Goal: Communication & Community: Answer question/provide support

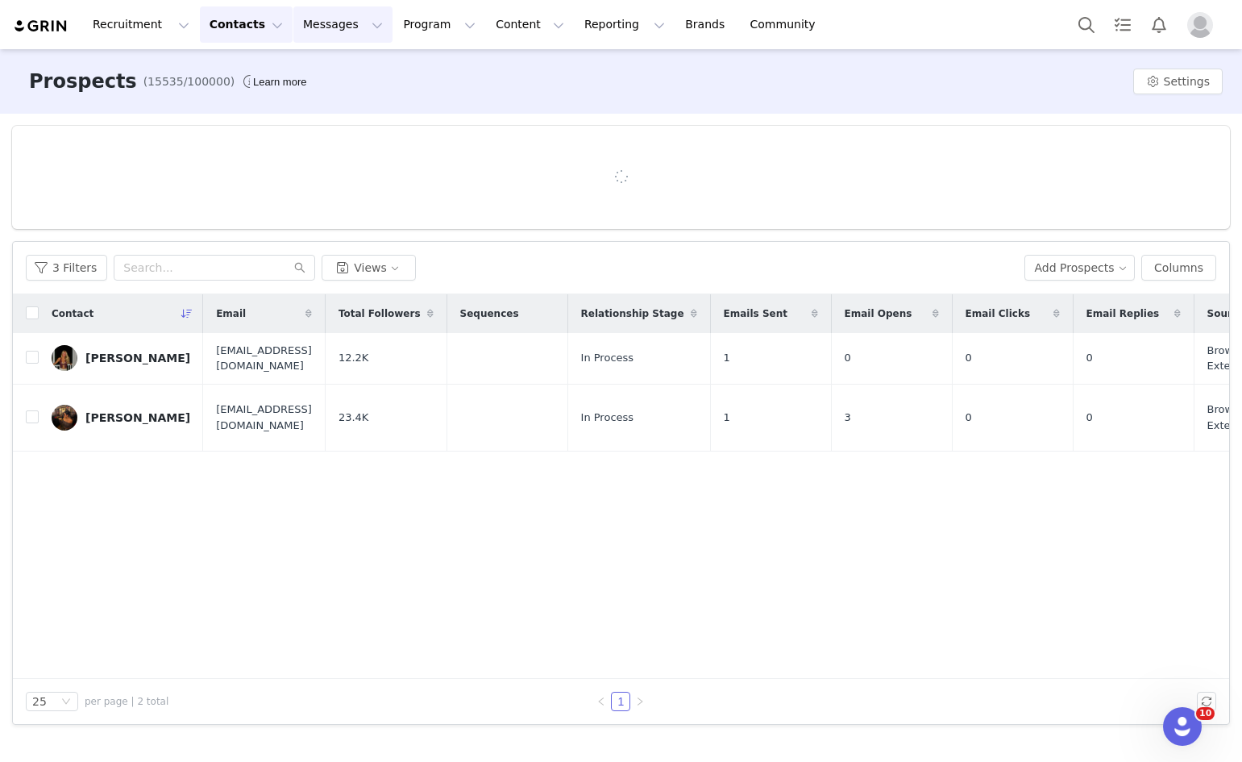
click at [293, 34] on button "Messages Messages" at bounding box center [342, 24] width 99 height 36
click at [282, 103] on p "Inbox" at bounding box center [295, 101] width 31 height 17
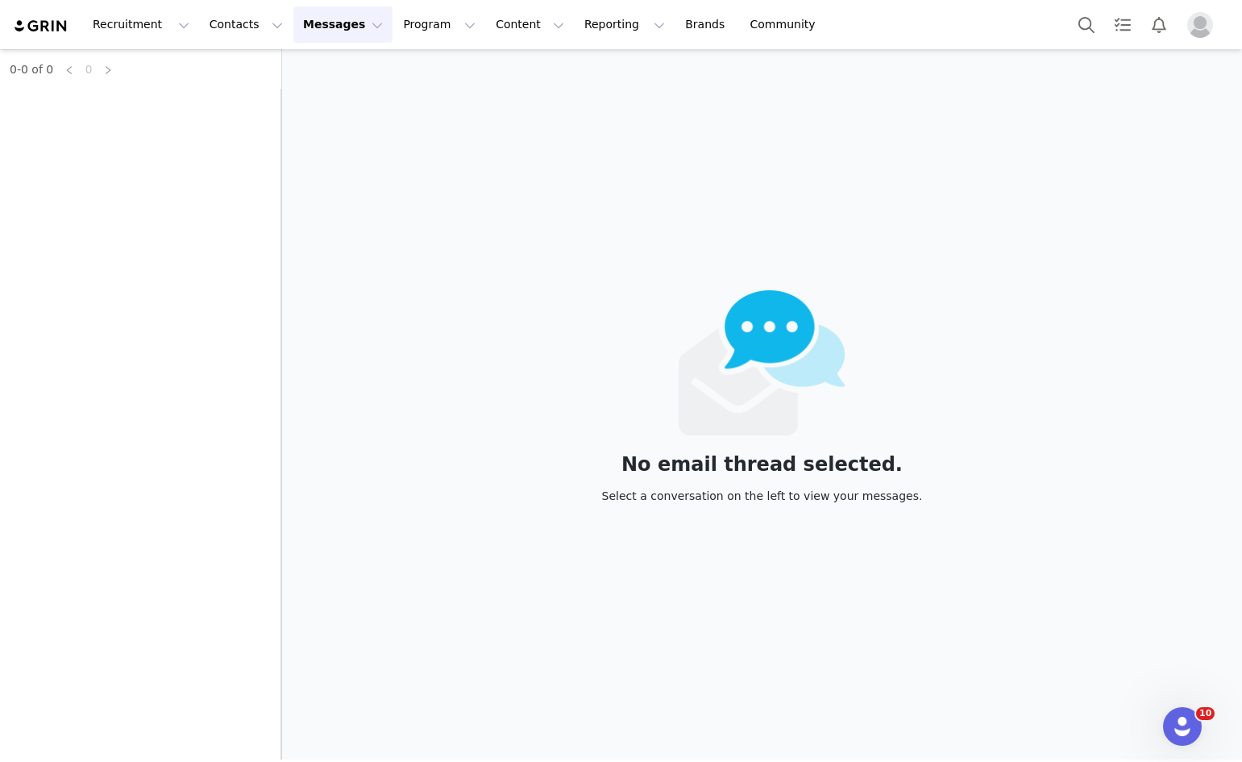
click at [148, 89] on div "0-0 of 0 0" at bounding box center [140, 404] width 281 height 710
click at [148, 106] on div "0-0 of 0 0" at bounding box center [140, 404] width 281 height 710
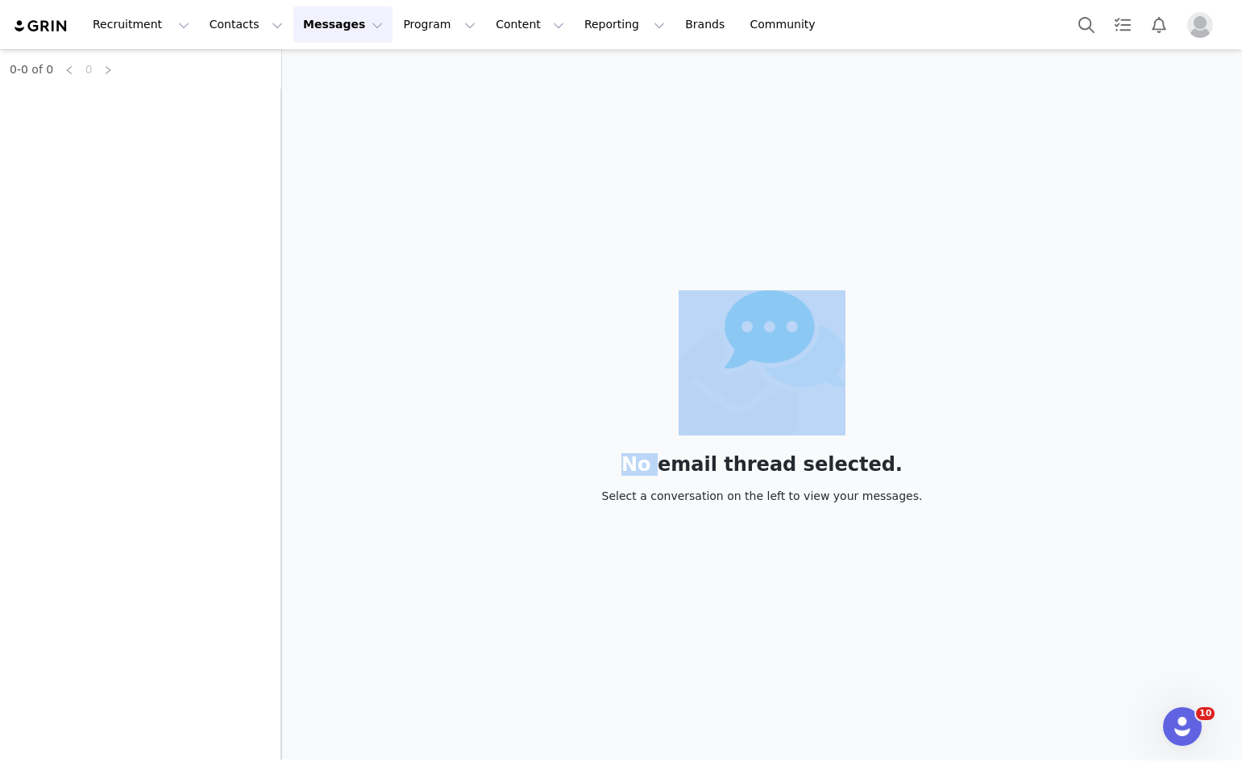
click at [148, 106] on div "0-0 of 0 0" at bounding box center [140, 404] width 281 height 710
click at [331, 146] on div "No email thread selected. Select a conversation on the left to view your messag…" at bounding box center [762, 404] width 960 height 710
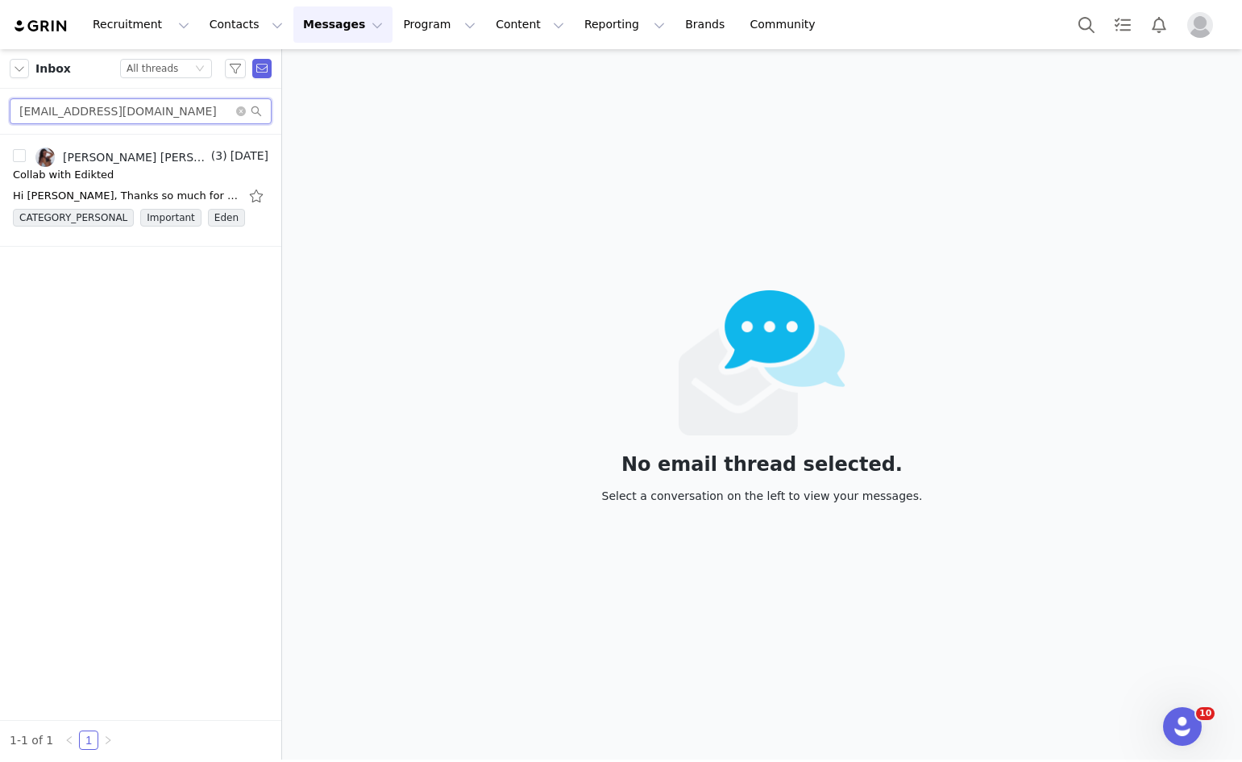
click at [194, 105] on input "Madurocha52@outlook.com" at bounding box center [141, 111] width 262 height 26
click at [194, 104] on input "Madurocha52@outlook.com" at bounding box center [141, 111] width 262 height 26
paste input "hoangphamcelena@gmail"
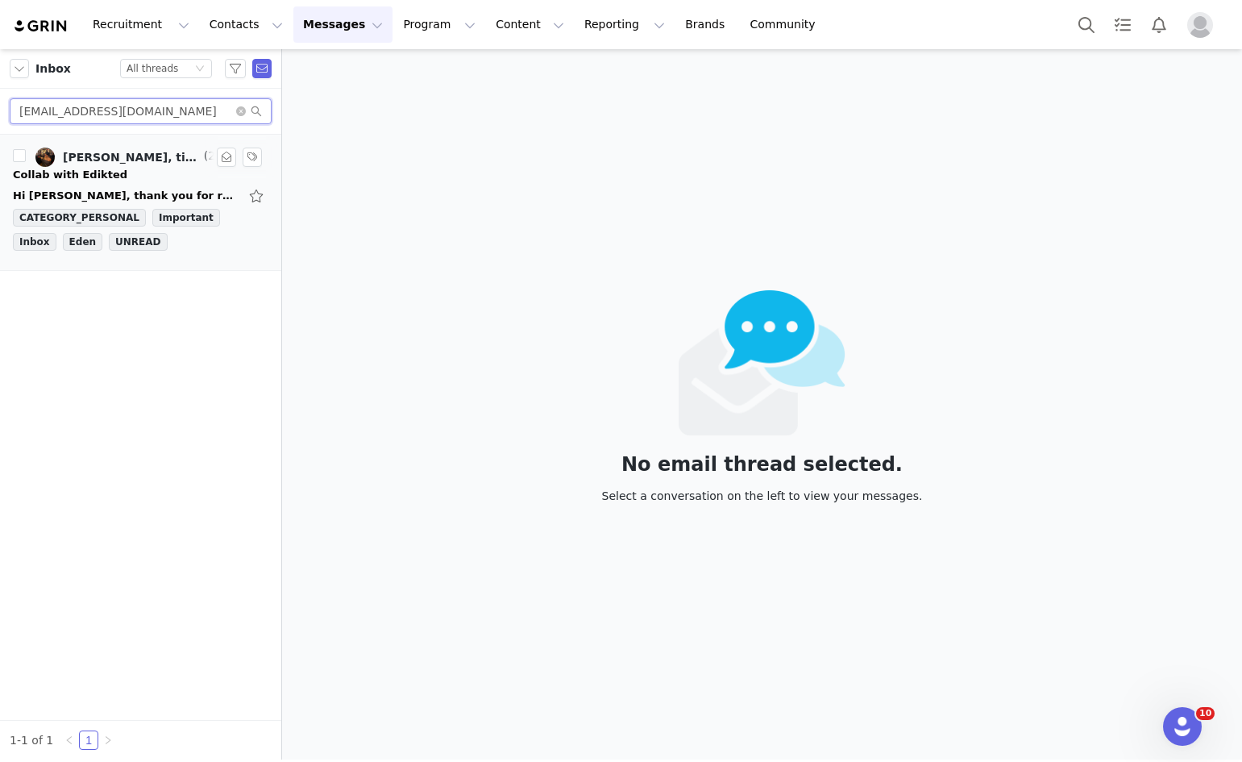
type input "hoangphamcelena@gmail.com"
click at [147, 175] on div "Collab with Edikted" at bounding box center [141, 175] width 256 height 16
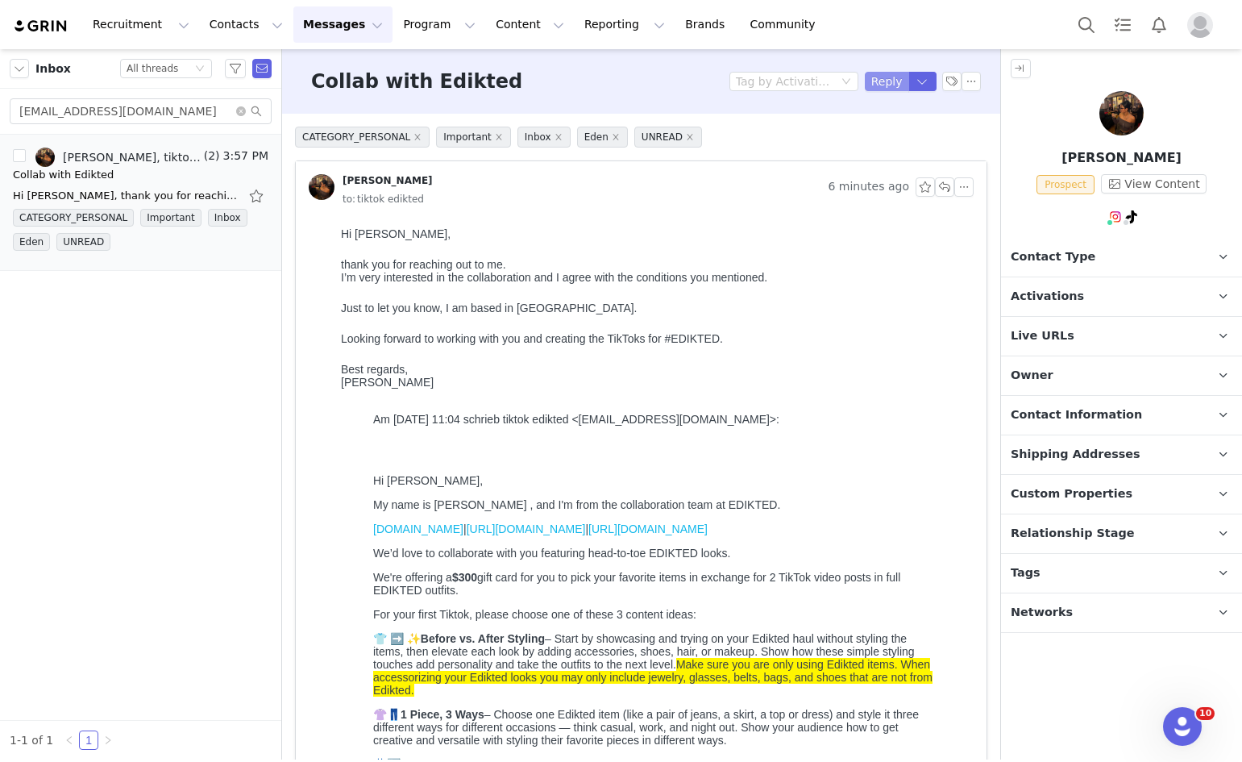
click at [880, 81] on button "Reply" at bounding box center [887, 81] width 44 height 19
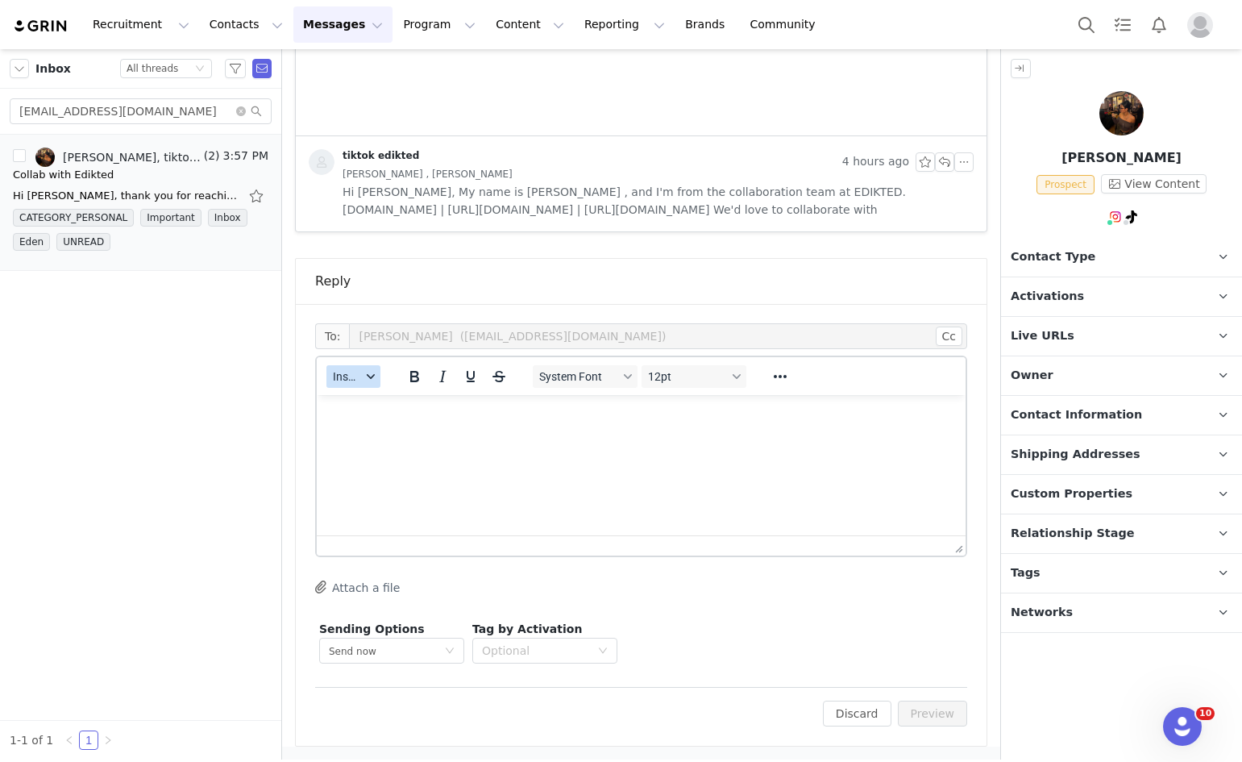
click at [373, 372] on button "Insert" at bounding box center [354, 376] width 54 height 23
click at [363, 397] on div "Insert Template" at bounding box center [412, 404] width 145 height 19
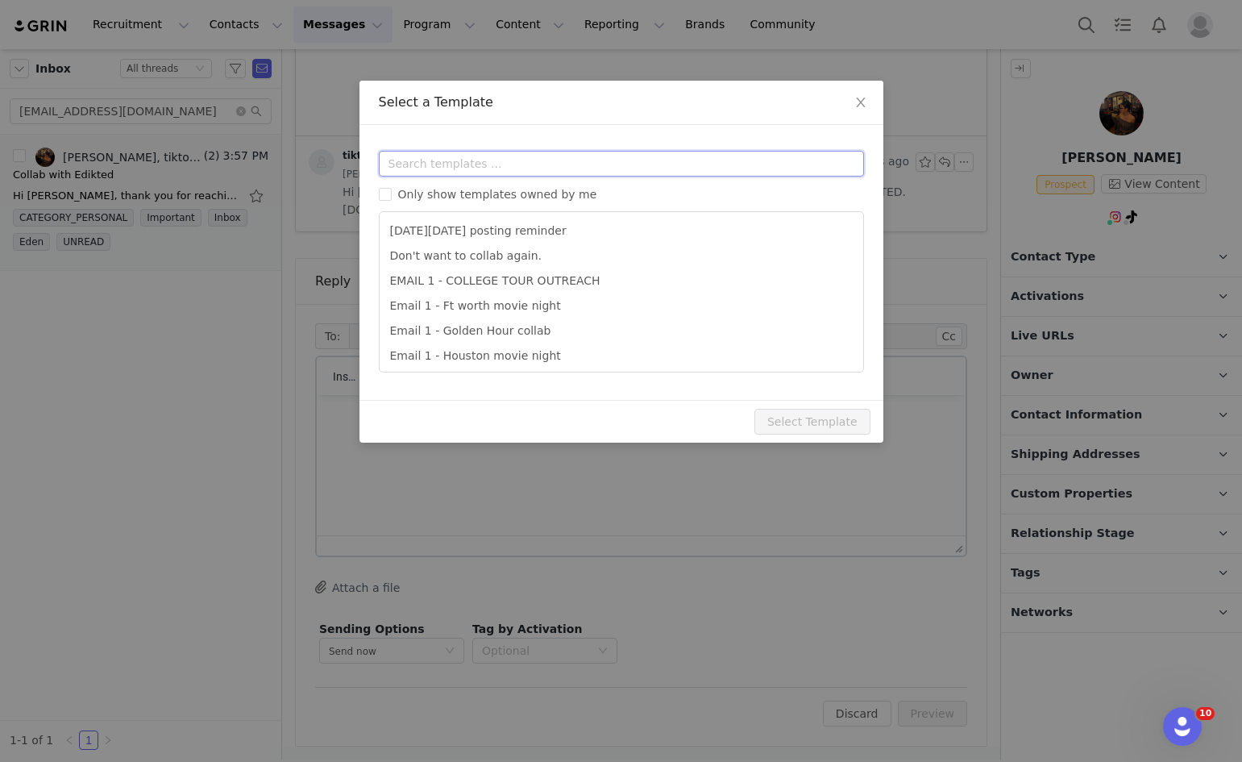
click at [472, 164] on input "text" at bounding box center [621, 164] width 485 height 26
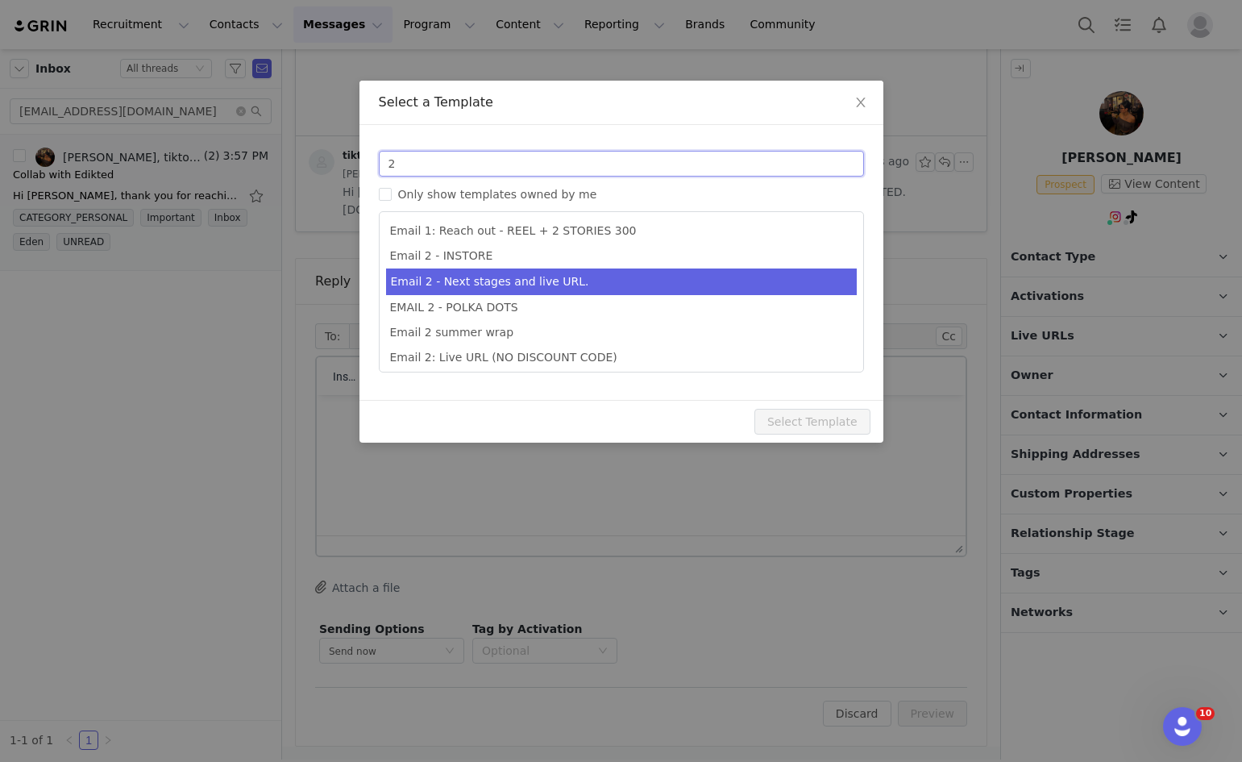
type input "2"
type input "Collab with Edikted"
click at [467, 280] on li "Email 2 - Next stages and live URL." at bounding box center [621, 281] width 471 height 27
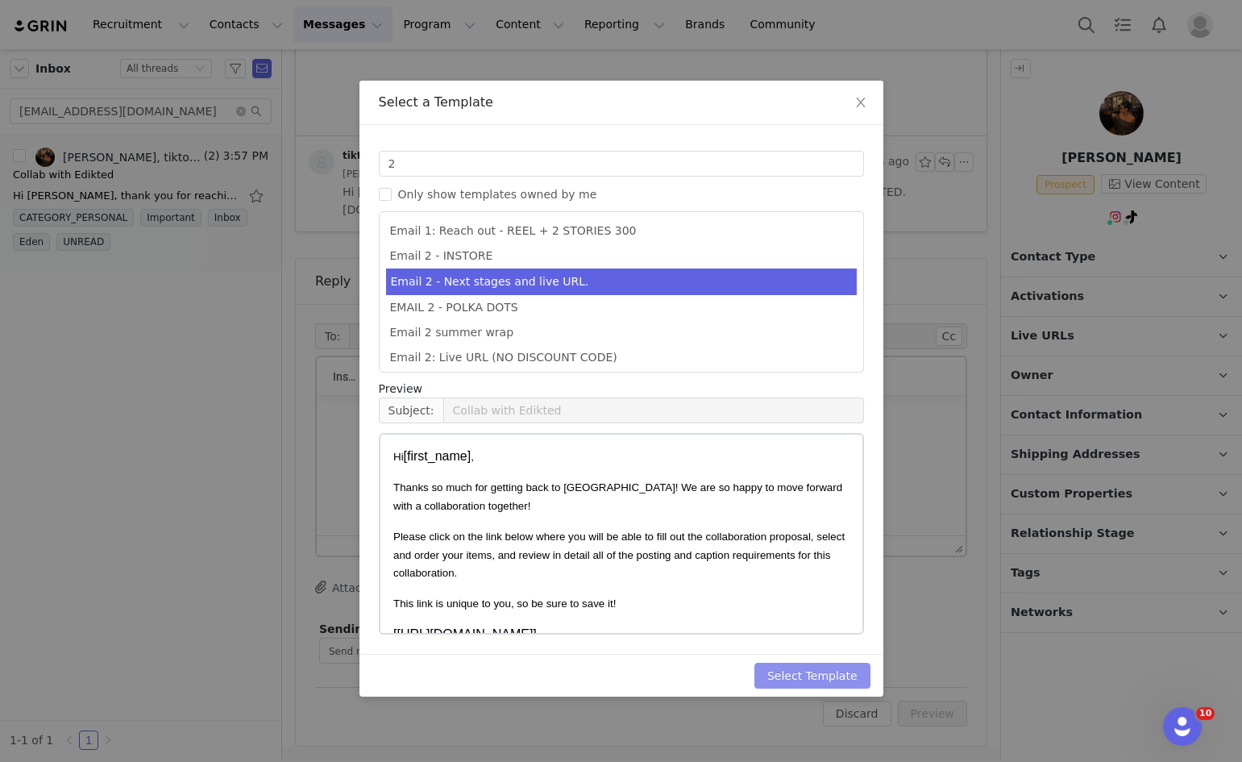
click at [798, 664] on button "Select Template" at bounding box center [813, 676] width 116 height 26
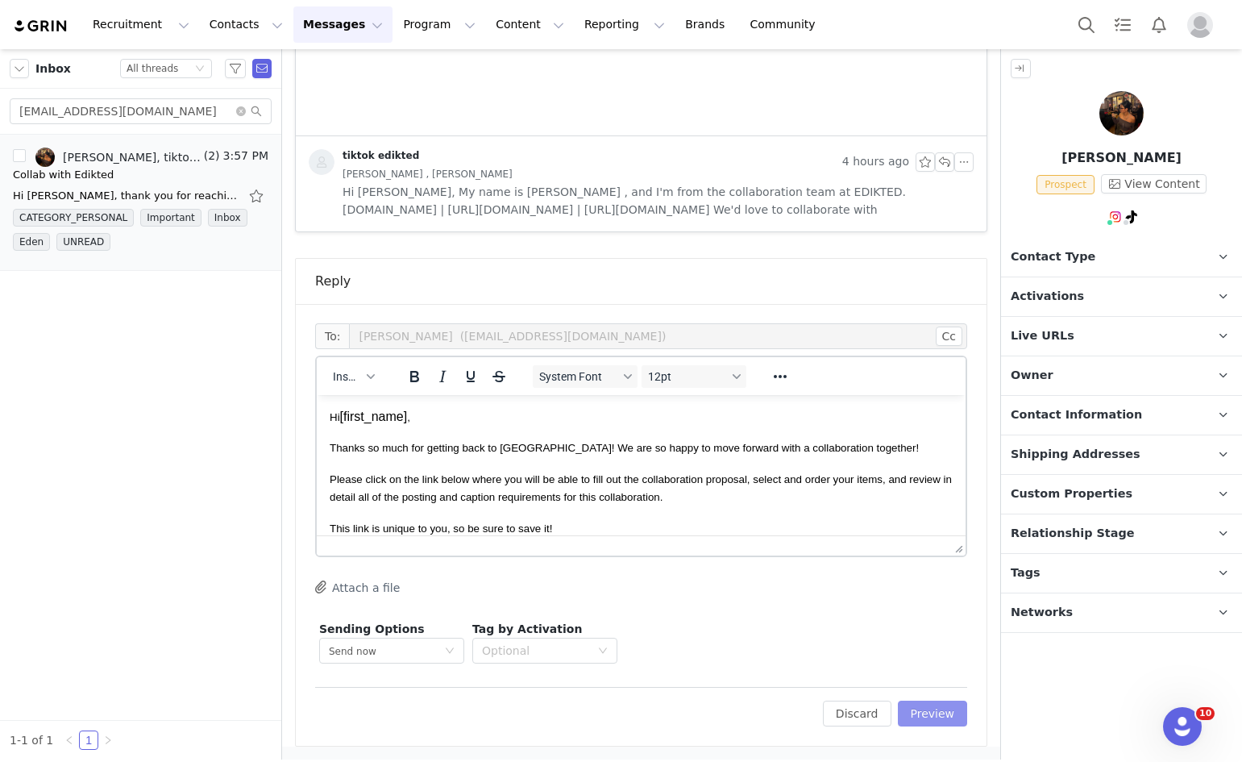
click at [912, 711] on button "Preview" at bounding box center [933, 714] width 70 height 26
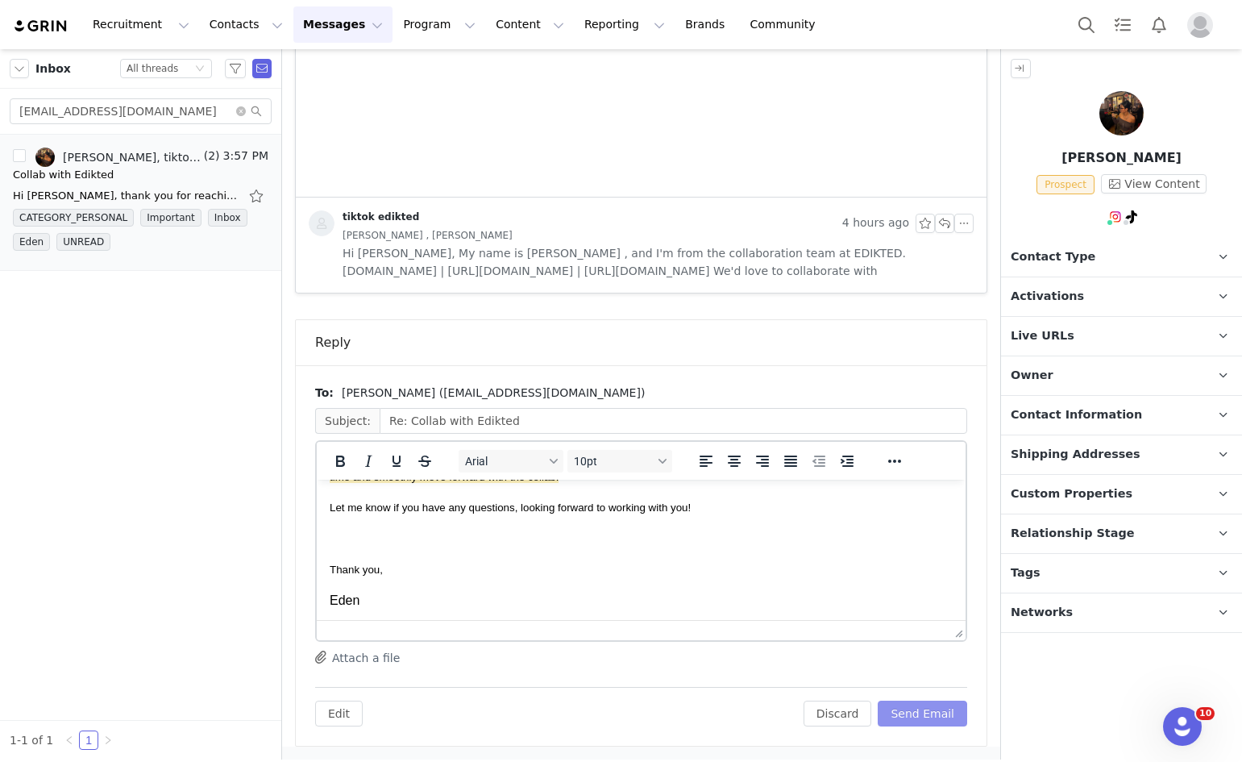
scroll to position [378, 0]
click at [917, 722] on button "Send Email" at bounding box center [922, 714] width 89 height 26
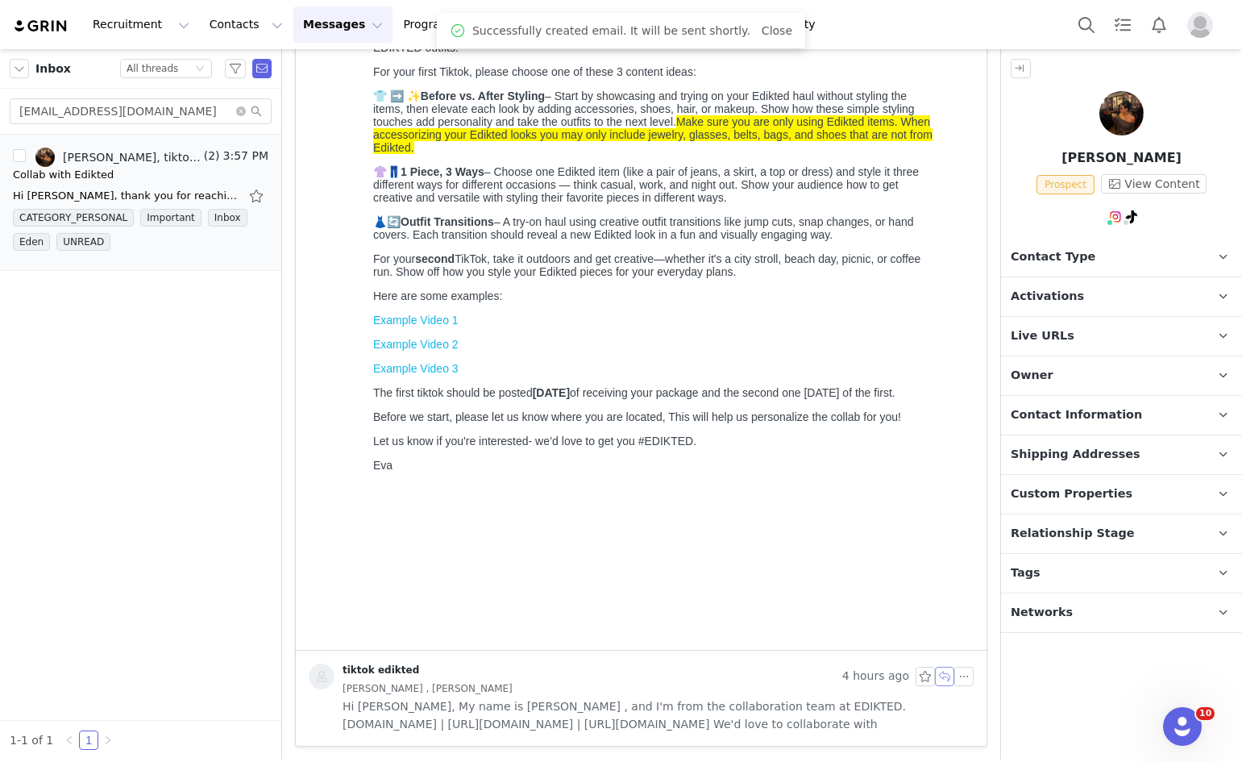
scroll to position [543, 0]
click at [1088, 247] on p "Contact Type Contact type can be Creator, Prospect, Application, or Manager." at bounding box center [1102, 257] width 202 height 39
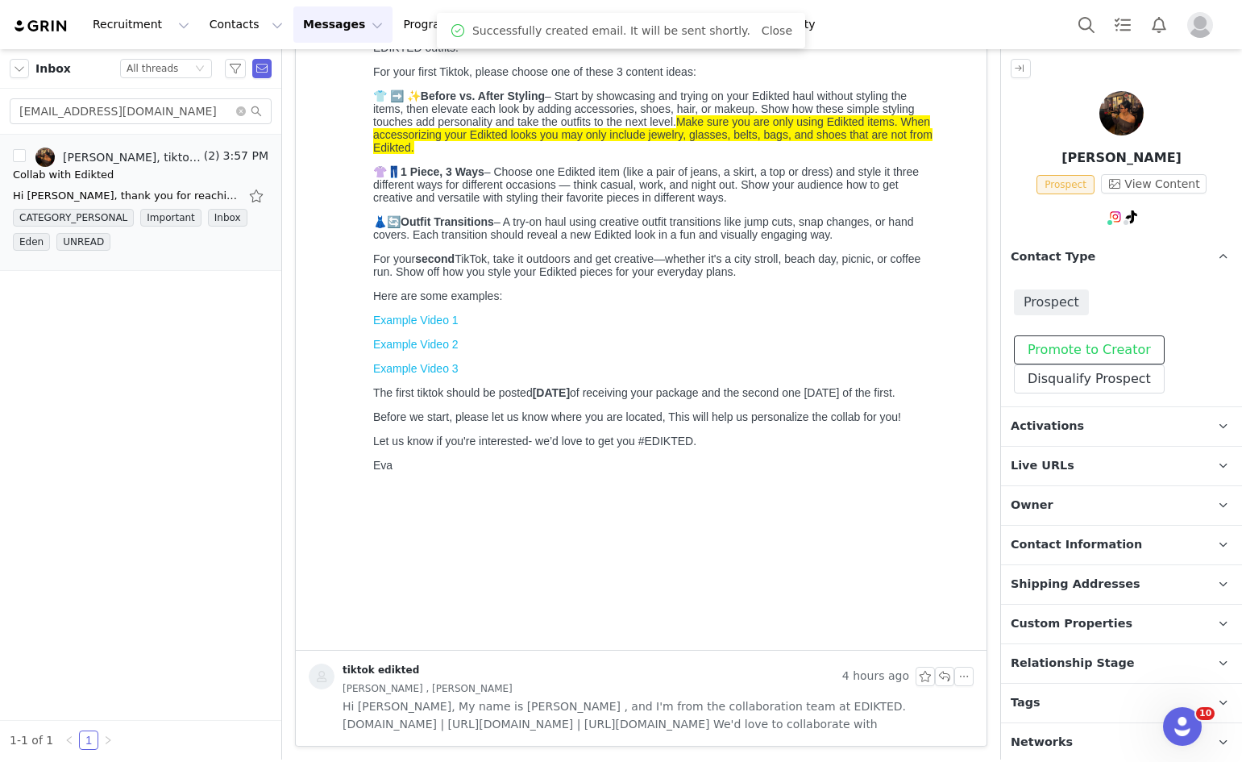
click at [1037, 355] on button "Promote to Creator" at bounding box center [1089, 349] width 151 height 29
click at [1043, 422] on span "Activations" at bounding box center [1047, 427] width 73 height 18
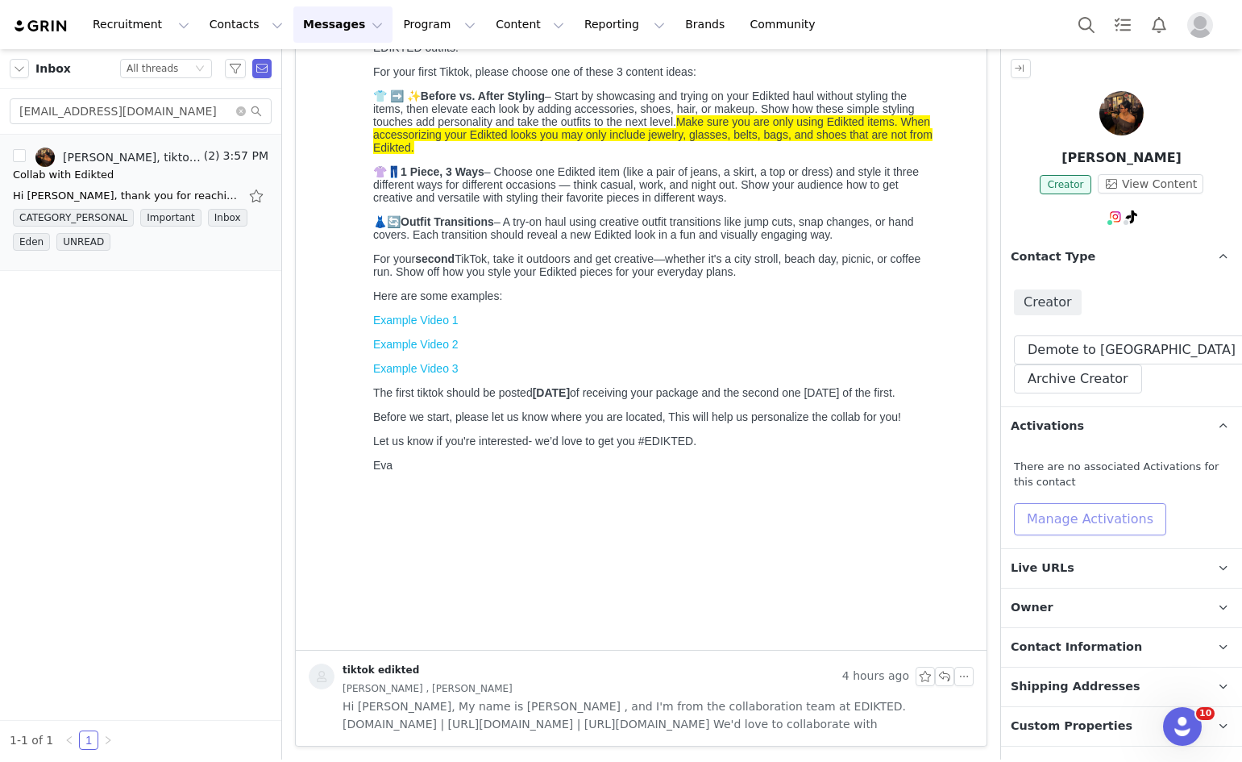
click at [1044, 529] on button "Manage Activations" at bounding box center [1090, 519] width 152 height 32
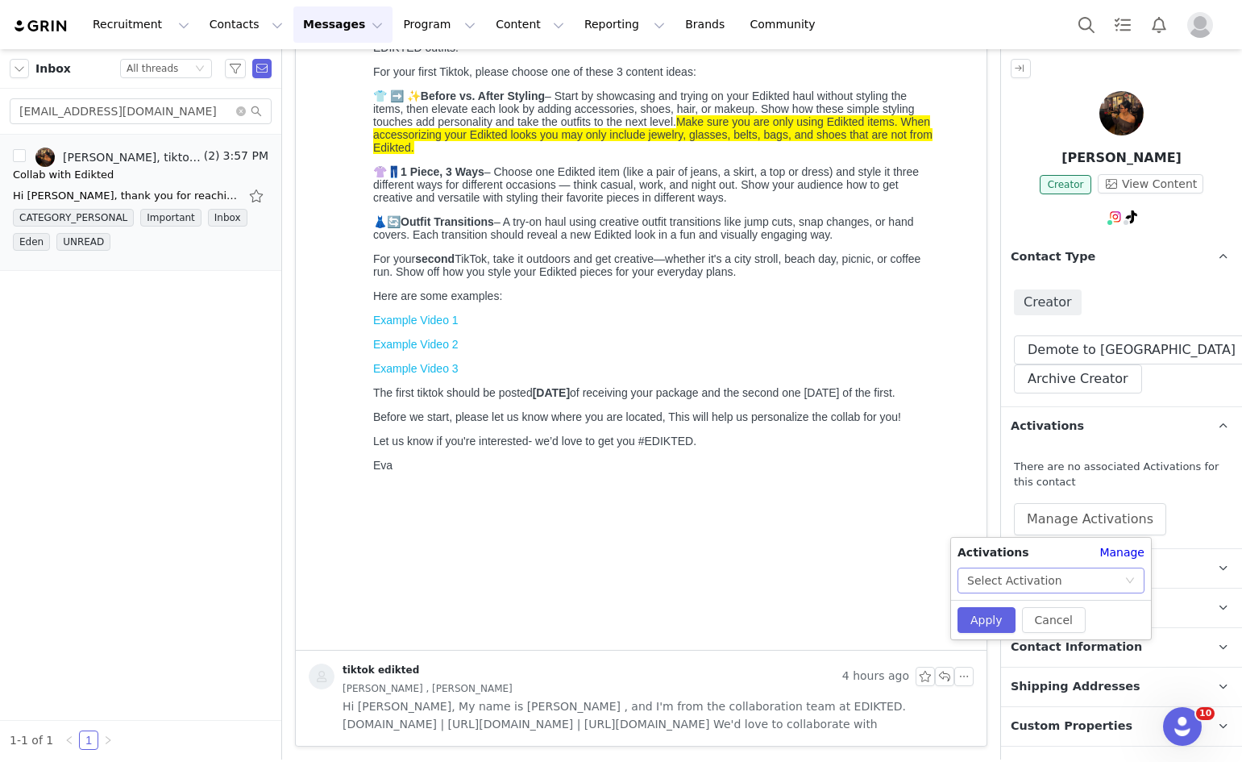
click at [1040, 589] on div "Activations Manage Select Activation Cancel Apply" at bounding box center [1051, 589] width 200 height 102
click at [1041, 581] on div "Select Activation" at bounding box center [1015, 580] width 95 height 24
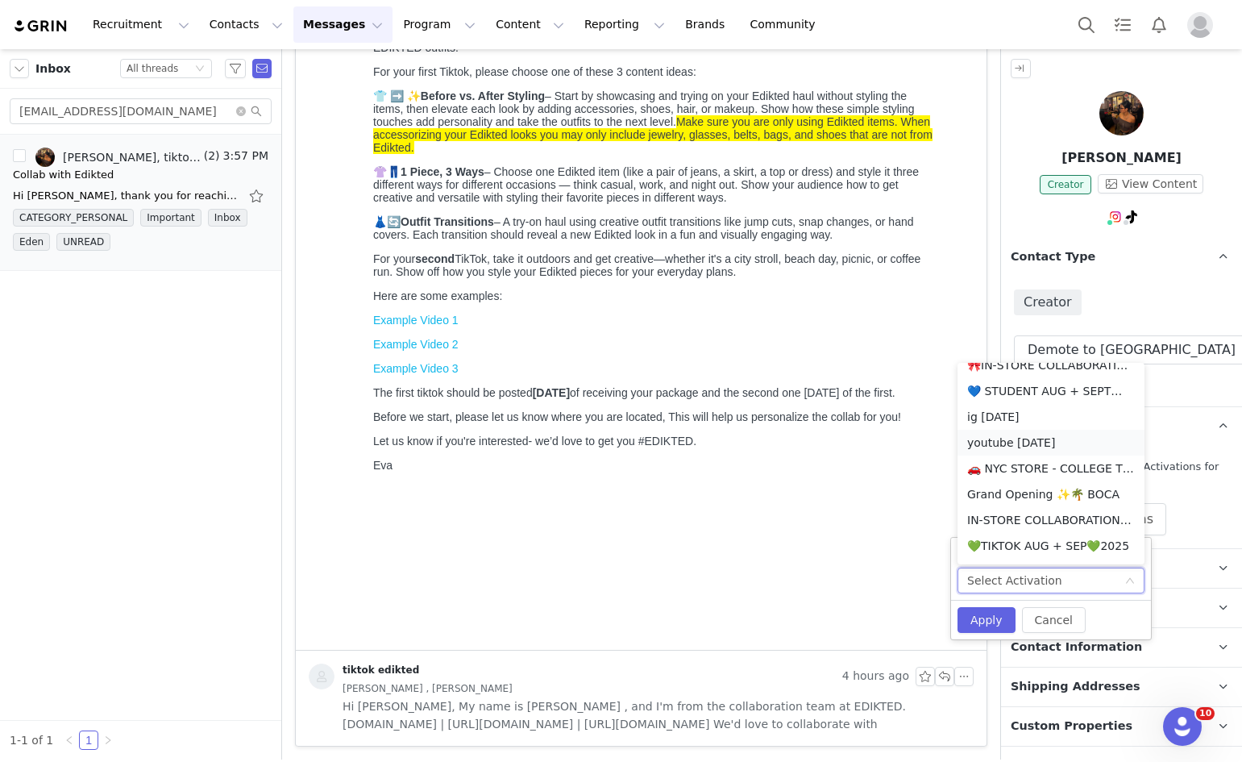
scroll to position [427, 0]
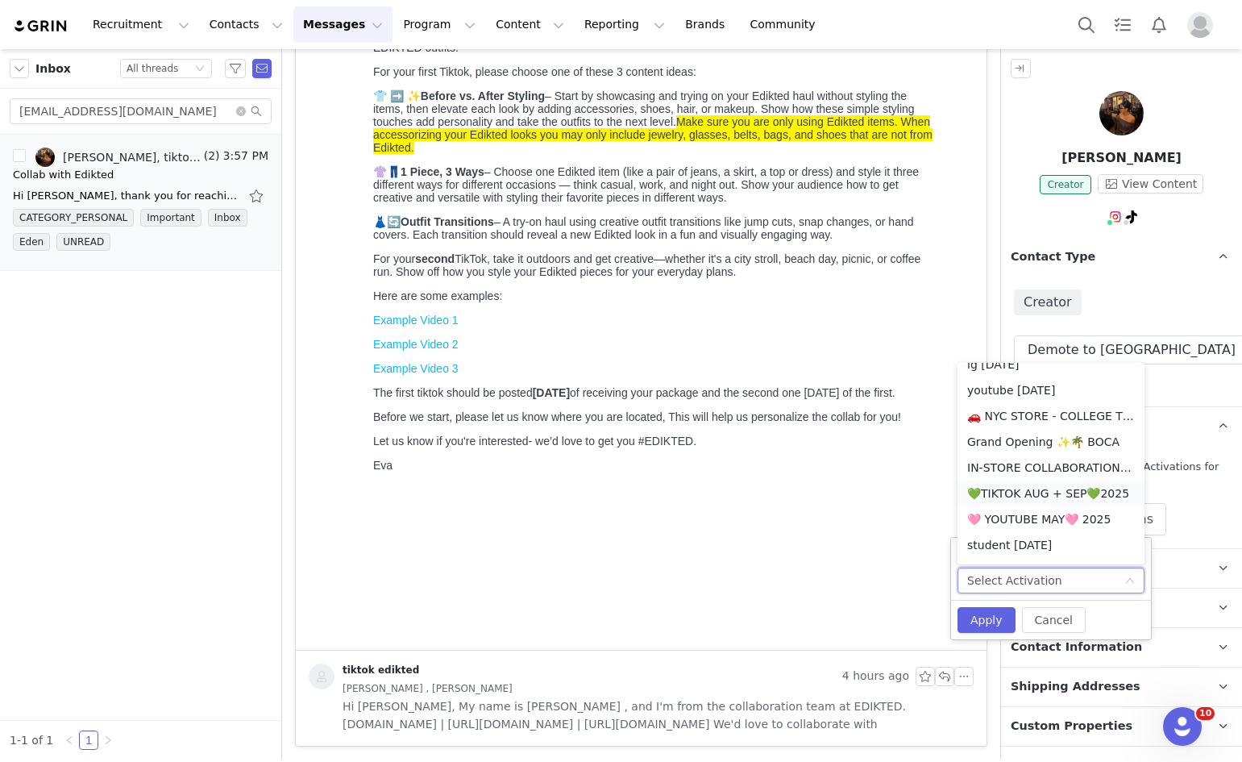
click at [1042, 493] on li "💚TIKTOK AUG + SEP💚2025" at bounding box center [1051, 494] width 187 height 26
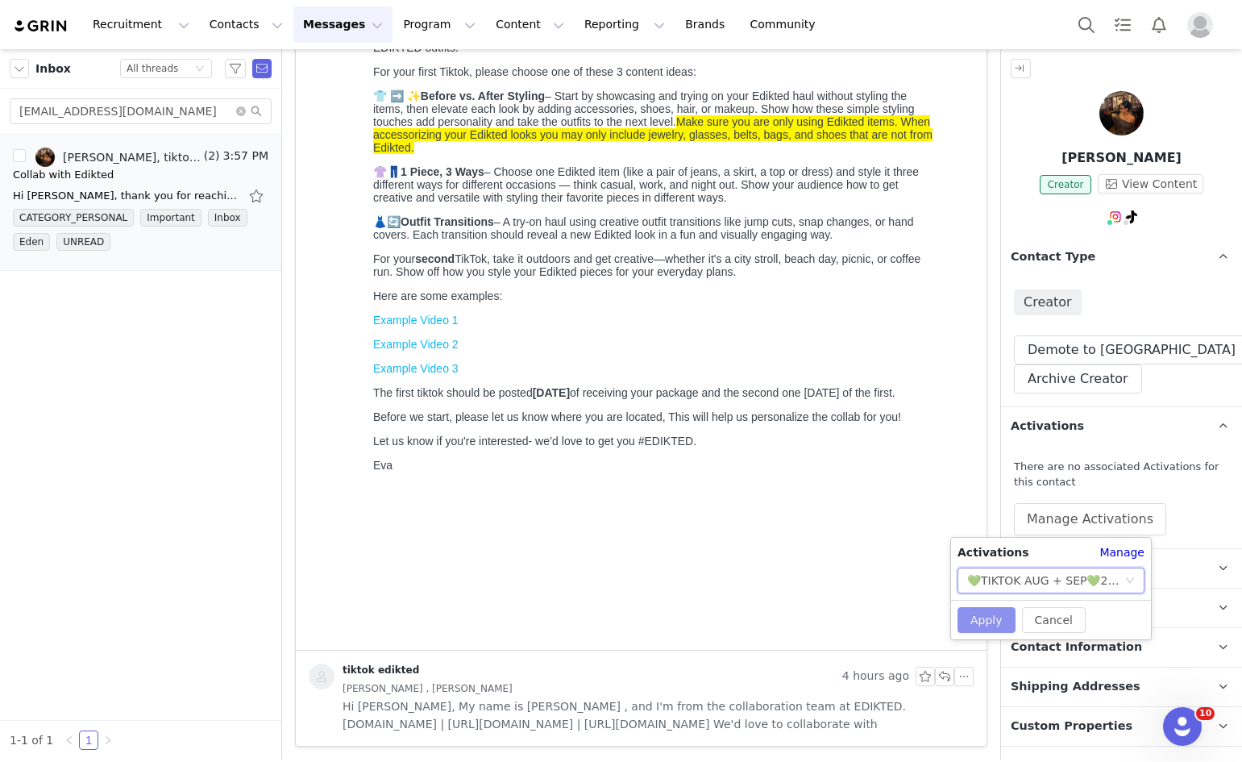
click at [992, 615] on button "Apply" at bounding box center [987, 620] width 58 height 26
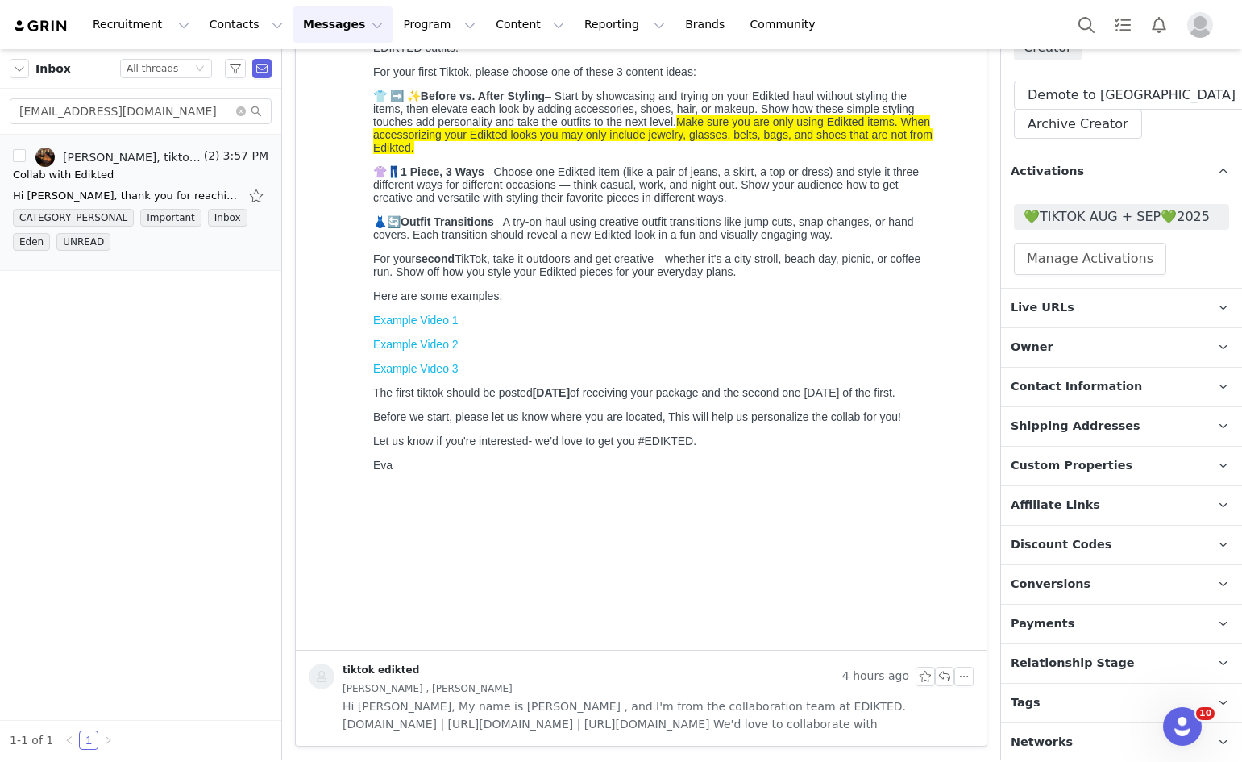
scroll to position [256, 0]
click at [1096, 643] on p "Relationship Stage Use relationship stages to move contacts through a logical s…" at bounding box center [1102, 662] width 202 height 39
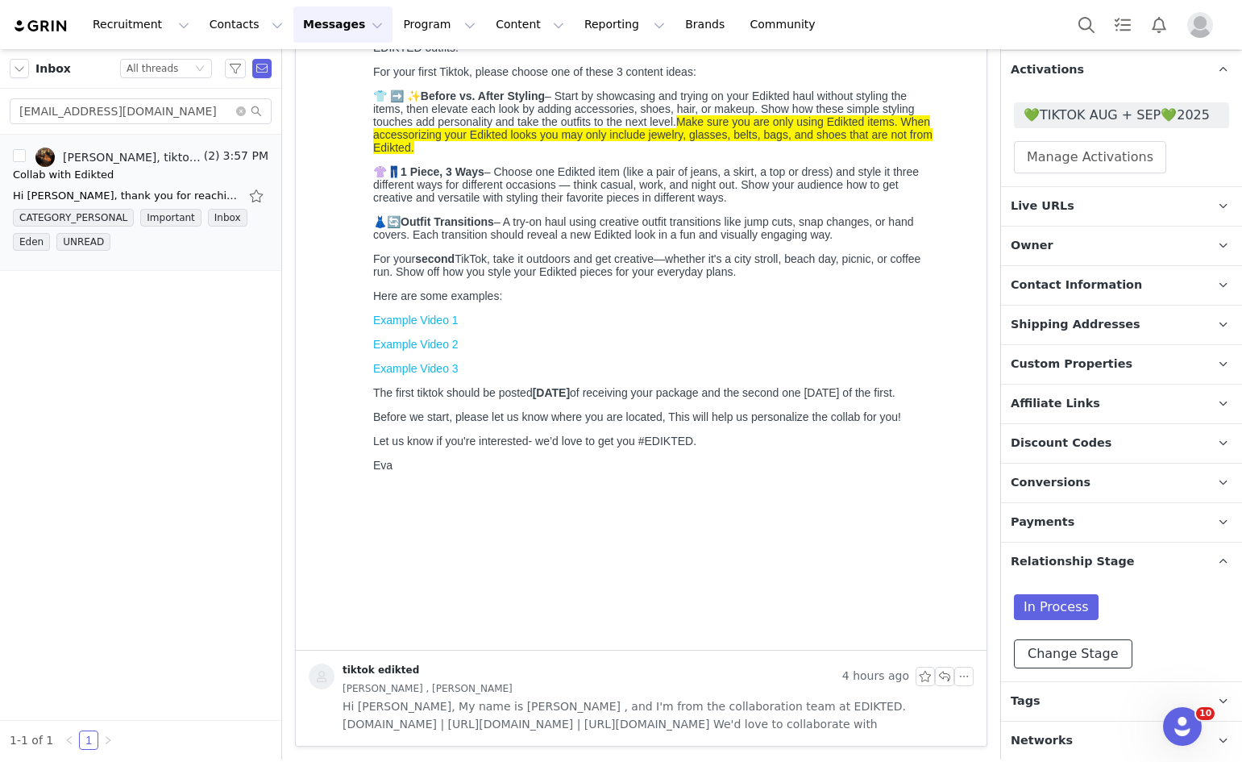
click at [1077, 649] on button "Change Stage" at bounding box center [1073, 653] width 119 height 29
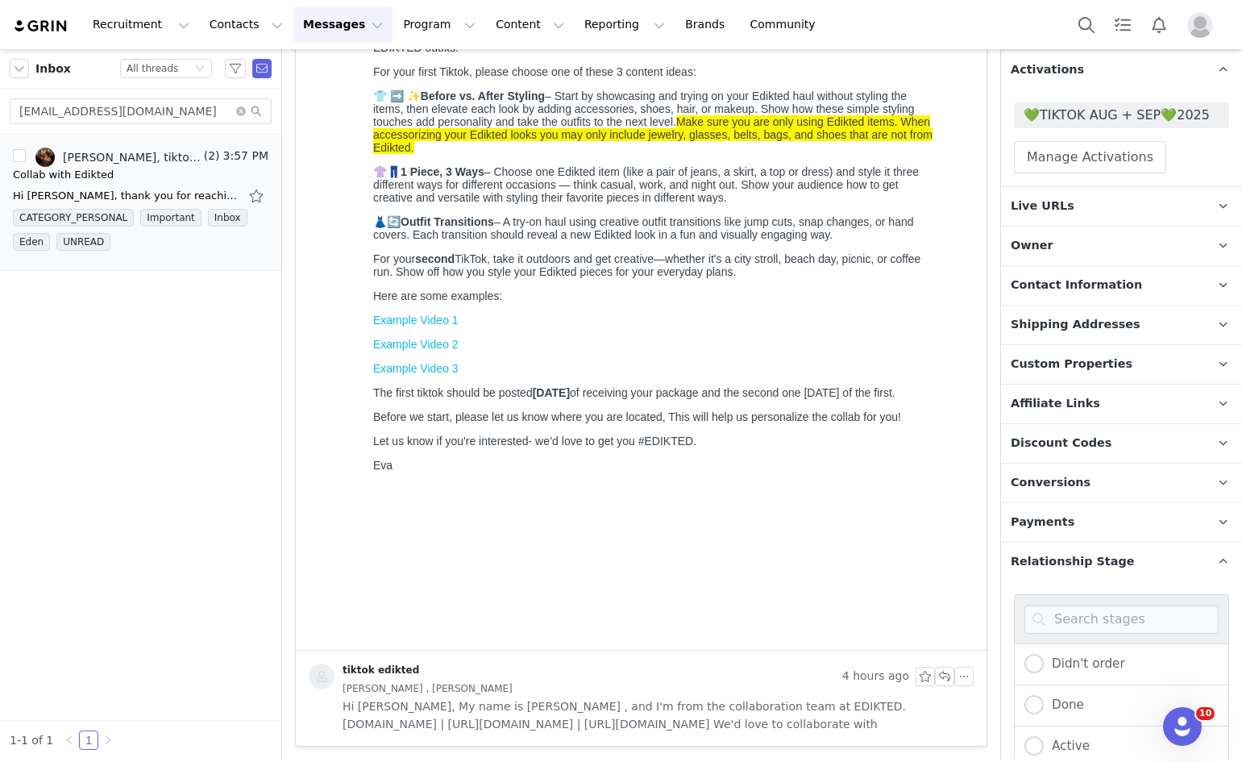
click at [1022, 737] on div "Active" at bounding box center [1121, 746] width 215 height 41
click at [1034, 736] on span at bounding box center [1034, 745] width 19 height 19
click at [1034, 736] on input "Active" at bounding box center [1034, 746] width 19 height 21
radio input "true"
radio input "false"
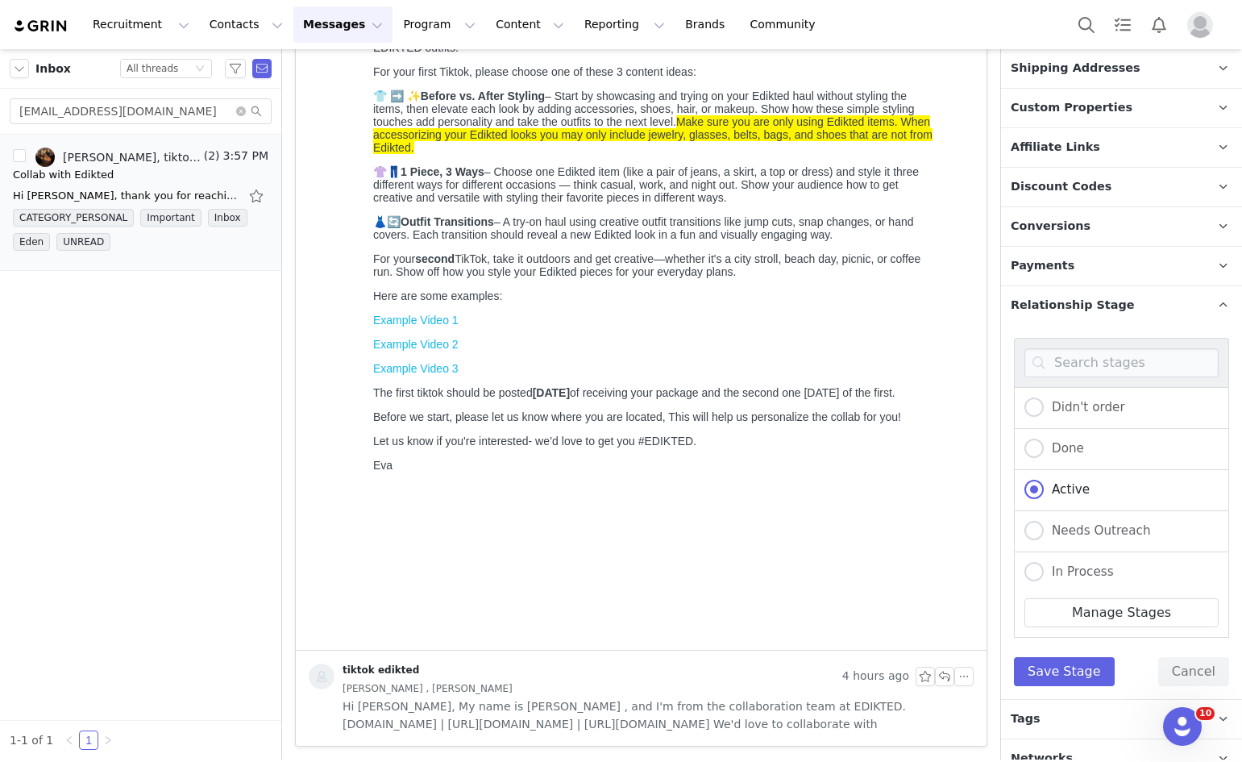
scroll to position [631, 0]
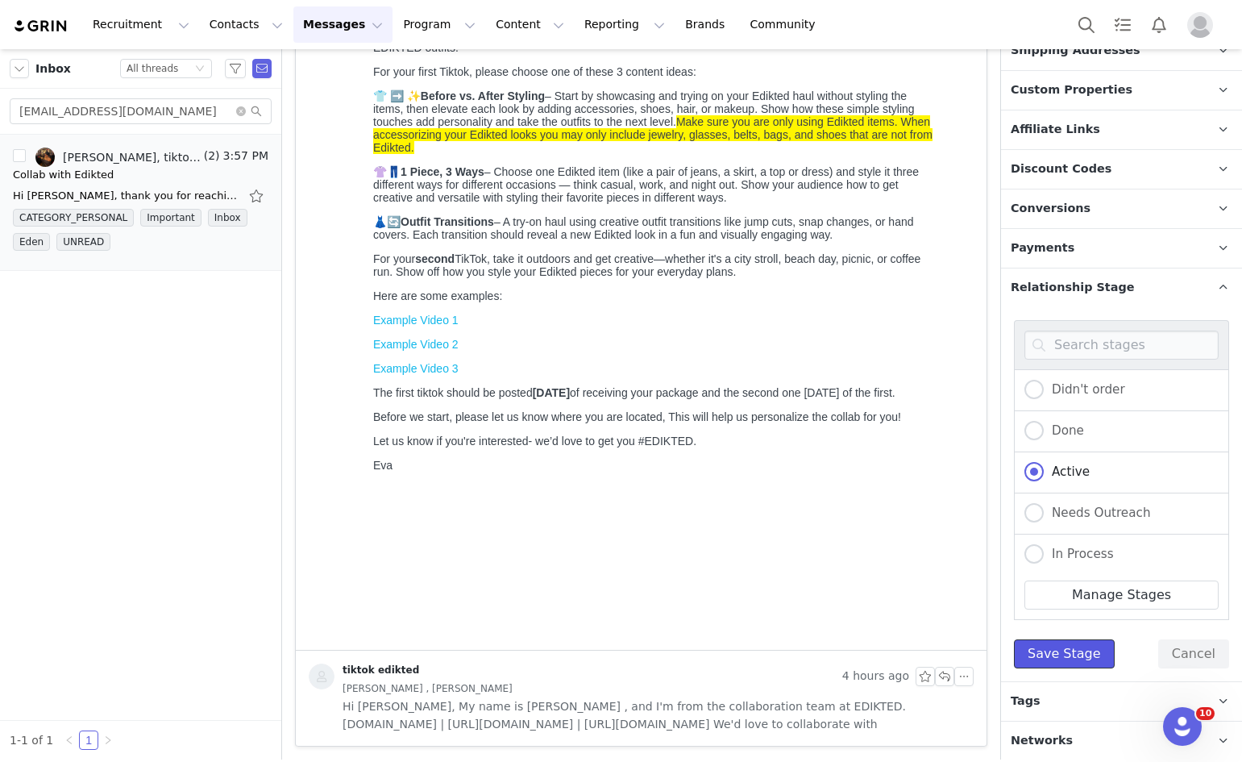
click at [1075, 649] on button "Save Stage" at bounding box center [1064, 653] width 101 height 29
click at [1075, 701] on p "Tags Keep track of your contacts by assigning them tags. You can then filter yo…" at bounding box center [1102, 701] width 202 height 39
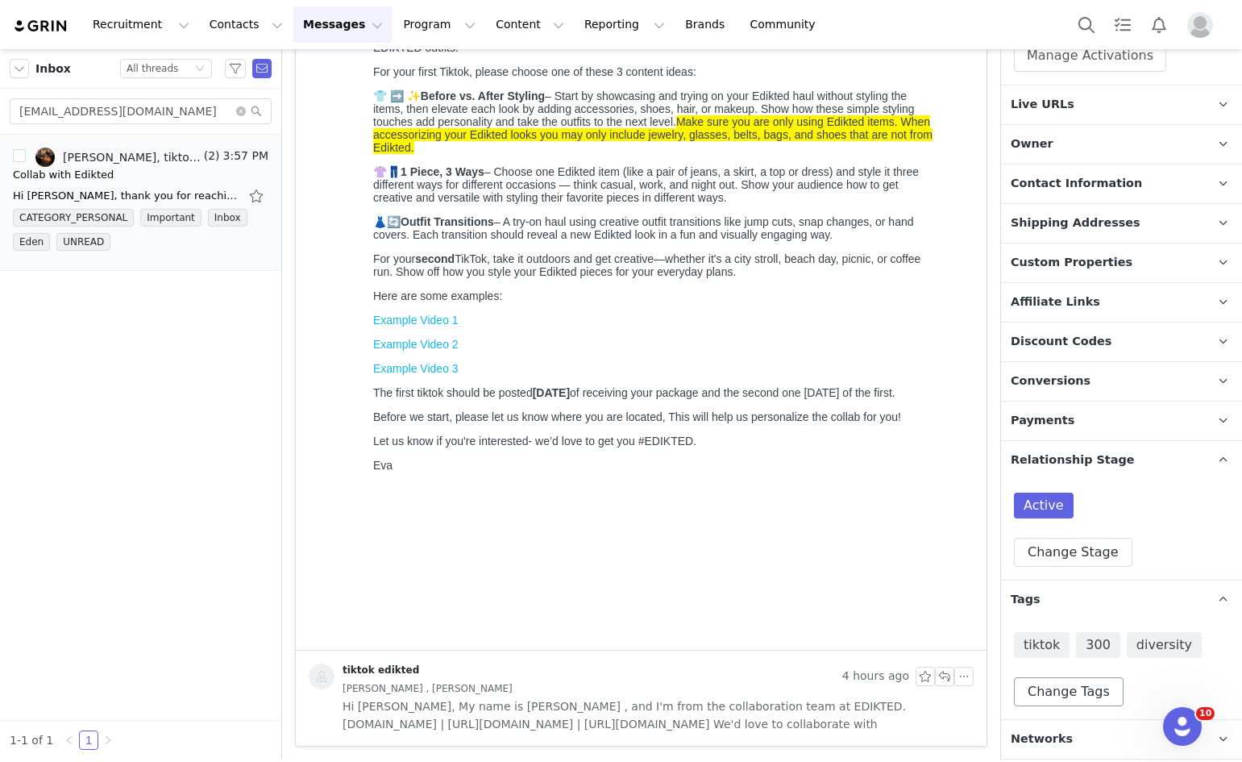
scroll to position [456, 0]
click at [1076, 40] on button "Search" at bounding box center [1086, 24] width 35 height 36
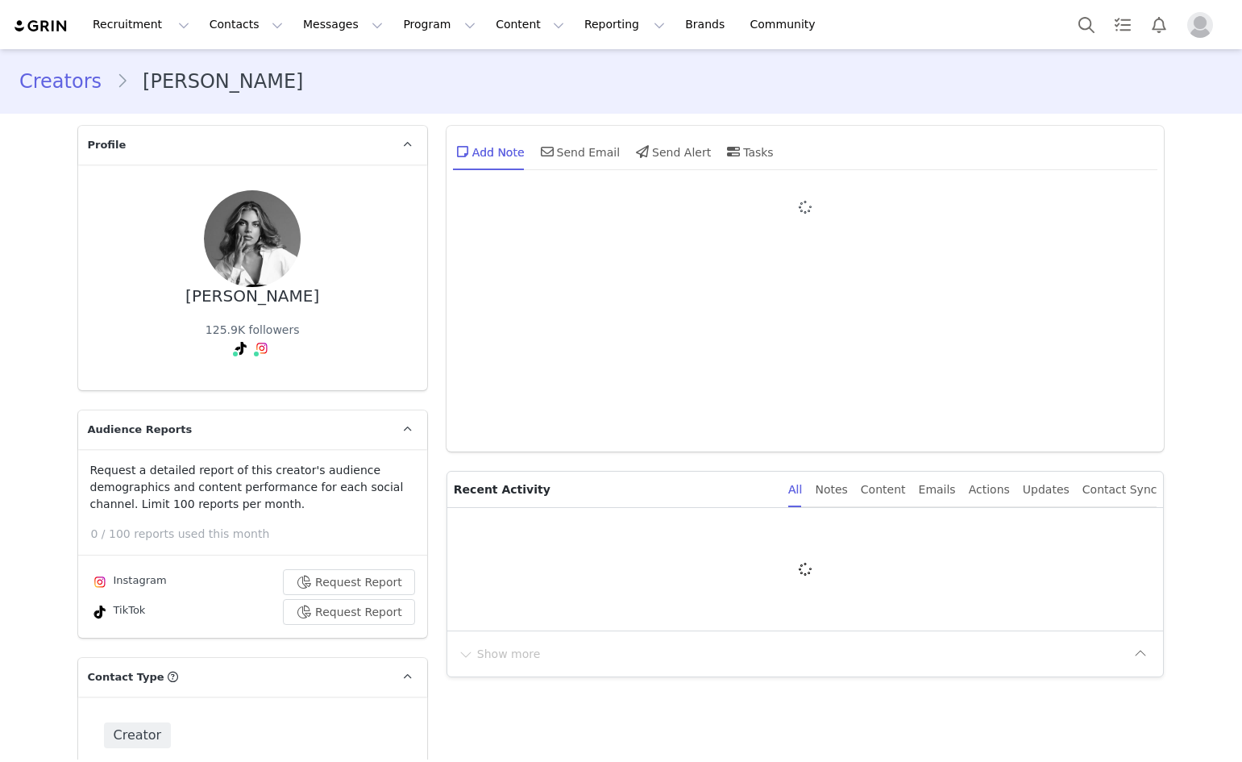
type input "+1 ([GEOGRAPHIC_DATA])"
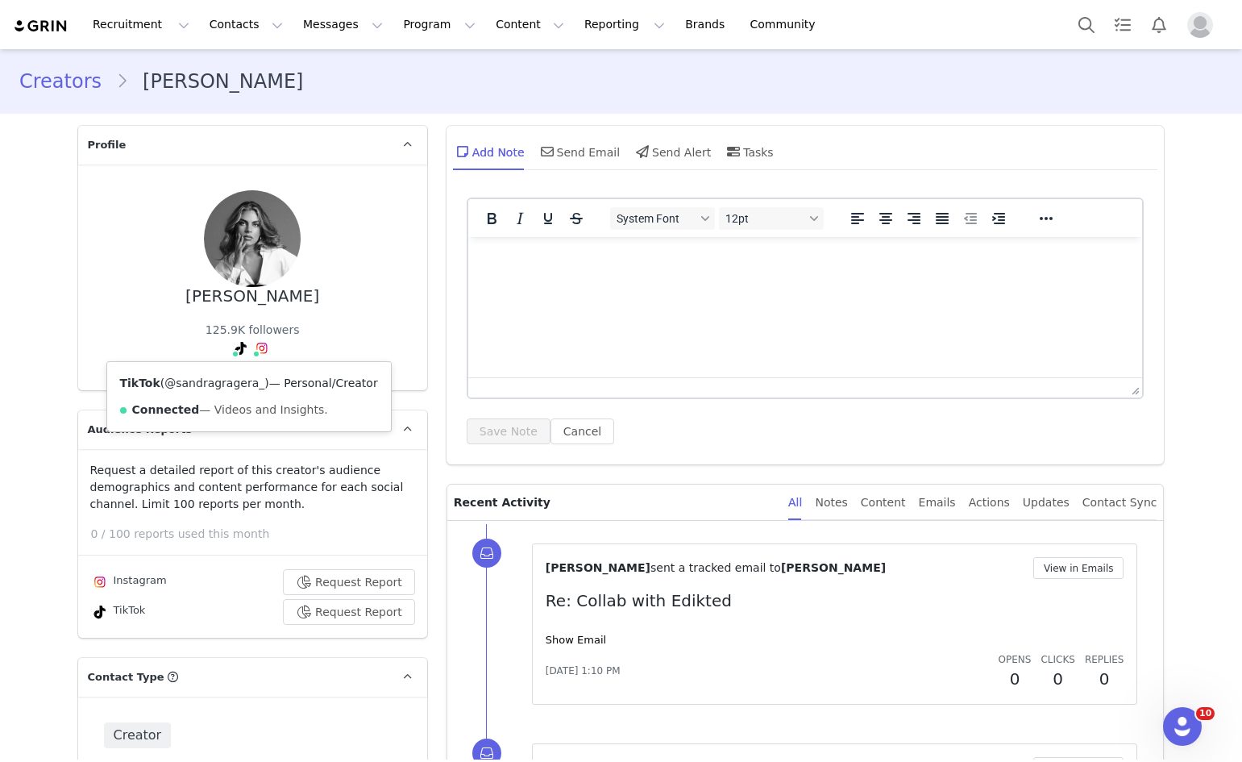
click at [224, 382] on link "@sandragragera_" at bounding box center [214, 383] width 100 height 13
click at [197, 298] on div "Sandra Gragera" at bounding box center [252, 296] width 134 height 19
copy div "Sandra Gragera"
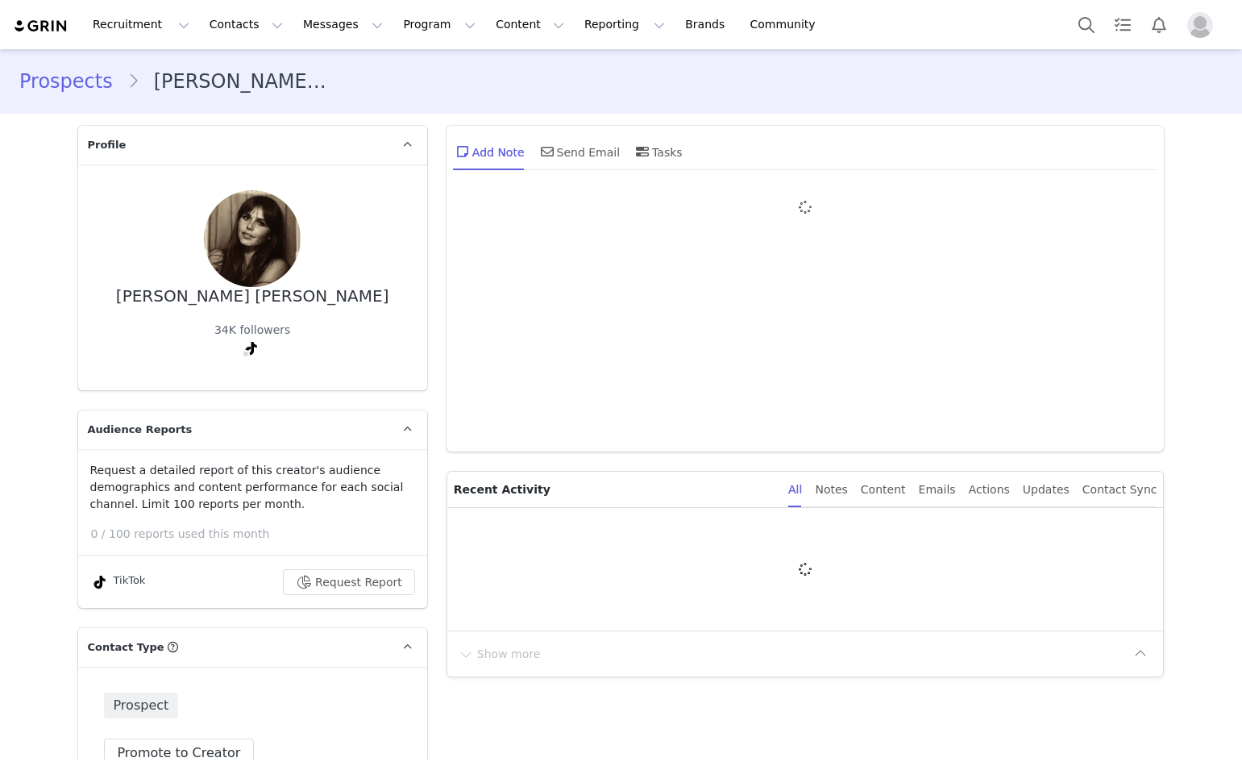
type input "+1 ([GEOGRAPHIC_DATA])"
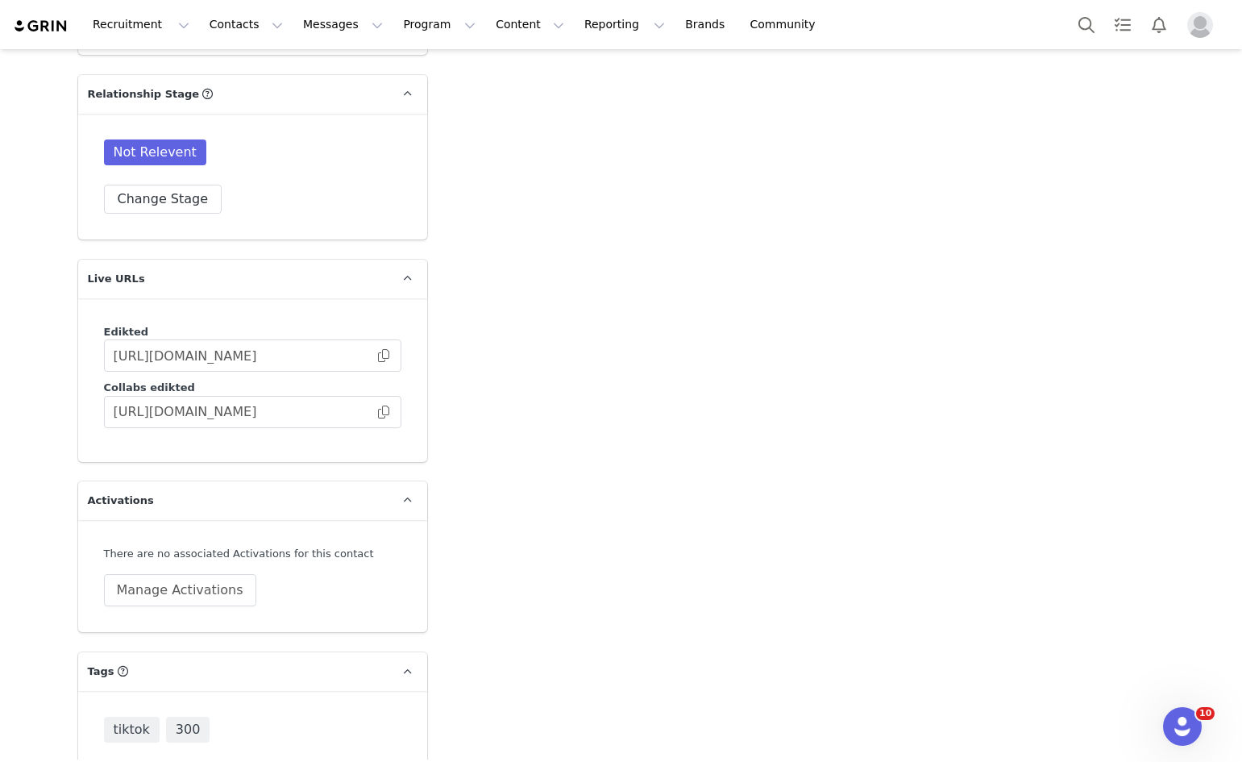
scroll to position [3780, 0]
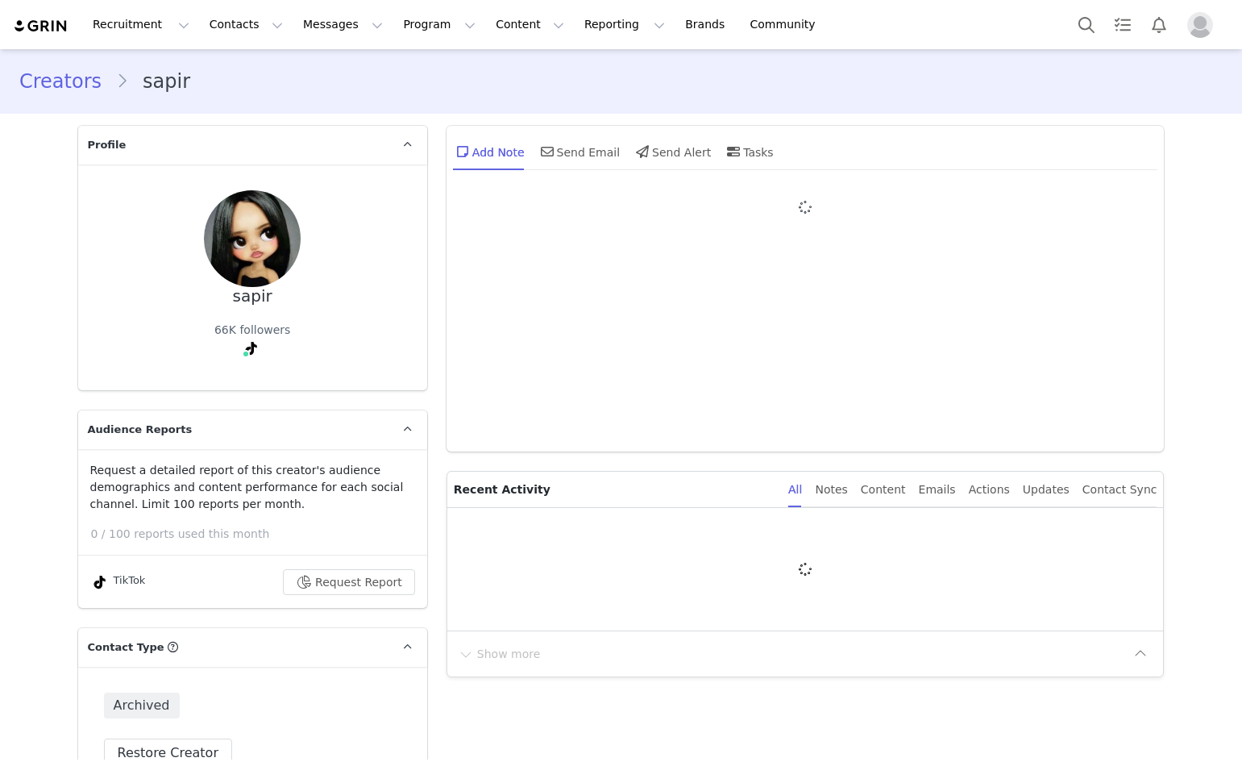
type input "+1 ([GEOGRAPHIC_DATA])"
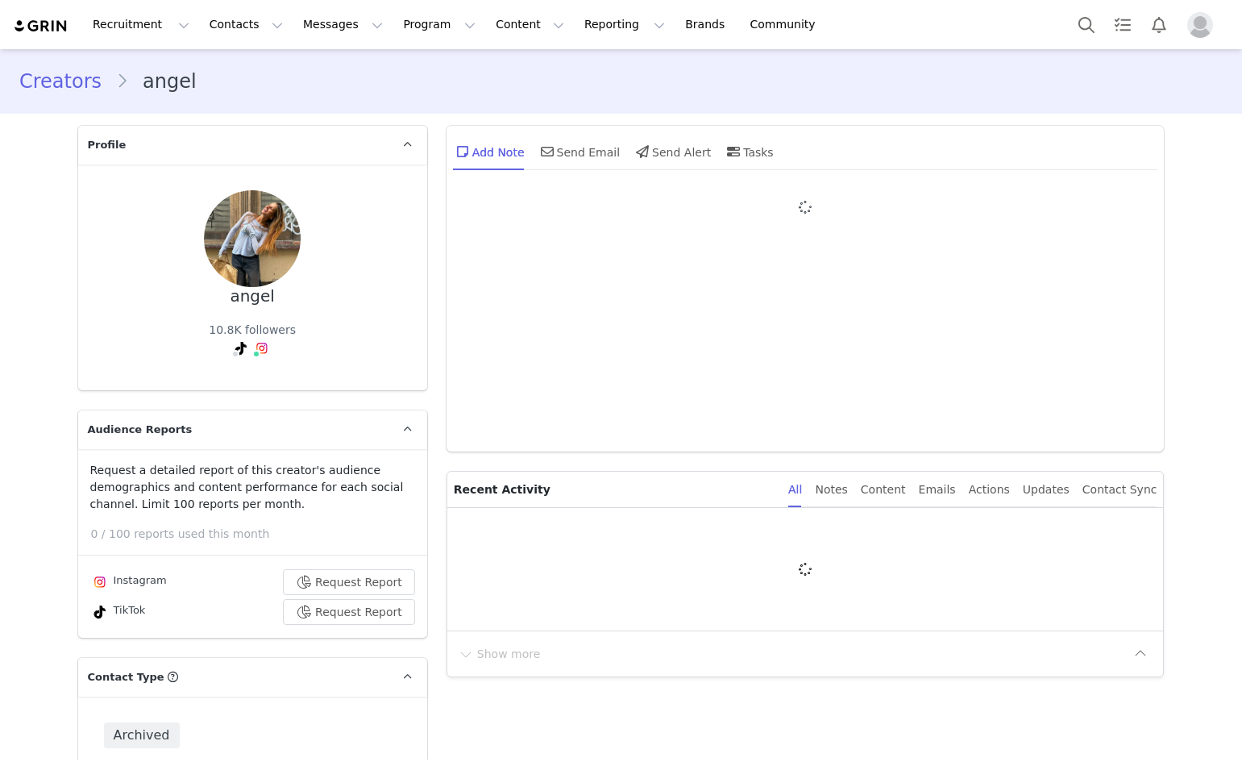
type input "+1 ([GEOGRAPHIC_DATA])"
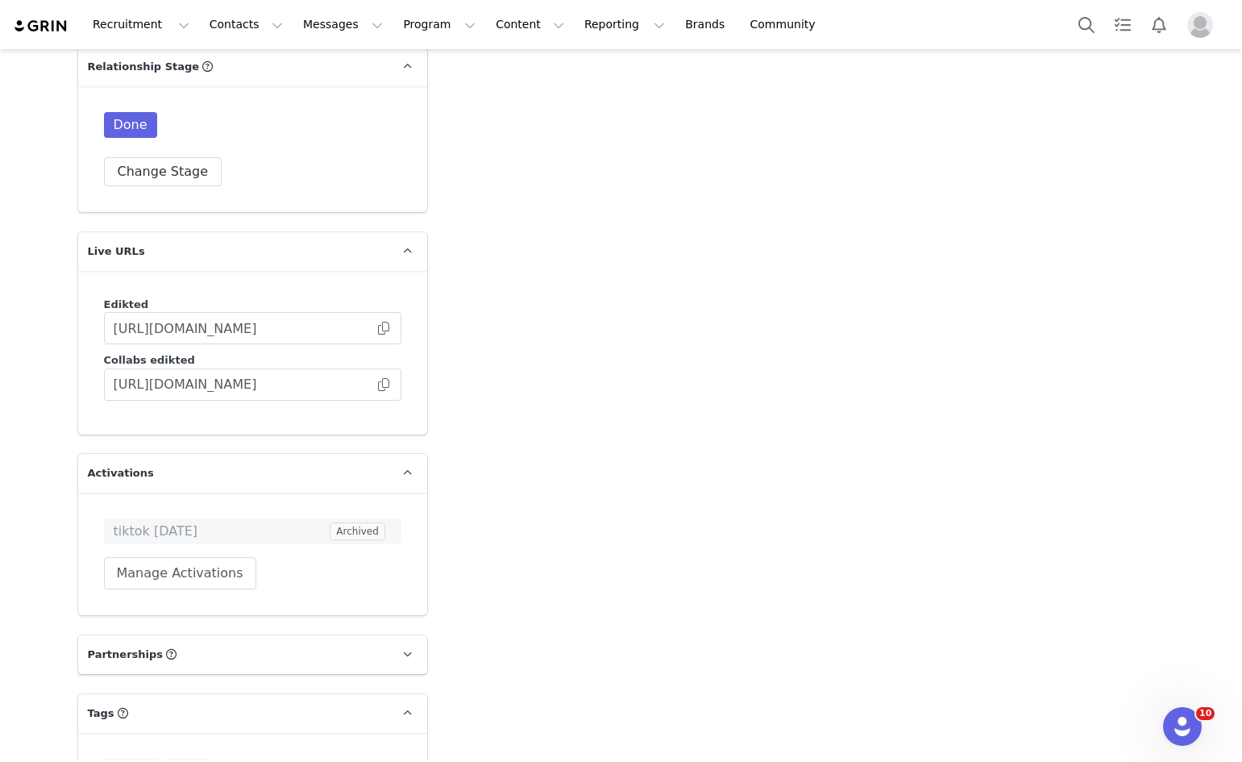
scroll to position [3870, 0]
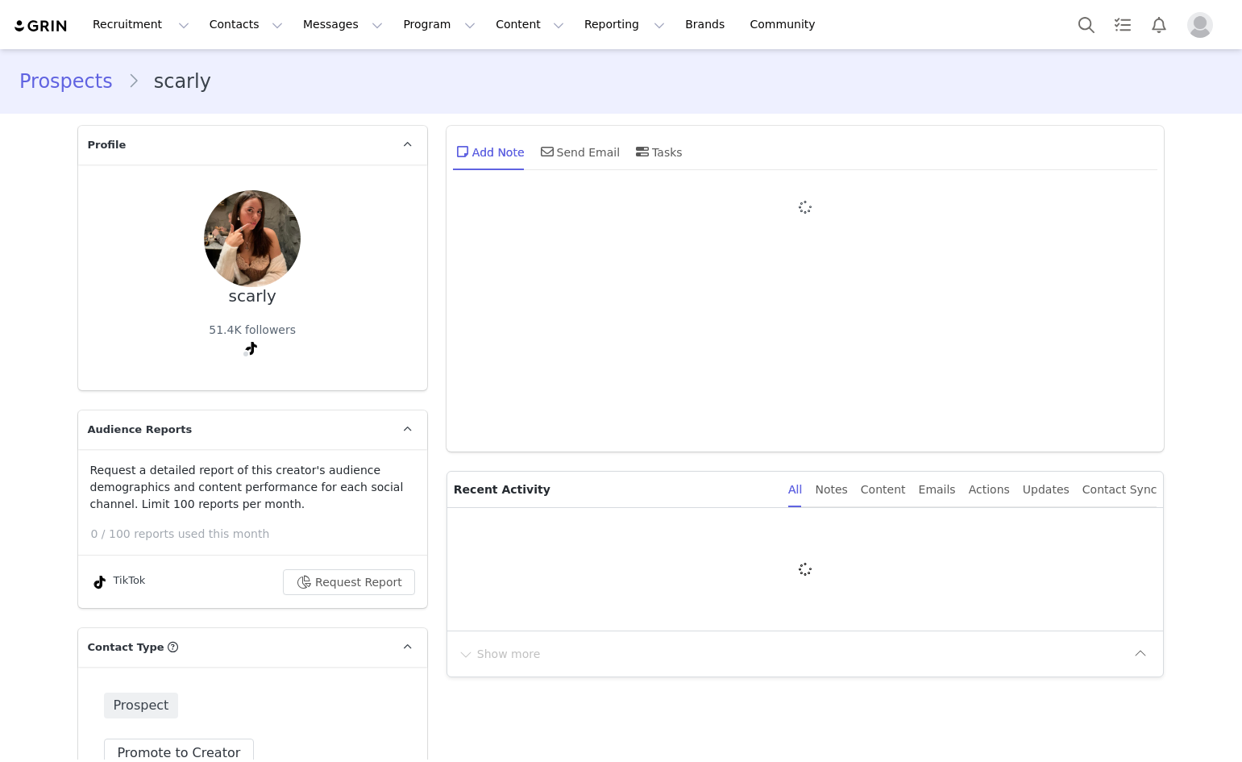
type input "+1 ([GEOGRAPHIC_DATA])"
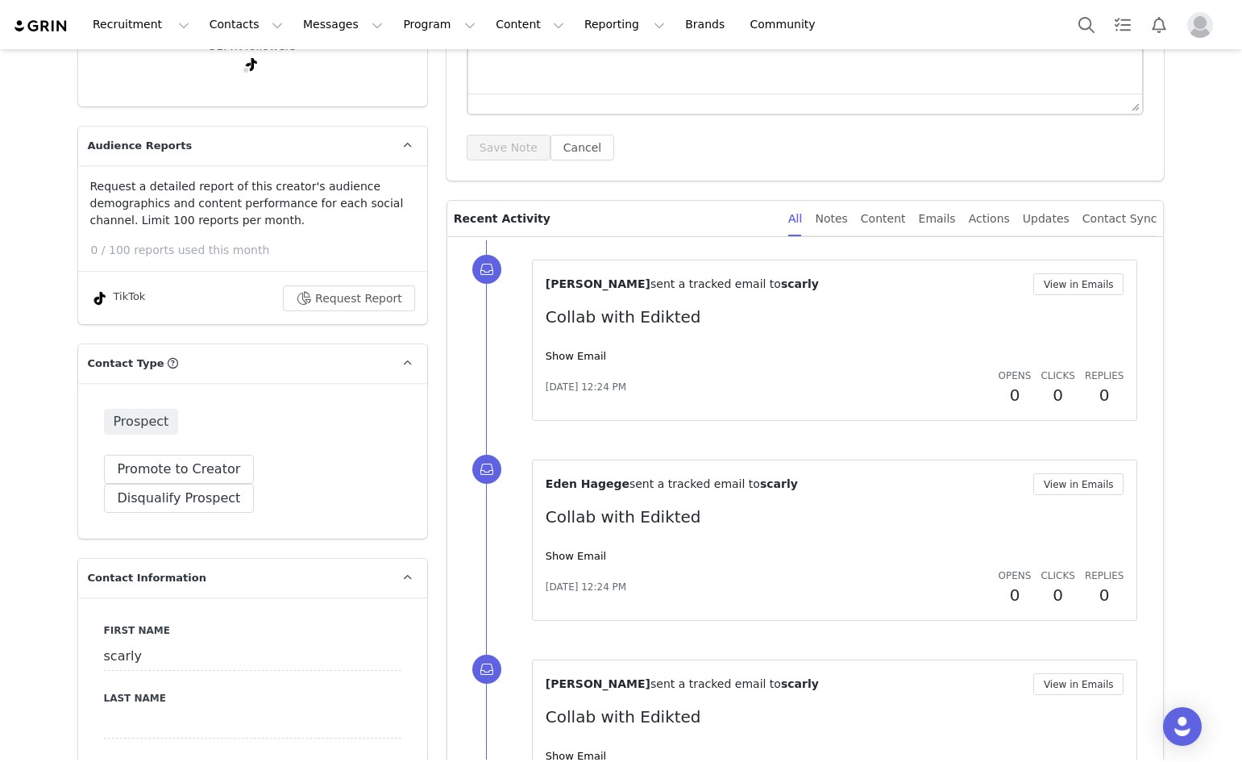
scroll to position [323, 0]
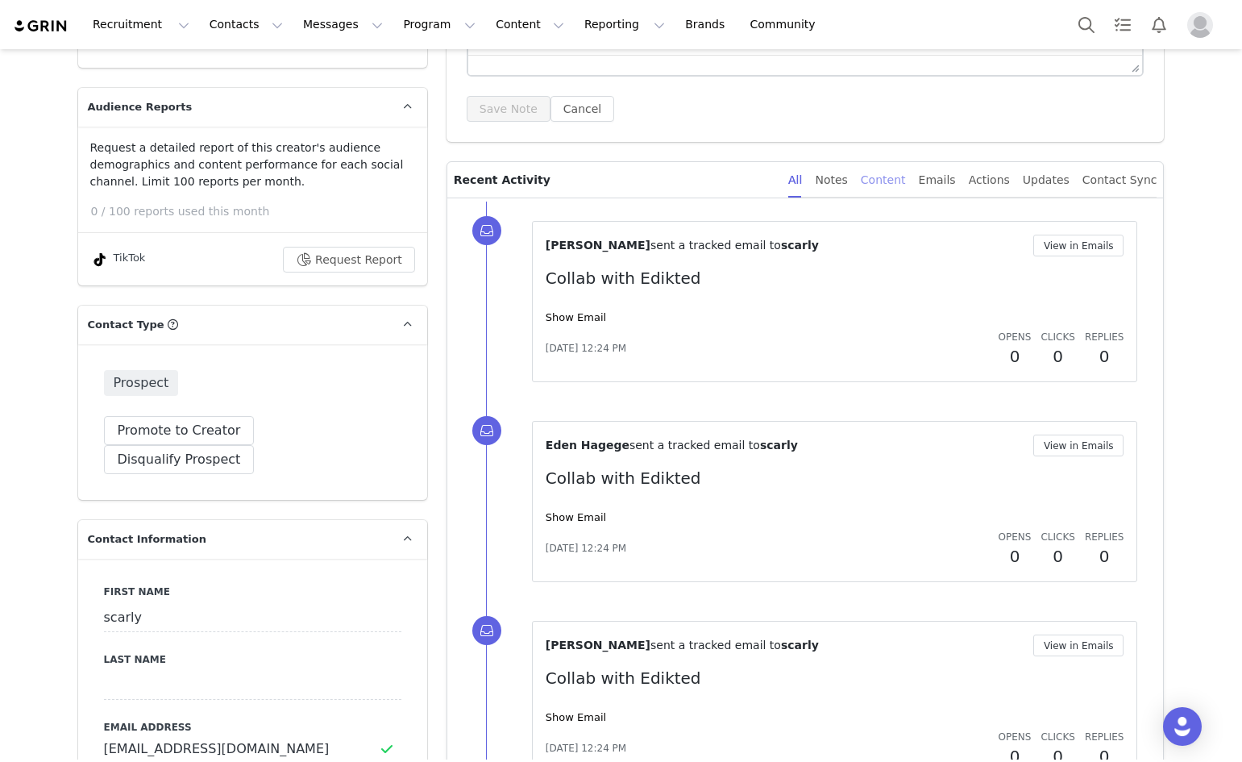
click at [905, 194] on div "Content" at bounding box center [883, 180] width 45 height 36
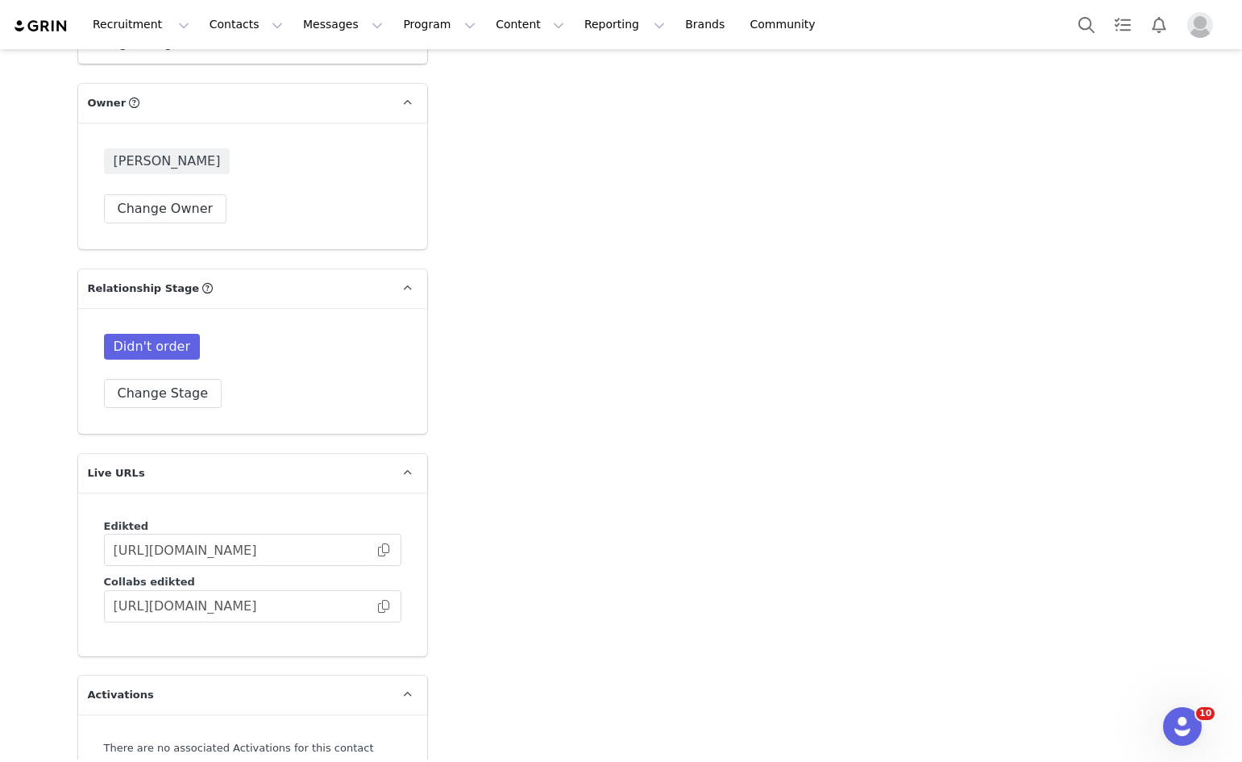
scroll to position [3548, 0]
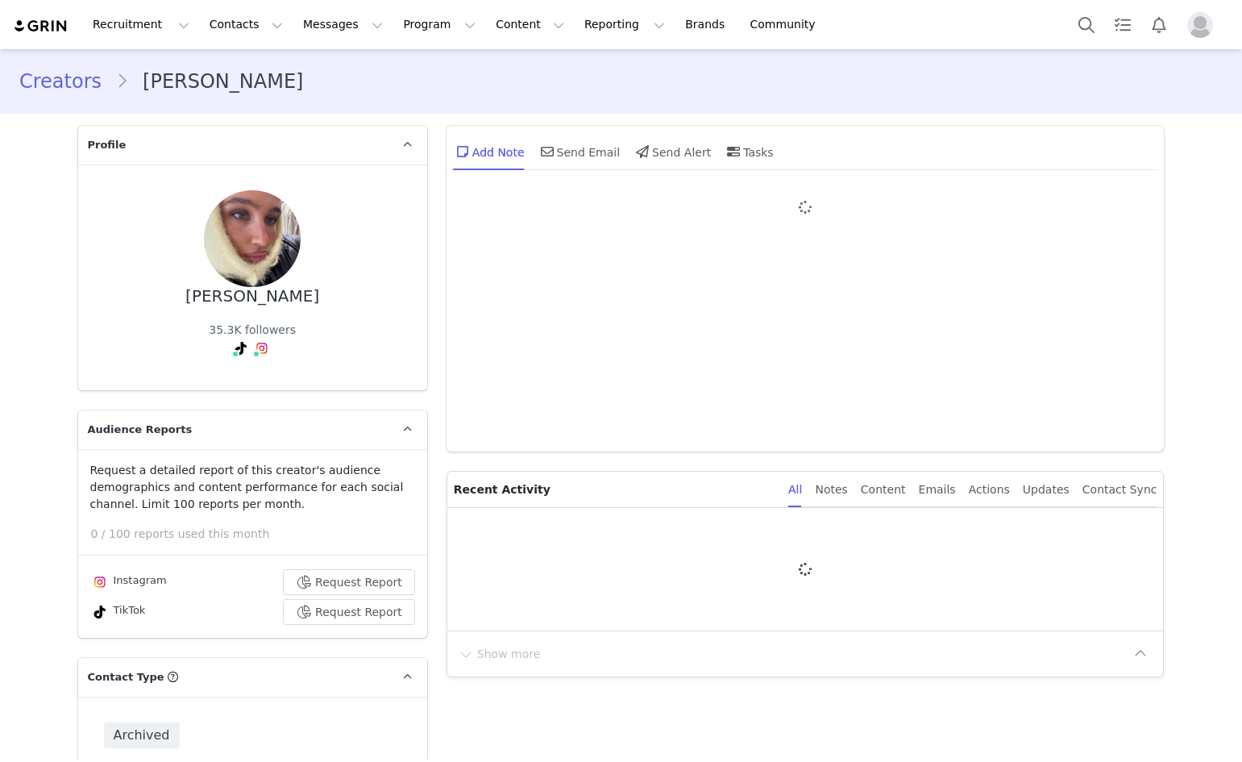
type input "+1 ([GEOGRAPHIC_DATA])"
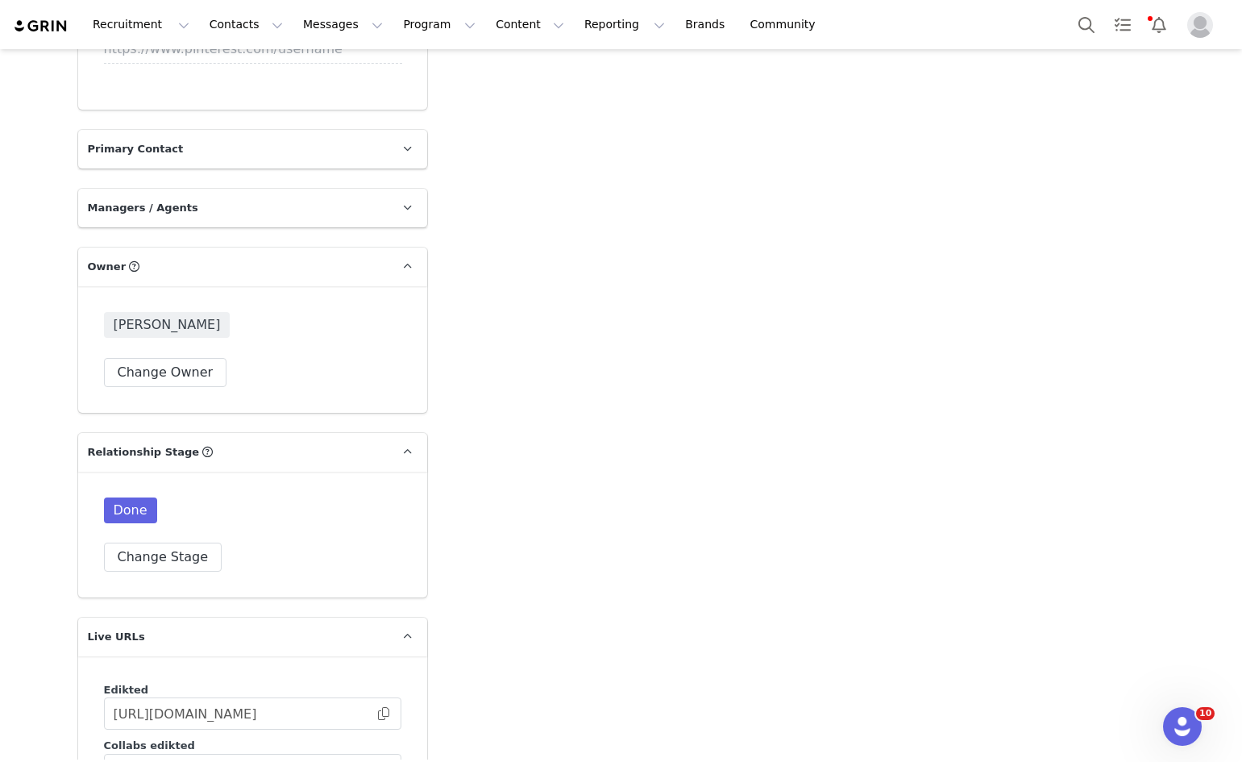
scroll to position [3628, 0]
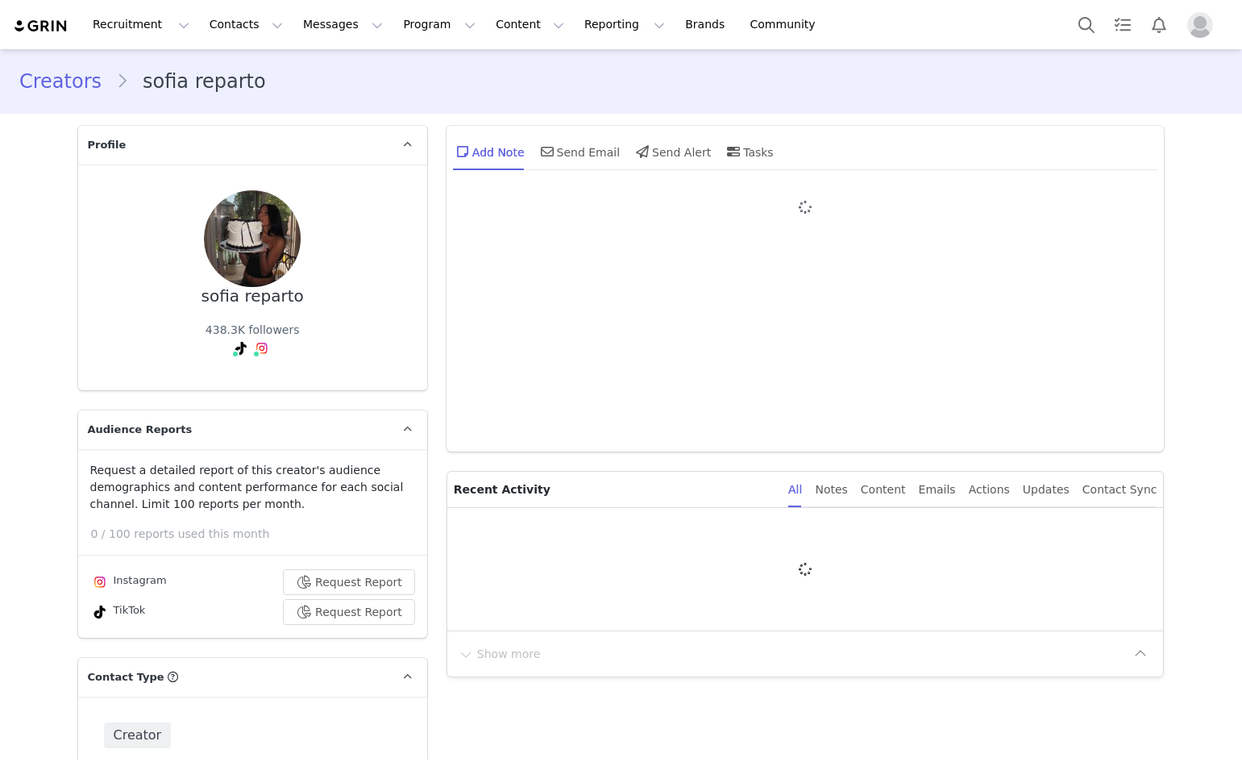
type input "+1 ([GEOGRAPHIC_DATA])"
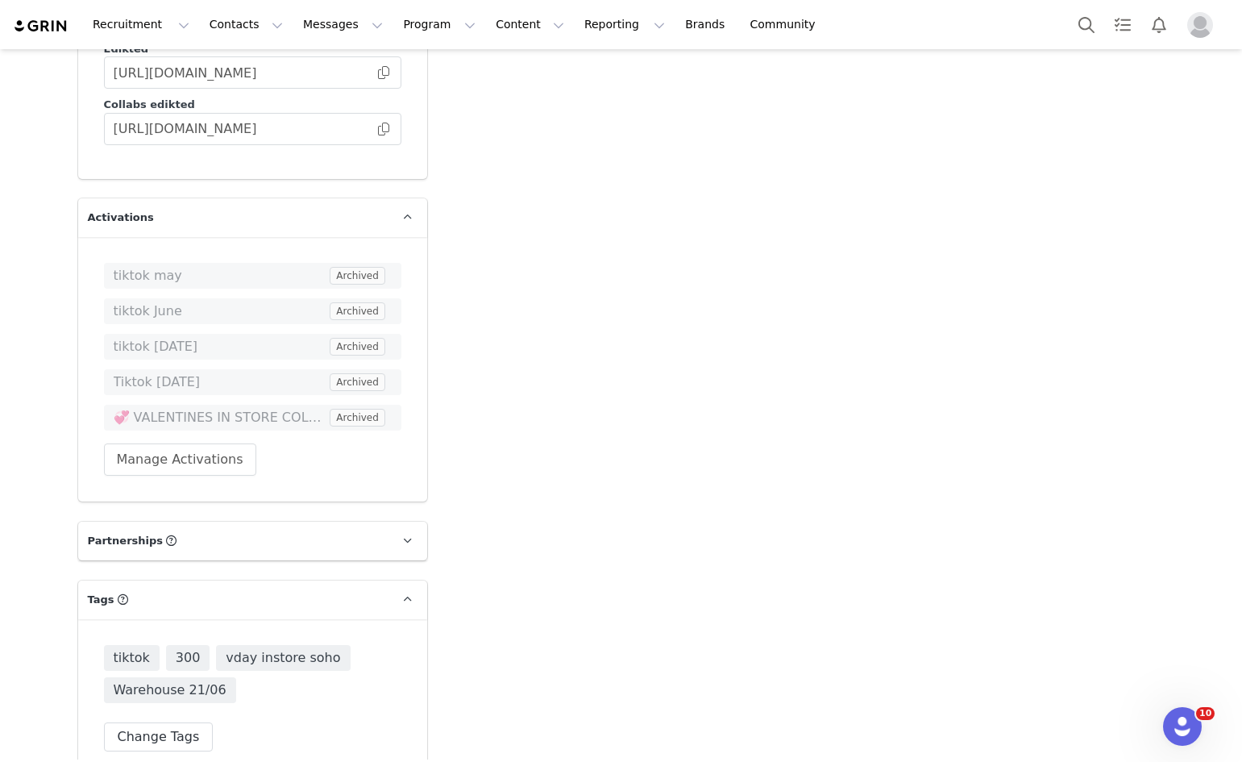
scroll to position [4193, 0]
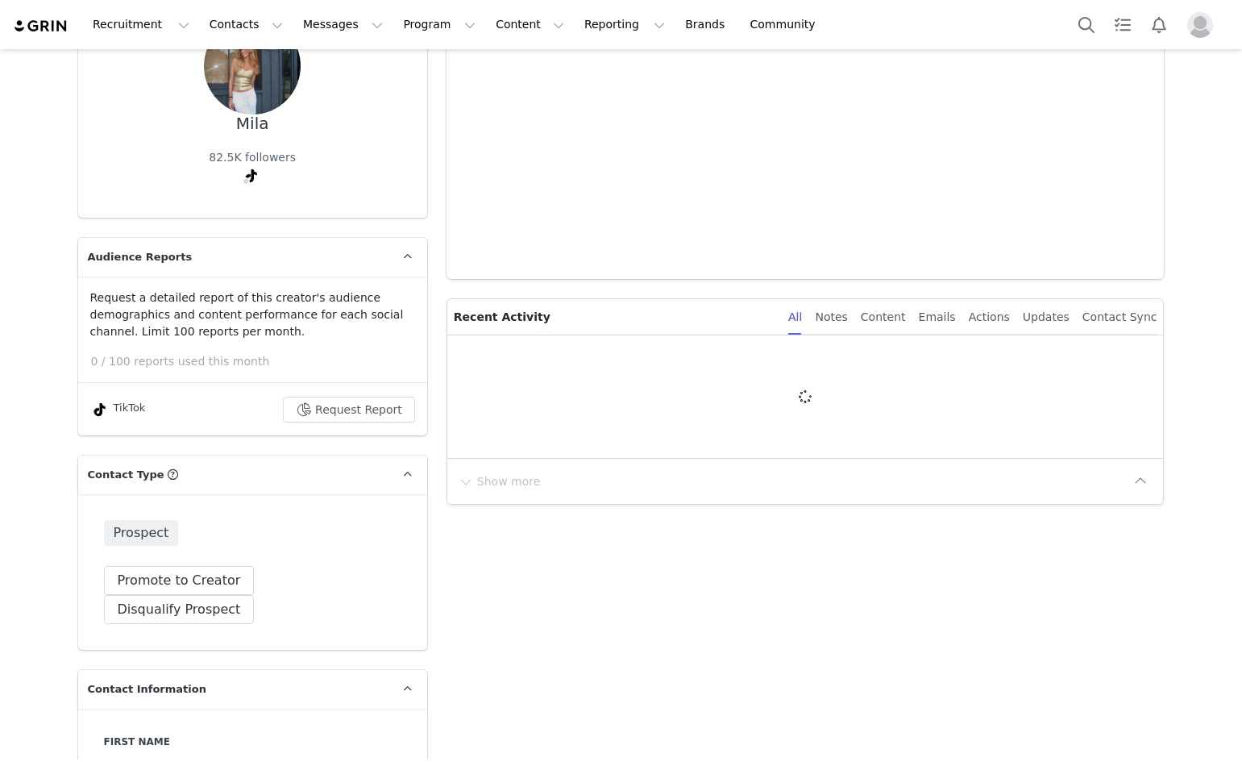
type input "+1 ([GEOGRAPHIC_DATA])"
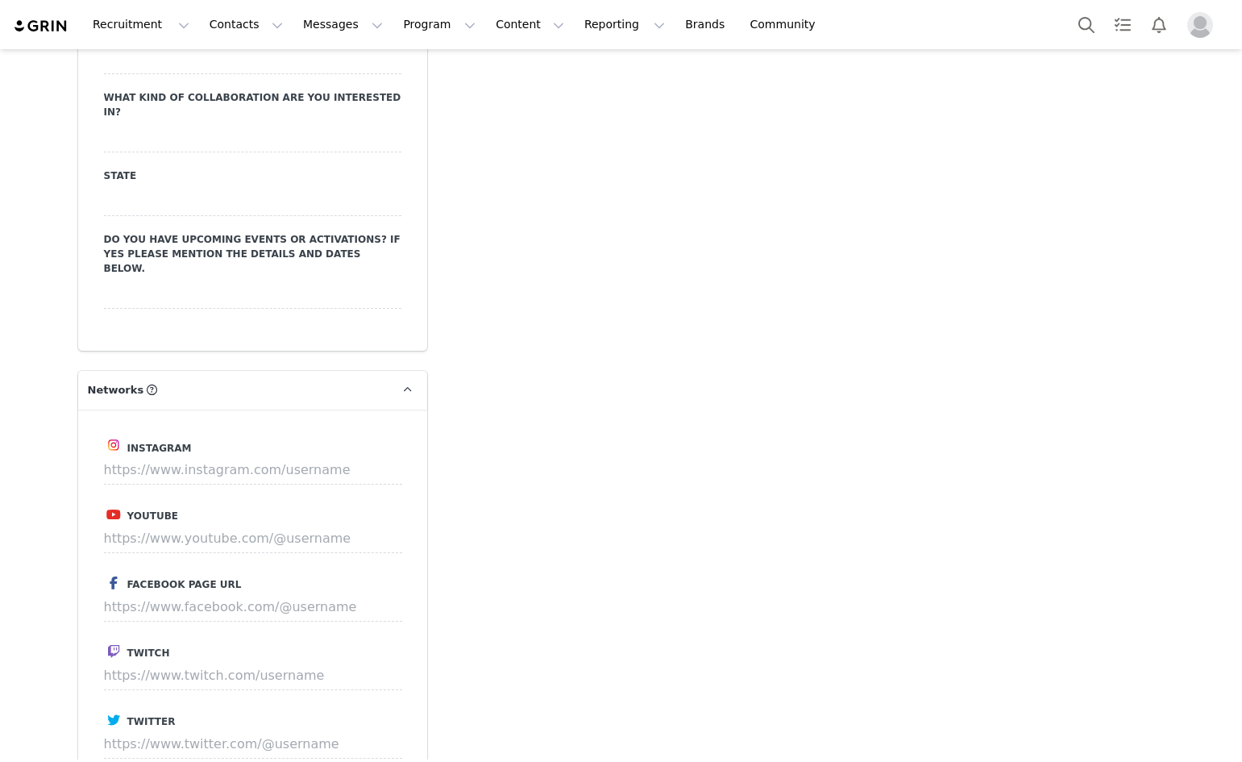
scroll to position [2596, 0]
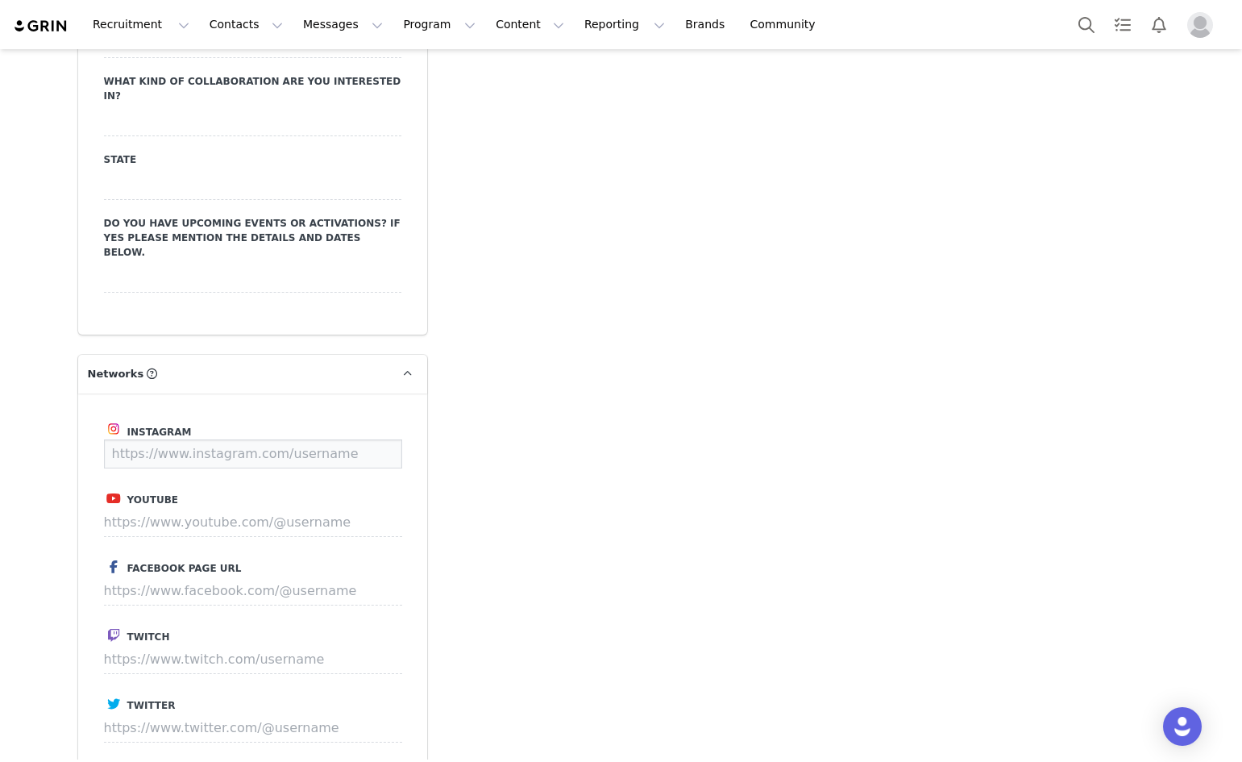
drag, startPoint x: 493, startPoint y: 397, endPoint x: 294, endPoint y: 389, distance: 199.3
click at [294, 439] on input at bounding box center [253, 453] width 298 height 29
paste input "[URL][DOMAIN_NAME]"
click at [369, 439] on button "Save" at bounding box center [372, 453] width 59 height 29
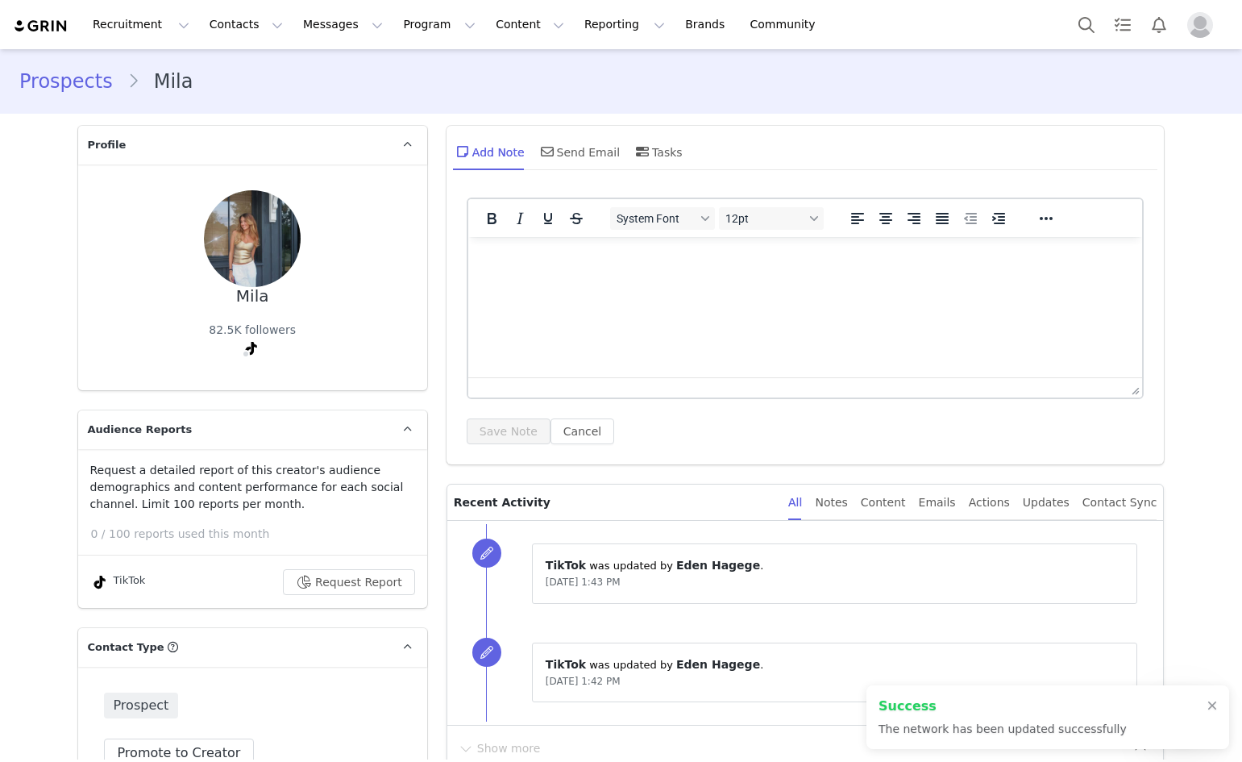
type input "https://www.instagram.com/mila_cllnt"
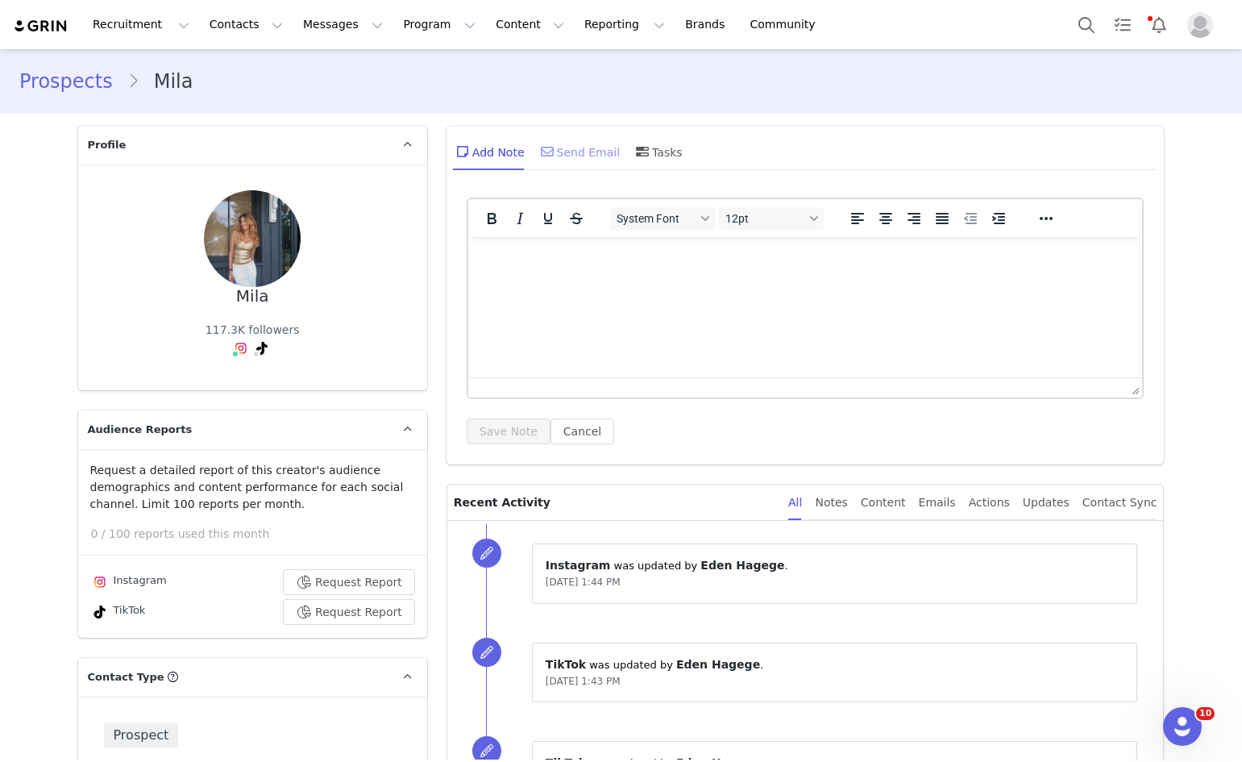
click at [531, 143] on div "Add Note Send Email Tasks" at bounding box center [568, 151] width 230 height 39
click at [538, 143] on span at bounding box center [547, 151] width 19 height 19
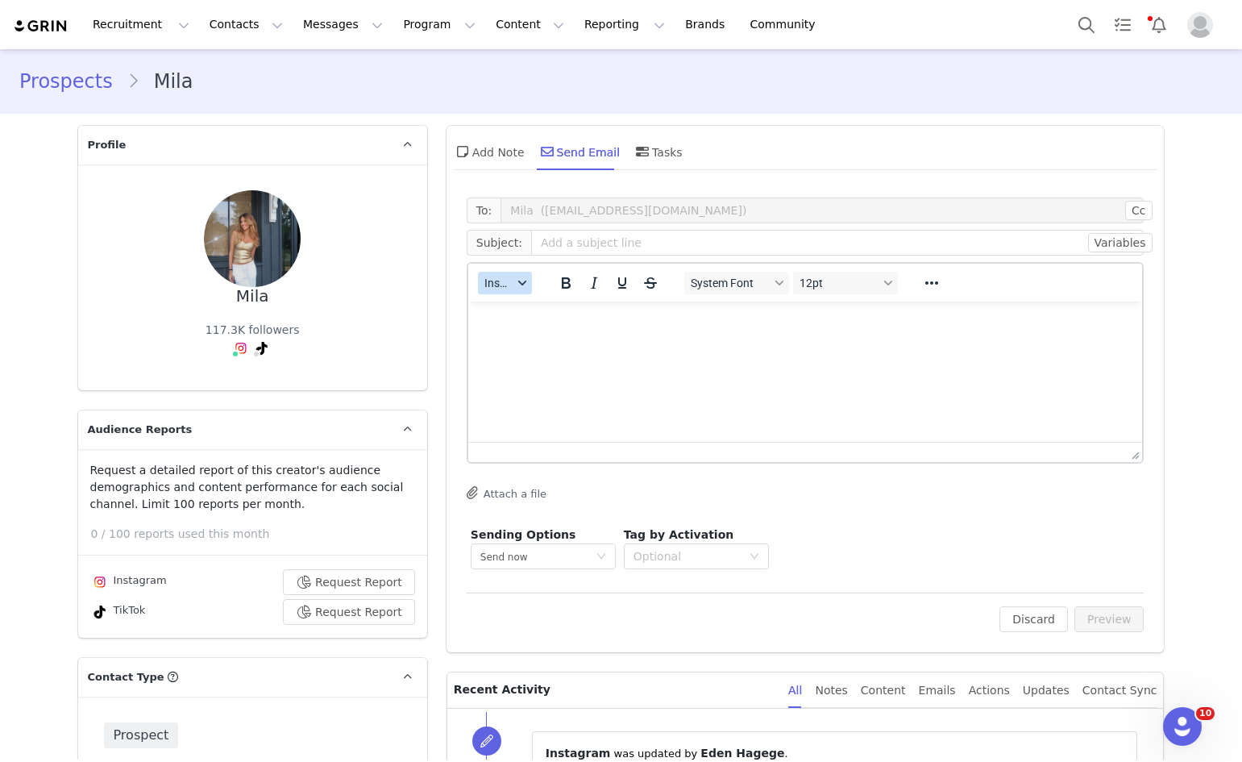
click at [516, 280] on div "button" at bounding box center [522, 283] width 13 height 8
click at [517, 309] on div "Insert Template" at bounding box center [557, 311] width 145 height 19
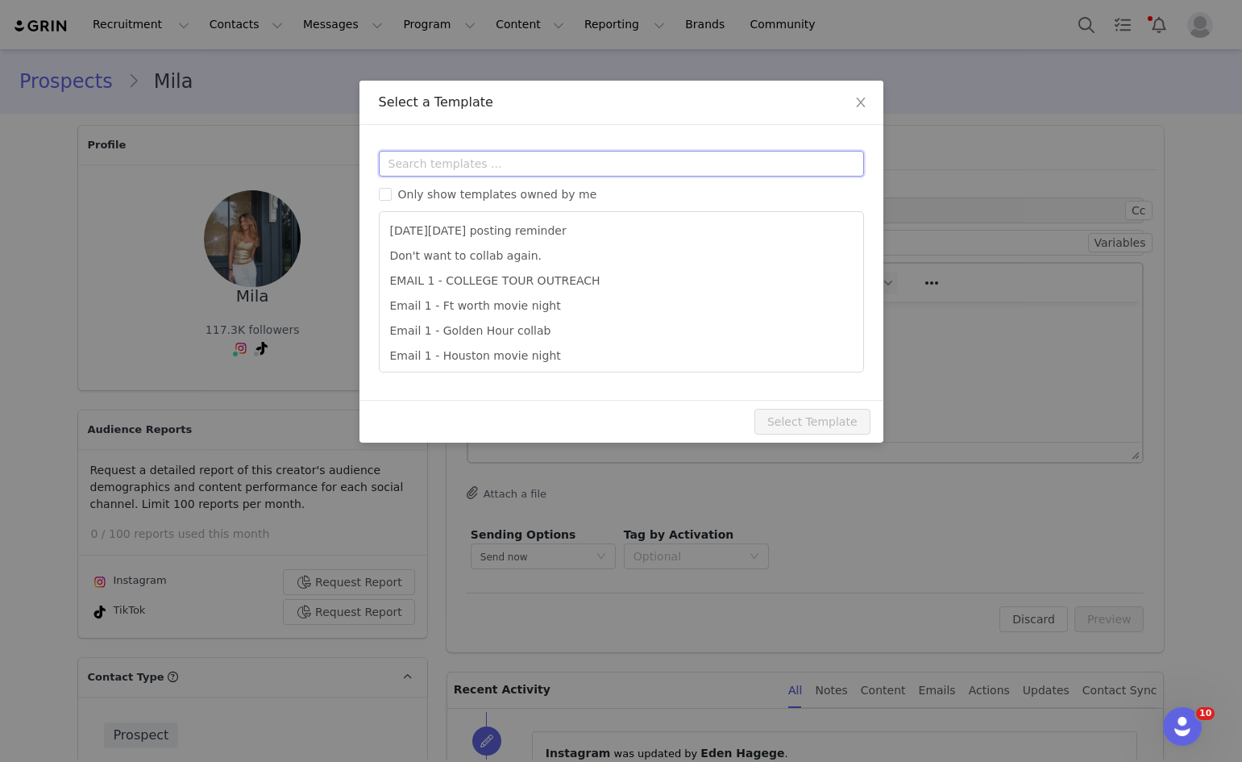
click at [528, 152] on input "text" at bounding box center [621, 164] width 485 height 26
type input "2"
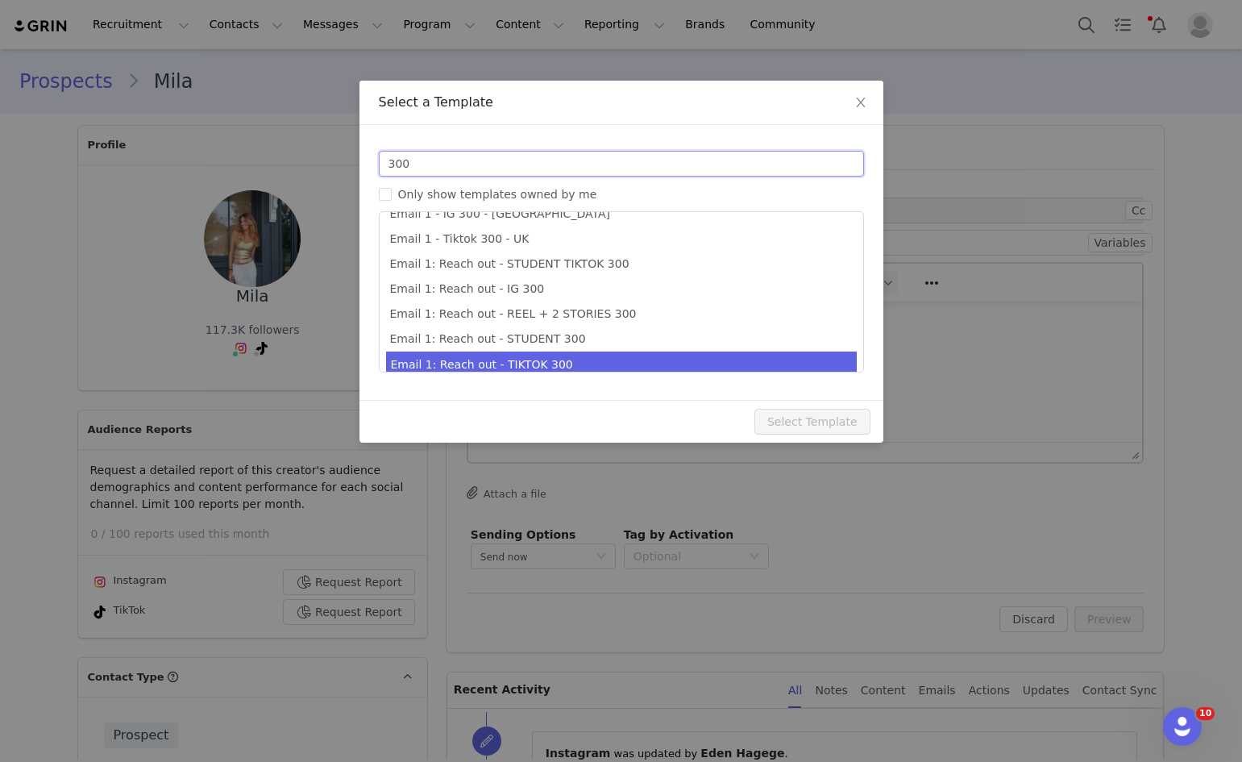
scroll to position [30, 0]
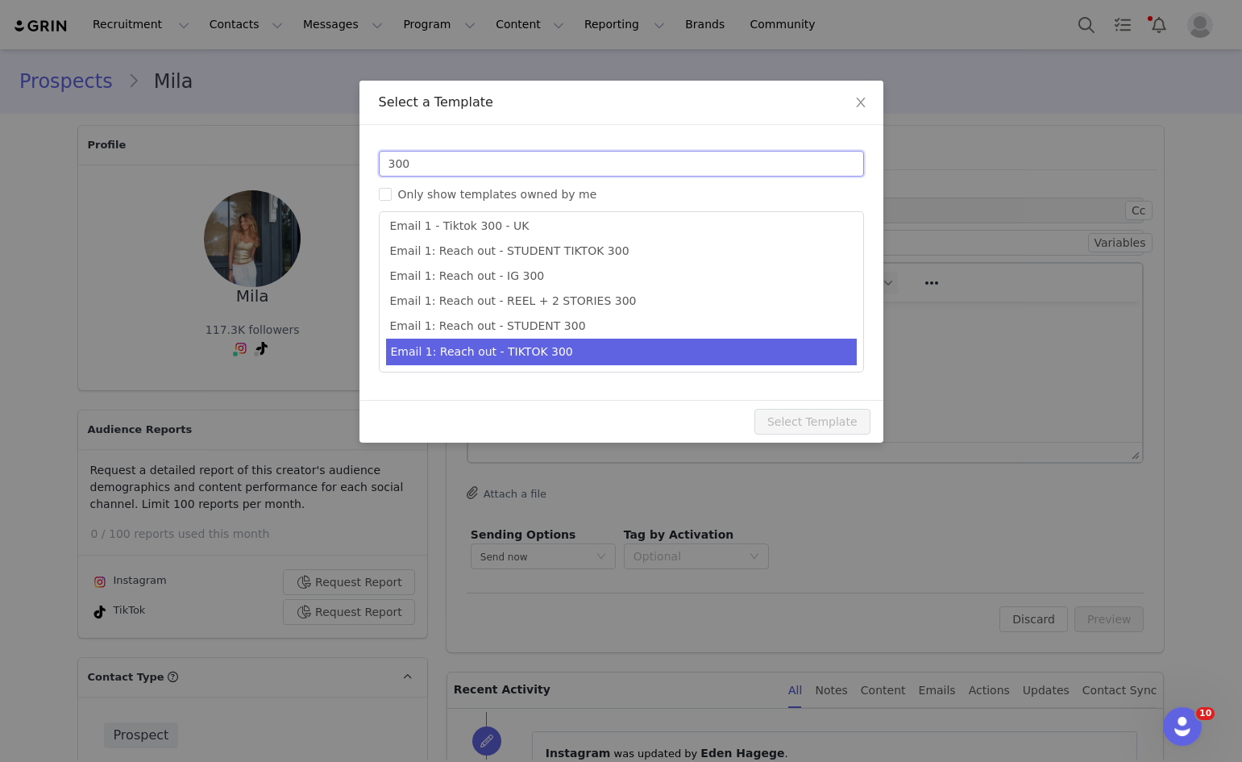
type input "300"
type input "Collab with Edikted"
click at [529, 360] on li "Email 1: Reach out - TIKTOK 300" at bounding box center [621, 352] width 471 height 27
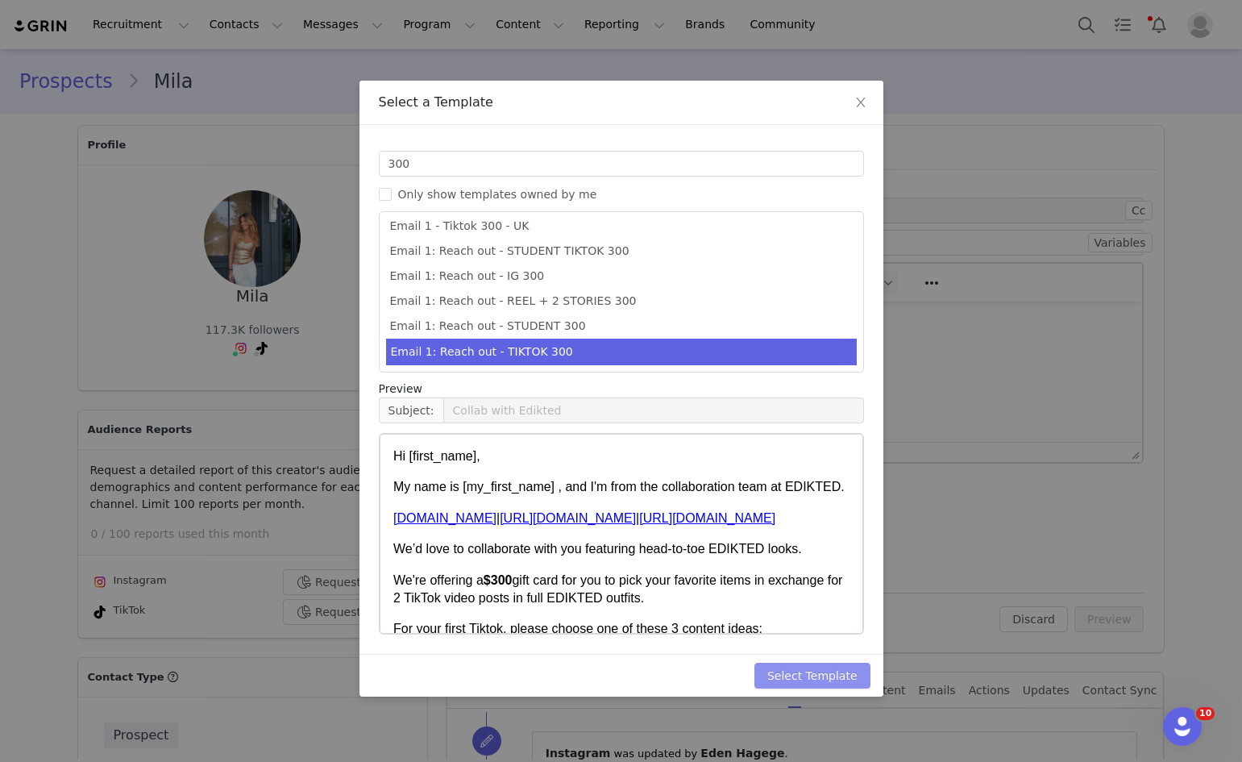
click at [845, 675] on button "Select Template" at bounding box center [813, 676] width 116 height 26
type input "Collab with Edikted"
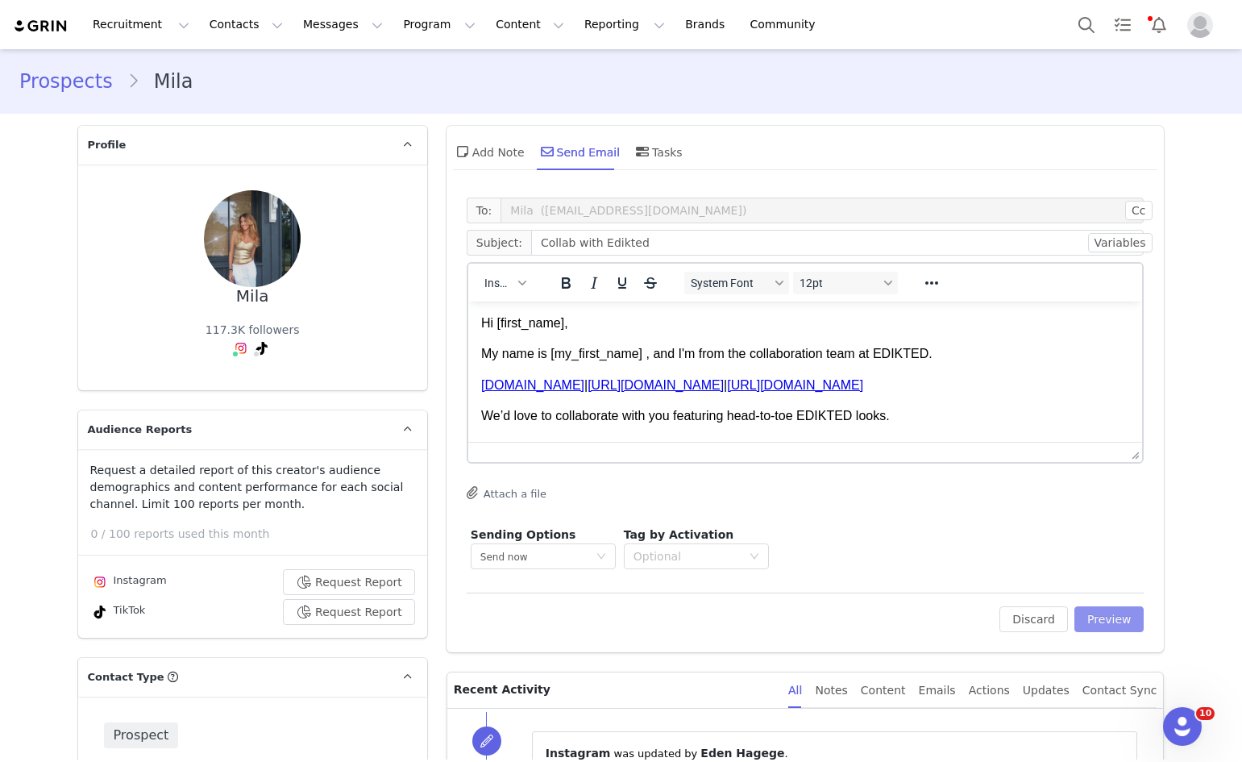
click at [1079, 614] on button "Preview" at bounding box center [1110, 619] width 70 height 26
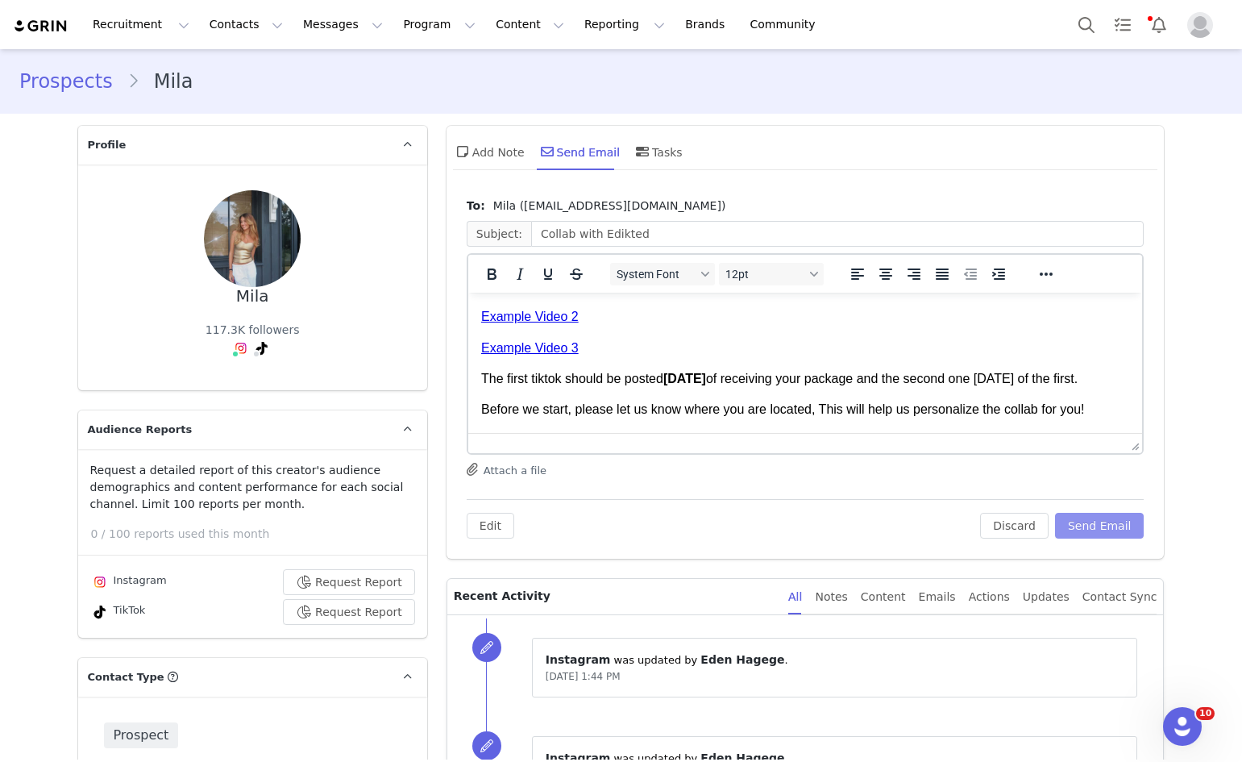
scroll to position [641, 0]
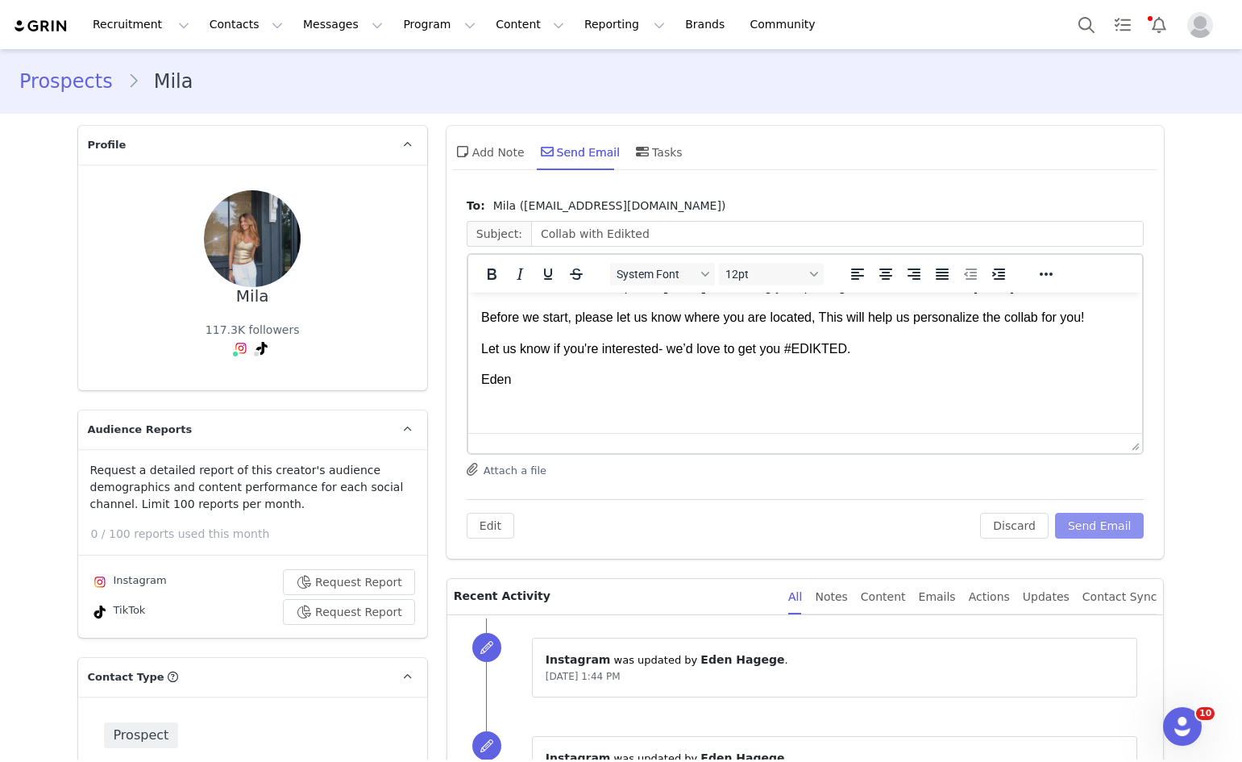
click at [1126, 532] on button "Send Email" at bounding box center [1099, 526] width 89 height 26
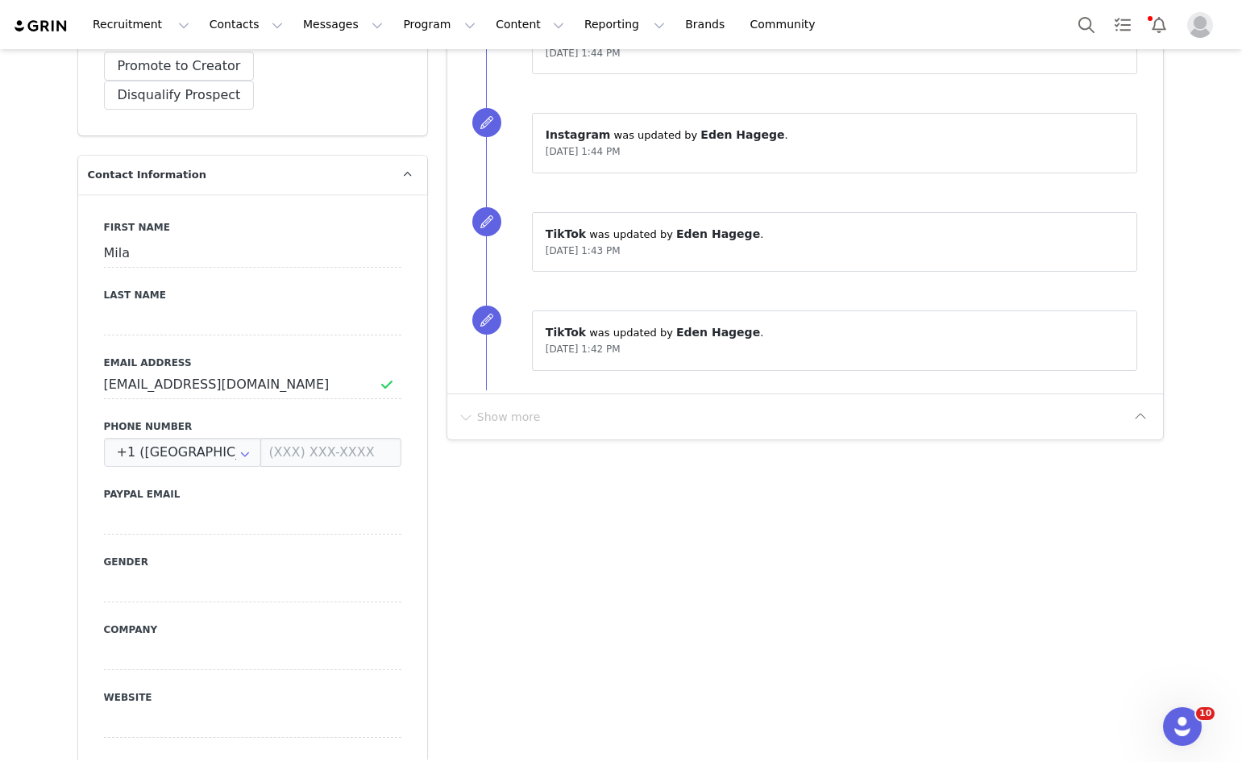
scroll to position [726, 0]
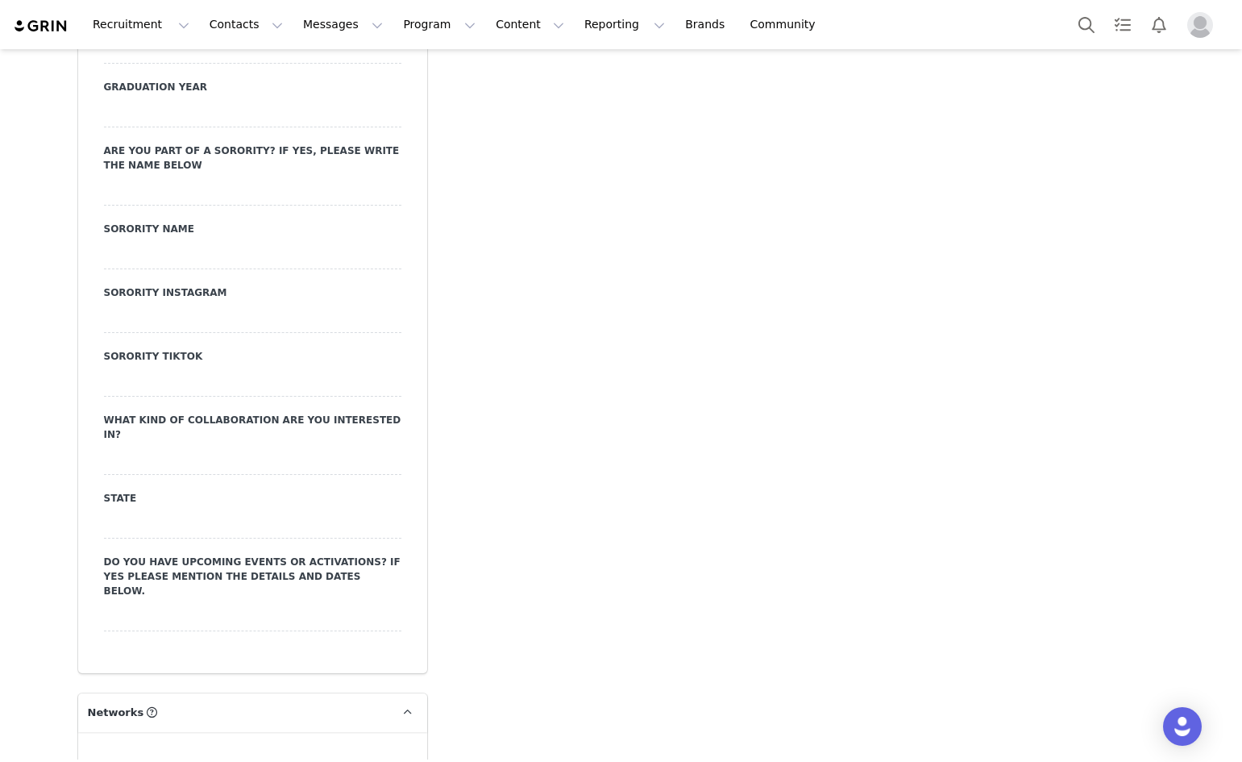
scroll to position [2661, 0]
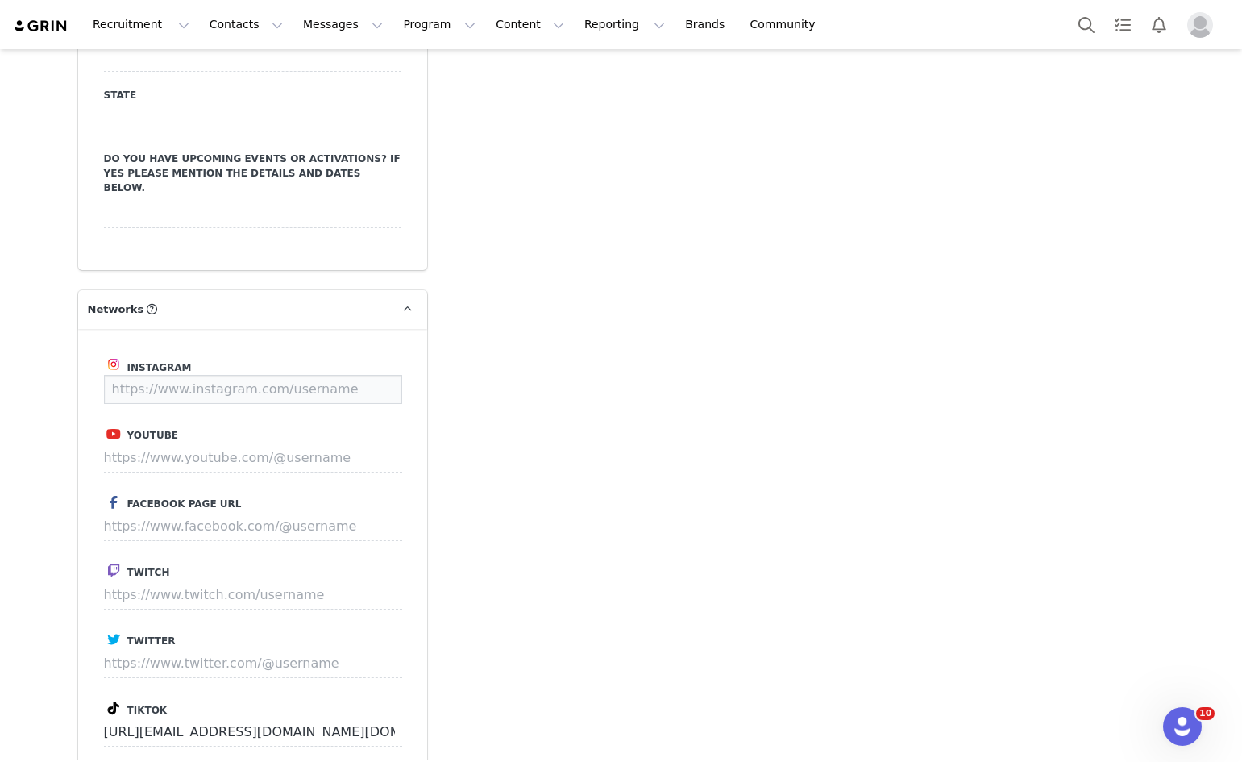
click at [218, 375] on input at bounding box center [253, 389] width 298 height 29
paste input "[URL][DOMAIN_NAME]"
click at [379, 355] on div "Instagram [URL][DOMAIN_NAME] Save" at bounding box center [253, 379] width 298 height 49
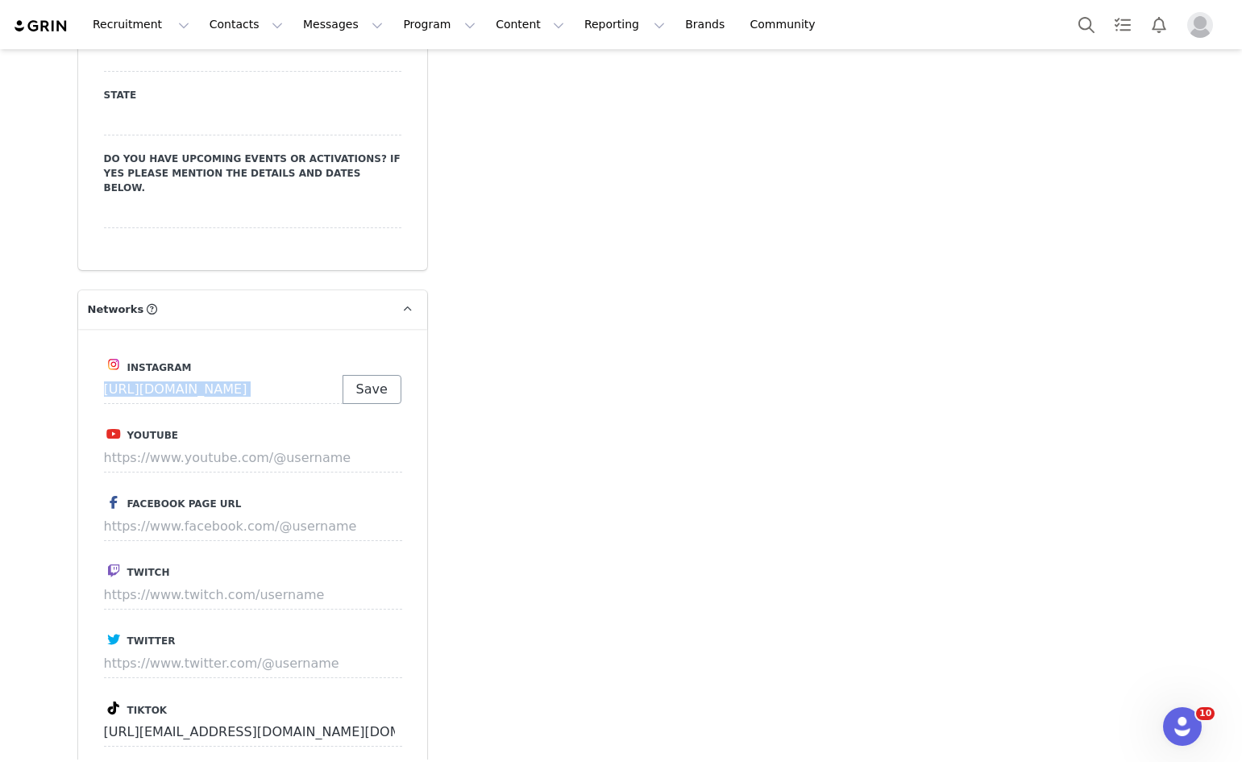
scroll to position [0, 0]
click at [372, 375] on button "Save" at bounding box center [372, 389] width 59 height 29
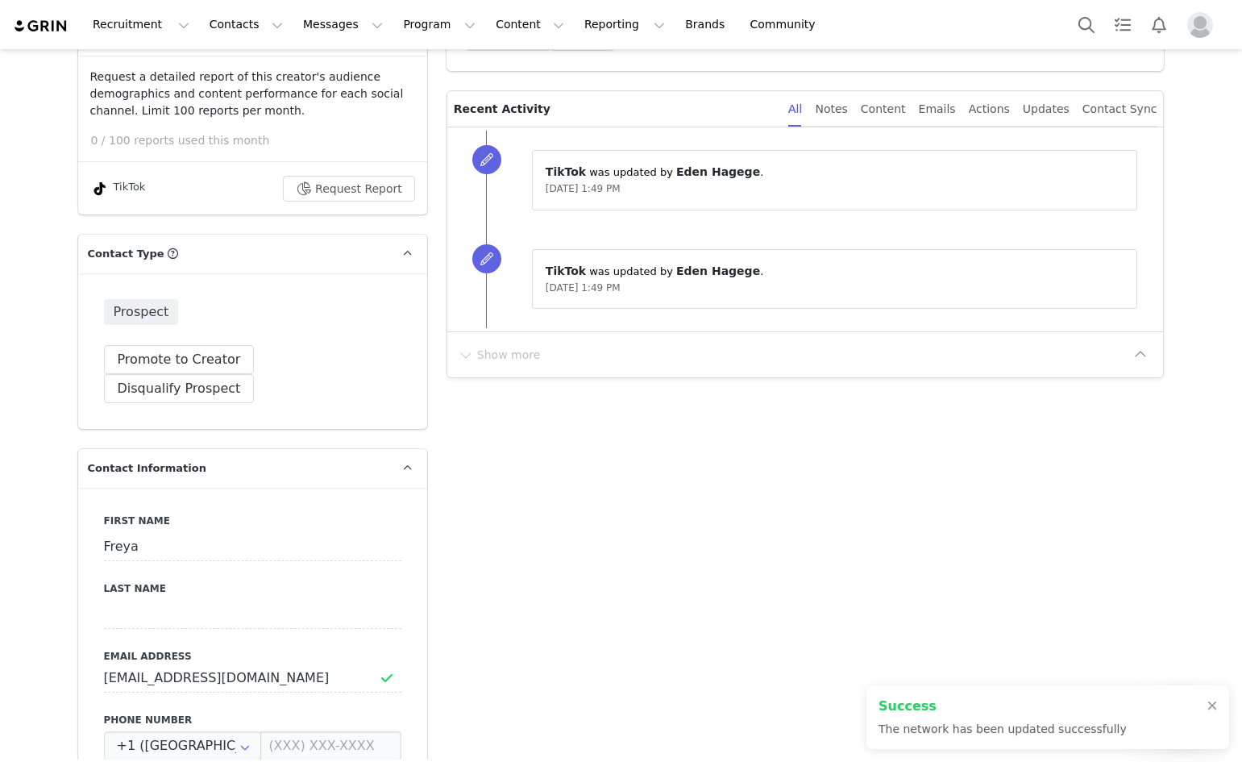
scroll to position [189, 0]
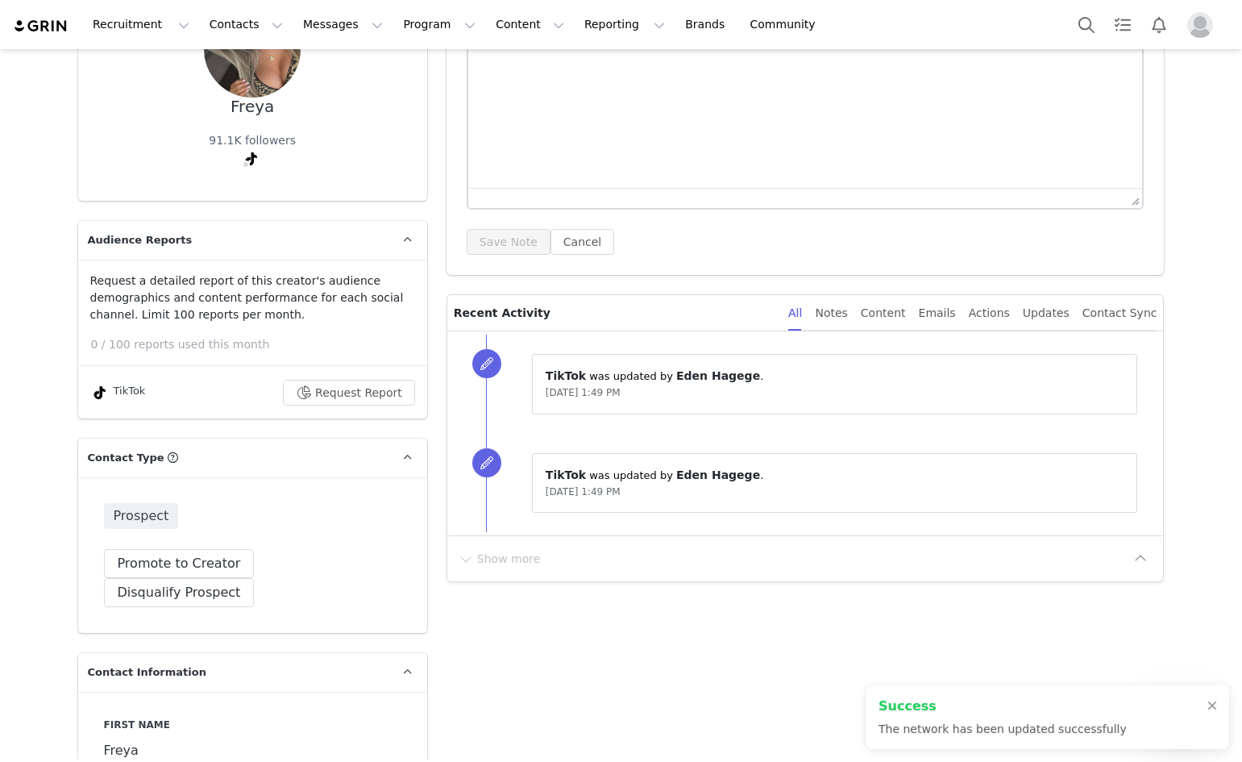
type input "https://www.instagram.com/freyaxxmcdonald"
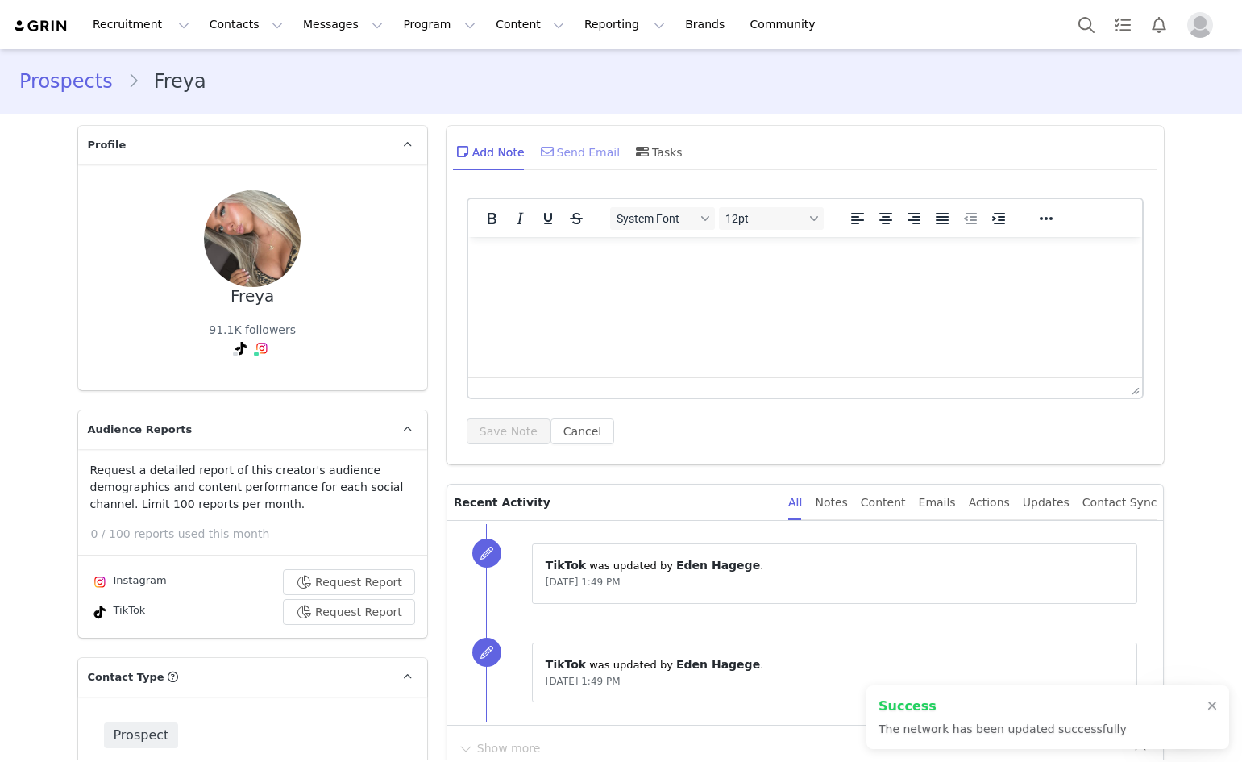
click at [594, 156] on div "Send Email" at bounding box center [579, 151] width 83 height 39
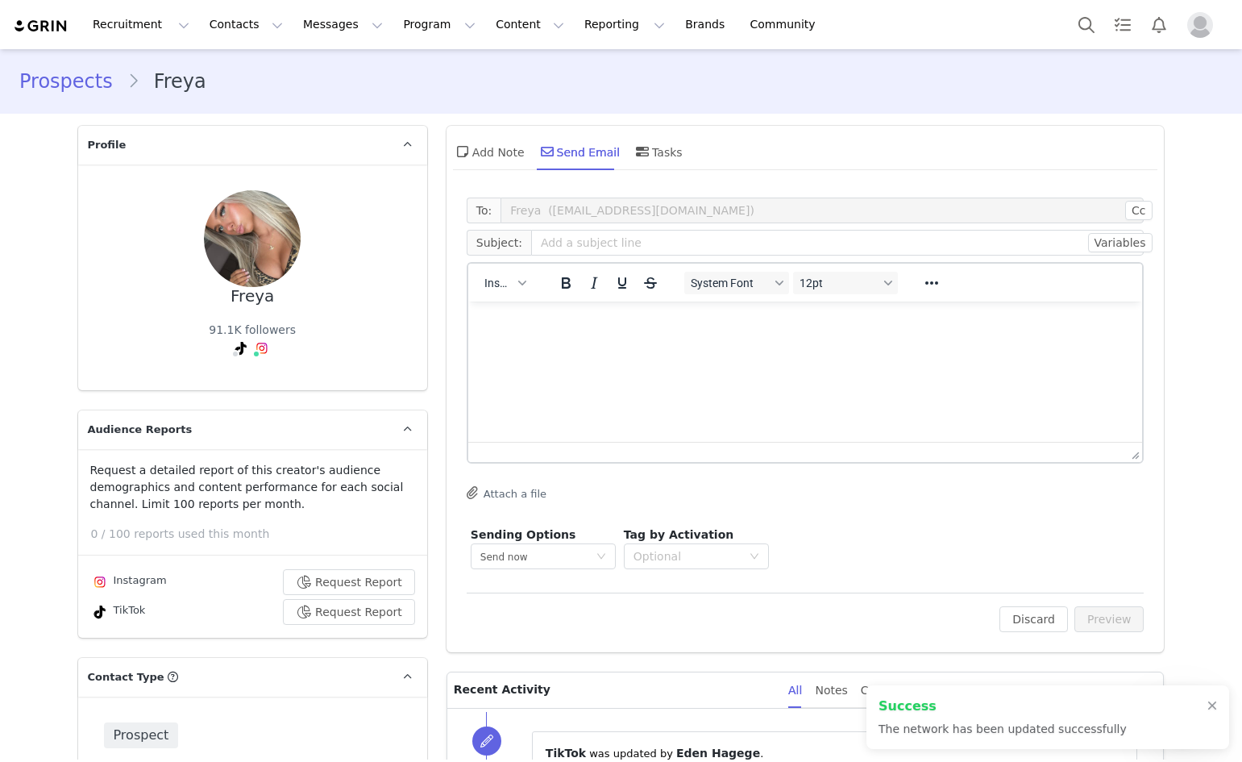
click at [503, 268] on div "Insert" at bounding box center [505, 282] width 74 height 31
click at [502, 273] on button "Insert" at bounding box center [505, 283] width 54 height 23
click at [499, 296] on div "Insert Template Insert Variable Insert Signature" at bounding box center [556, 337] width 161 height 84
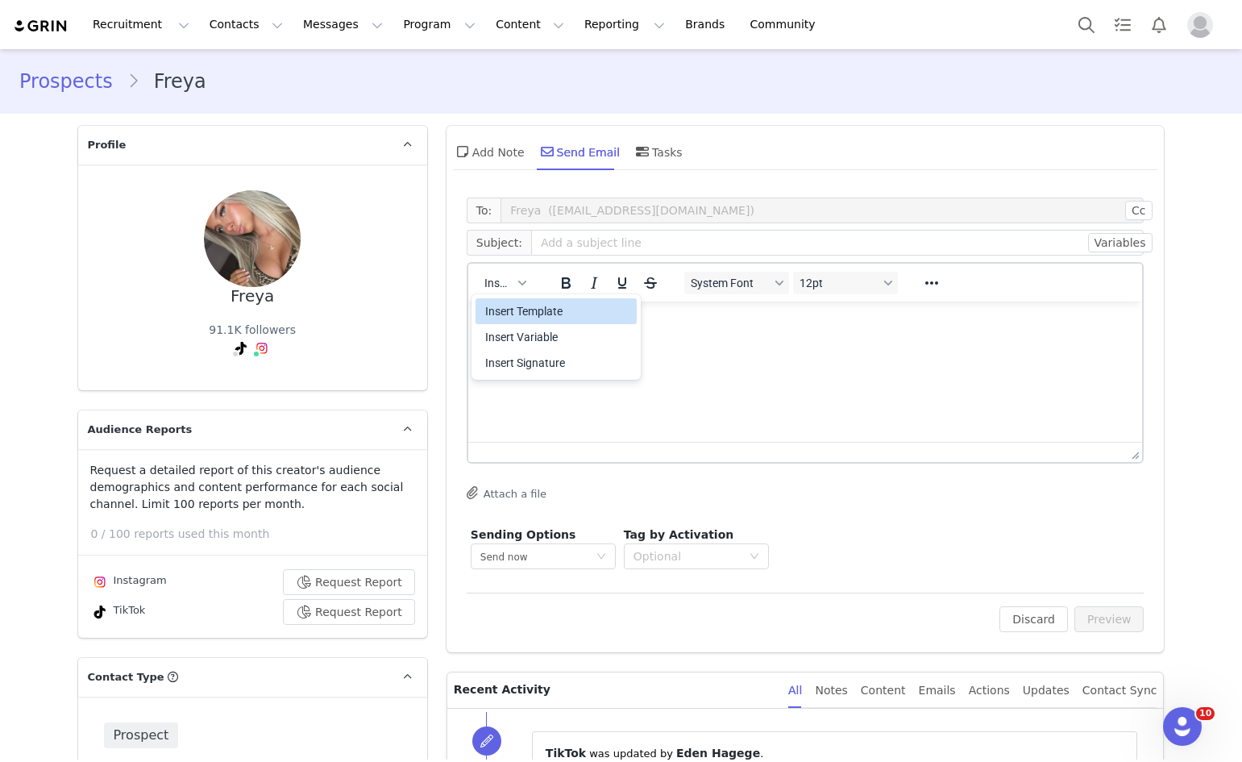
click at [498, 314] on div "Insert Template" at bounding box center [557, 311] width 145 height 19
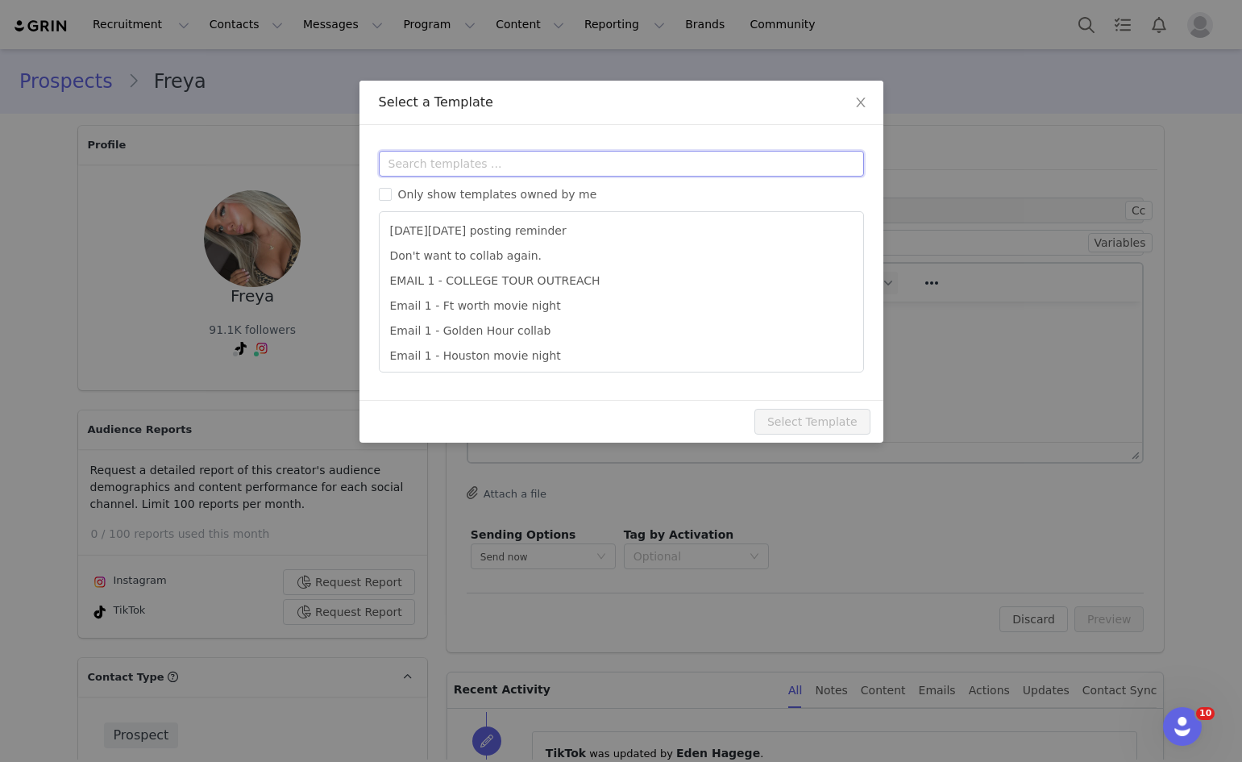
click at [557, 152] on input "text" at bounding box center [621, 164] width 485 height 26
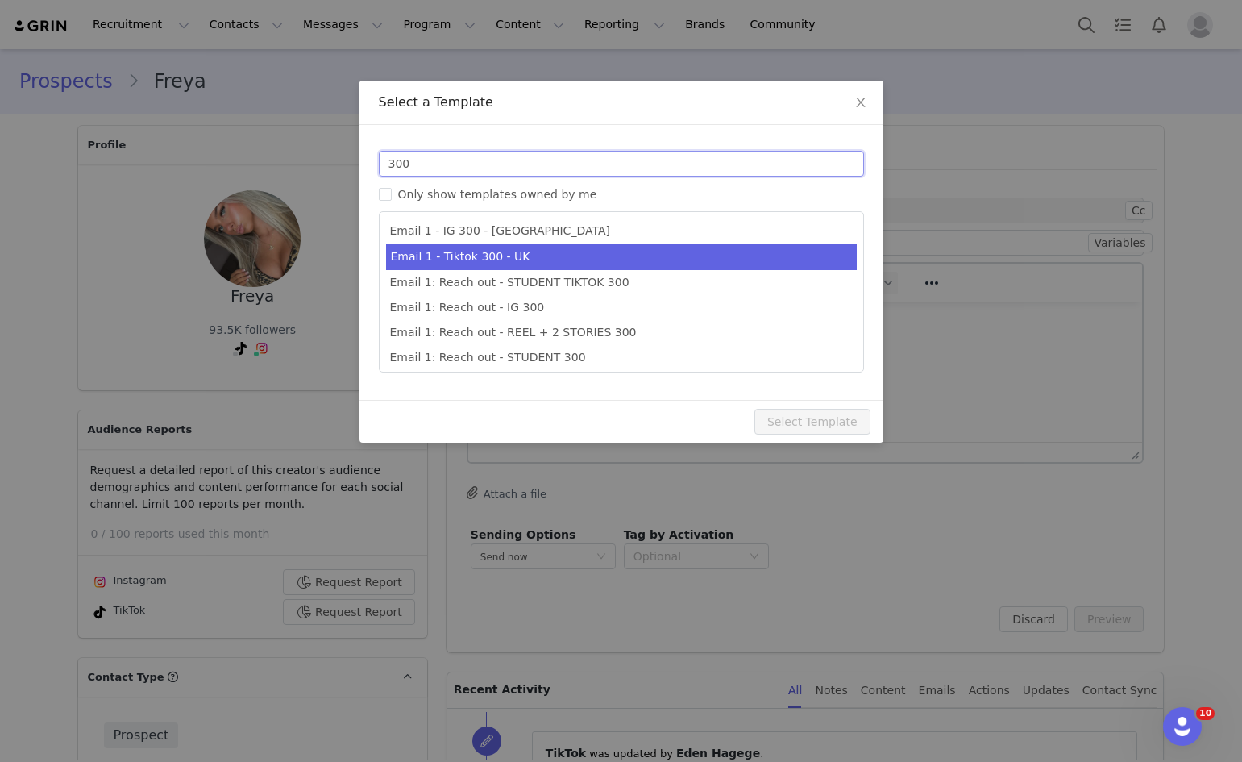
type input "300"
type input "Collab with Edikted"
click at [539, 265] on li "Email 1 - Tiktok 300 - UK" at bounding box center [621, 256] width 471 height 27
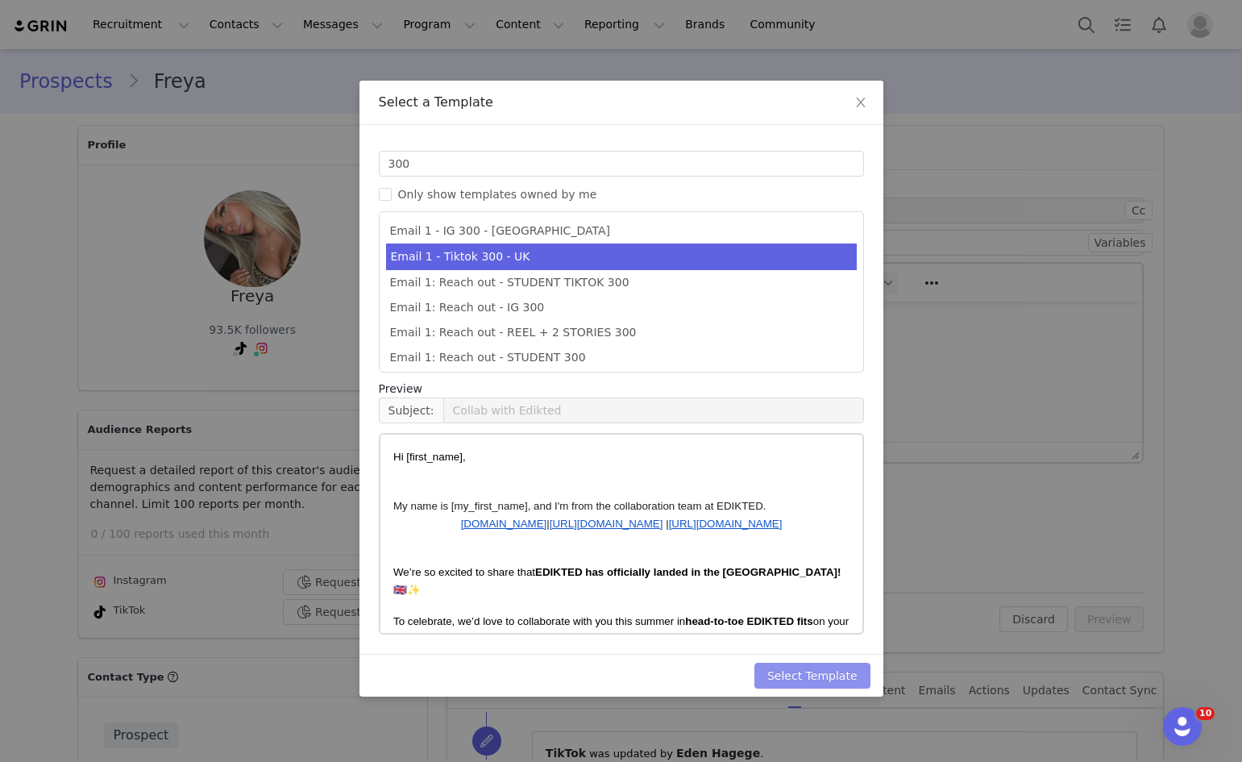
click at [834, 679] on button "Select Template" at bounding box center [813, 676] width 116 height 26
type input "Collab with Edikted"
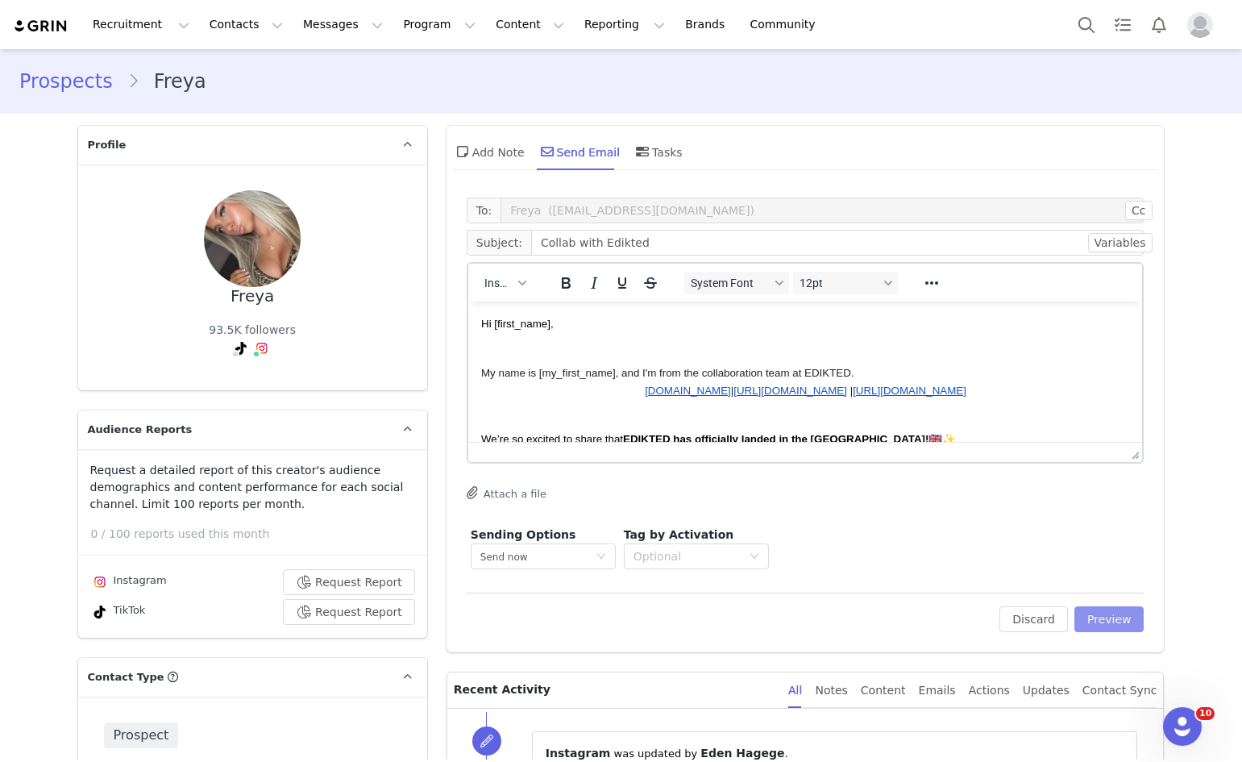
click at [1138, 625] on div "To: Freya (freyamc1@icloud.com) Cc Cc: Subject: Collab with Edikted Variables I…" at bounding box center [806, 420] width 718 height 463
click at [1113, 617] on button "Preview" at bounding box center [1110, 619] width 70 height 26
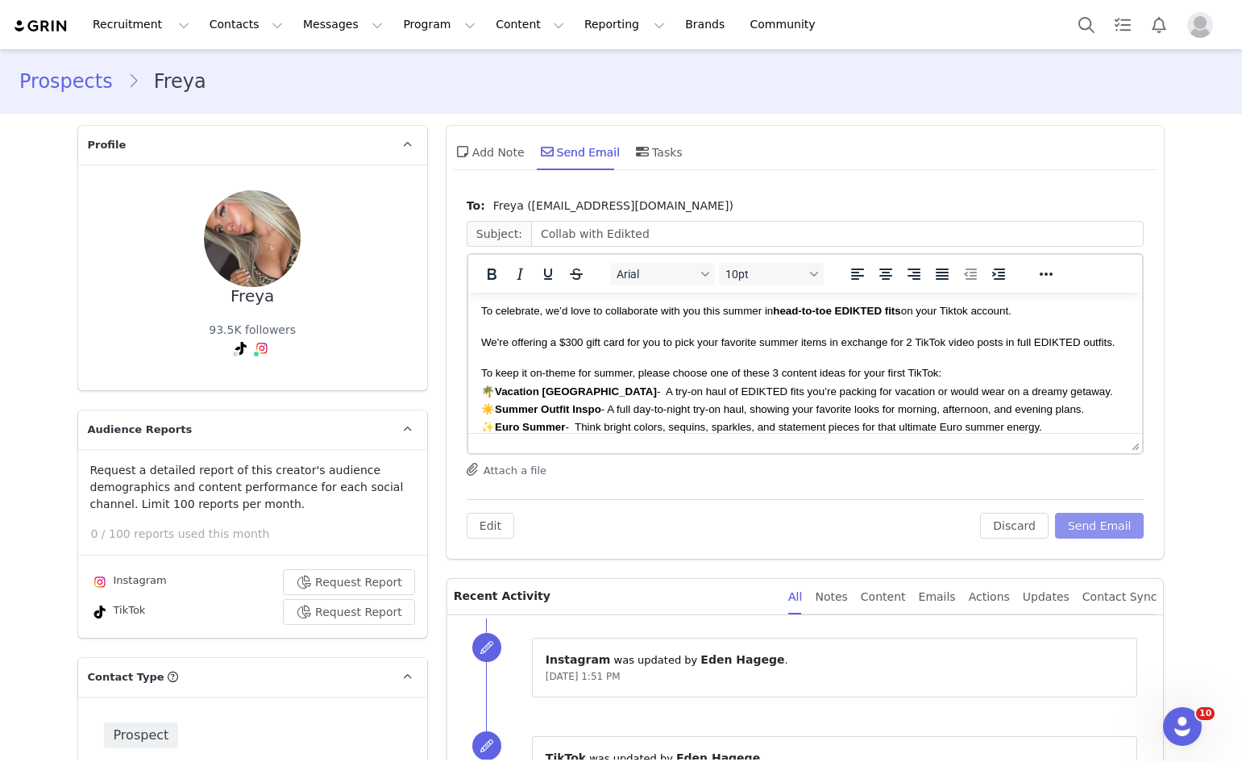
scroll to position [161, 0]
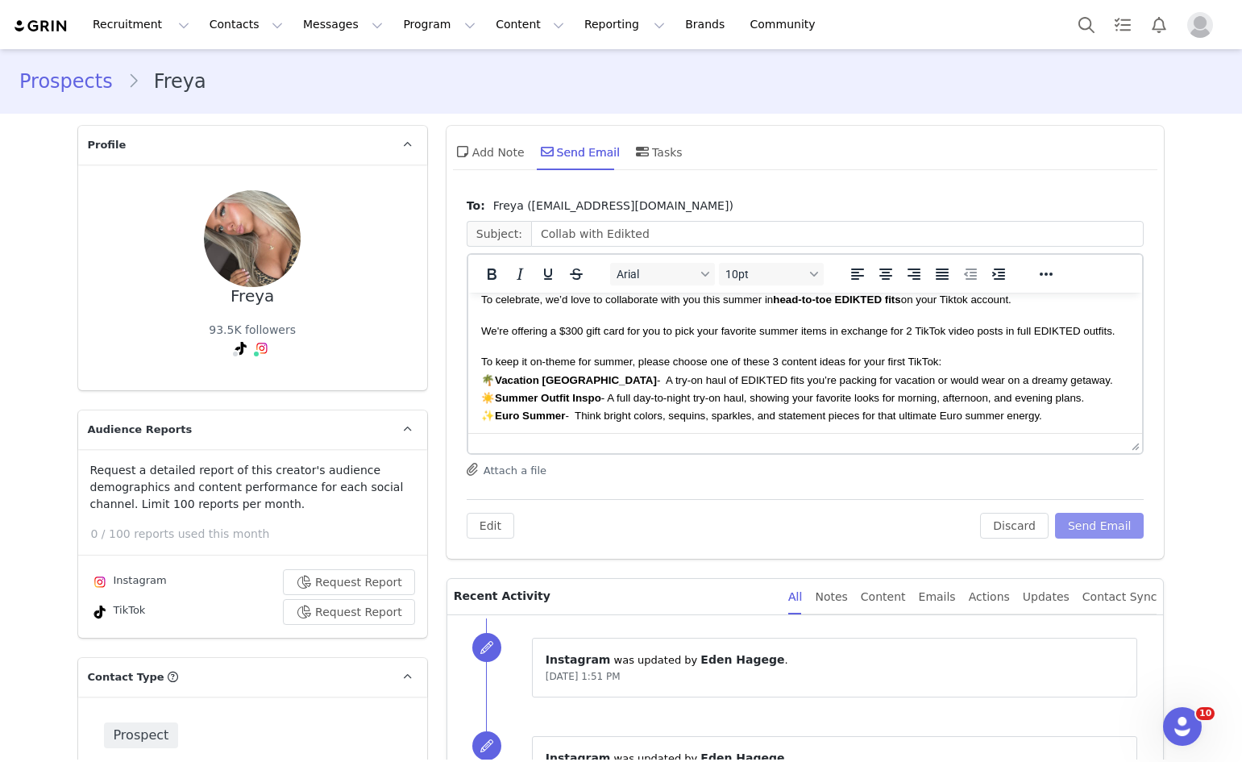
click at [1084, 535] on button "Send Email" at bounding box center [1099, 526] width 89 height 26
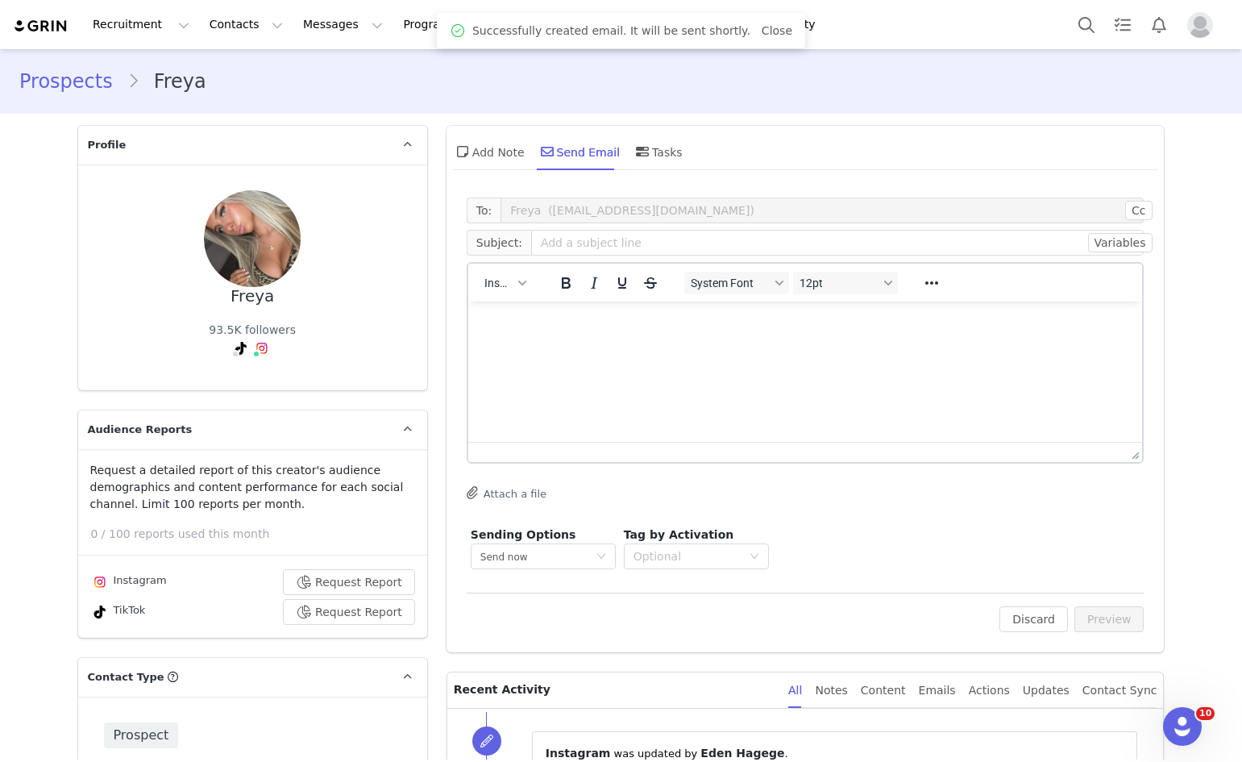
scroll to position [0, 0]
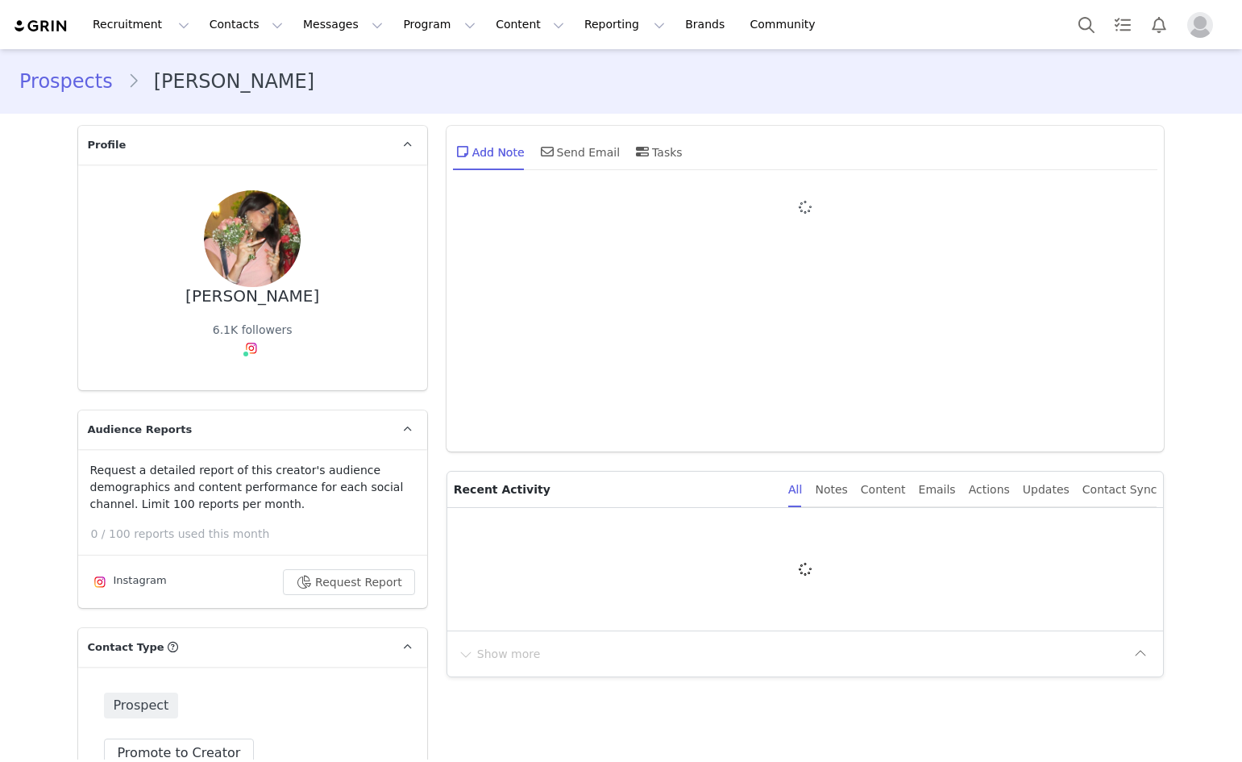
type input "+1 ([GEOGRAPHIC_DATA])"
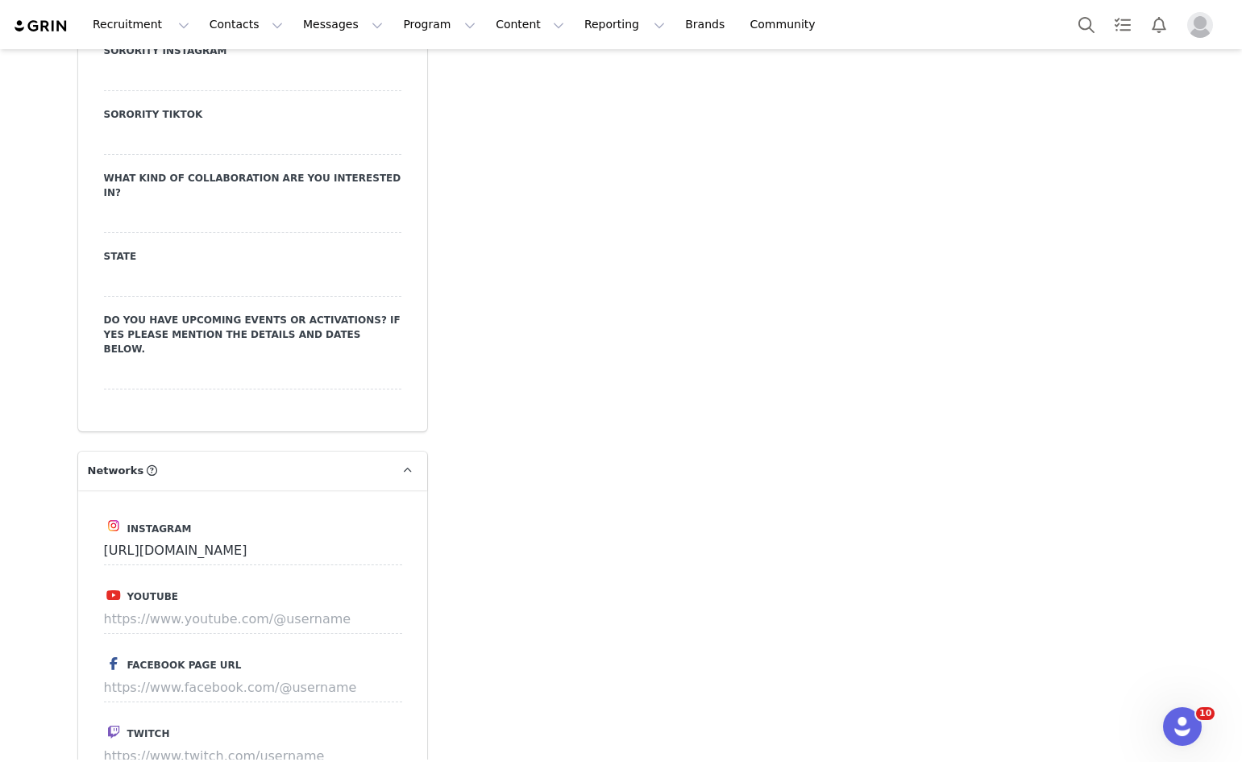
scroll to position [2903, 0]
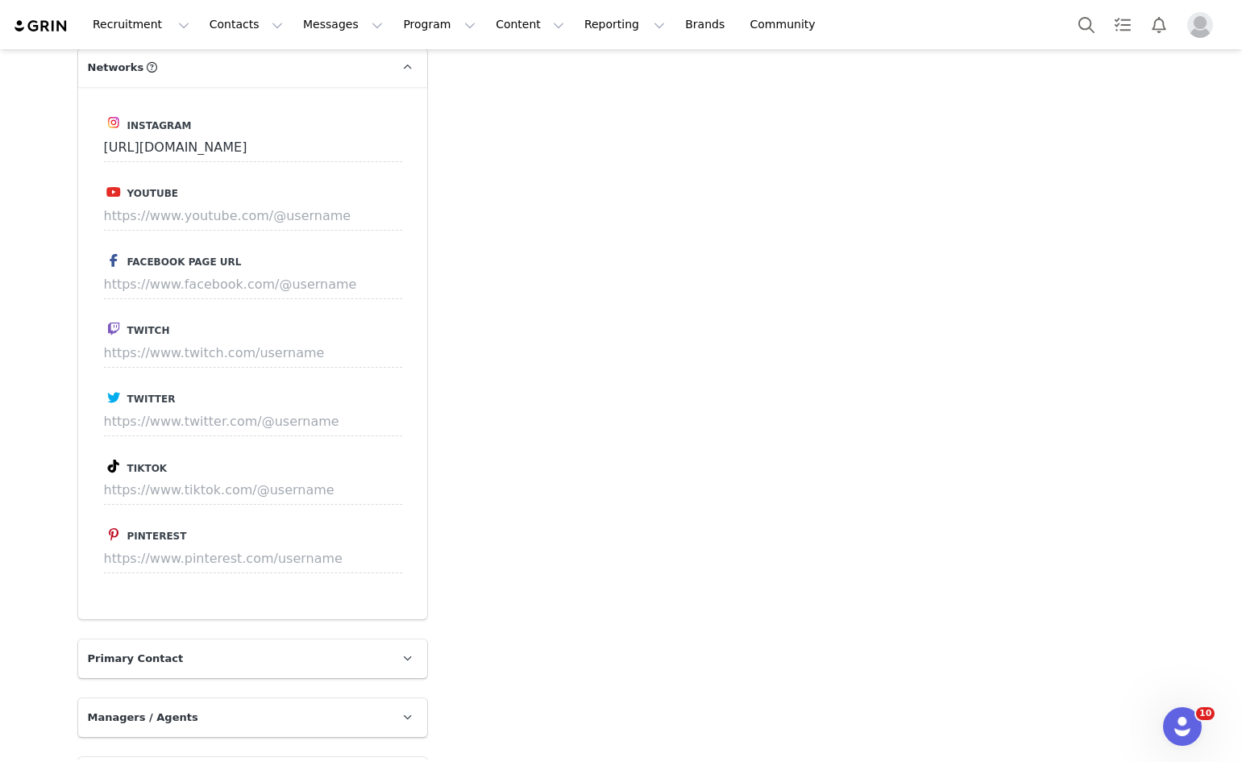
click at [302, 458] on div "Instagram https://www.instagram.com/4delinerose Youtube Facebook Page URL Twitc…" at bounding box center [252, 353] width 349 height 532
click at [309, 444] on div "Instagram https://www.instagram.com/4delinerose Youtube Facebook Page URL Twitc…" at bounding box center [252, 353] width 349 height 532
click at [314, 476] on input at bounding box center [253, 490] width 298 height 29
paste input "https://www.tiktok.com/@4delinerose"
type input "https://www.tiktok.com/@4delinerose"
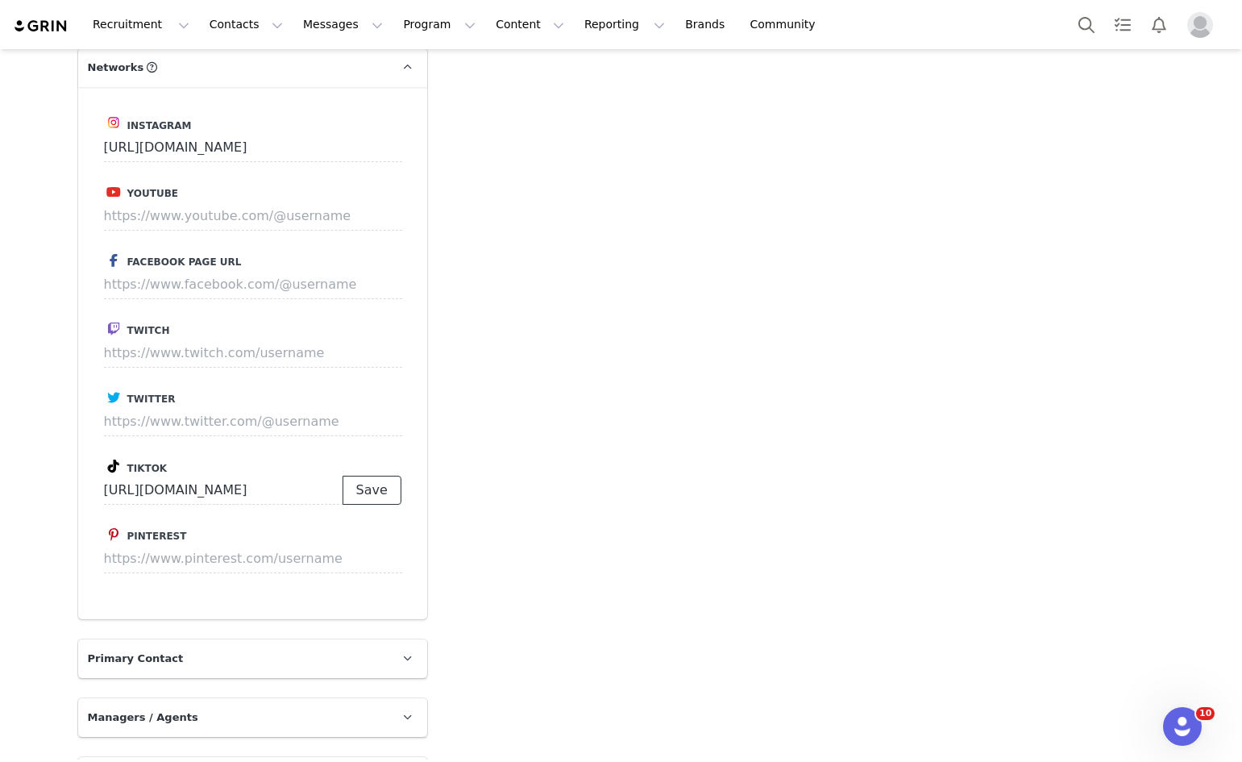
click at [378, 476] on button "Save" at bounding box center [372, 490] width 59 height 29
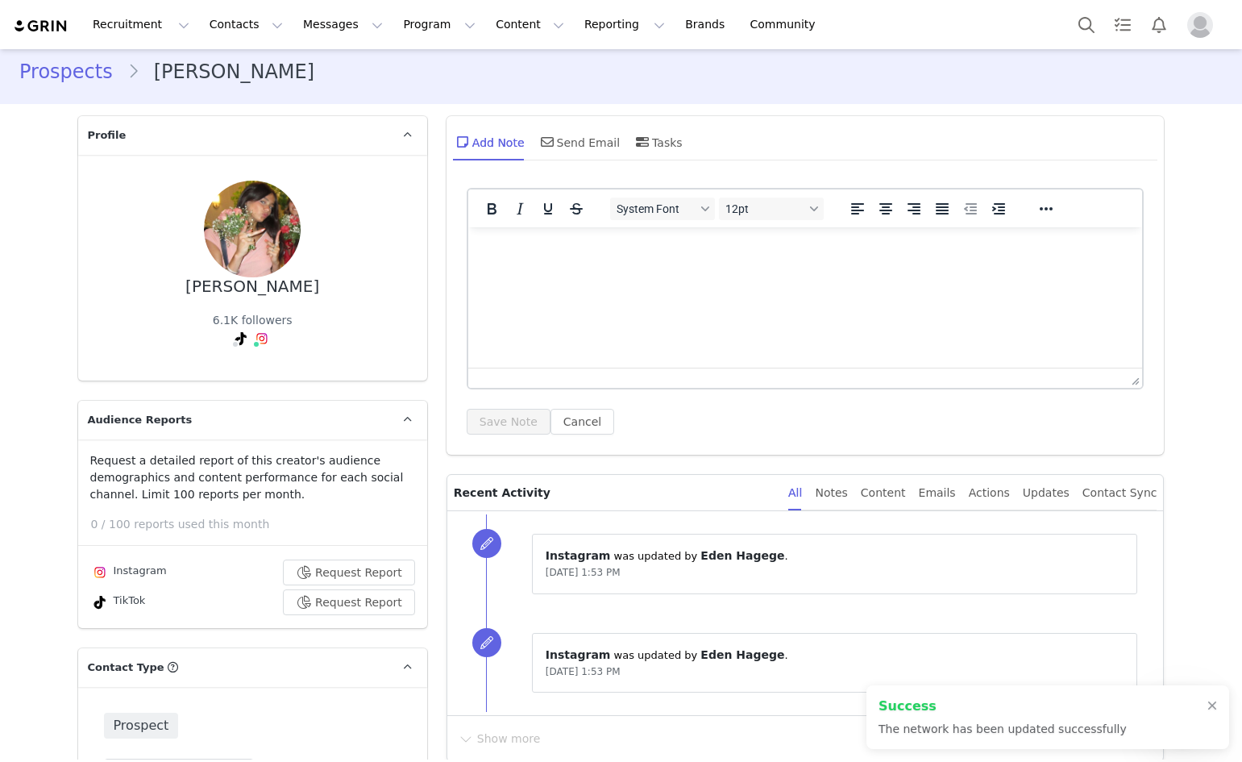
scroll to position [0, 0]
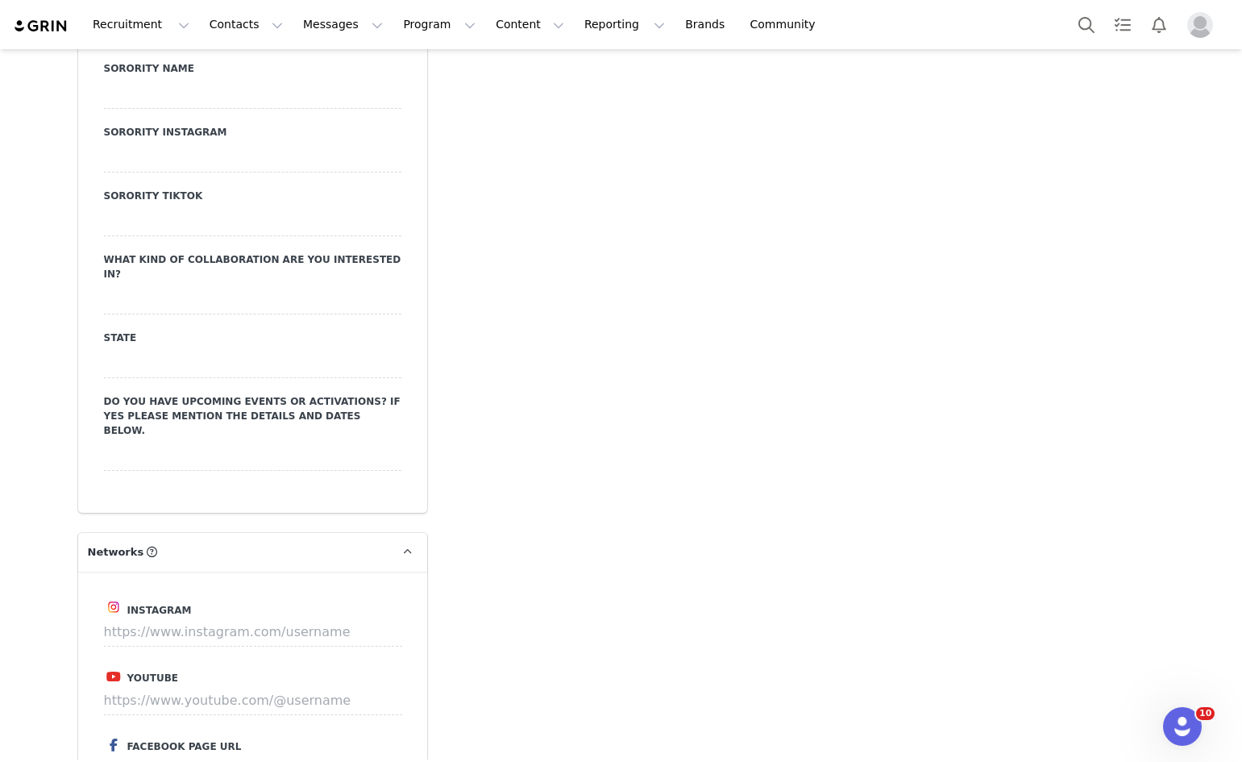
scroll to position [2419, 0]
drag, startPoint x: 191, startPoint y: 564, endPoint x: 188, endPoint y: 590, distance: 26.0
drag, startPoint x: 188, startPoint y: 590, endPoint x: 153, endPoint y: 572, distance: 38.9
click at [153, 617] on input at bounding box center [253, 631] width 298 height 29
paste input "[URL][DOMAIN_NAME][DOMAIN_NAME]"
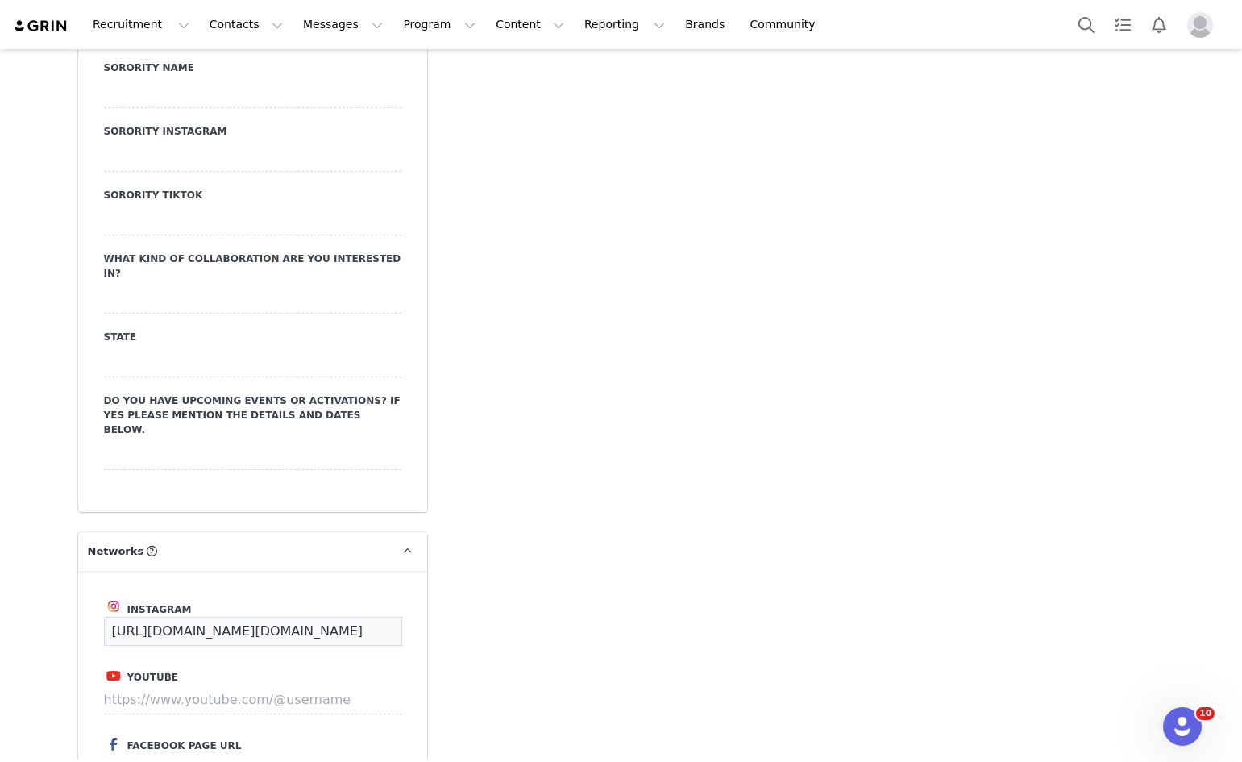
scroll to position [0, 10]
type input "[URL][DOMAIN_NAME][DOMAIN_NAME]"
click at [364, 617] on button "Save" at bounding box center [372, 631] width 59 height 29
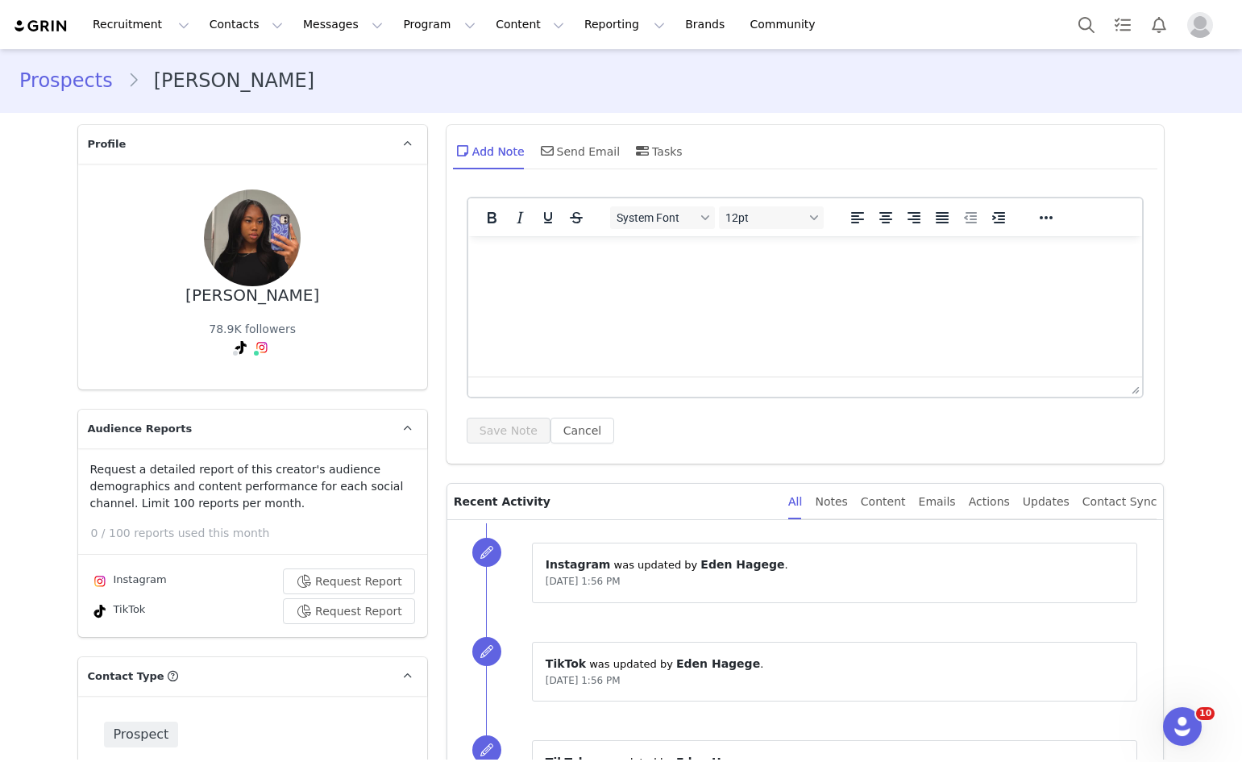
scroll to position [0, 0]
click at [577, 154] on div "Send Email" at bounding box center [579, 151] width 83 height 39
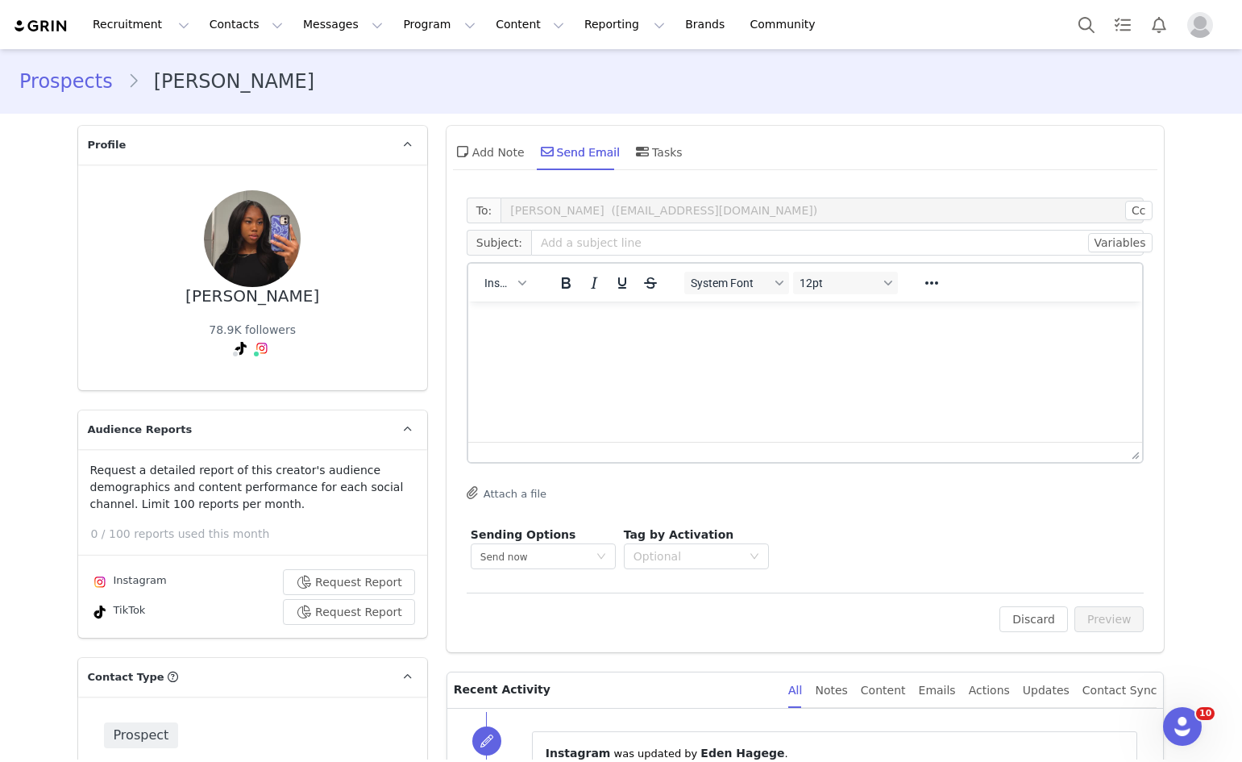
click at [504, 297] on div "Insert" at bounding box center [505, 282] width 74 height 31
click at [502, 286] on span "Insert" at bounding box center [499, 283] width 28 height 13
click at [514, 308] on div "Insert Template" at bounding box center [557, 311] width 145 height 19
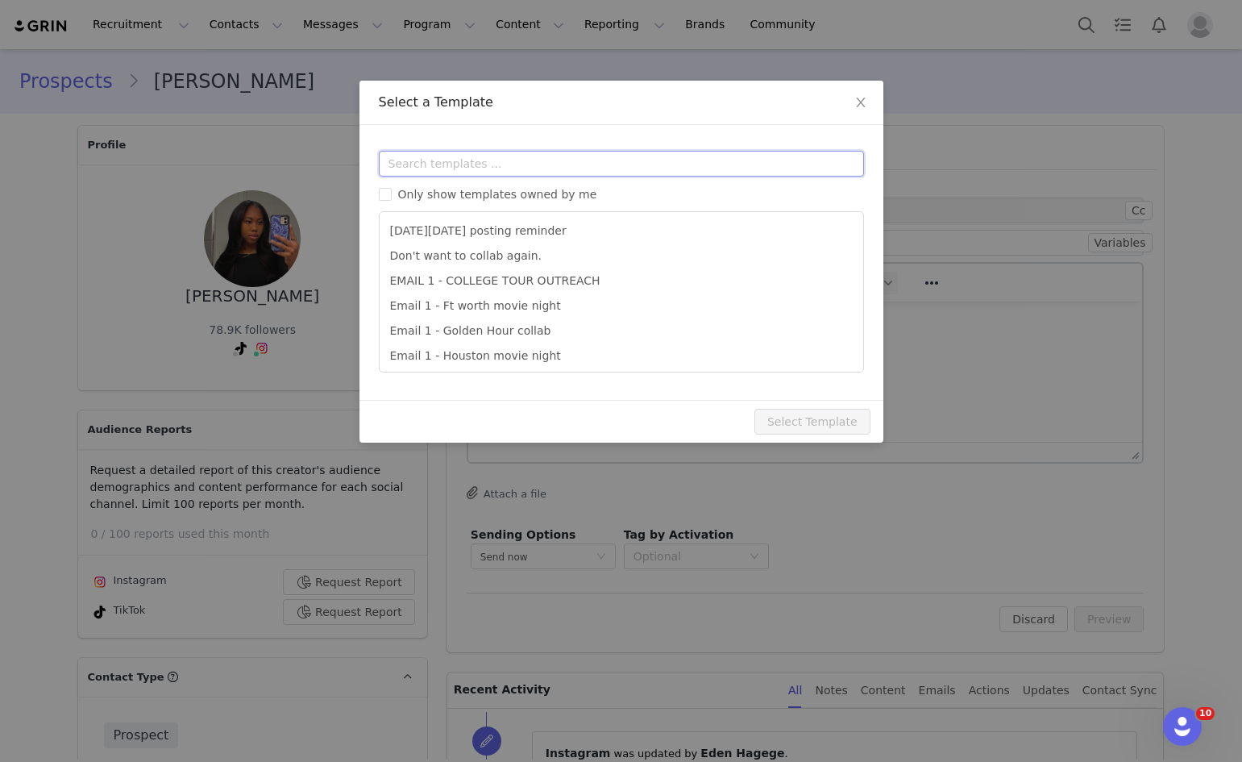
click at [599, 171] on input "text" at bounding box center [621, 164] width 485 height 26
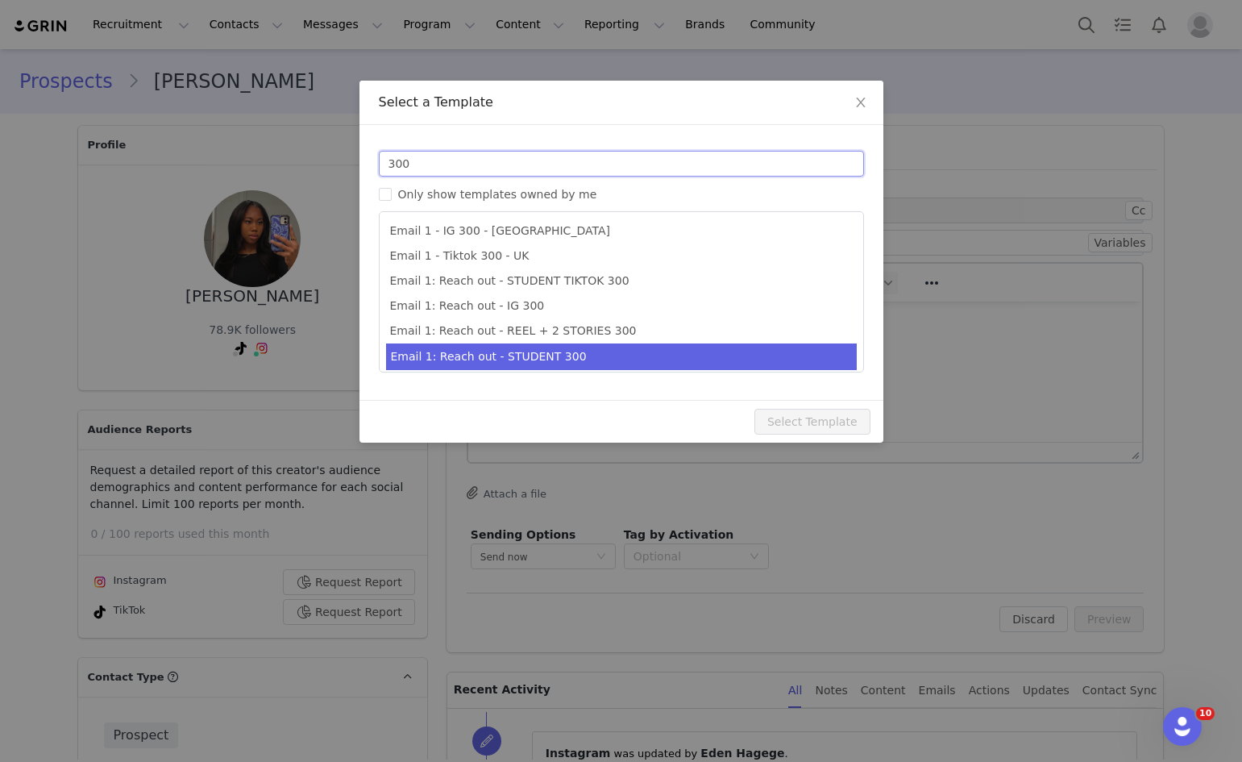
scroll to position [30, 0]
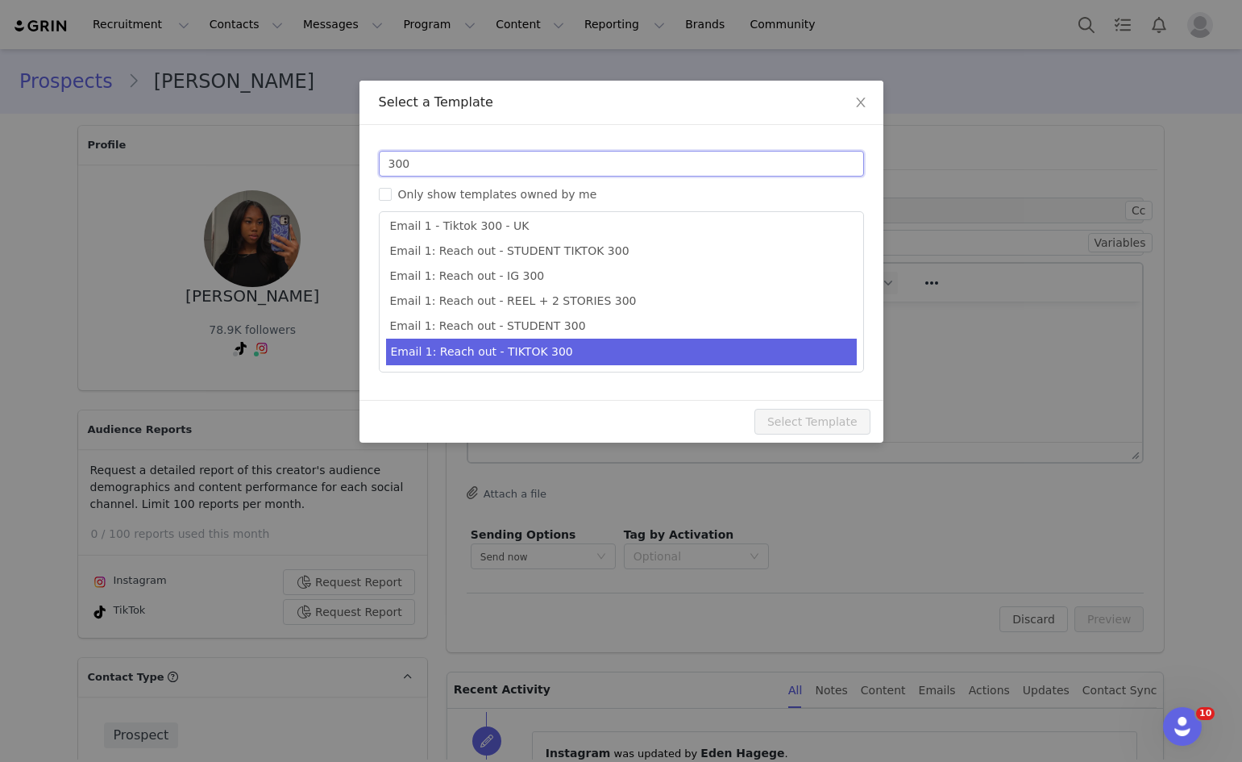
type input "300"
type input "Collab with Edikted"
click at [605, 354] on li "Email 1: Reach out - TIKTOK 300" at bounding box center [621, 352] width 471 height 27
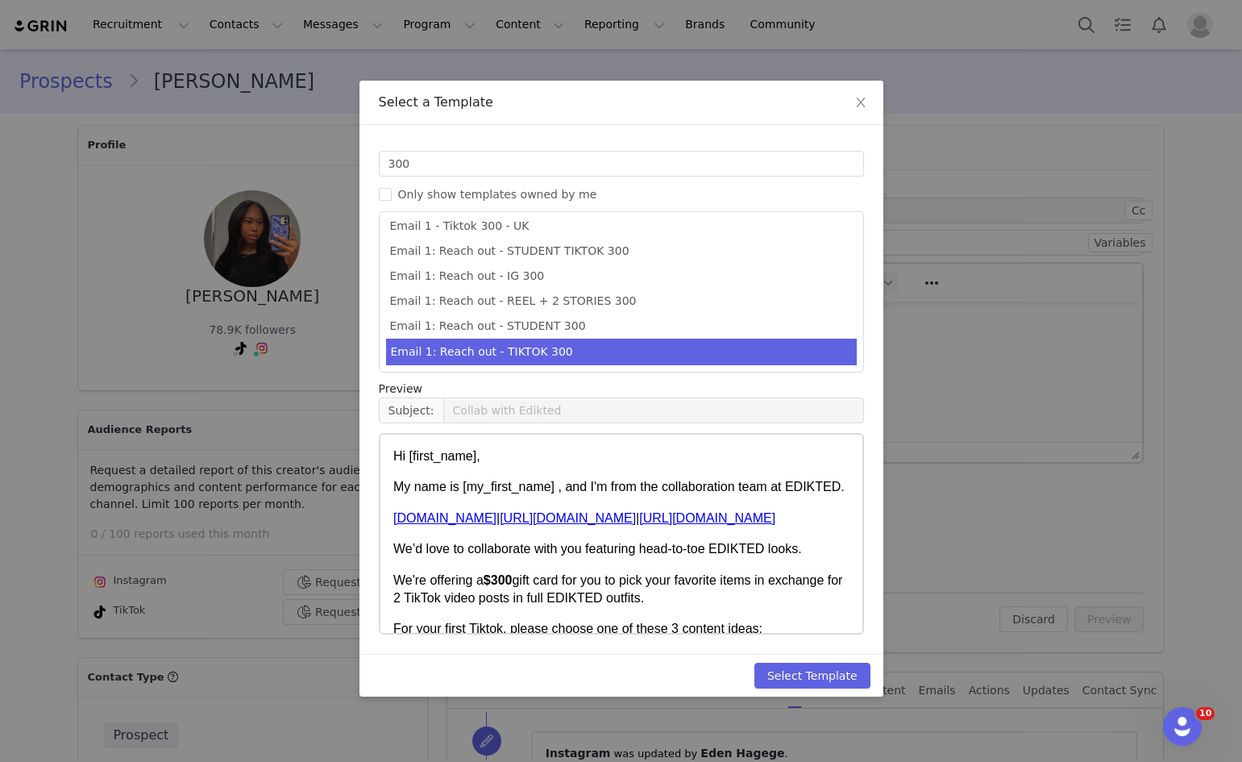
scroll to position [323, 0]
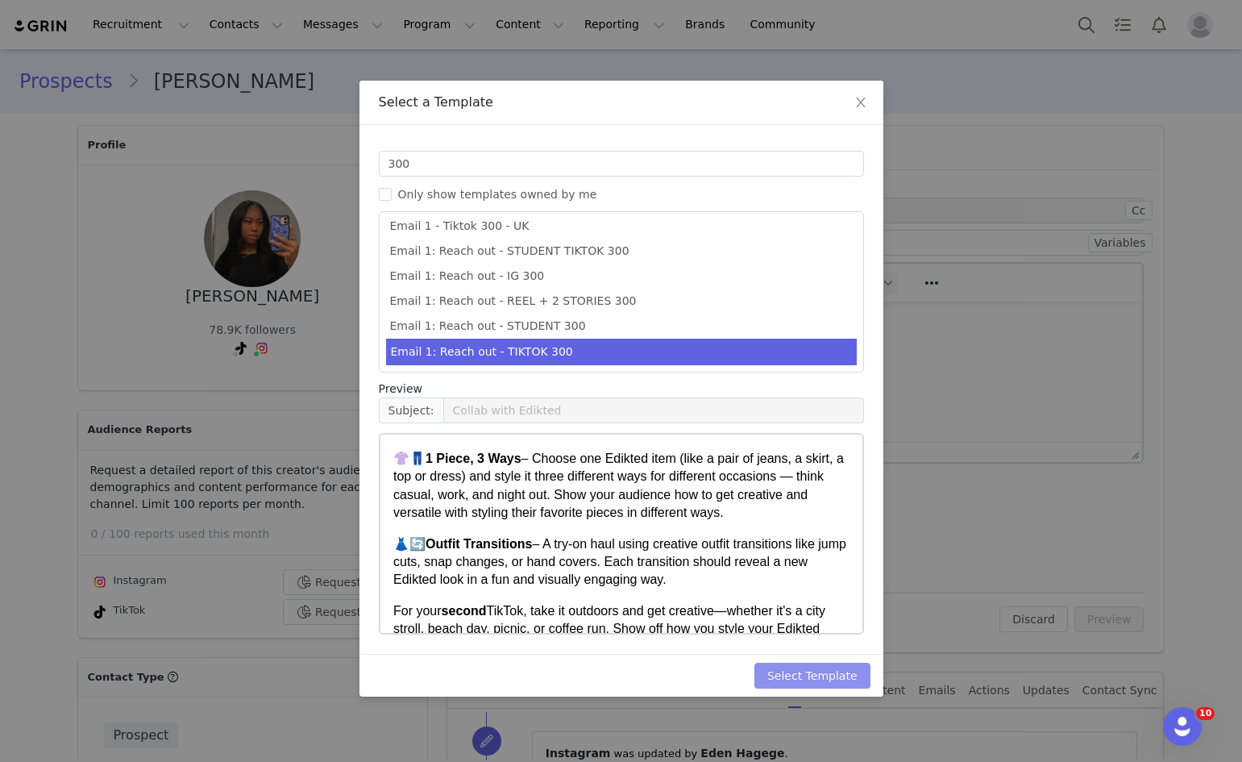
click at [780, 665] on button "Select Template" at bounding box center [813, 676] width 116 height 26
type input "Collab with Edikted"
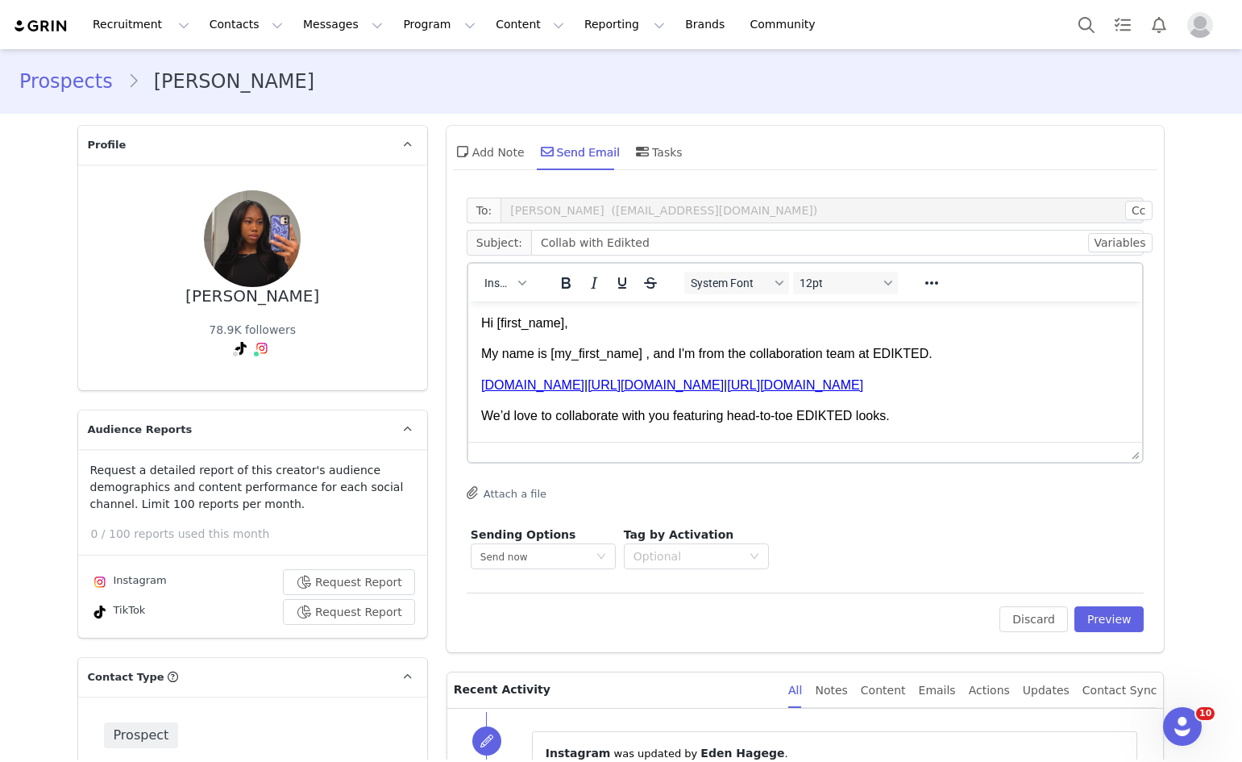
scroll to position [0, 0]
click at [1097, 614] on button "Preview" at bounding box center [1110, 619] width 70 height 26
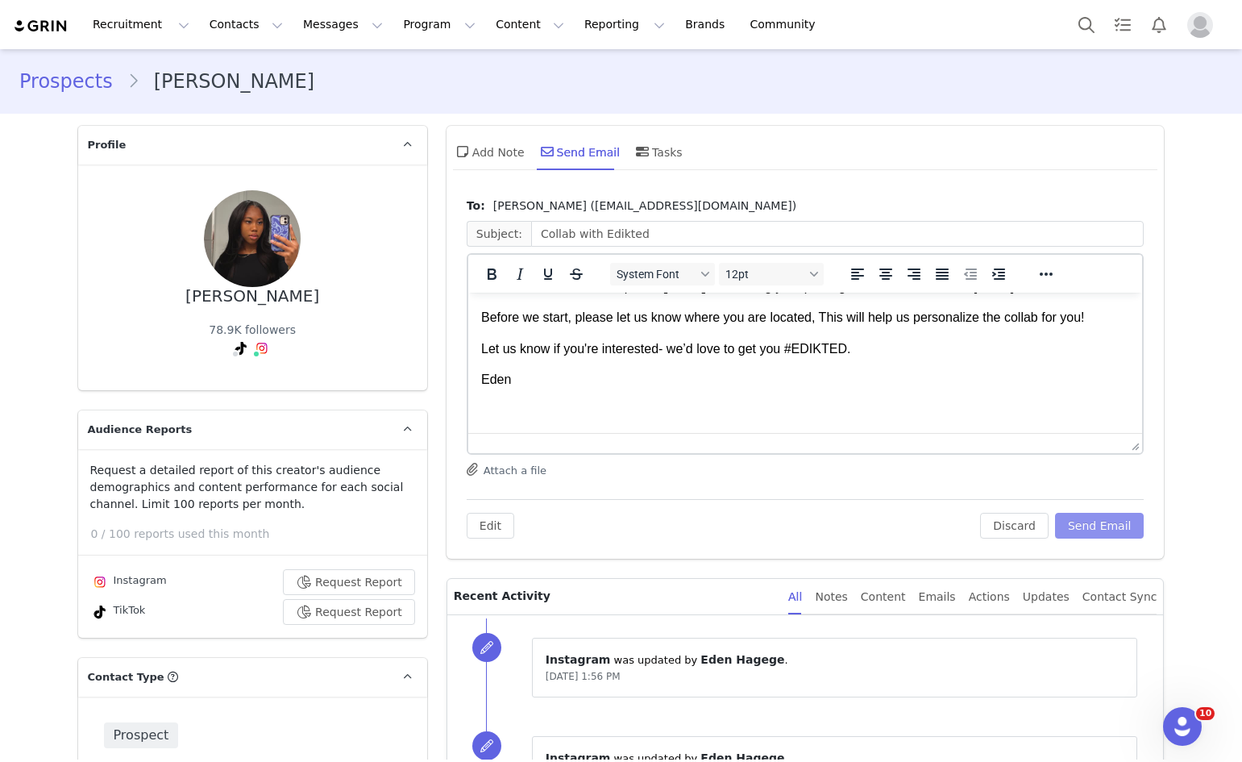
scroll to position [641, 0]
click at [1108, 524] on button "Send Email" at bounding box center [1099, 526] width 89 height 26
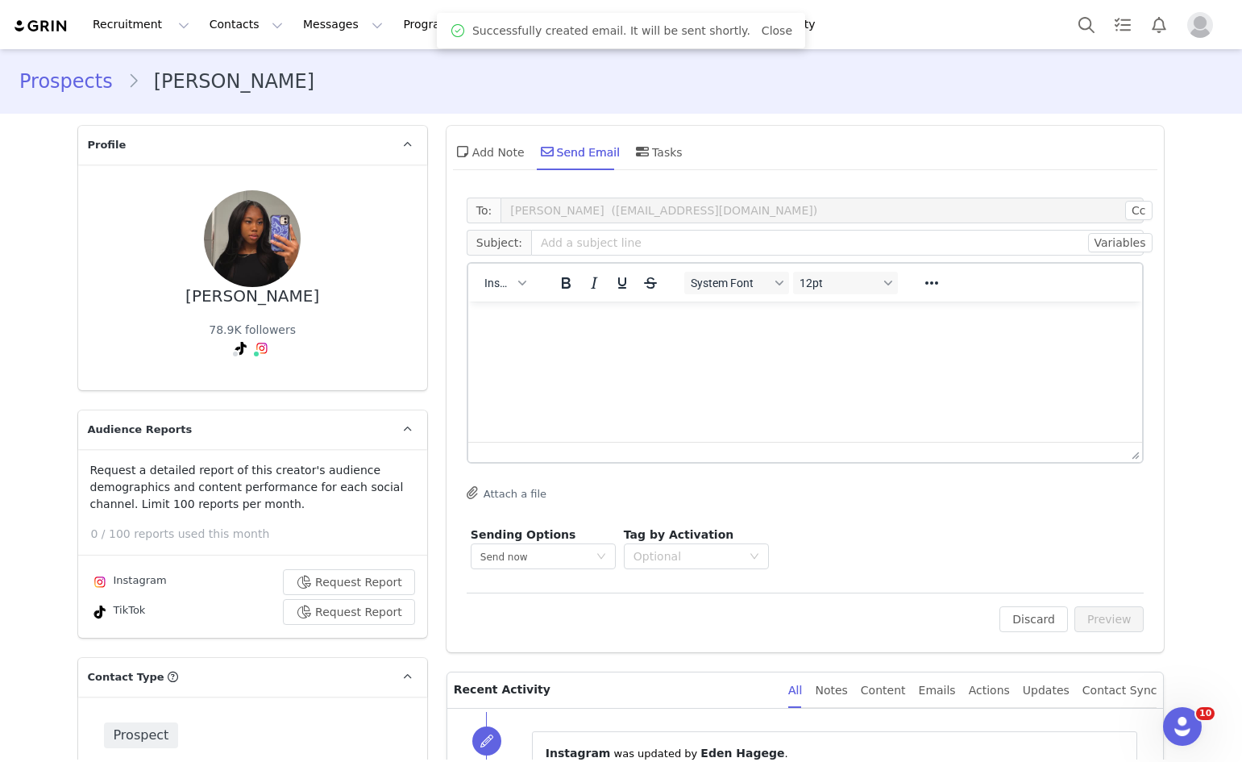
scroll to position [0, 0]
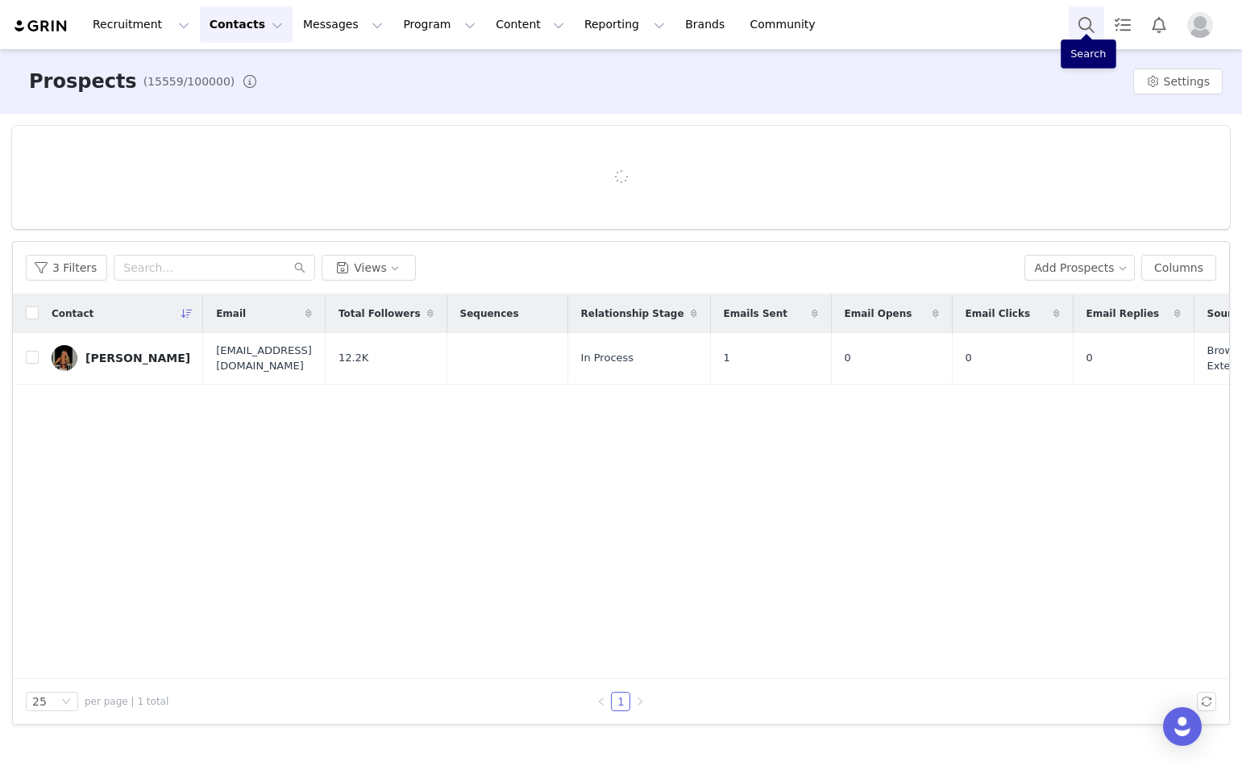
click at [1088, 35] on button "Search" at bounding box center [1086, 24] width 35 height 36
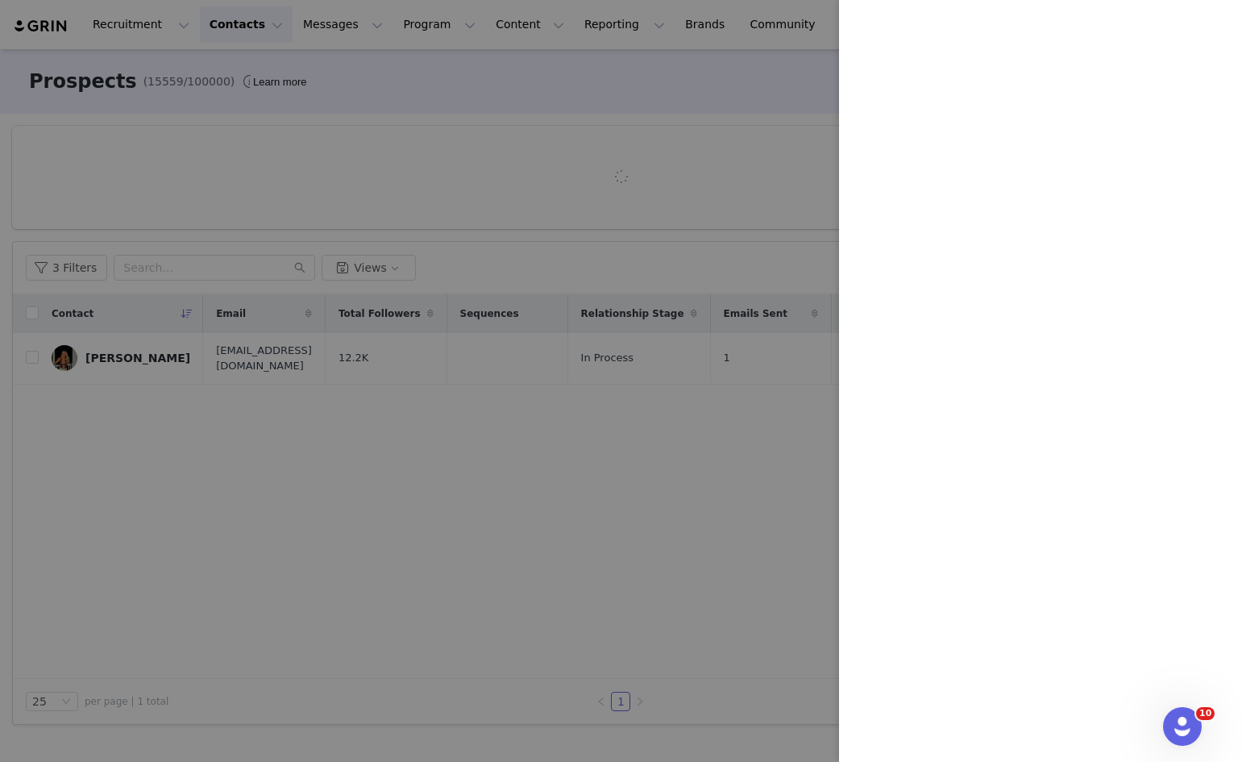
drag, startPoint x: 395, startPoint y: 87, endPoint x: 291, endPoint y: 45, distance: 112.1
click at [394, 87] on div at bounding box center [621, 381] width 1242 height 762
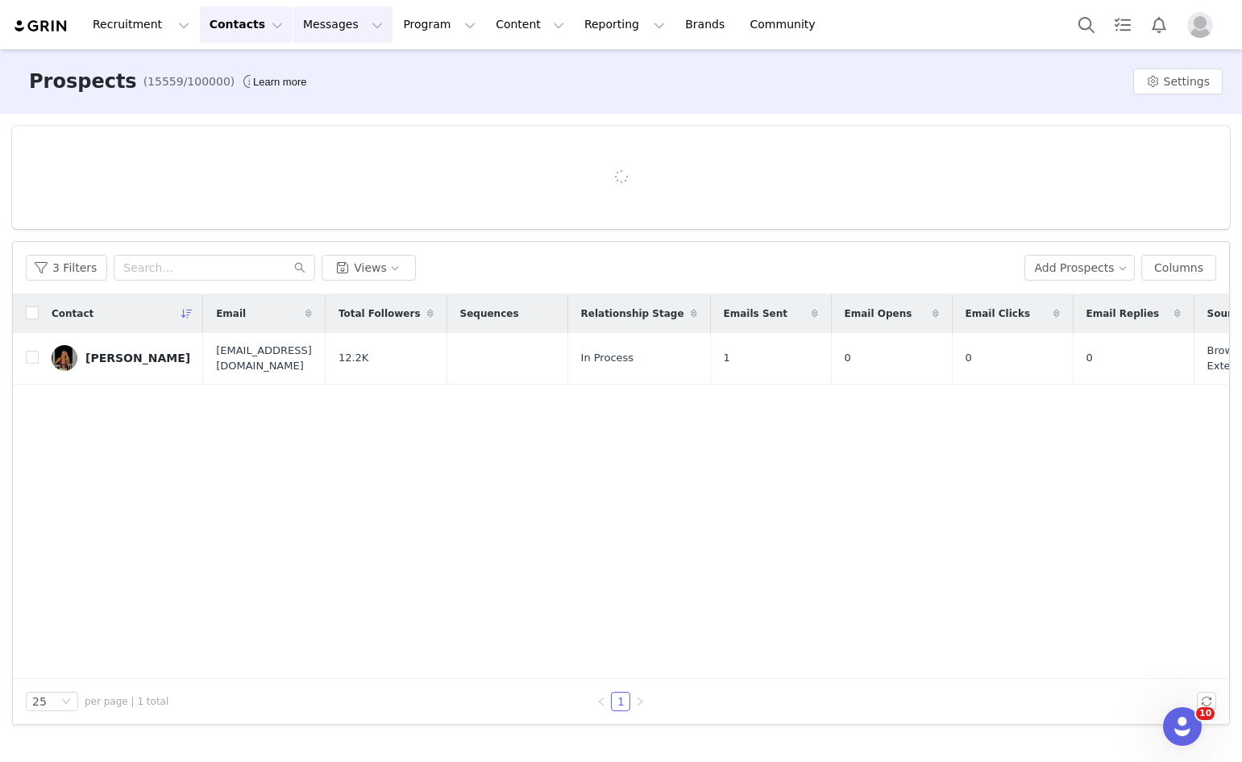
click at [293, 24] on button "Messages Messages" at bounding box center [342, 24] width 99 height 36
click at [286, 98] on p "Inbox" at bounding box center [295, 101] width 31 height 17
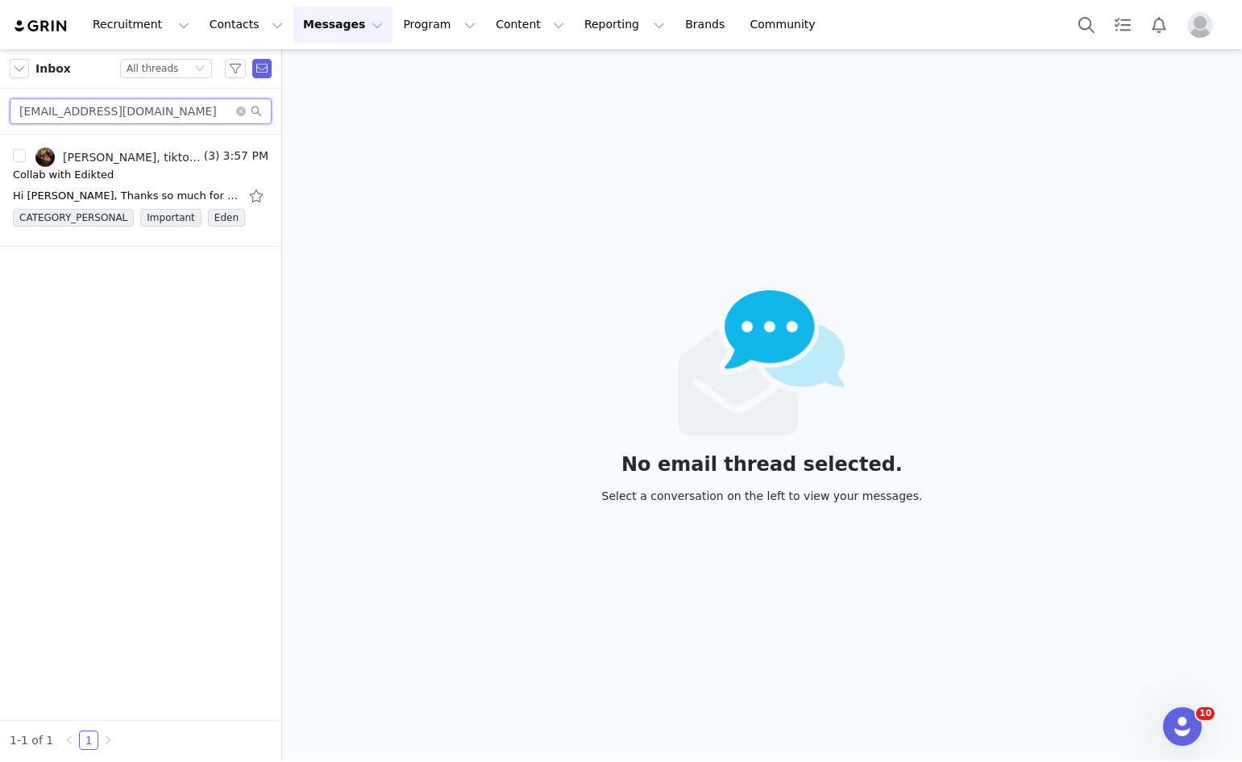
click at [148, 103] on input "hoangphamcelena@gmail.com" at bounding box center [141, 111] width 262 height 26
paste input "jenmatera7"
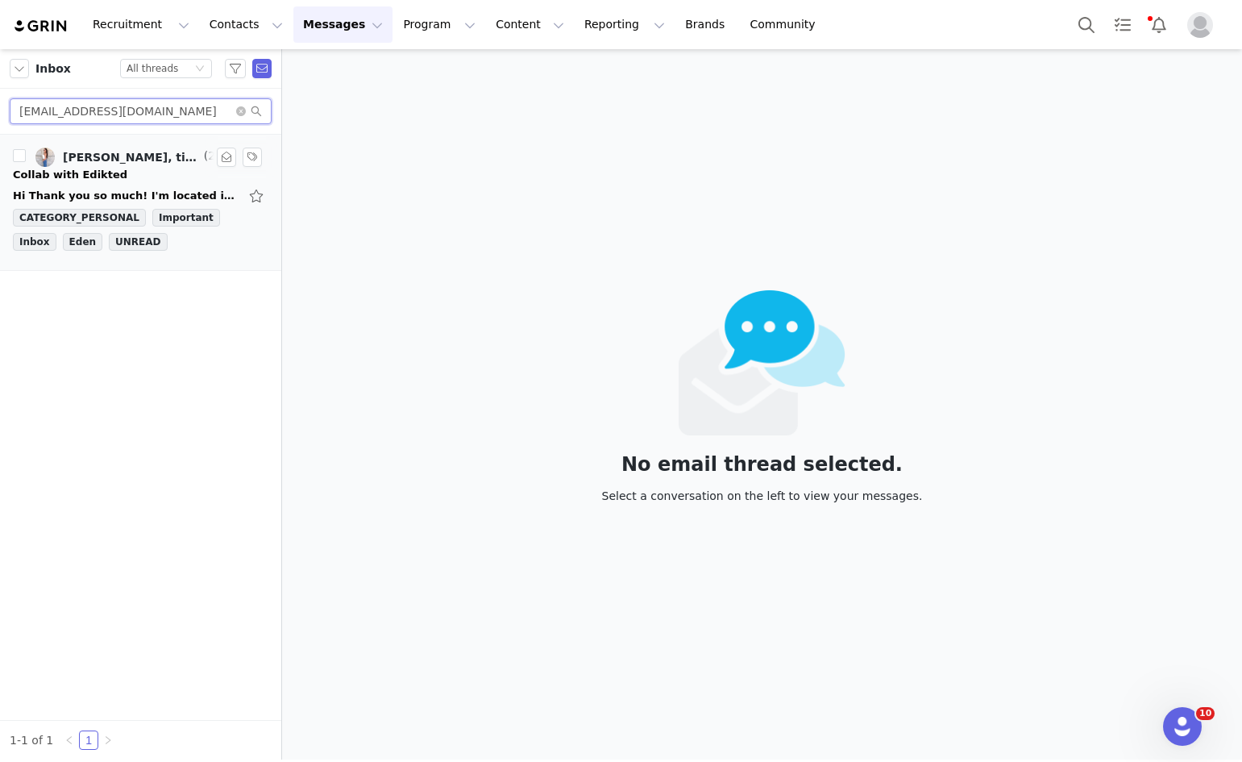
type input "jenmatera7@gmail.com"
click at [47, 197] on div "Hi Thank you so much! I'm located in Manalapan, New Jersey. This is so exciting…" at bounding box center [126, 196] width 226 height 16
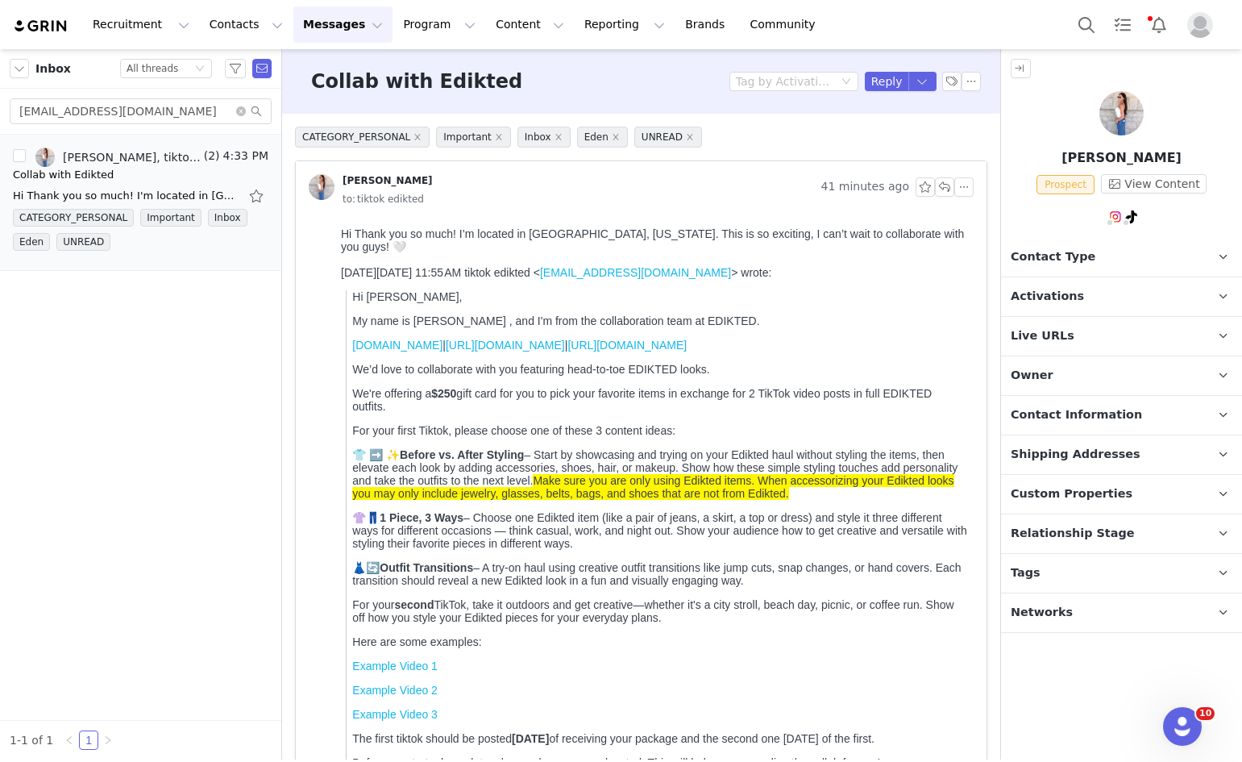
click at [1076, 277] on p "Activations" at bounding box center [1102, 296] width 202 height 39
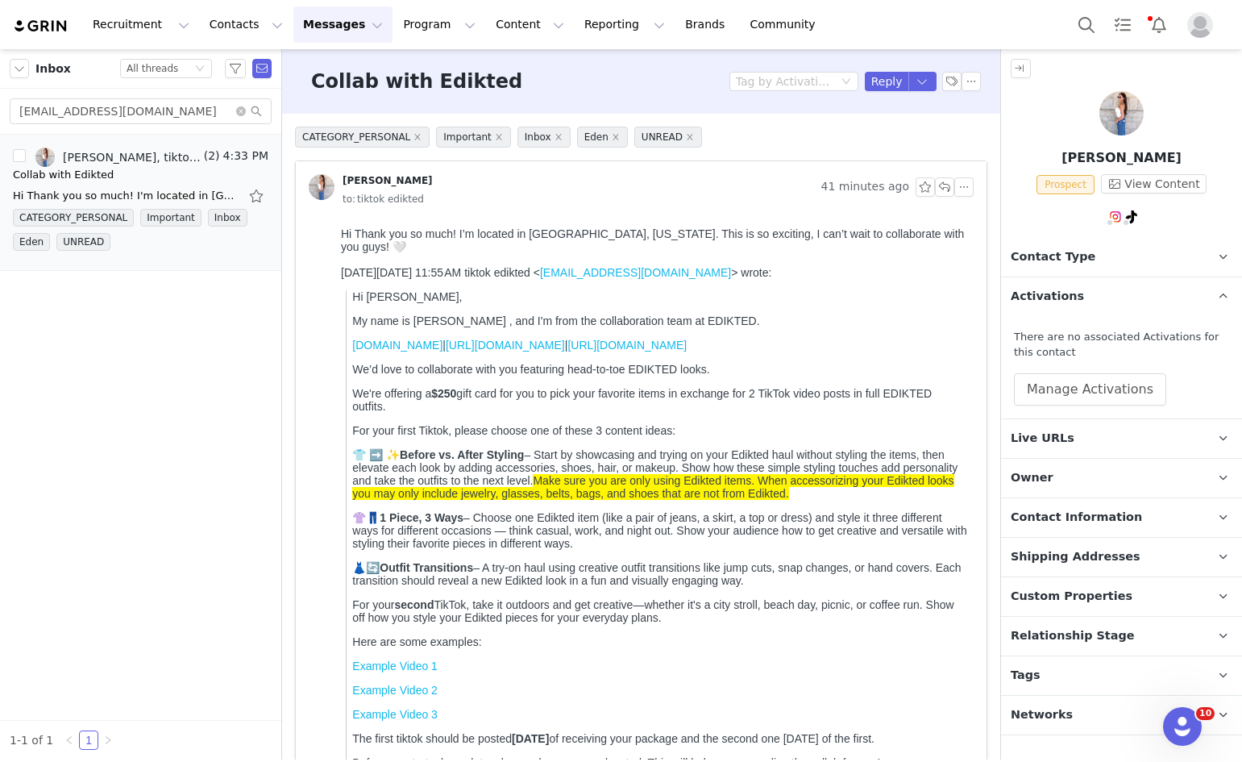
click at [1075, 264] on span "Contact Type" at bounding box center [1053, 257] width 85 height 18
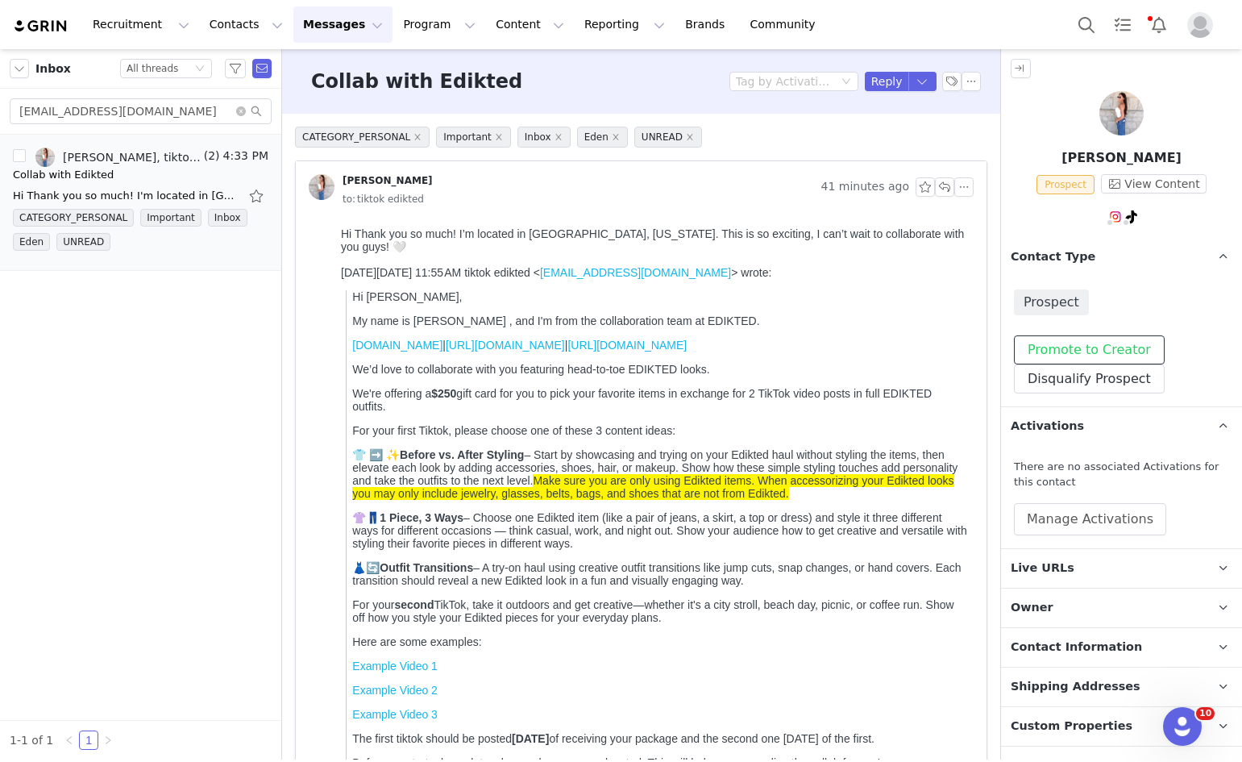
click at [1043, 356] on button "Promote to Creator" at bounding box center [1089, 349] width 151 height 29
click at [1037, 526] on button "Manage Activations" at bounding box center [1090, 519] width 152 height 32
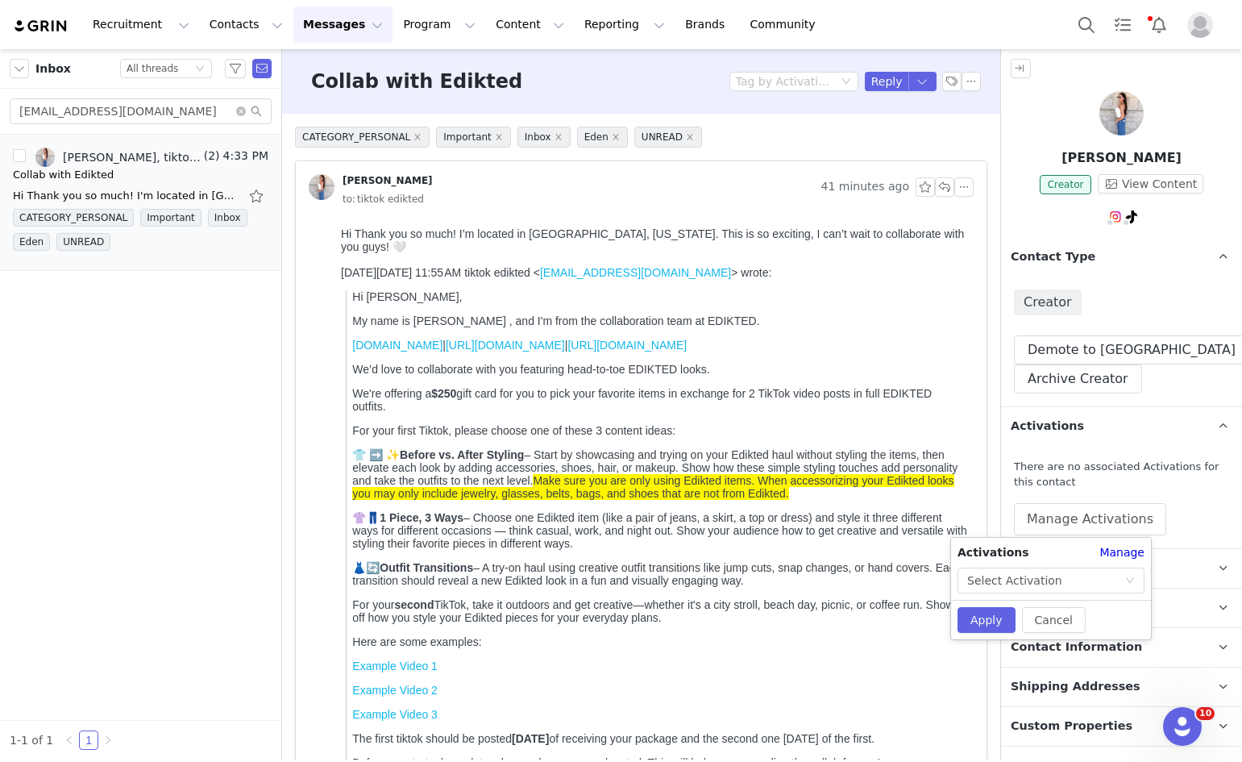
click at [1038, 564] on div "Activations Manage Select Activation" at bounding box center [1051, 568] width 200 height 49
click at [1038, 569] on div "Select Activation" at bounding box center [1015, 580] width 95 height 24
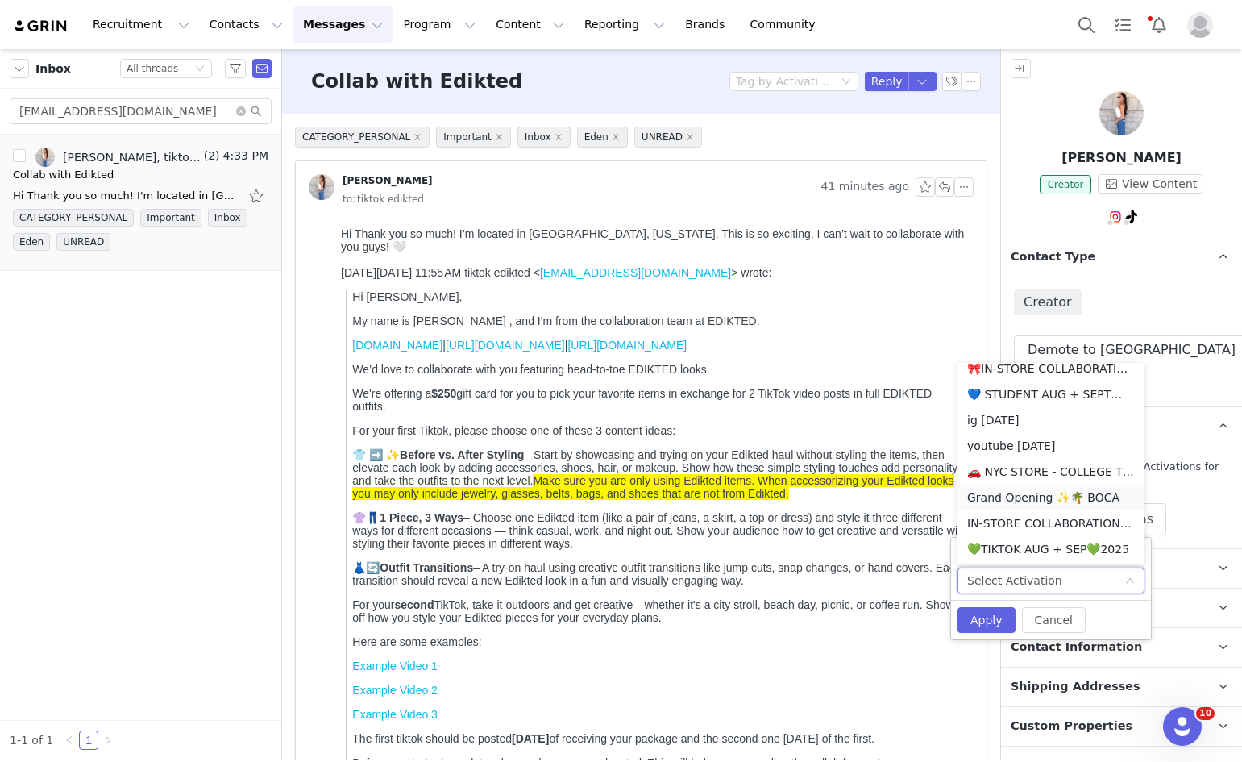
scroll to position [411, 0]
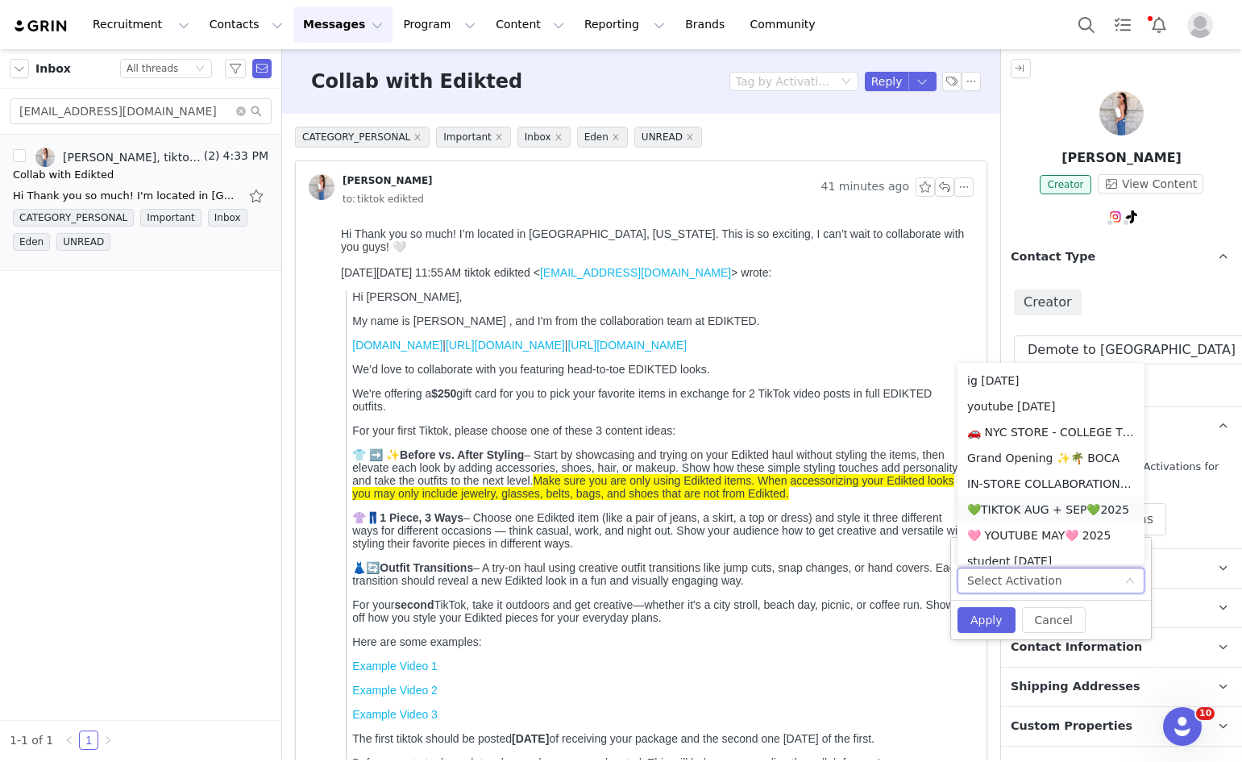
click at [1021, 511] on li "💚TIKTOK AUG + SEP💚2025" at bounding box center [1051, 510] width 187 height 26
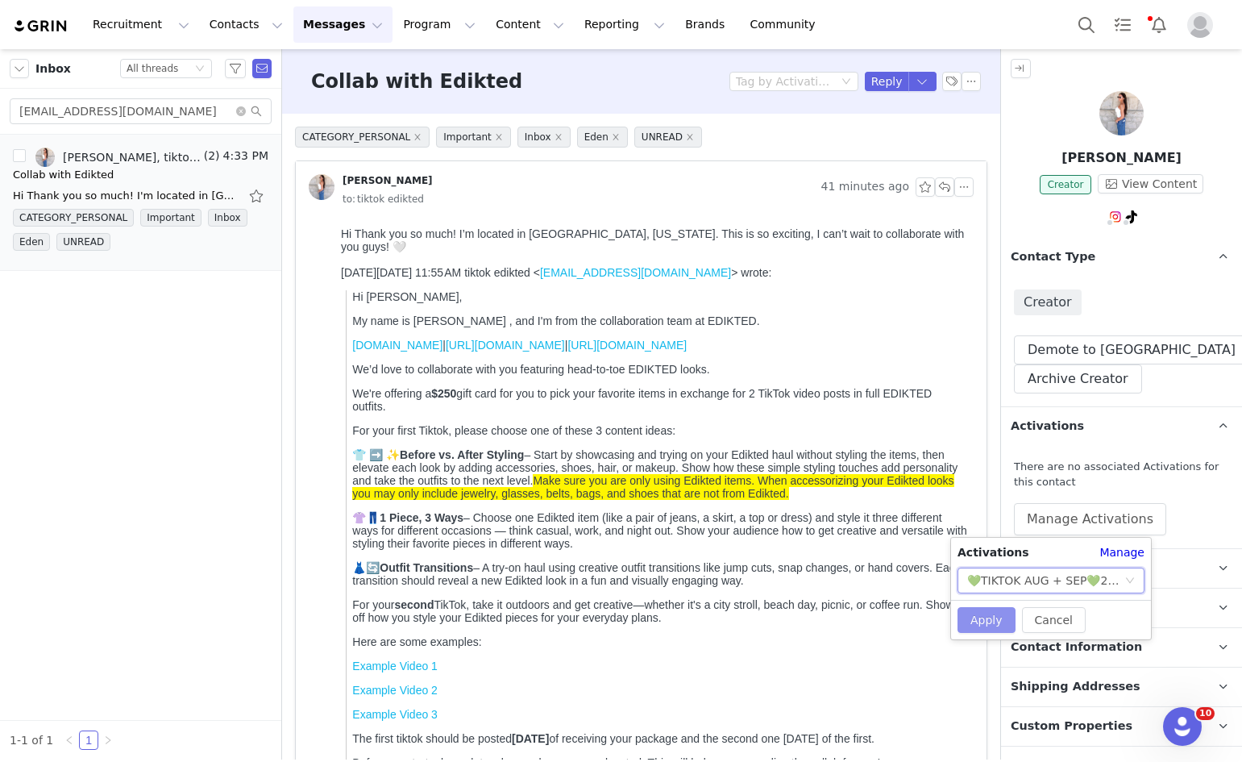
click at [984, 620] on button "Apply" at bounding box center [987, 620] width 58 height 26
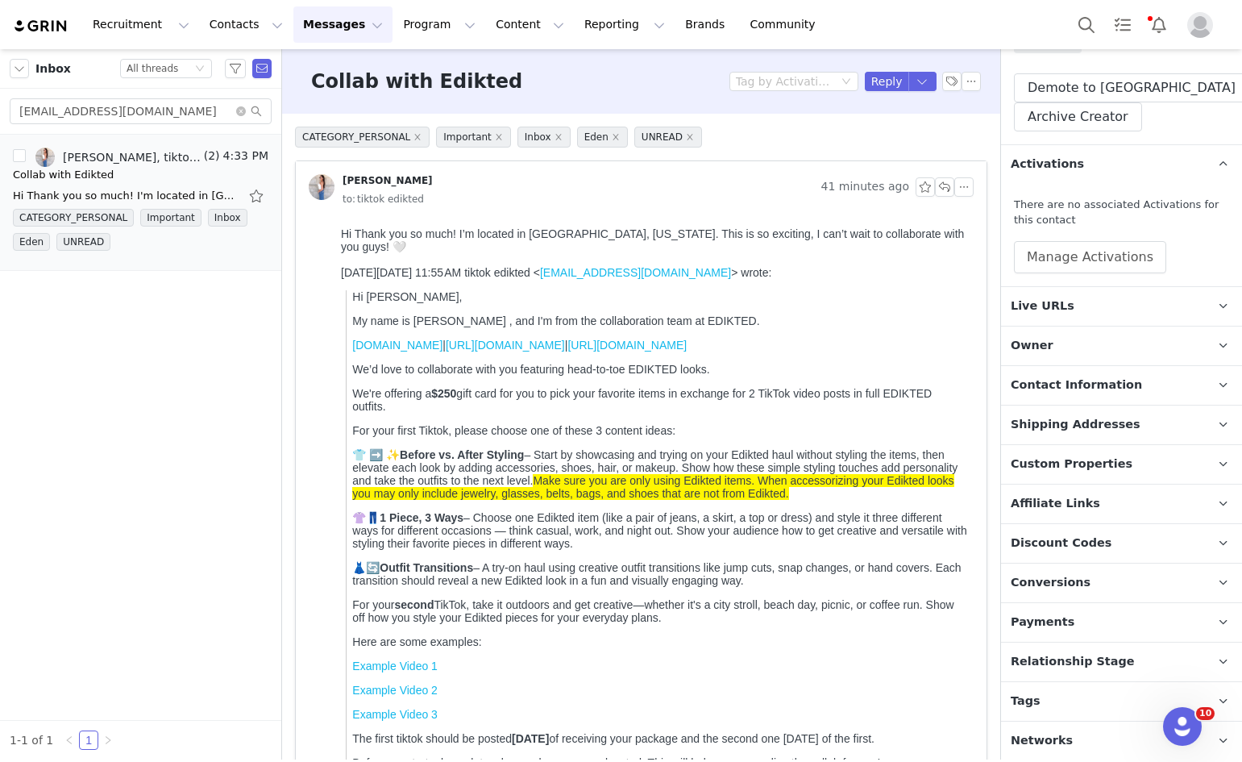
click at [1074, 656] on span "Relationship Stage" at bounding box center [1073, 662] width 124 height 18
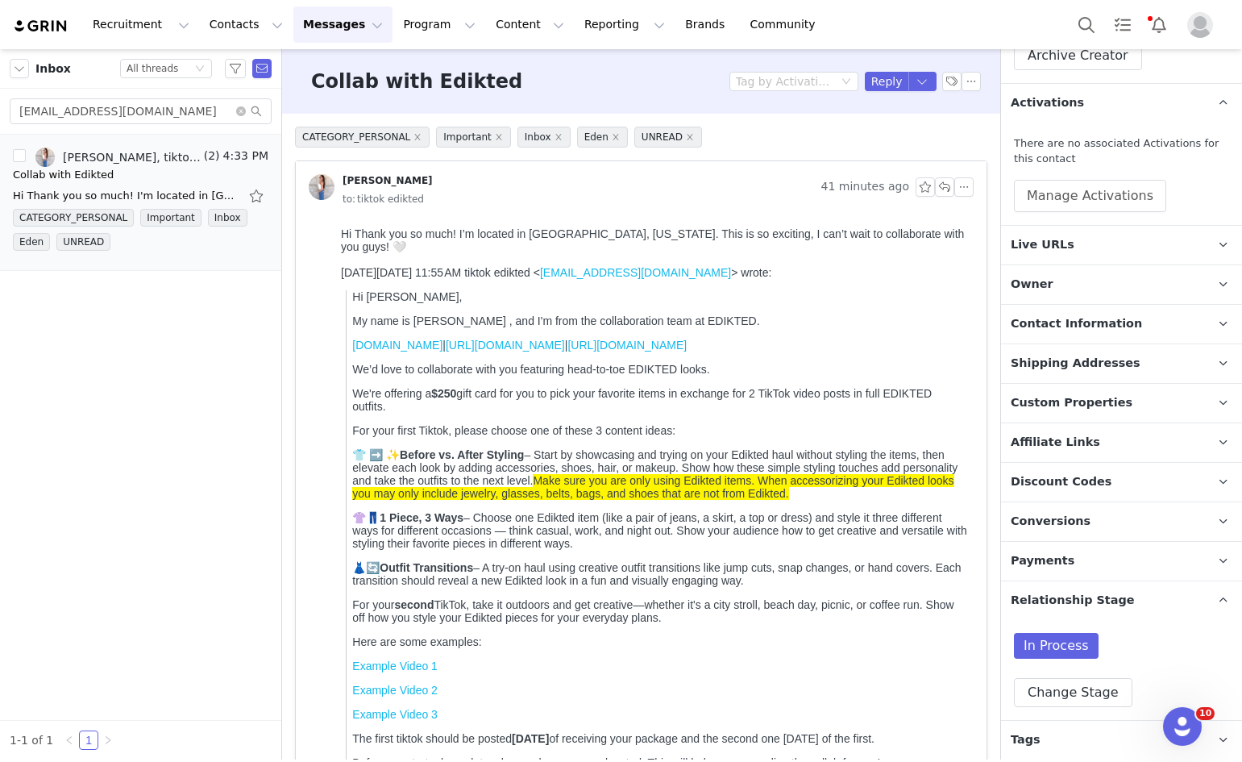
scroll to position [362, 0]
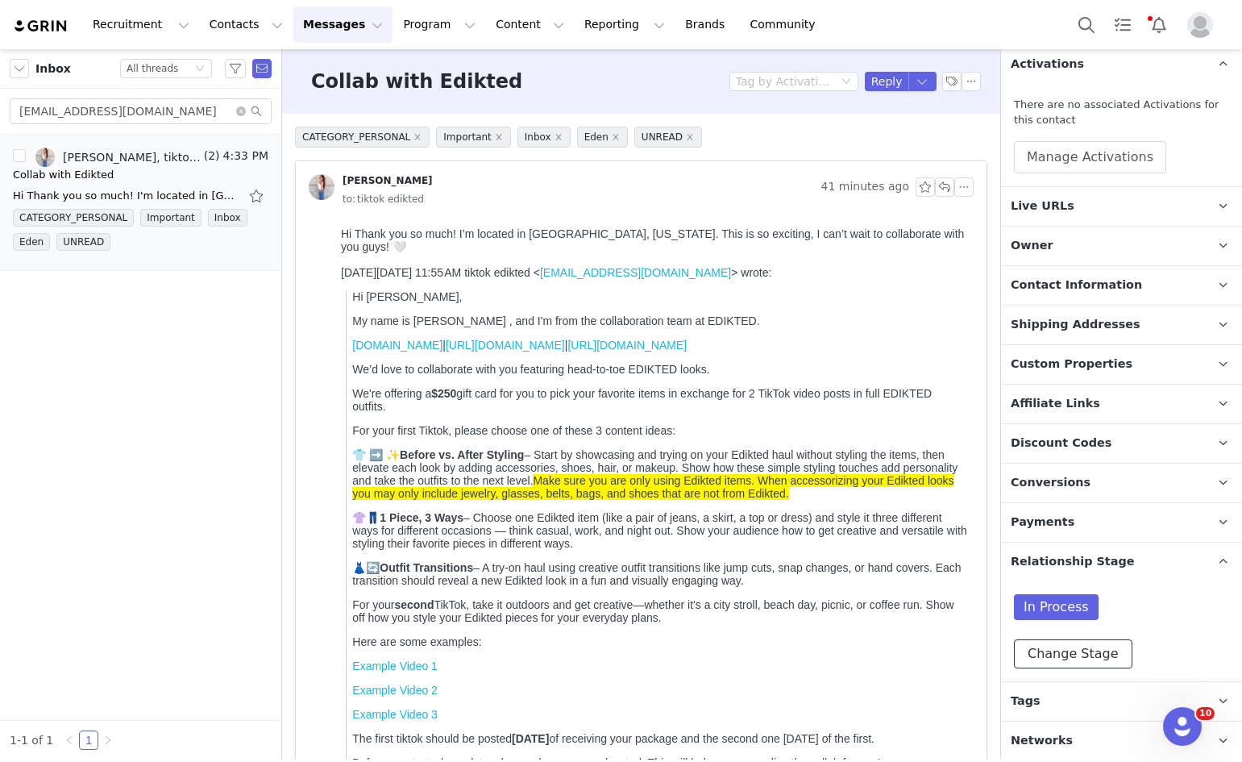
click at [1072, 663] on button "Change Stage" at bounding box center [1073, 653] width 119 height 29
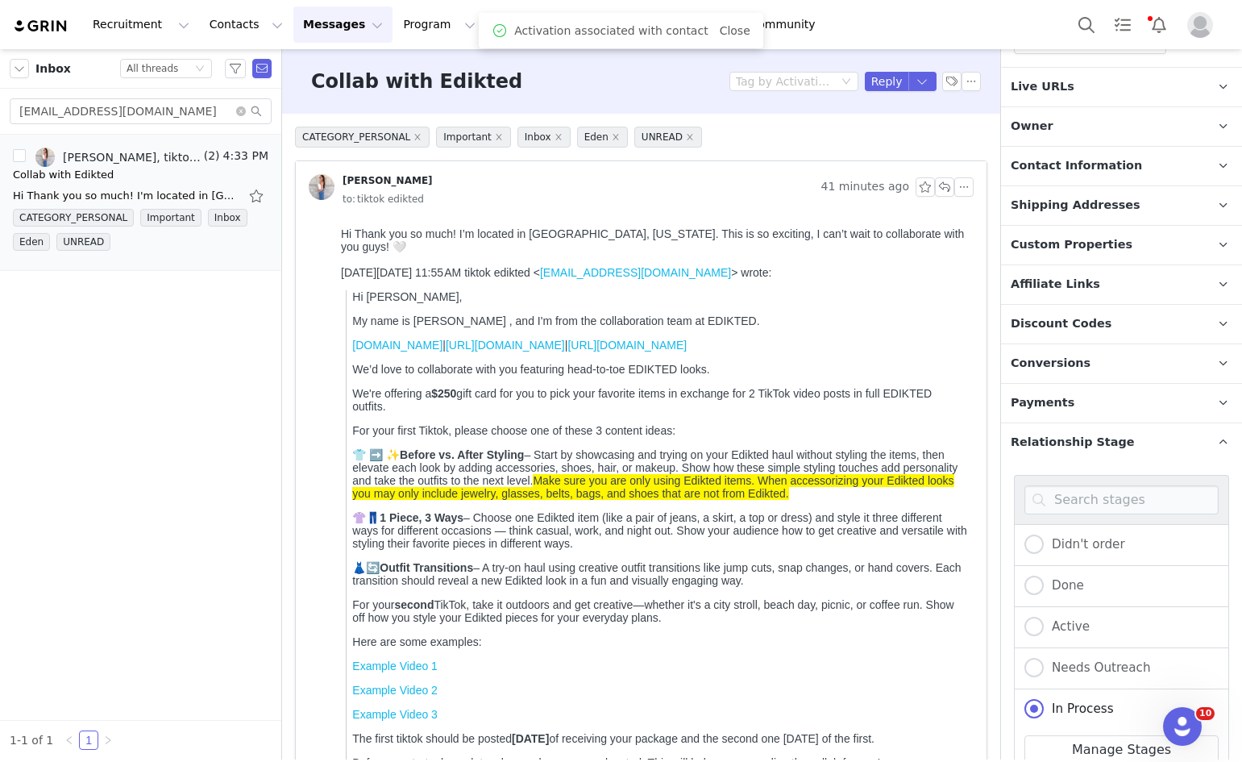
scroll to position [631, 0]
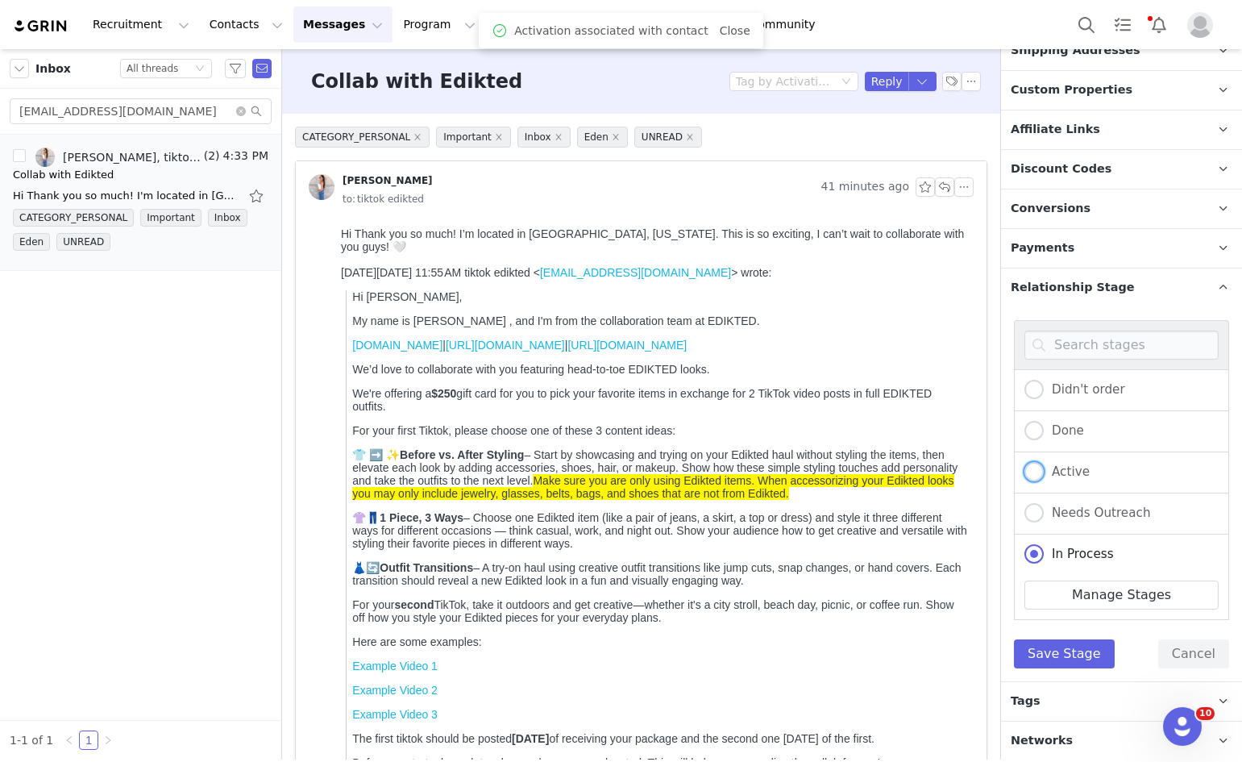
drag, startPoint x: 1053, startPoint y: 471, endPoint x: 1053, endPoint y: 497, distance: 26.6
click at [1053, 471] on span "Active" at bounding box center [1067, 471] width 46 height 15
click at [1044, 471] on input "Active" at bounding box center [1034, 472] width 19 height 21
radio input "true"
radio input "false"
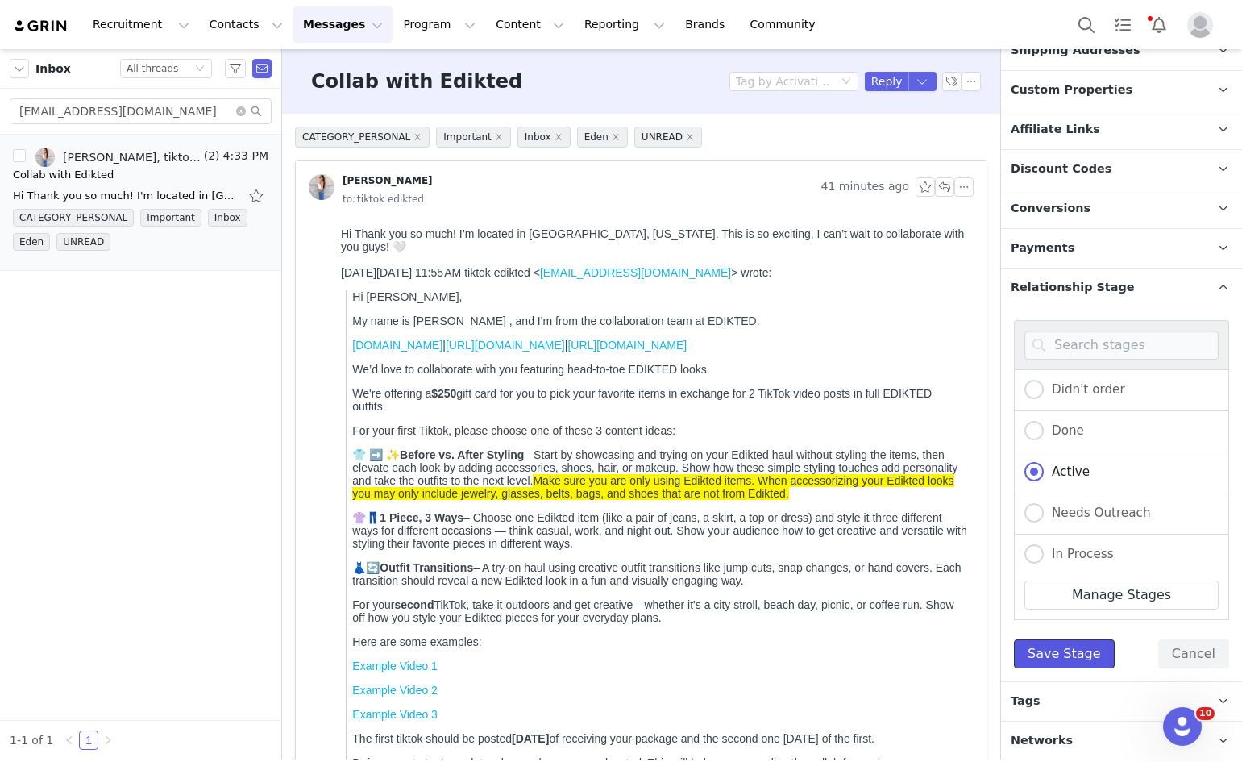
click at [1059, 644] on button "Save Stage" at bounding box center [1064, 653] width 101 height 29
click at [1051, 705] on p "Tags Keep track of your contacts by assigning them tags. You can then filter yo…" at bounding box center [1102, 701] width 202 height 39
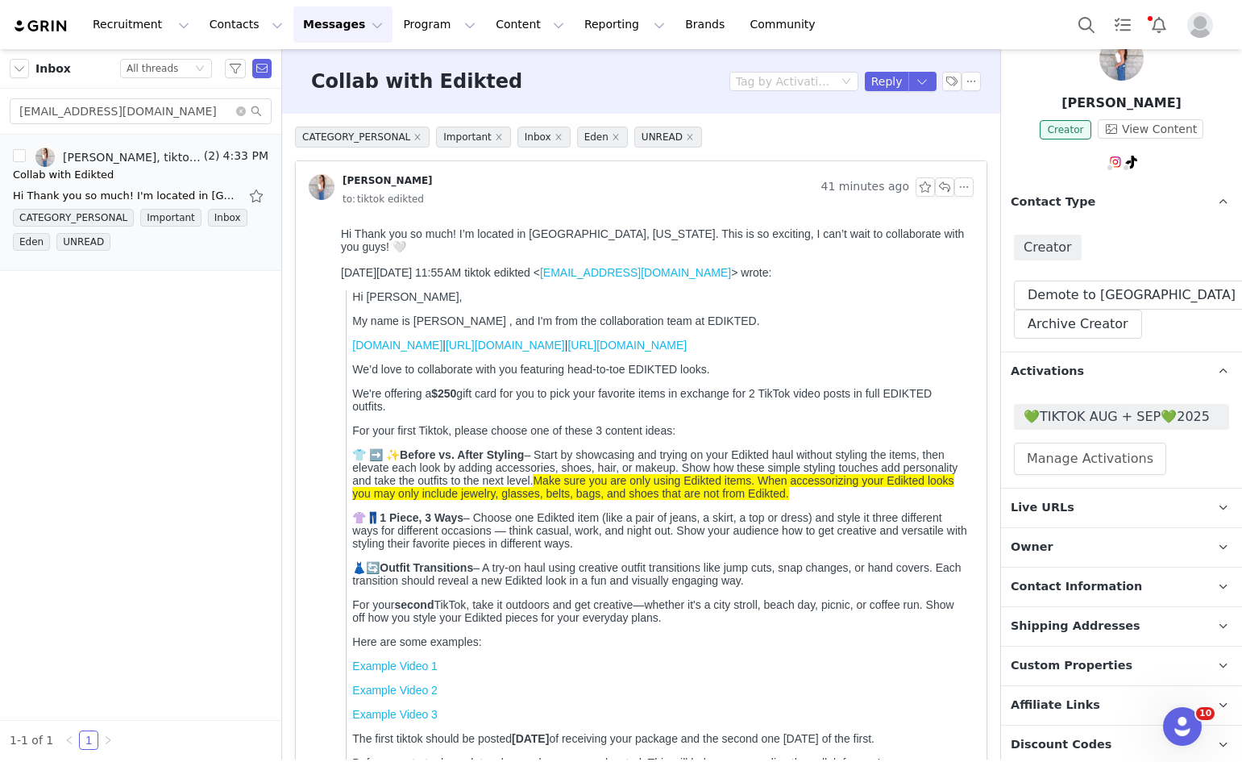
scroll to position [53, 0]
click at [855, 89] on div "Tag by Activation Reply" at bounding box center [856, 81] width 252 height 19
click at [102, 198] on div "Hi Thank you so much! I'm located in Manalapan, New Jersey. This is so exciting…" at bounding box center [126, 196] width 226 height 16
click at [877, 86] on button "Reply" at bounding box center [887, 81] width 44 height 19
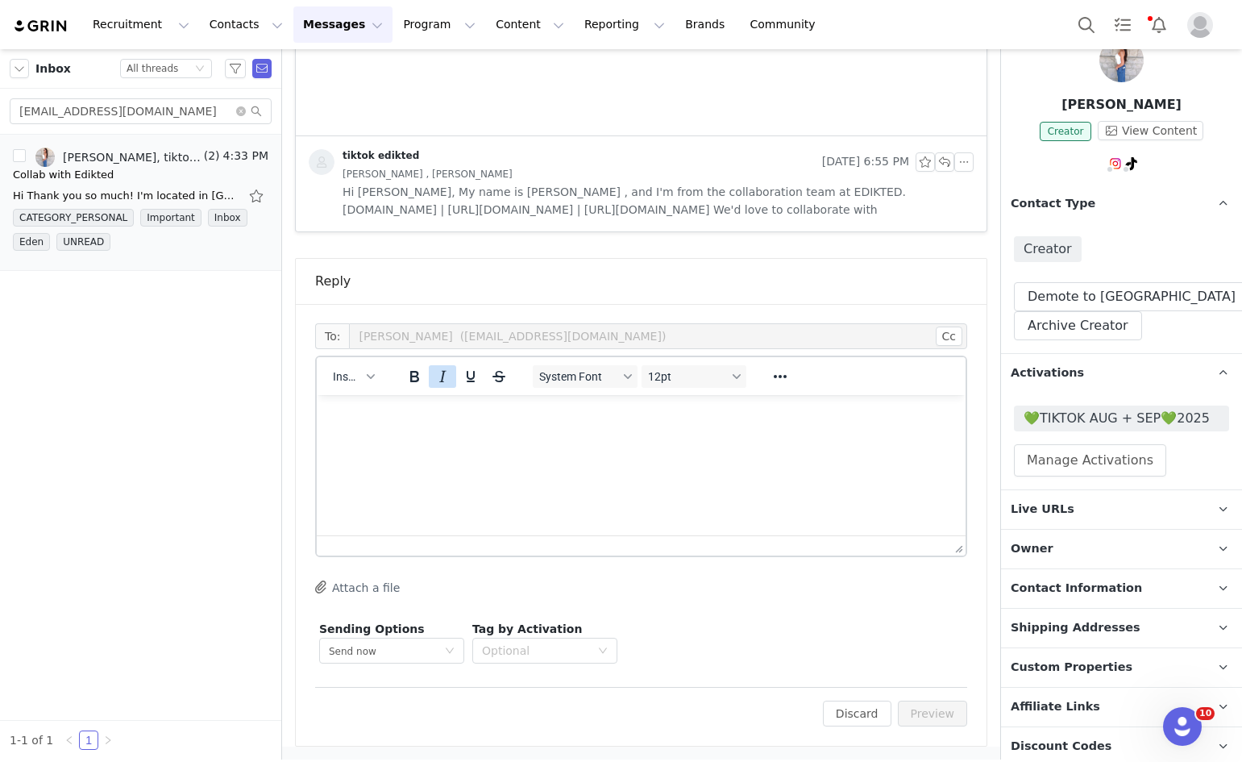
scroll to position [847, 0]
click at [335, 370] on span "Insert" at bounding box center [347, 376] width 28 height 13
click at [347, 400] on div "Insert Template" at bounding box center [412, 404] width 145 height 19
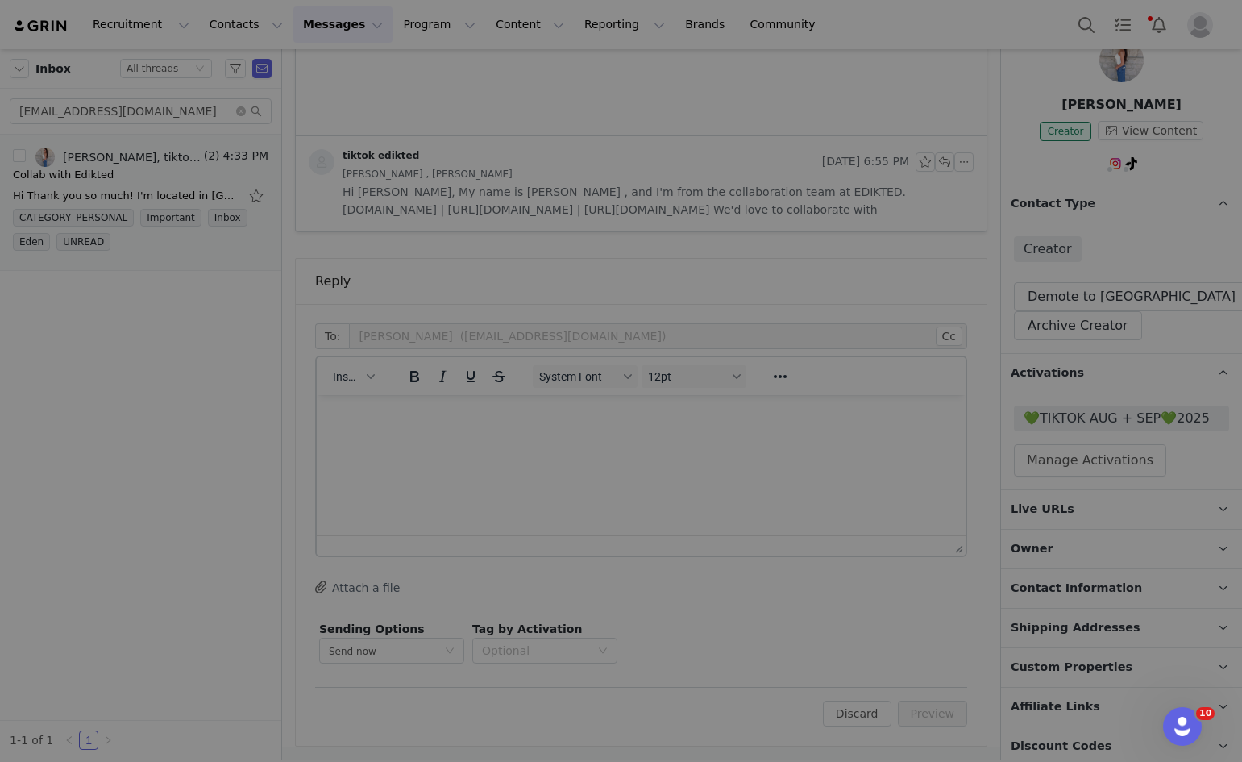
scroll to position [0, 0]
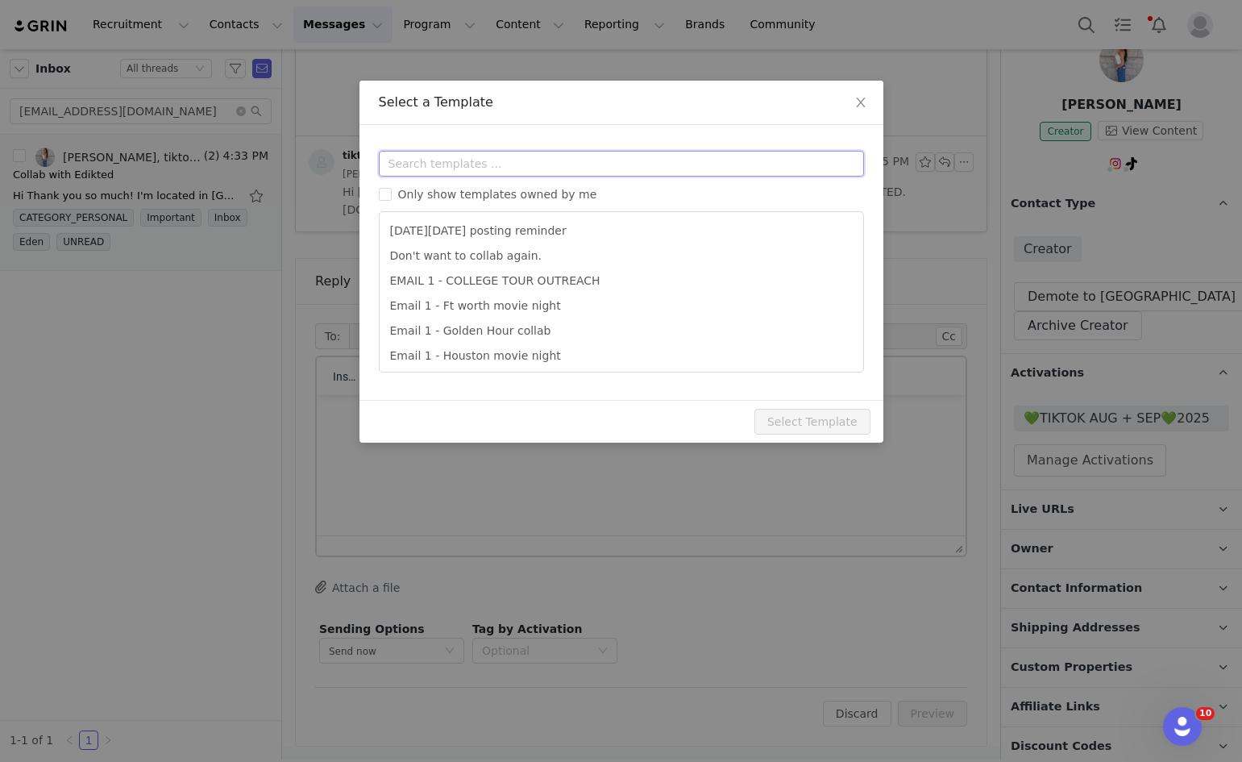
click at [518, 161] on input "text" at bounding box center [621, 164] width 485 height 26
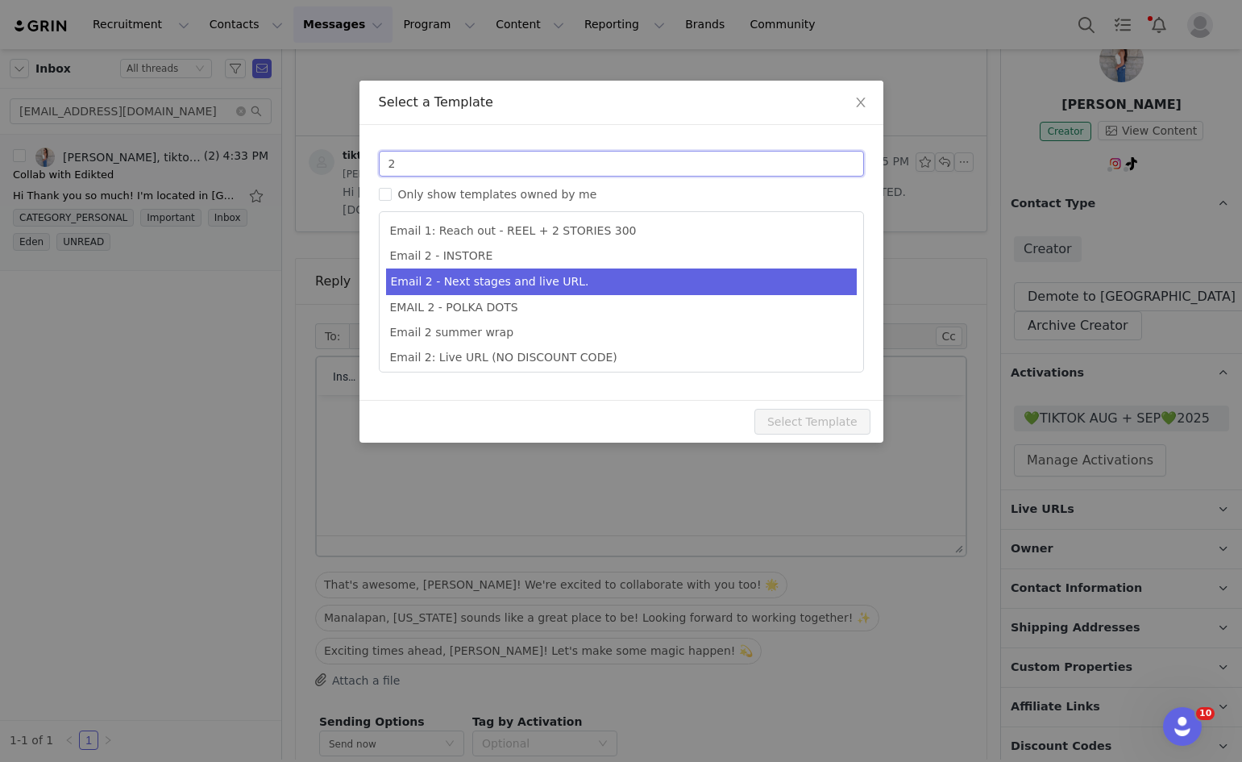
type input "2"
type input "Collab with Edikted"
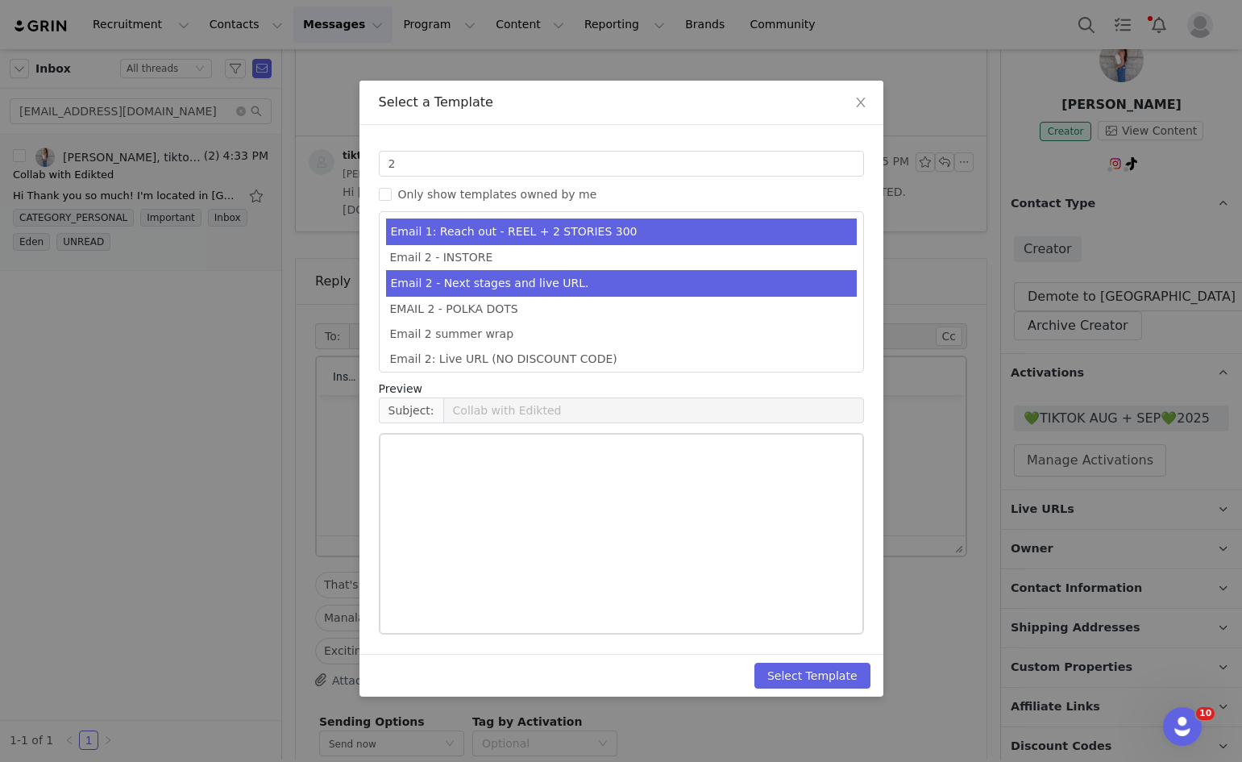
click at [580, 286] on li "Email 2 - Next stages and live URL." at bounding box center [621, 283] width 471 height 27
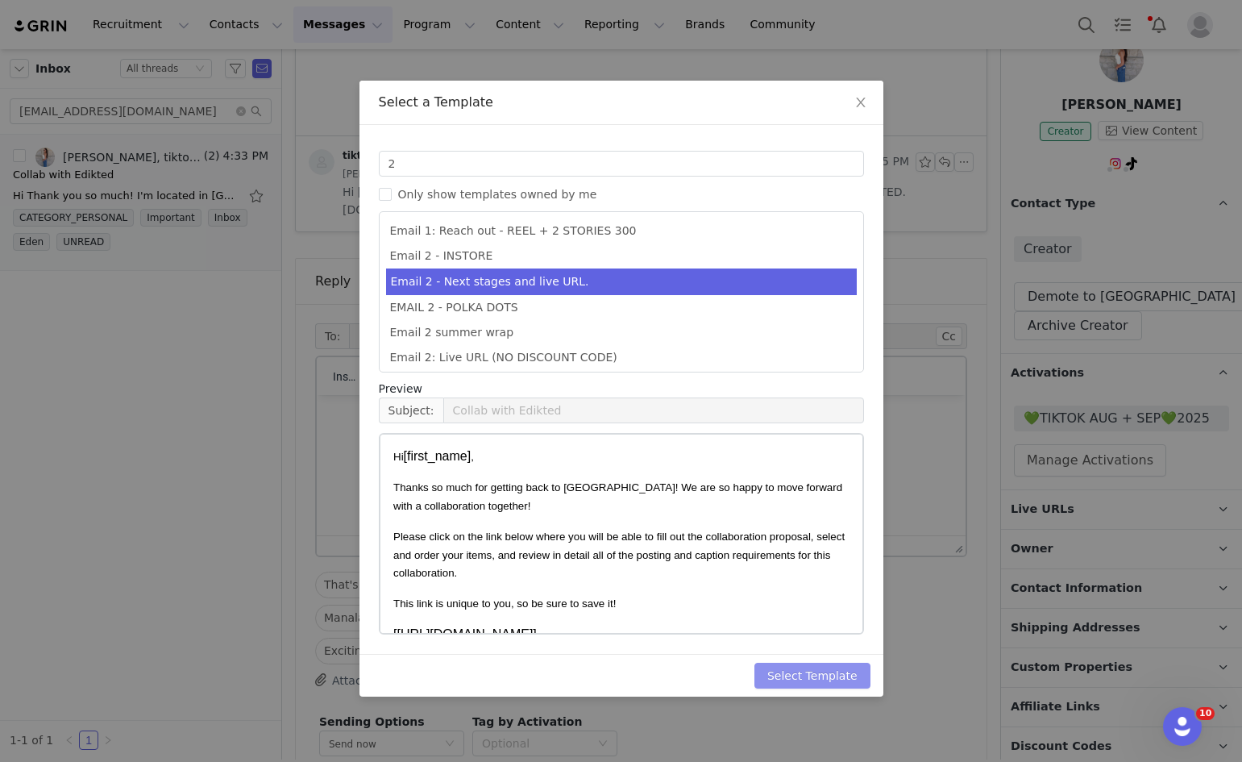
click at [830, 680] on button "Select Template" at bounding box center [813, 676] width 116 height 26
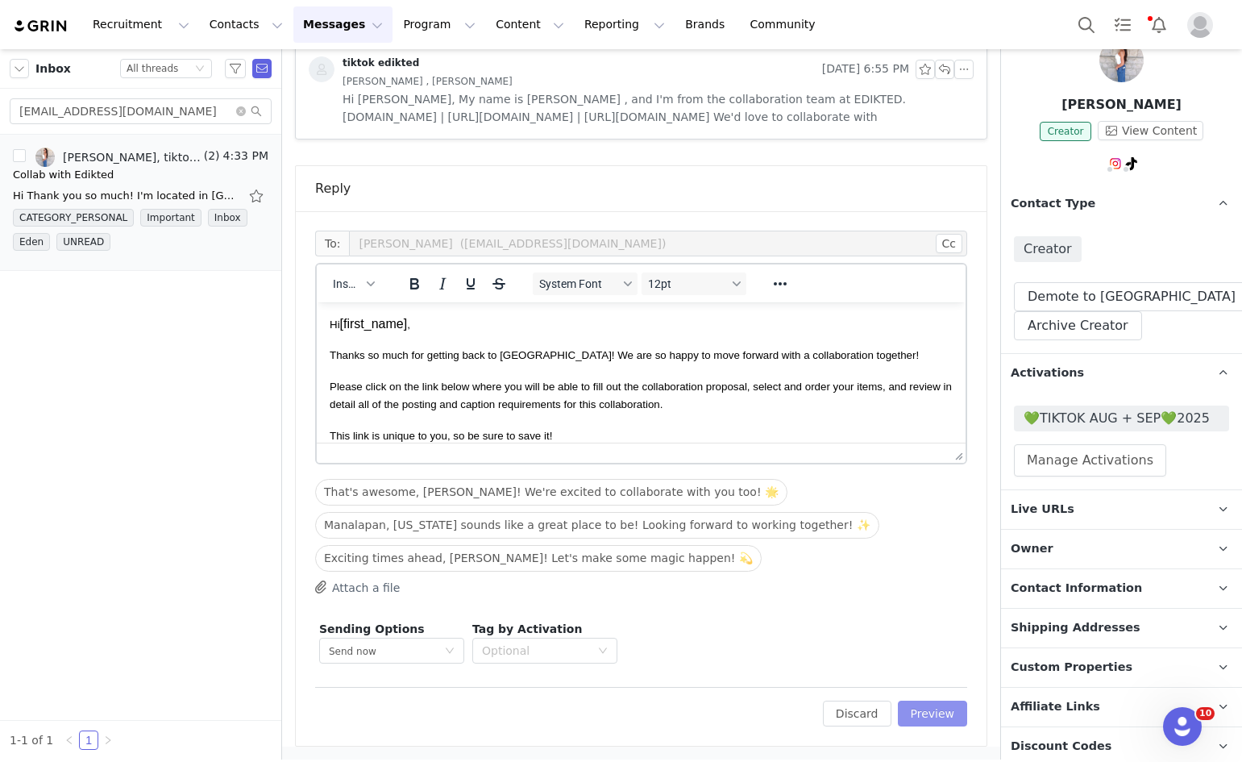
click at [920, 709] on button "Preview" at bounding box center [933, 714] width 70 height 26
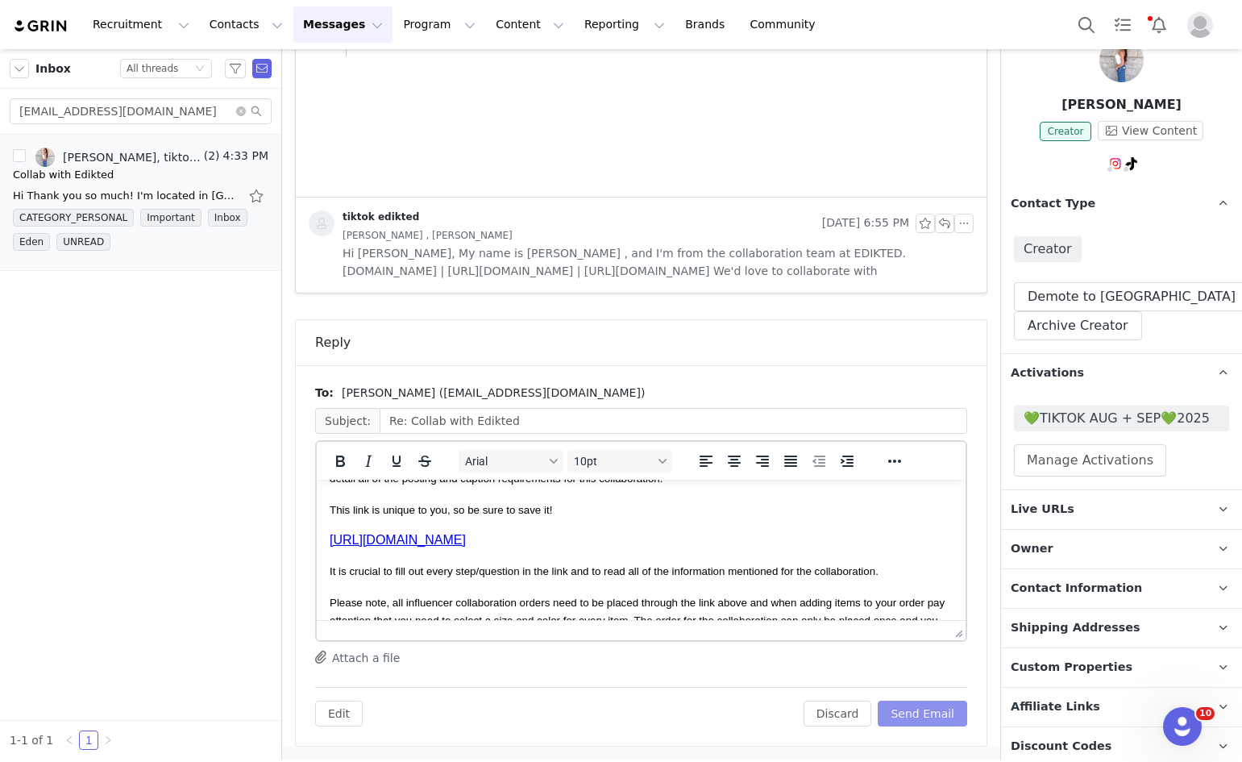
scroll to position [378, 0]
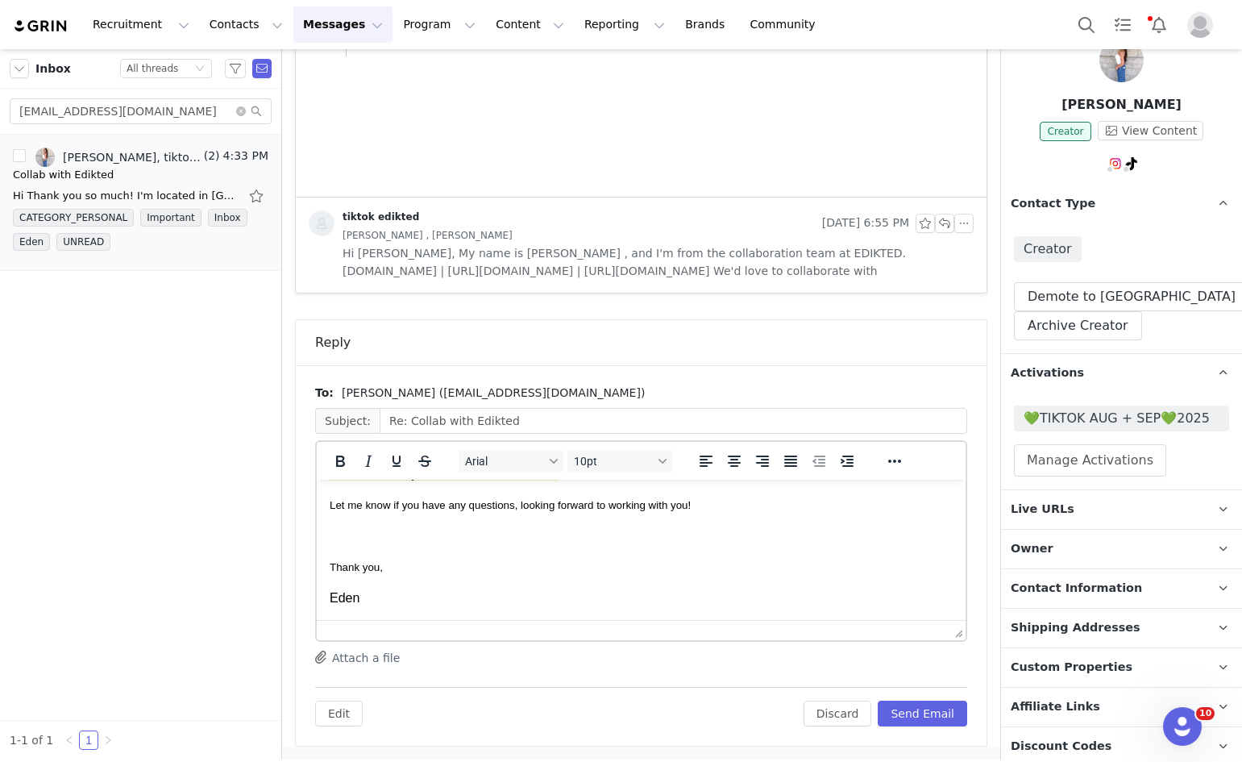
click at [884, 699] on div "Edit Discard Send Email" at bounding box center [641, 707] width 652 height 40
click at [884, 704] on button "Send Email" at bounding box center [922, 714] width 89 height 26
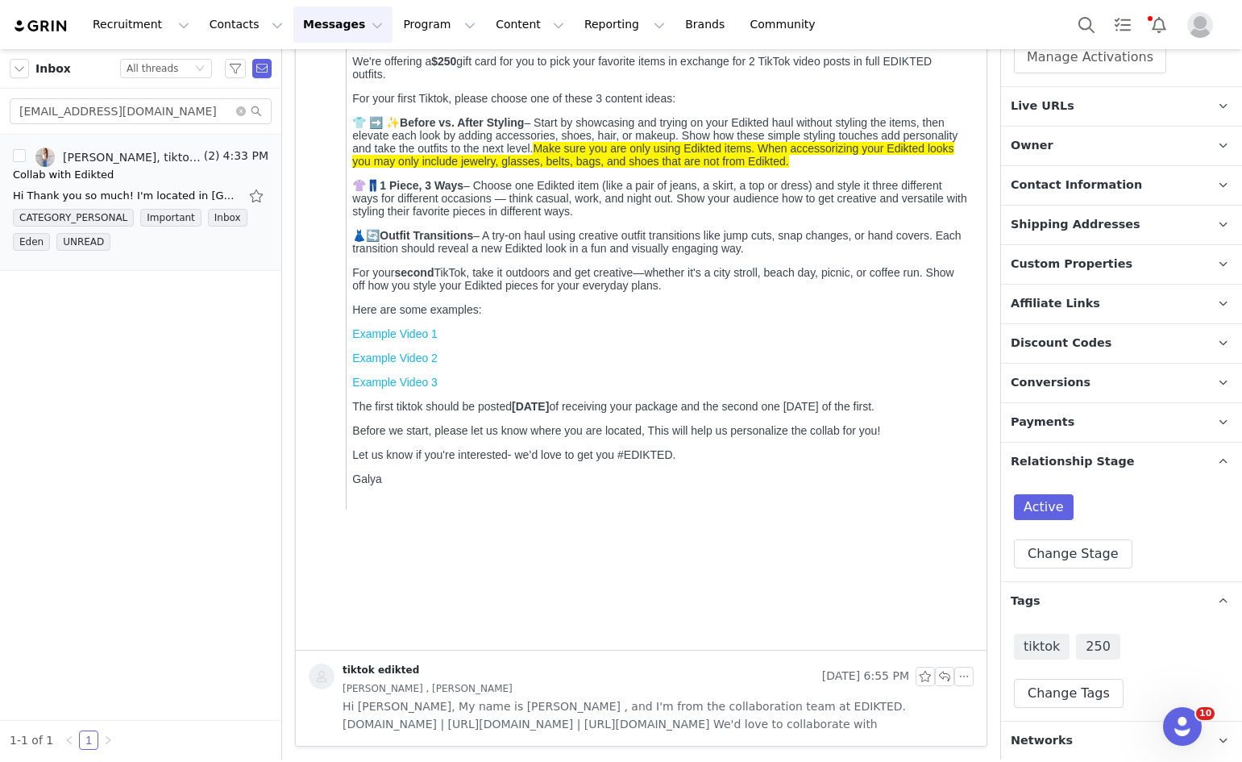
scroll to position [0, 0]
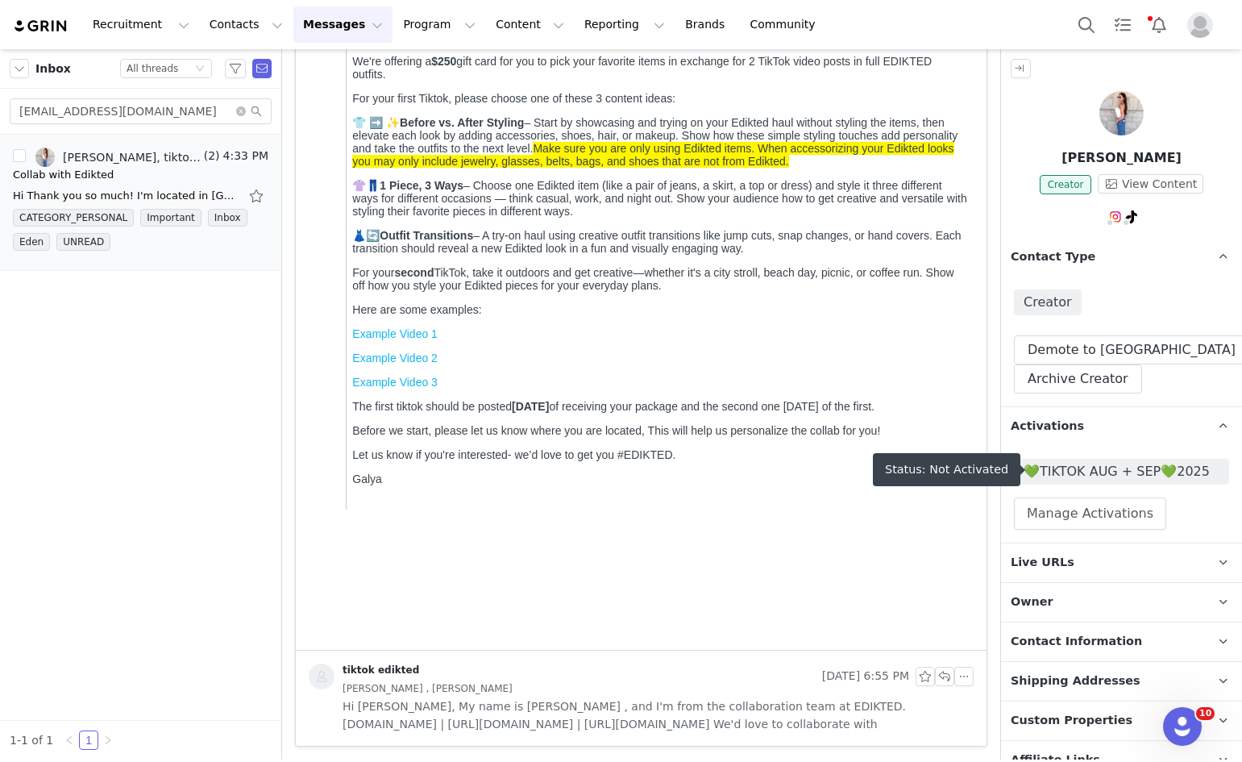
click at [1076, 474] on span "💚TIKTOK AUG + SEP💚2025" at bounding box center [1122, 471] width 196 height 19
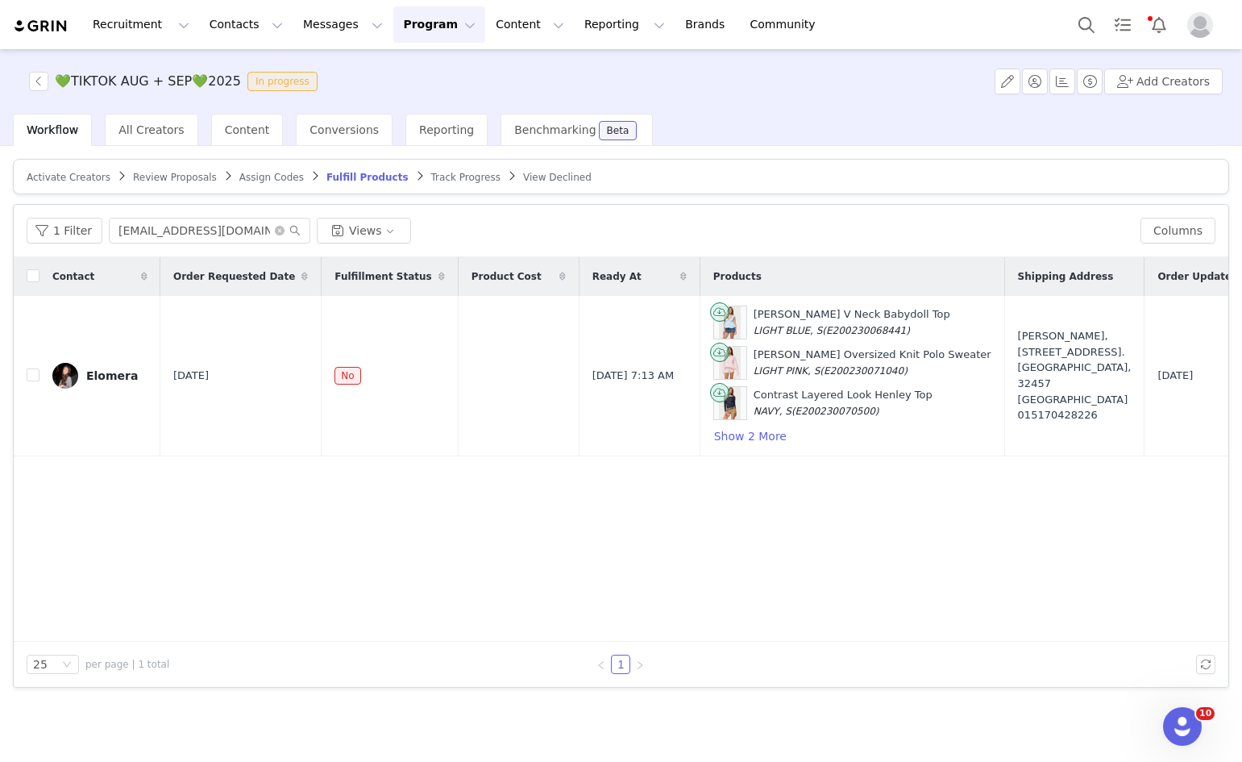
click at [189, 174] on span "Review Proposals" at bounding box center [175, 177] width 84 height 11
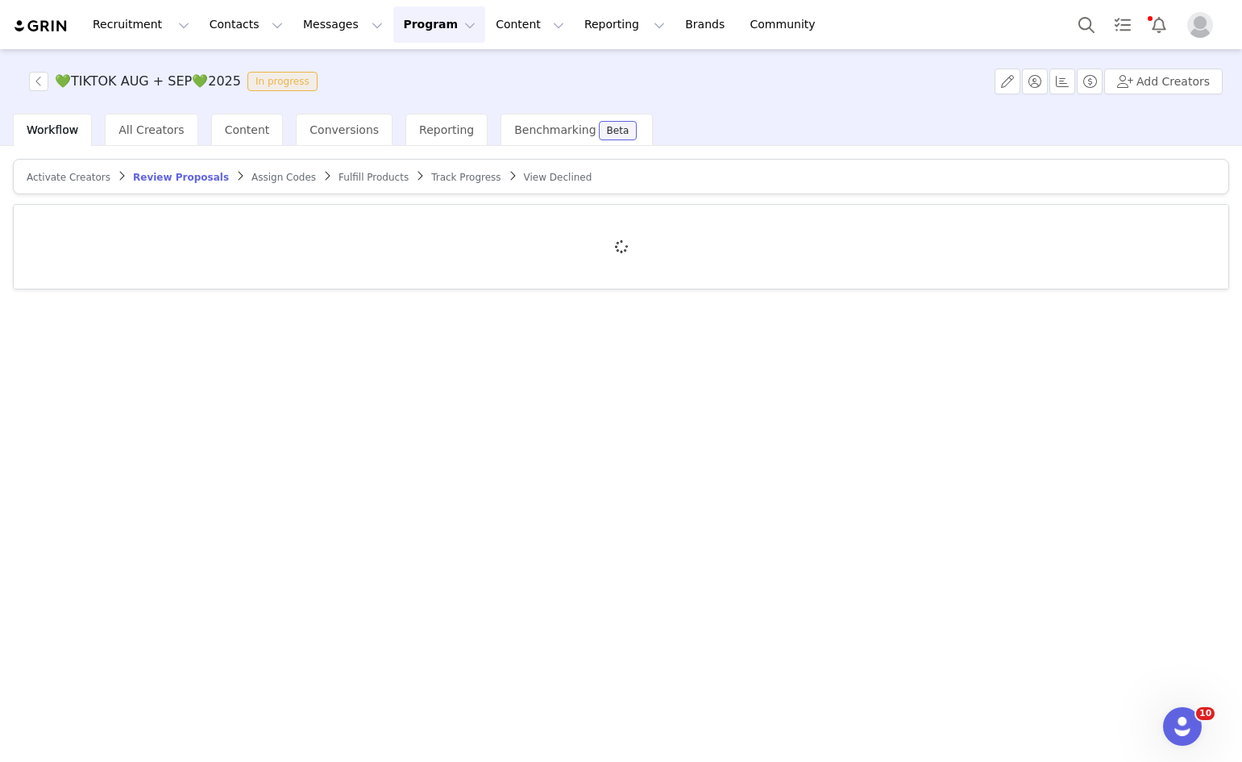
click at [60, 182] on span "Activate Creators" at bounding box center [69, 177] width 84 height 11
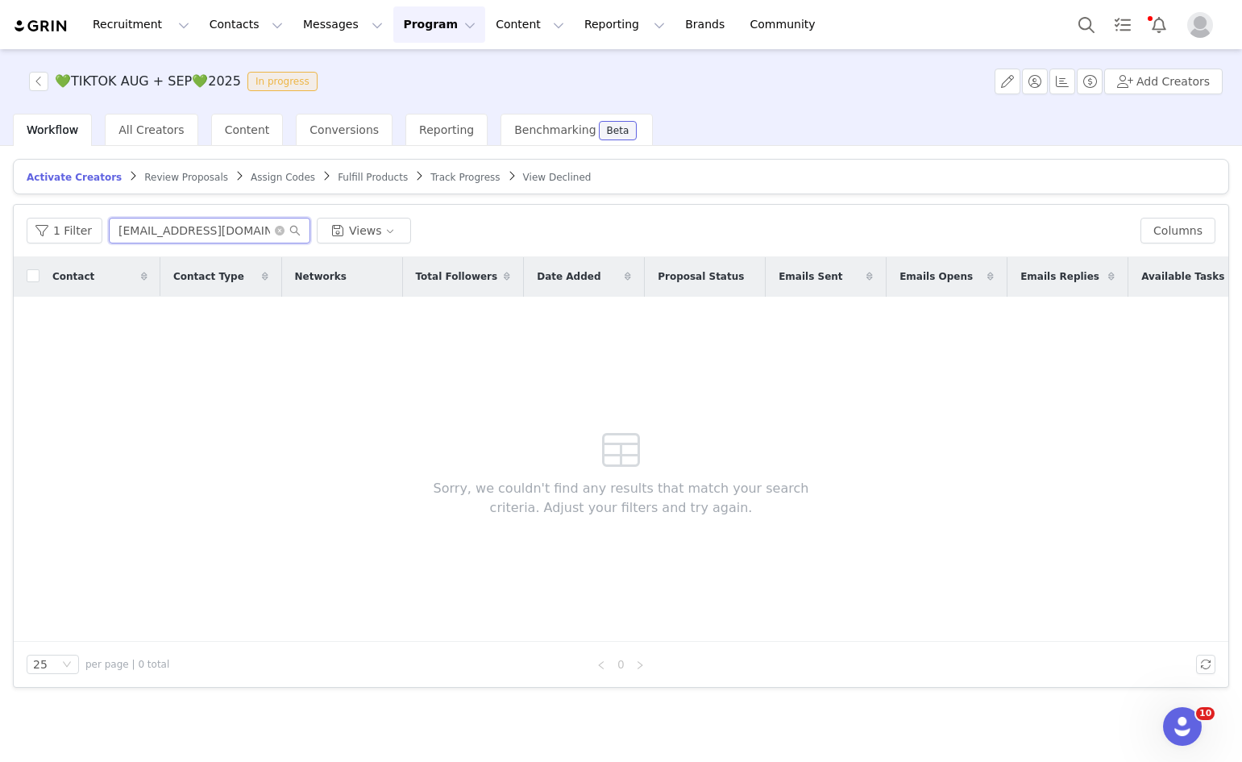
click at [147, 222] on input "kaylakim2121@gmail.com" at bounding box center [210, 231] width 202 height 26
paste input "linnea.elisabethh@hot"
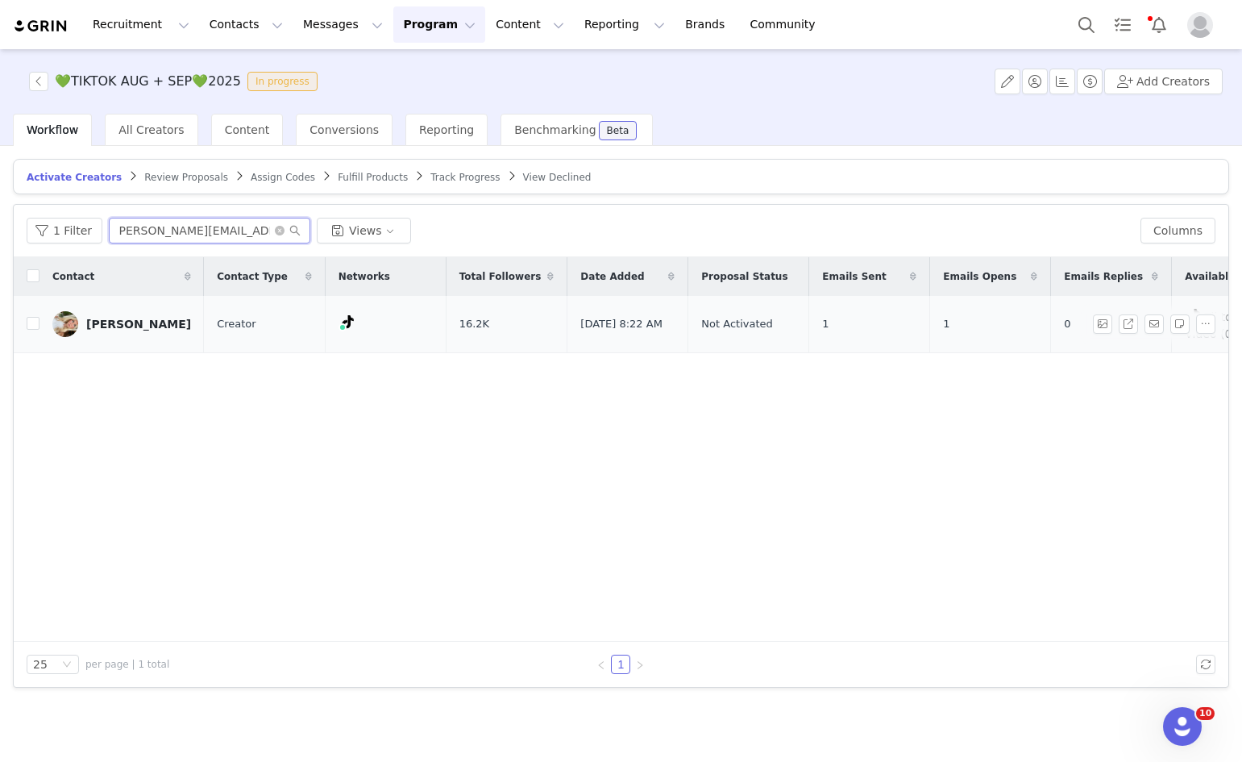
type input "linnea.elisabethh@hotmail.com"
click at [39, 318] on tr "Linnea Lammers Creator 16.2K Aug 31, 2025 8:22 AM Not Activated 1 1 0 Tiktok Vi…" at bounding box center [654, 324] width 1280 height 57
click at [38, 318] on input "checkbox" at bounding box center [33, 323] width 13 height 13
checkbox input "true"
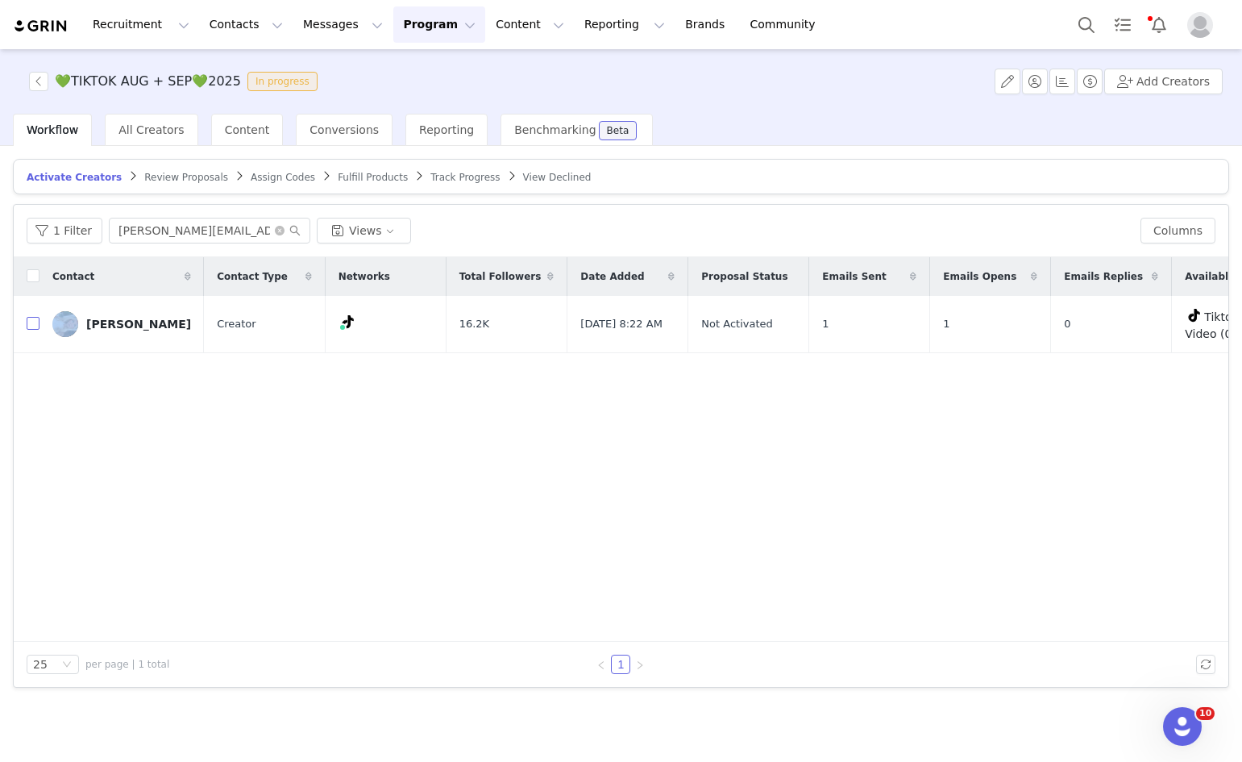
checkbox input "true"
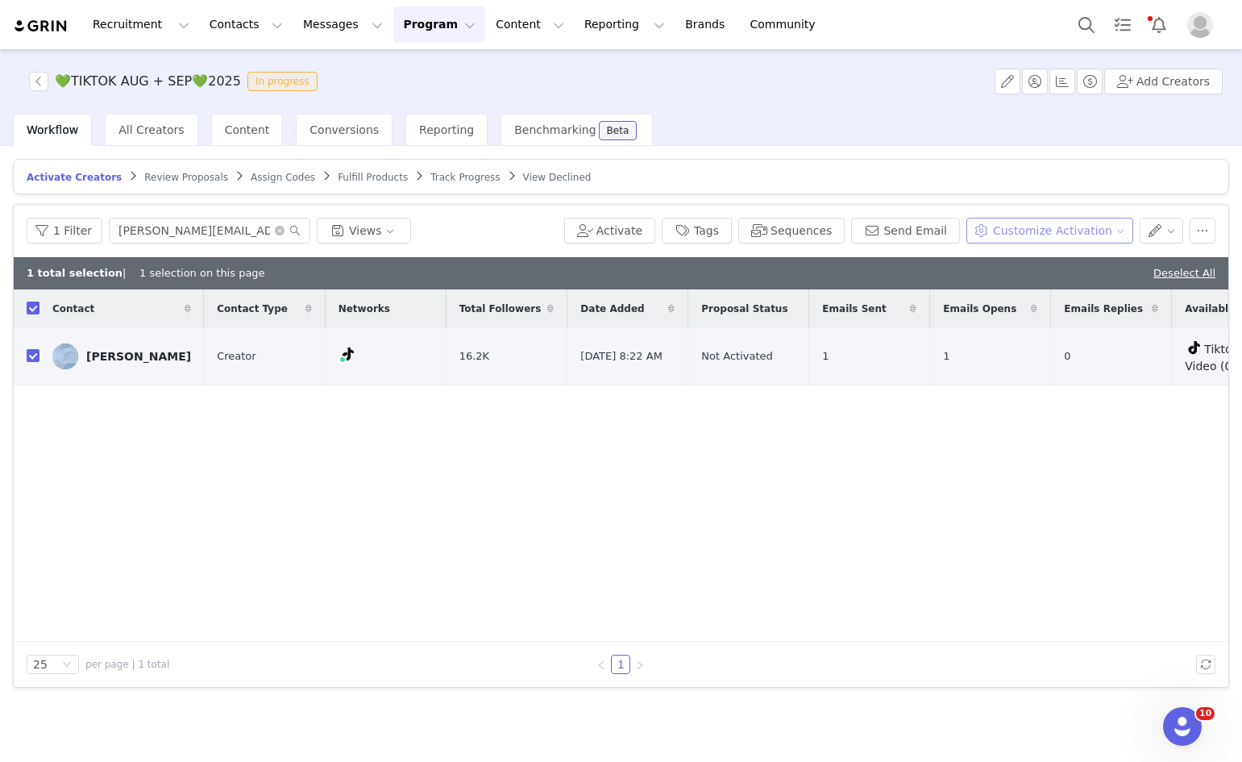
click at [1088, 227] on button "Customize Activation" at bounding box center [1050, 231] width 167 height 26
click at [1074, 260] on span "Edit Product Selection" at bounding box center [1072, 262] width 124 height 18
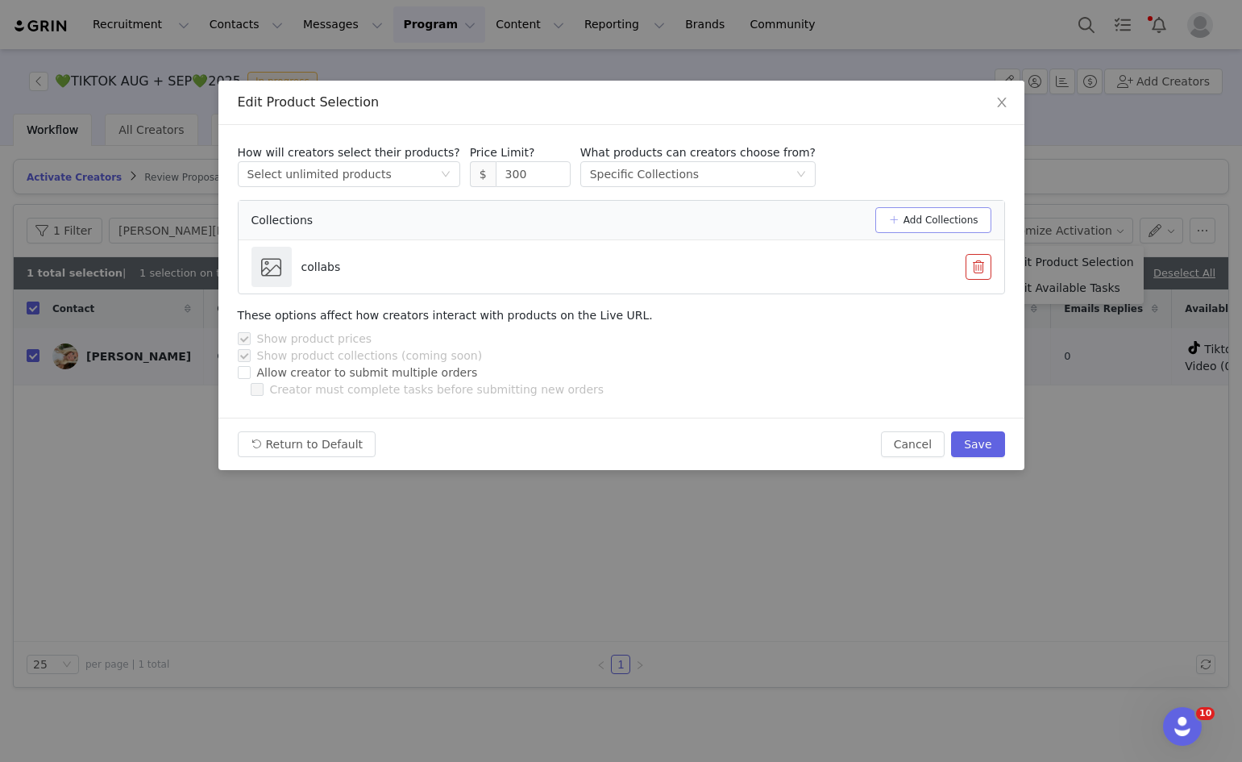
click at [967, 221] on button "Add Collections" at bounding box center [934, 220] width 116 height 26
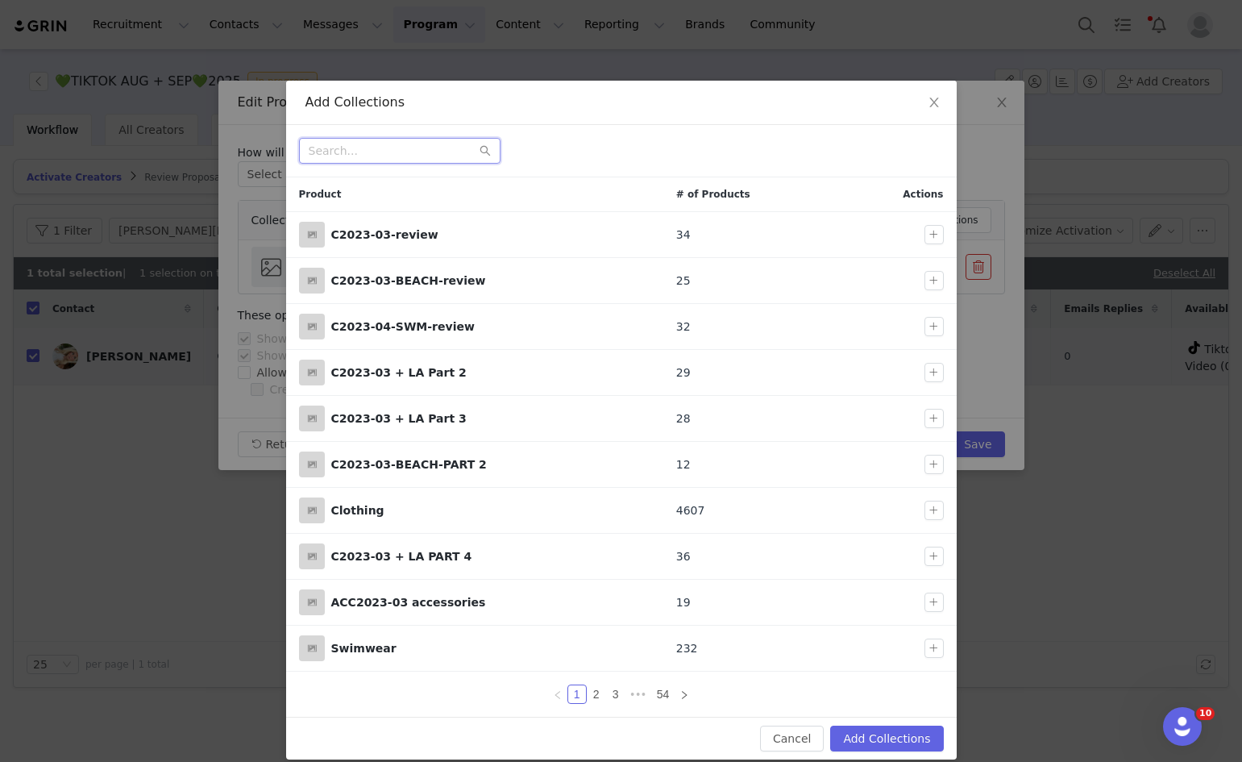
click at [435, 148] on input "text" at bounding box center [400, 151] width 202 height 26
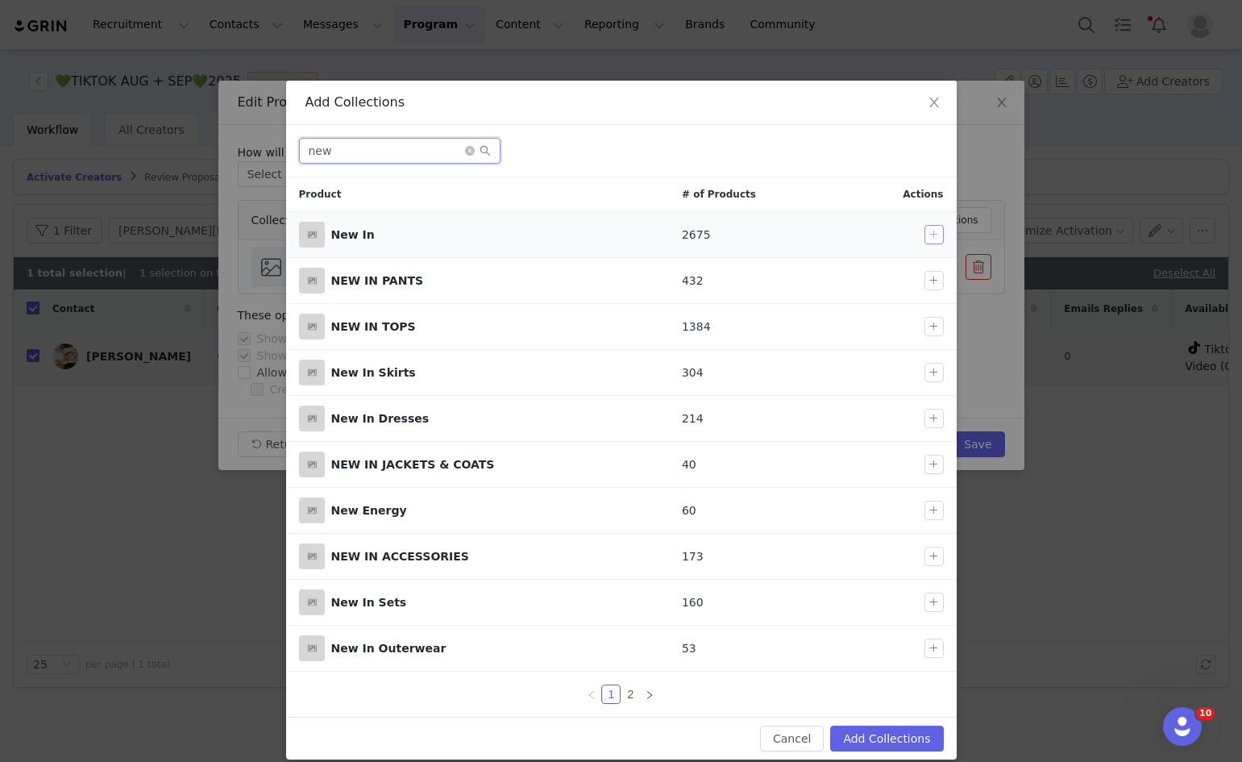
type input "new"
click at [930, 228] on button "button" at bounding box center [934, 234] width 19 height 19
click at [892, 742] on button "Add Collections" at bounding box center [886, 739] width 113 height 26
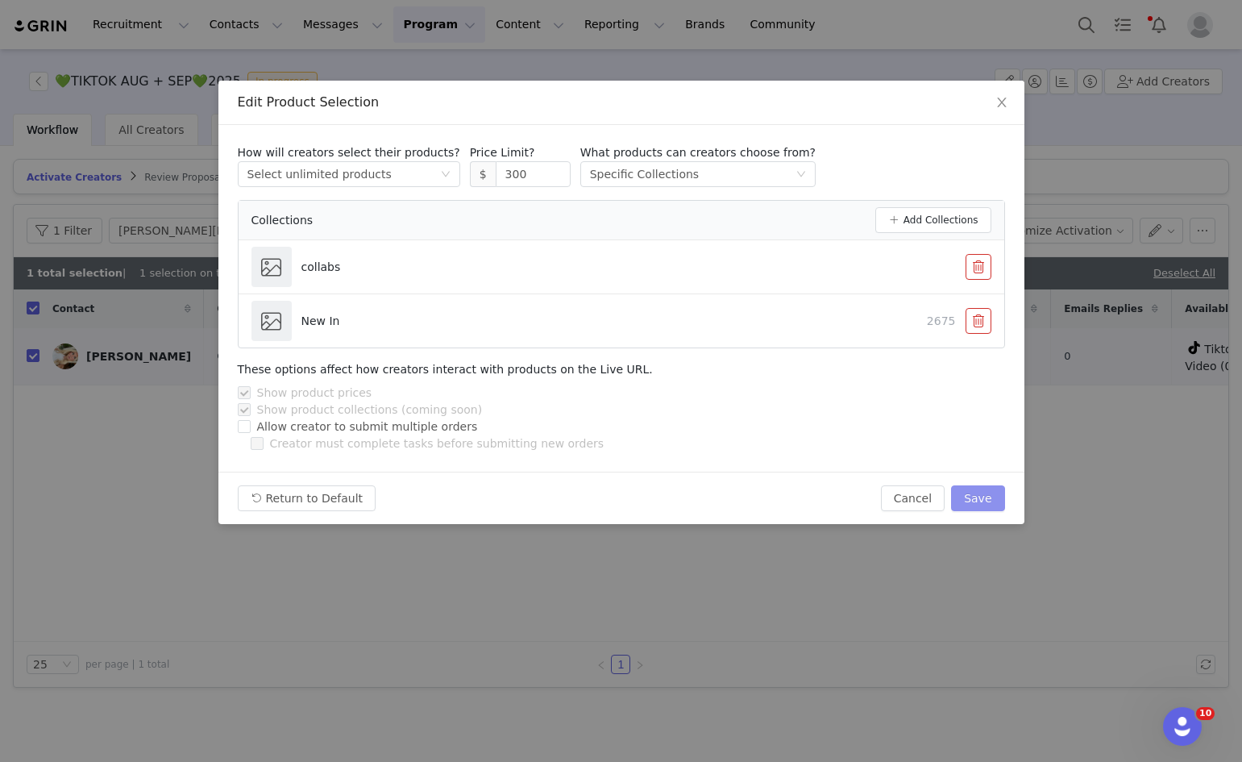
click at [980, 497] on button "Save" at bounding box center [977, 498] width 53 height 26
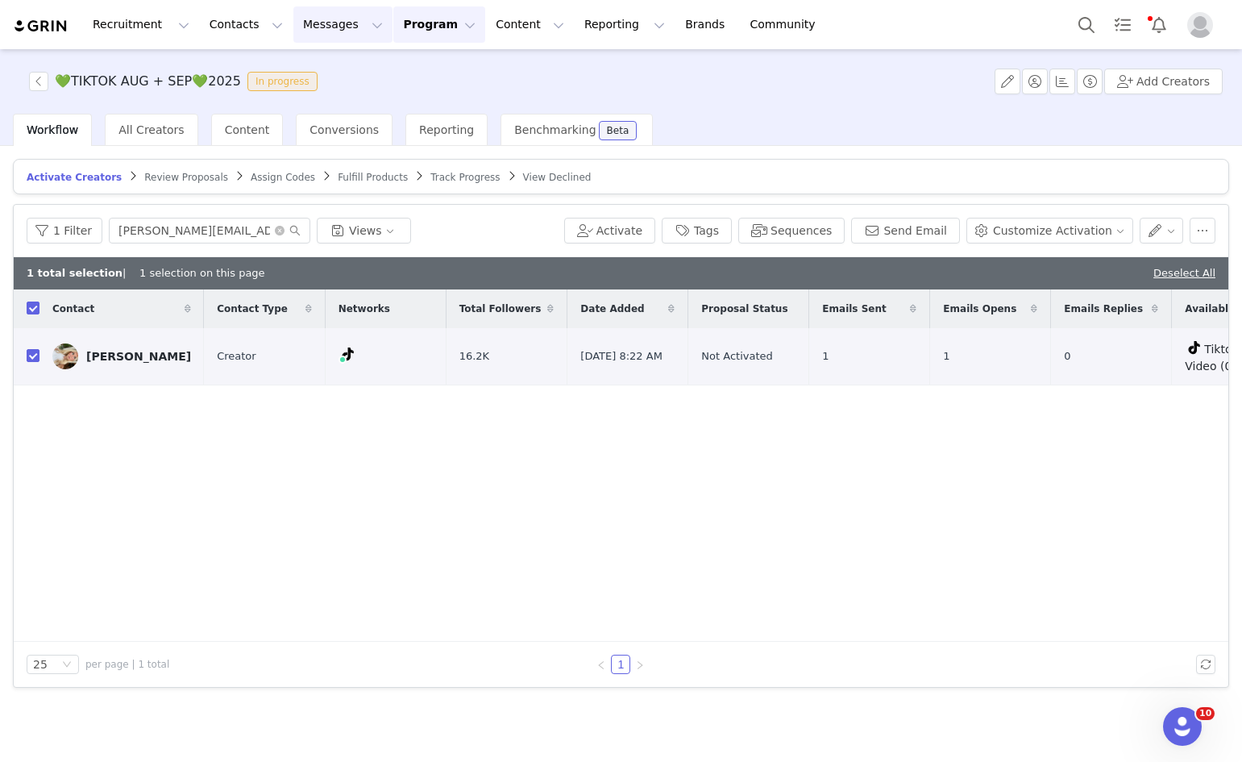
click at [338, 35] on button "Messages Messages" at bounding box center [342, 24] width 99 height 36
click at [312, 17] on button "Messages Messages" at bounding box center [342, 24] width 99 height 36
click at [307, 36] on button "Messages Messages" at bounding box center [342, 24] width 99 height 36
click at [298, 95] on p "Inbox" at bounding box center [295, 101] width 31 height 17
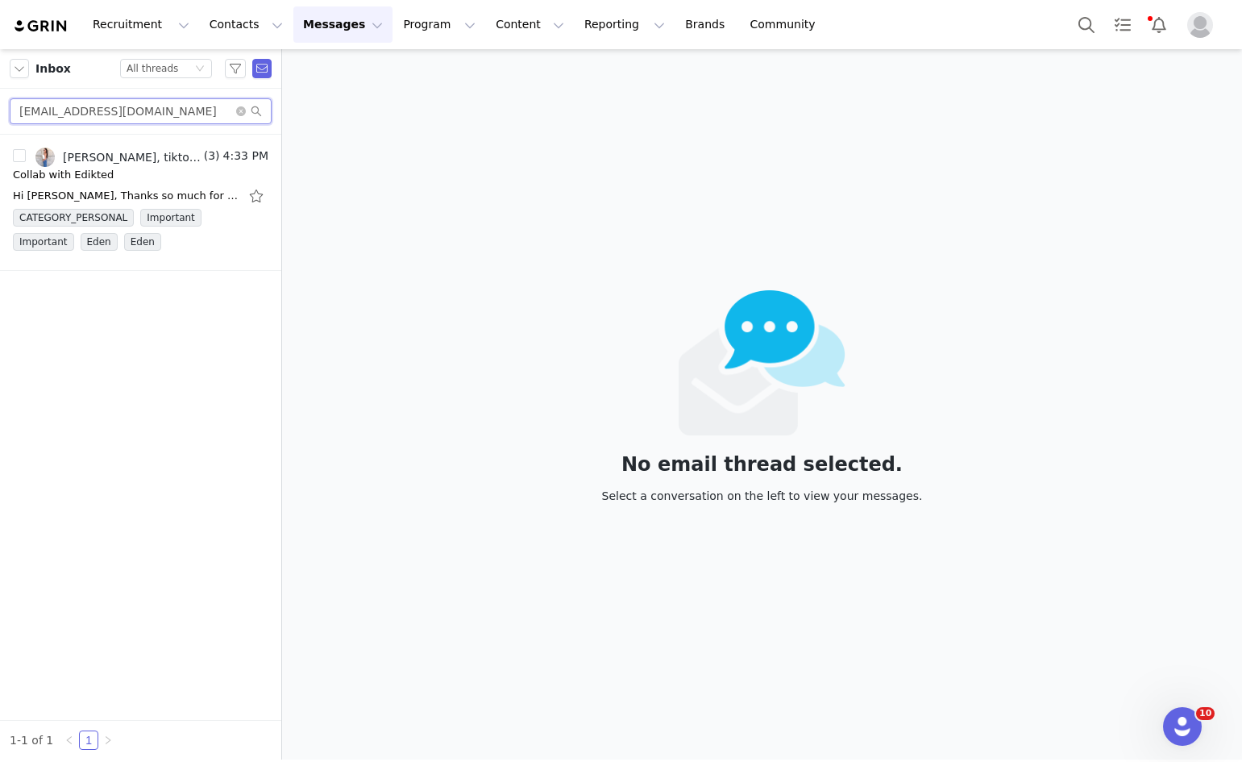
click at [116, 107] on input "jenmatera7@gmail.com" at bounding box center [141, 111] width 262 height 26
click at [117, 107] on input "jenmatera7@gmail.com" at bounding box center [141, 111] width 262 height 26
click at [118, 107] on input "jenmatera7@gmail.com" at bounding box center [141, 111] width 262 height 26
paste input "freyamc1@icloud"
type input "freyamc1@icloud.com"
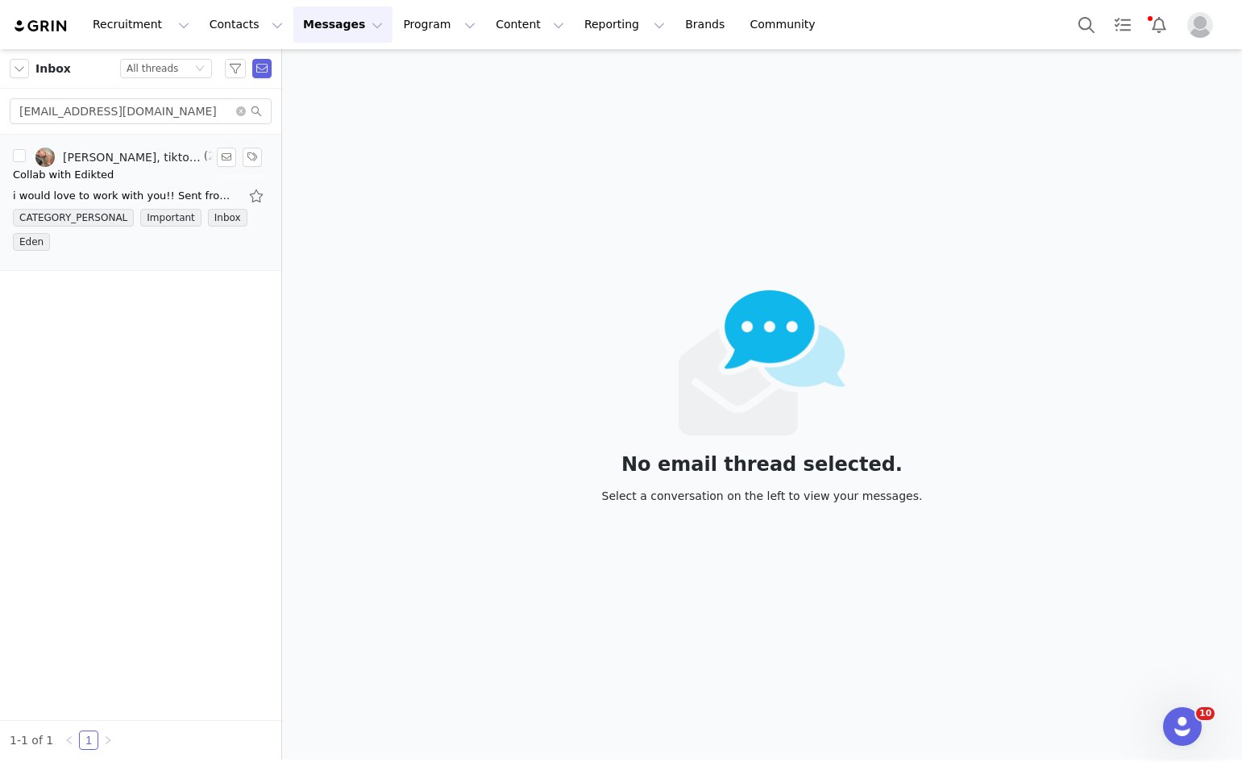
click at [110, 191] on div "i would love to work with you!! Sent from my iPhone On 31 Aug 2025, at 14:52, t…" at bounding box center [126, 196] width 226 height 16
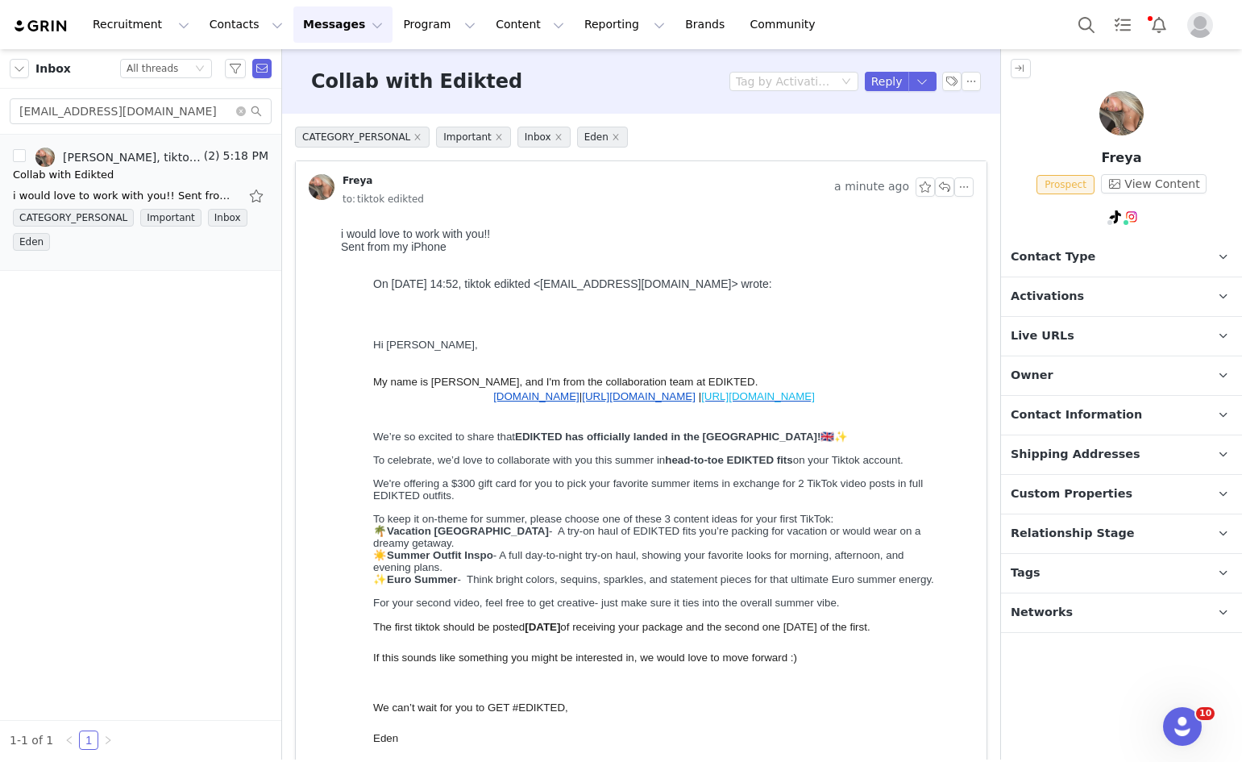
click at [1037, 266] on p "Contact Type Contact type can be Creator, Prospect, Application, or Manager." at bounding box center [1102, 257] width 202 height 39
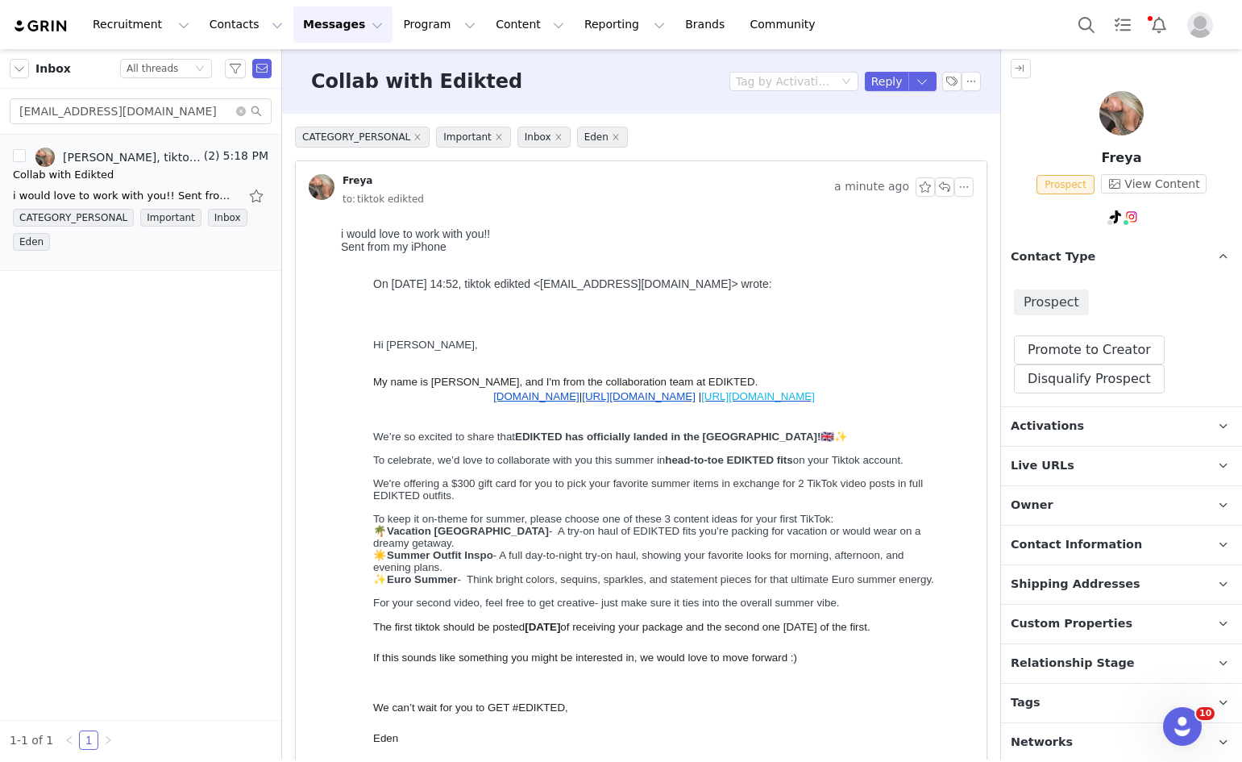
click at [1032, 317] on div "Prospect Promote to Creator Disqualify this Prospect? Yes, disqualify Disqualif…" at bounding box center [1121, 342] width 241 height 130
drag, startPoint x: 1037, startPoint y: 338, endPoint x: 1045, endPoint y: 391, distance: 53.8
click at [1037, 337] on button "Promote to Creator" at bounding box center [1089, 349] width 151 height 29
click at [1051, 433] on span "Activations" at bounding box center [1047, 427] width 73 height 18
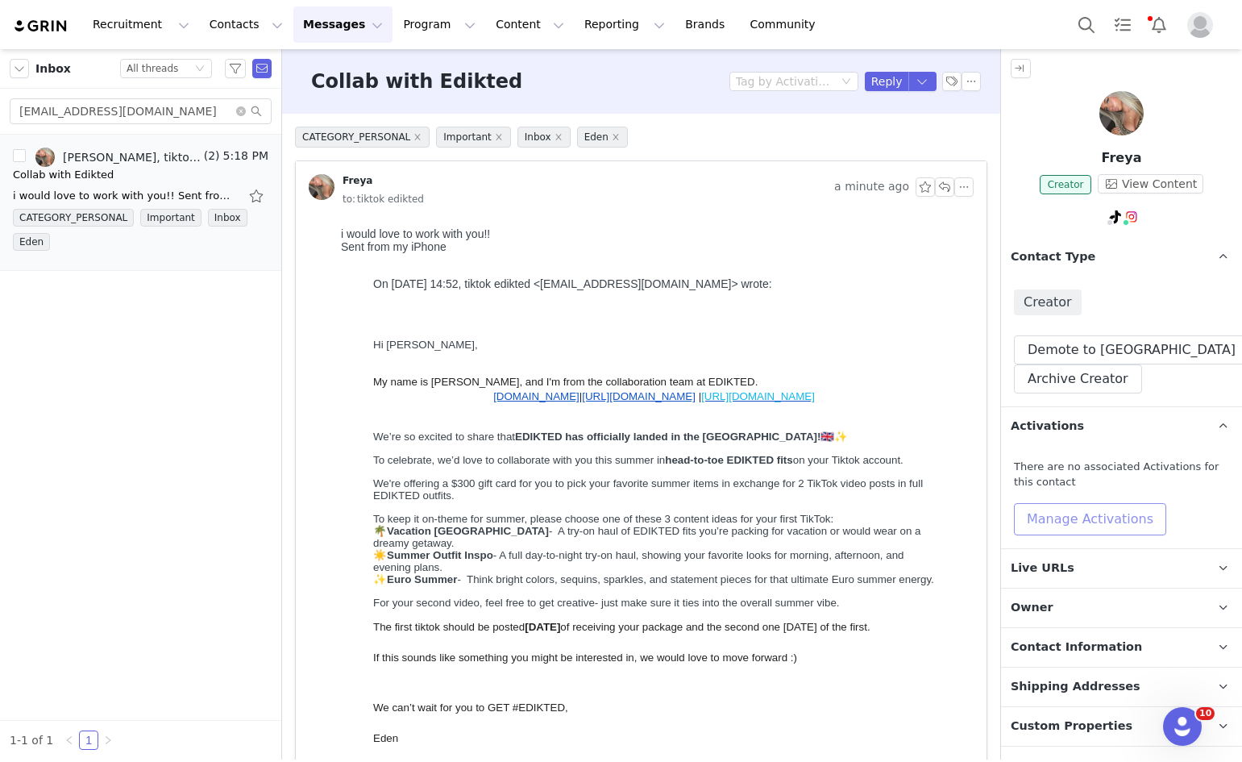
click at [1014, 510] on button "Manage Activations" at bounding box center [1090, 519] width 152 height 32
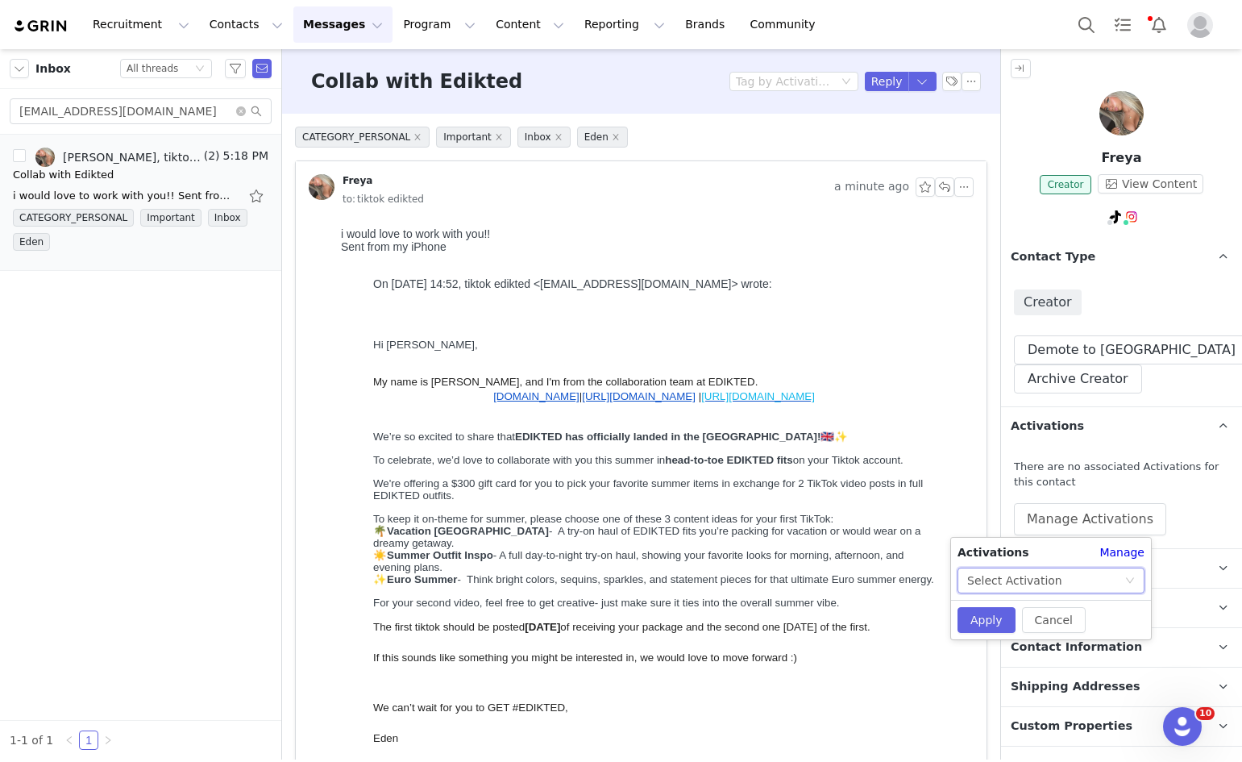
click at [1000, 586] on div "Select Activation" at bounding box center [1015, 580] width 95 height 24
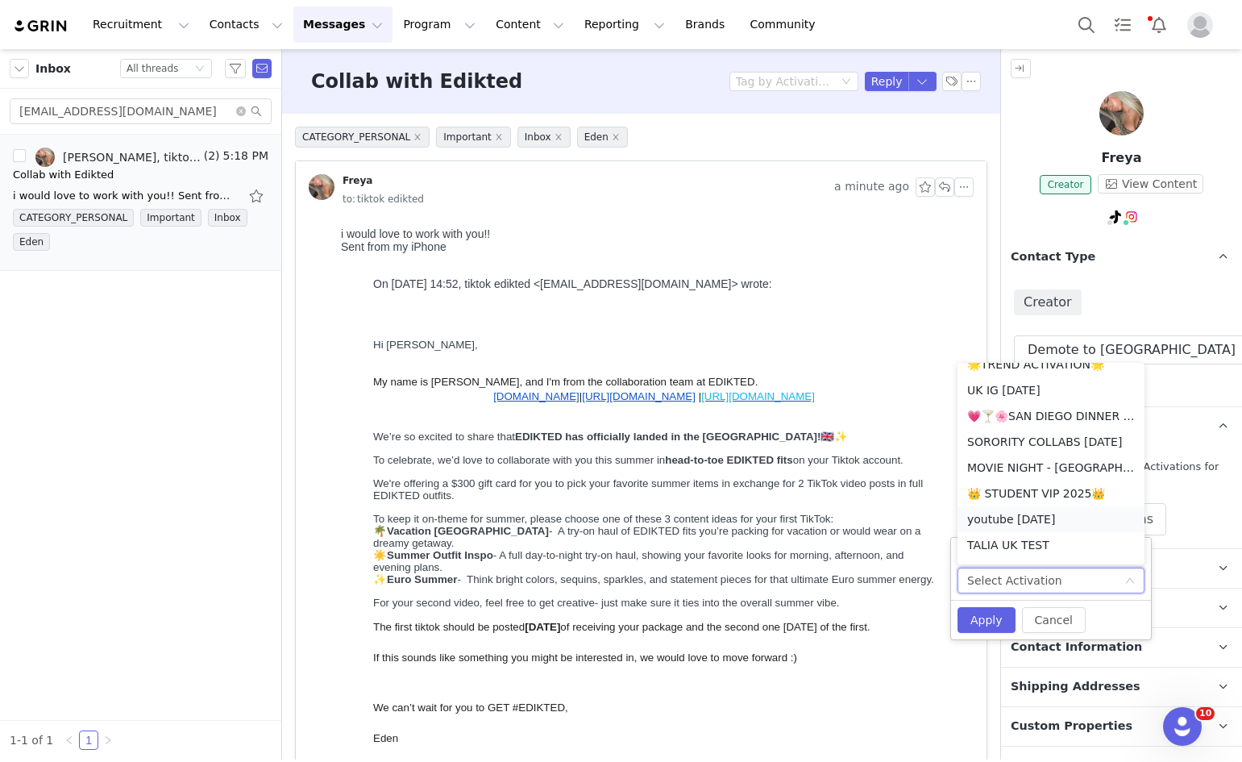
scroll to position [492, 0]
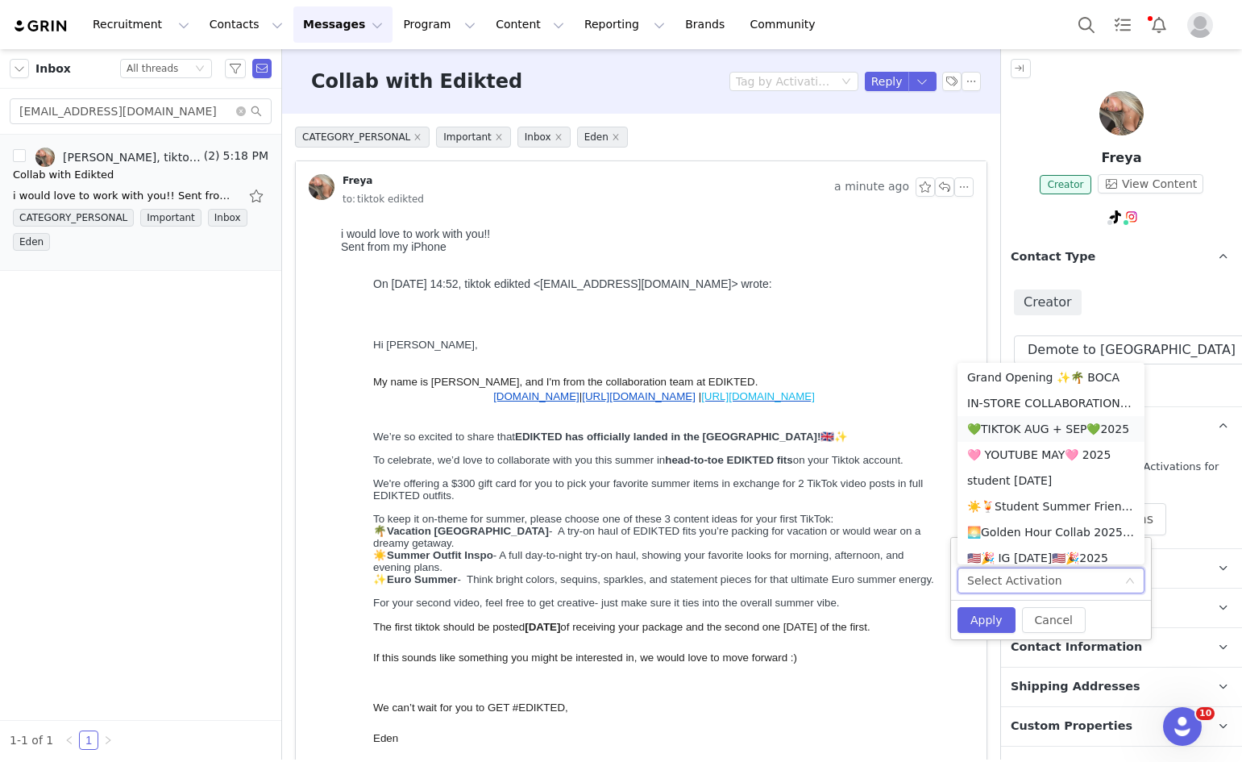
click at [994, 426] on li "💚TIKTOK AUG + SEP💚2025" at bounding box center [1051, 429] width 187 height 26
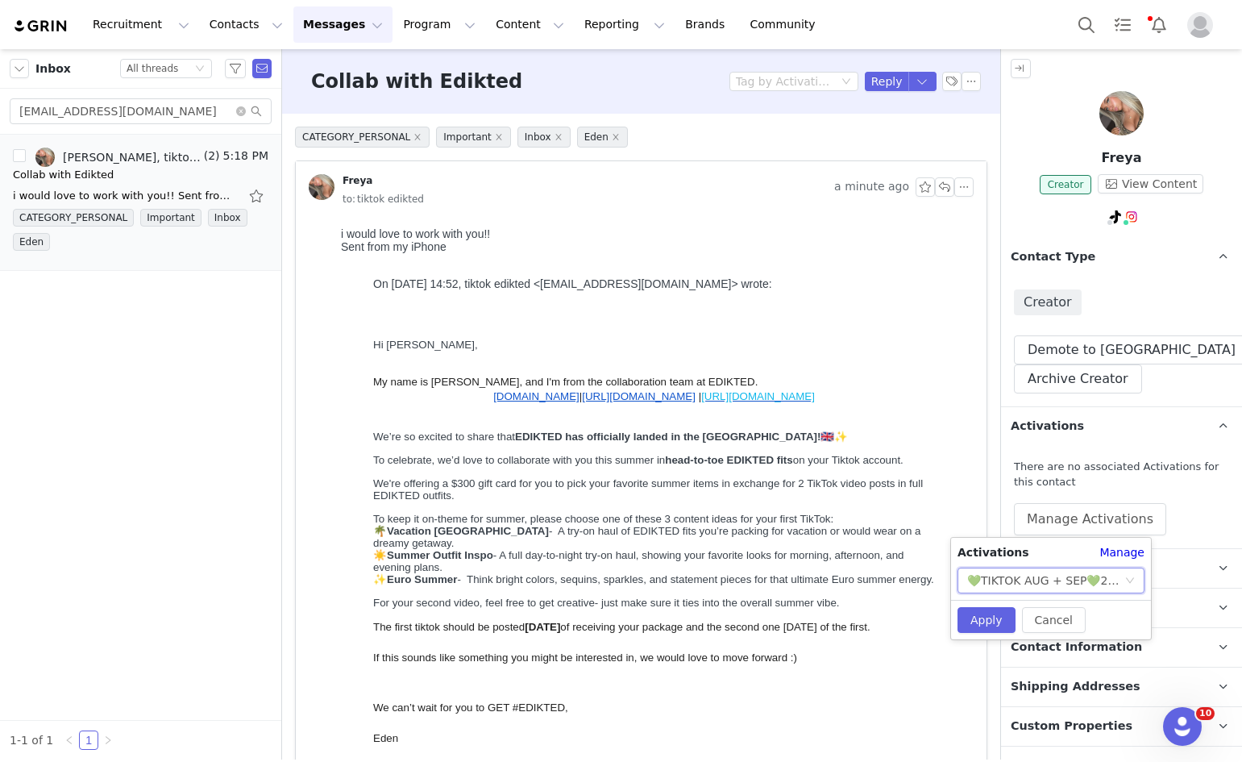
click at [1009, 576] on div "💚TIKTOK AUG + SEP💚2025" at bounding box center [1046, 580] width 157 height 24
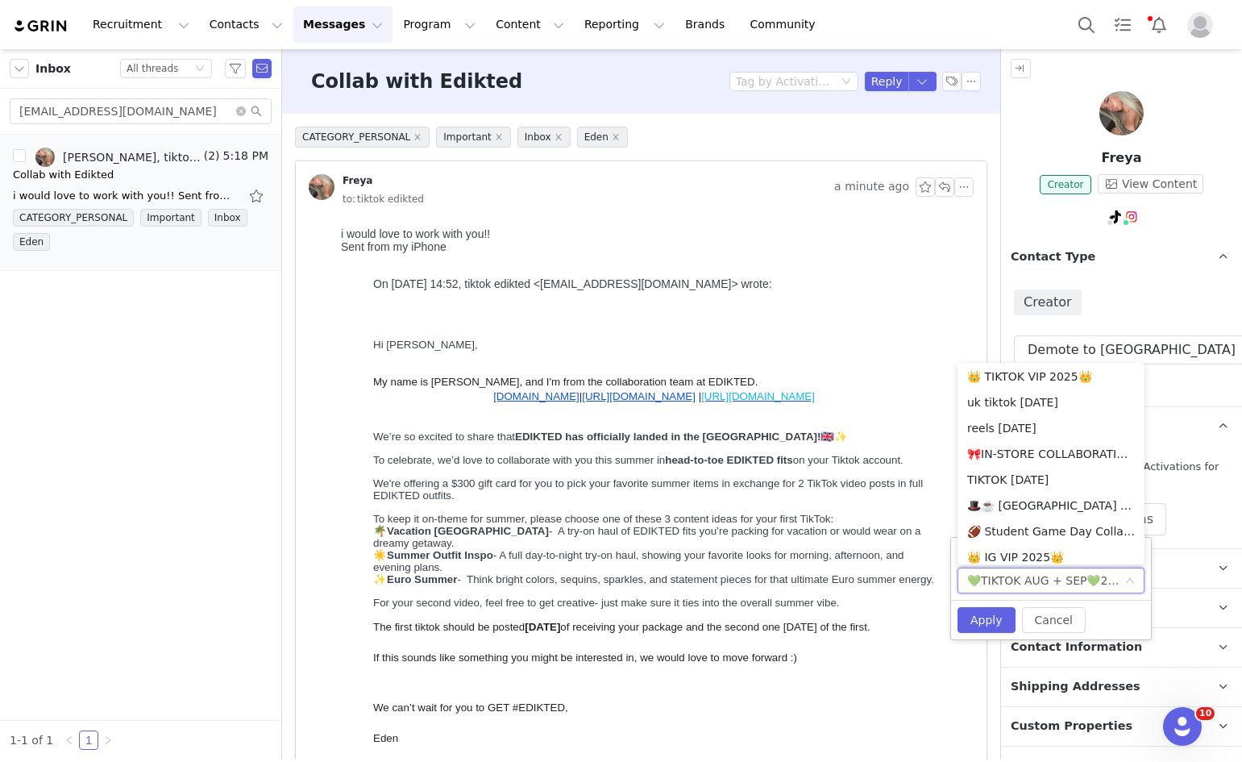
scroll to position [1430, 0]
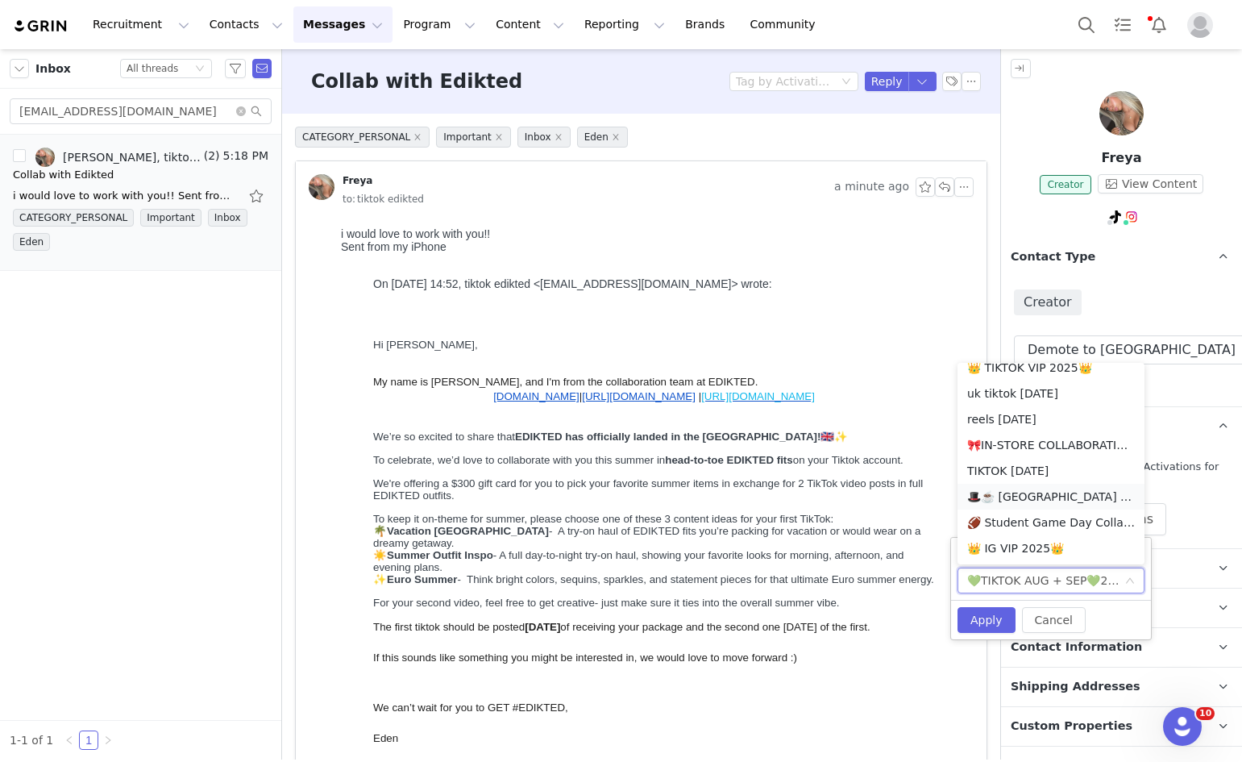
click at [1007, 497] on li "🎩☕️ UK TIKTOK AUGUST 🎩☕️ 2025" at bounding box center [1051, 497] width 187 height 26
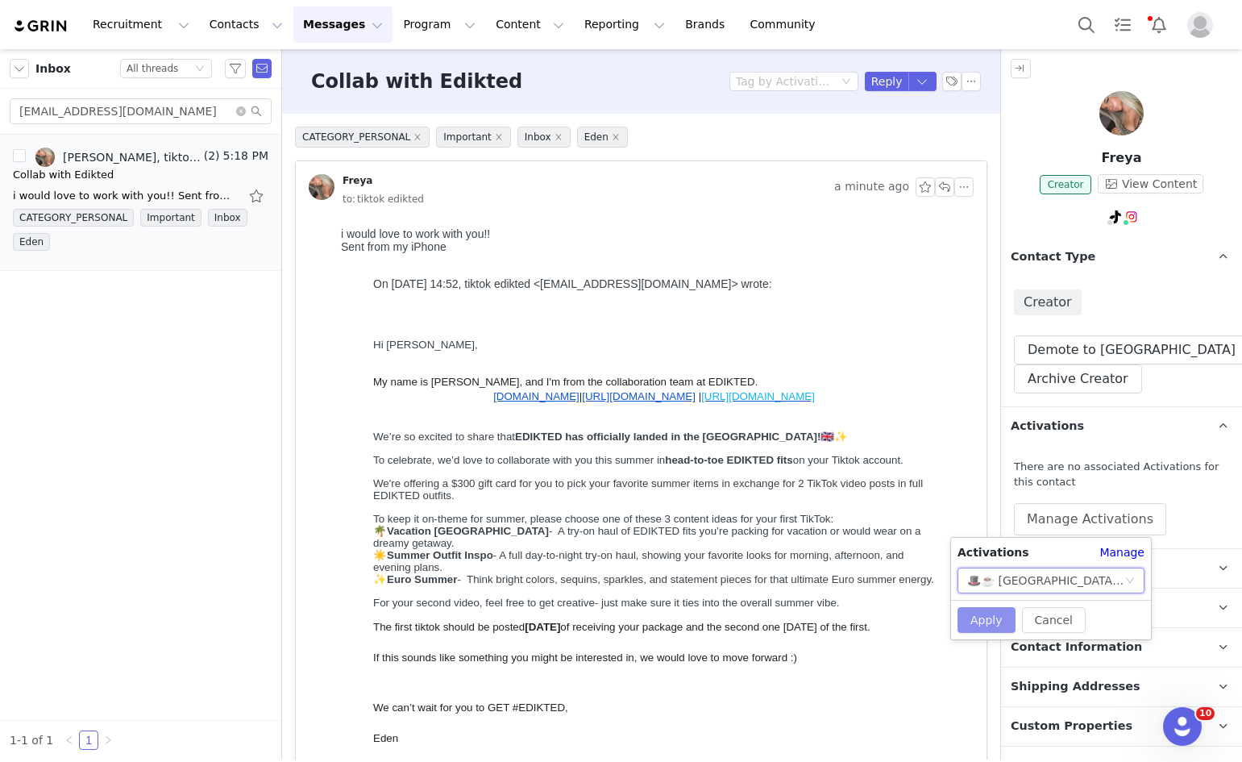
click at [981, 611] on button "Apply" at bounding box center [987, 620] width 58 height 26
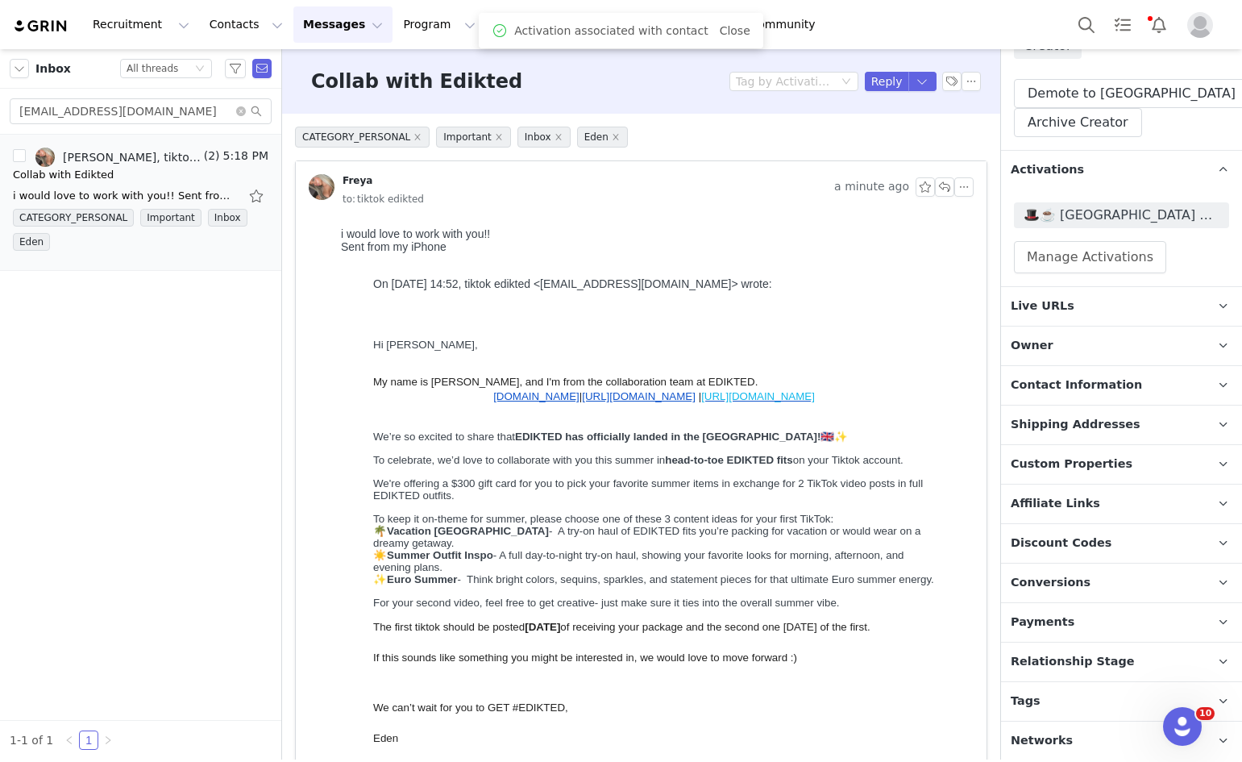
click at [1042, 662] on span "Relationship Stage" at bounding box center [1073, 662] width 124 height 18
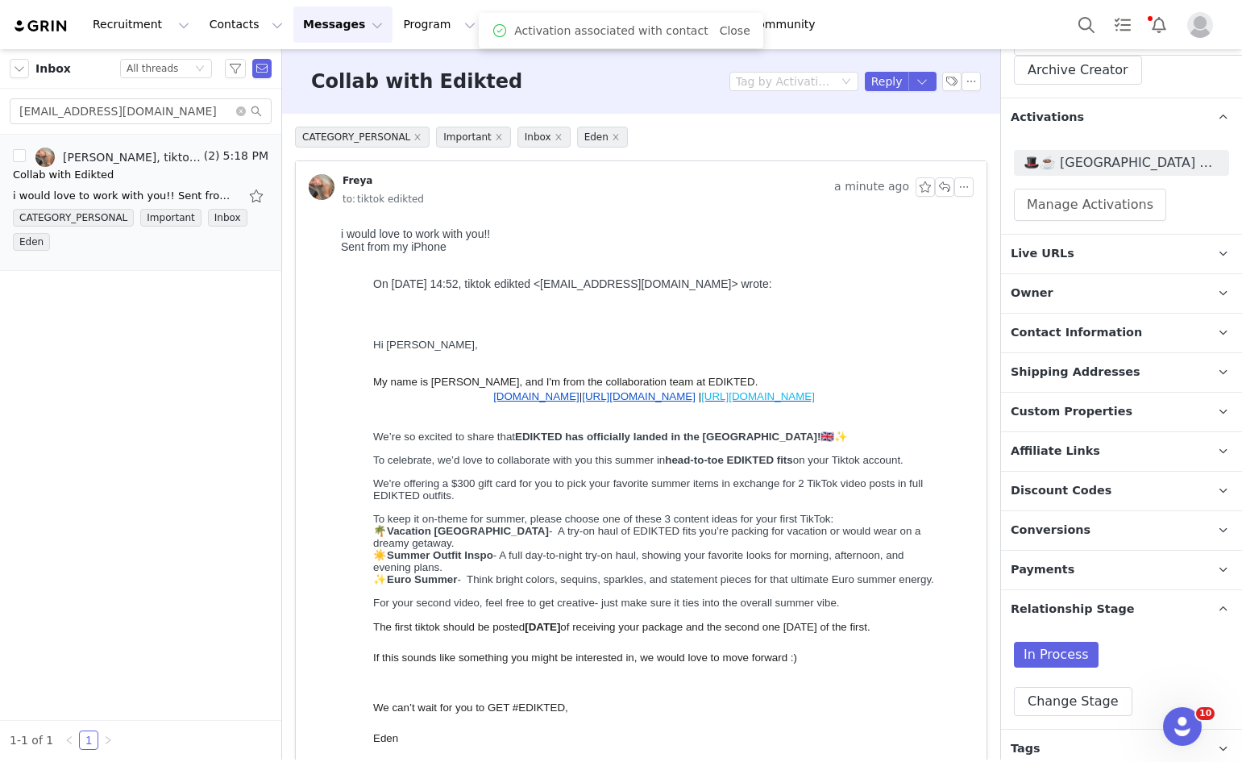
scroll to position [356, 0]
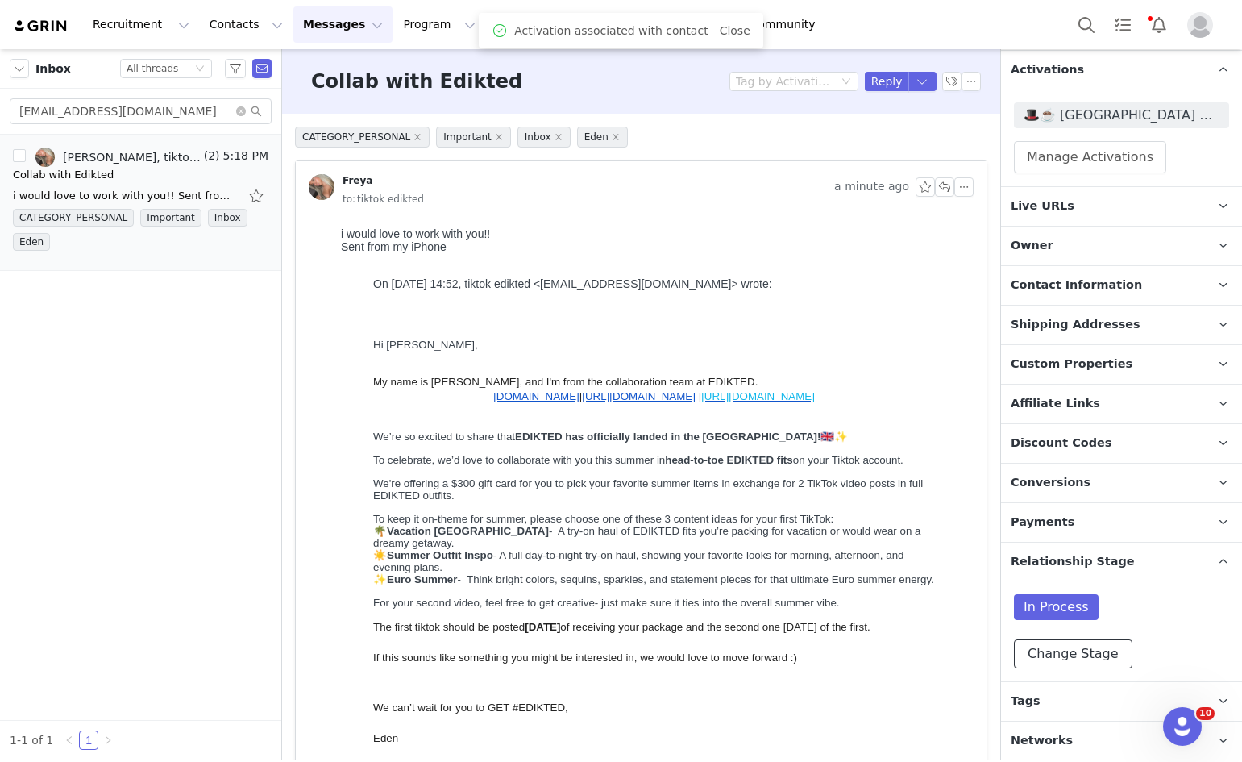
click at [1043, 664] on button "Change Stage" at bounding box center [1073, 653] width 119 height 29
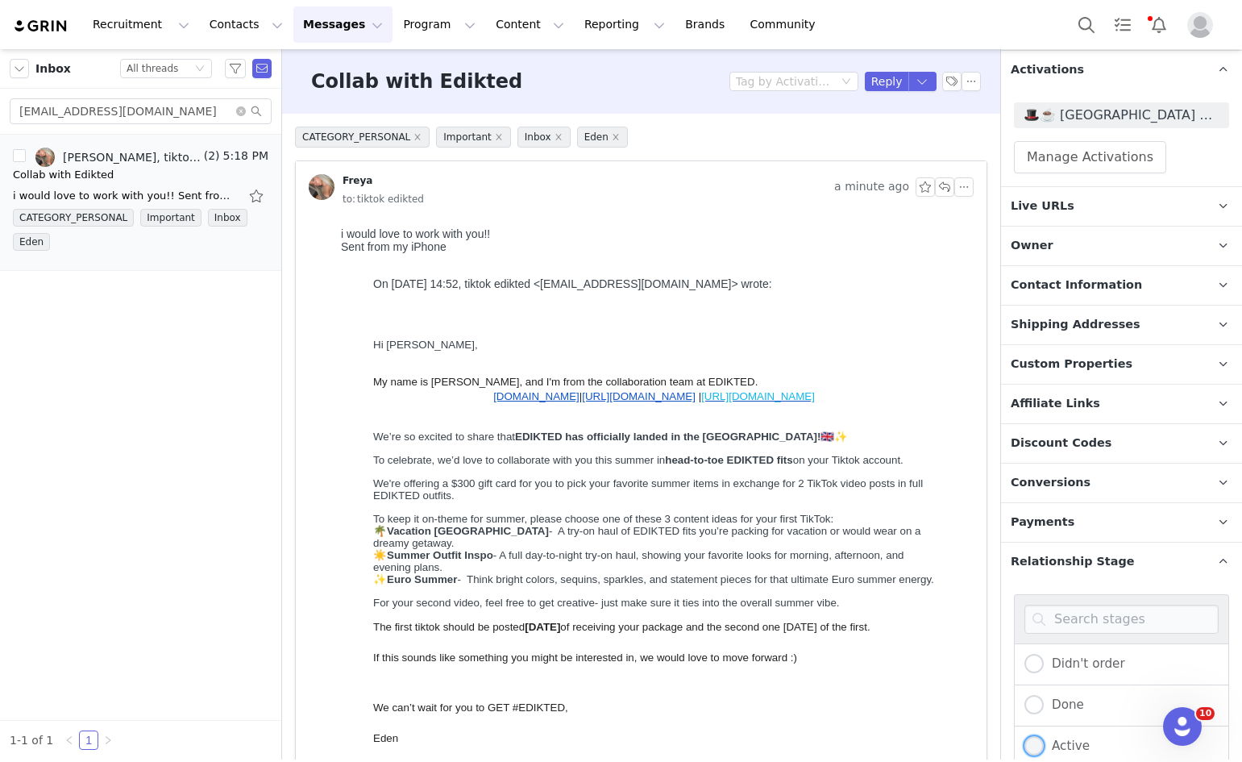
click at [1049, 747] on span "Active" at bounding box center [1067, 746] width 46 height 15
click at [1044, 747] on input "Active" at bounding box center [1034, 746] width 19 height 21
radio input "true"
radio input "false"
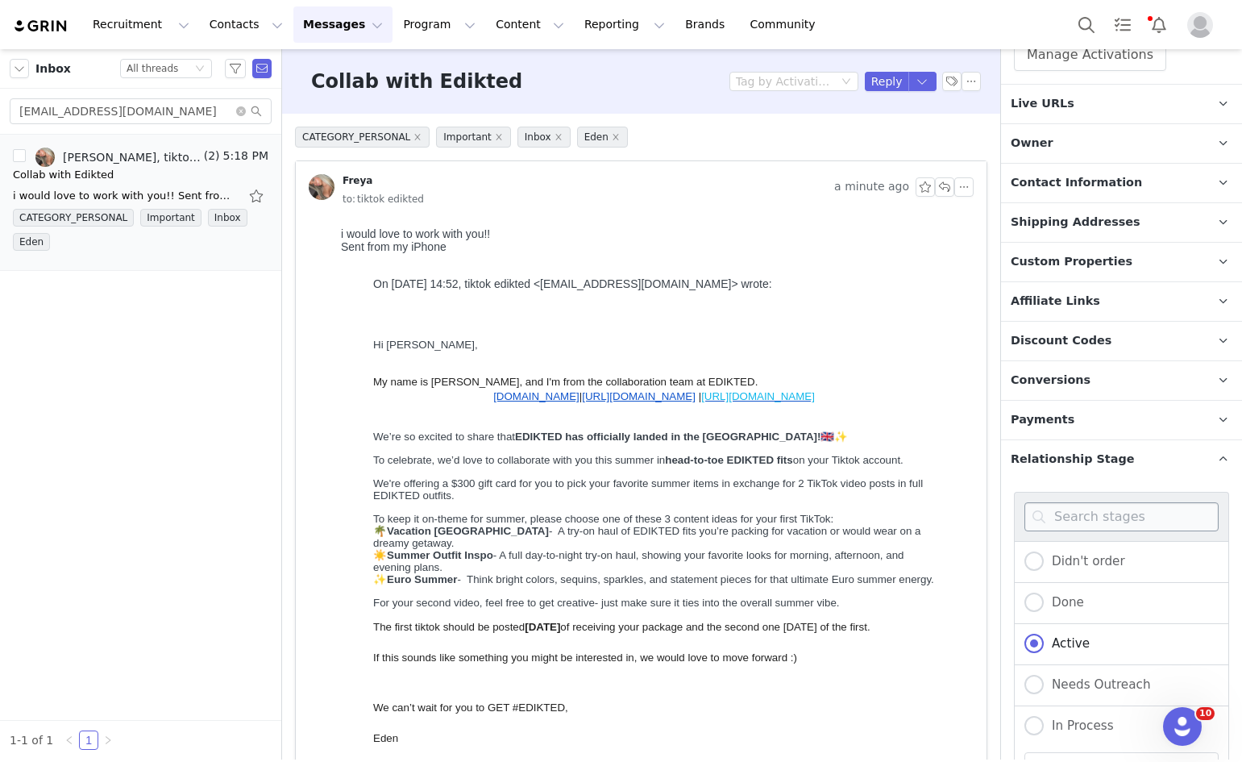
scroll to position [631, 0]
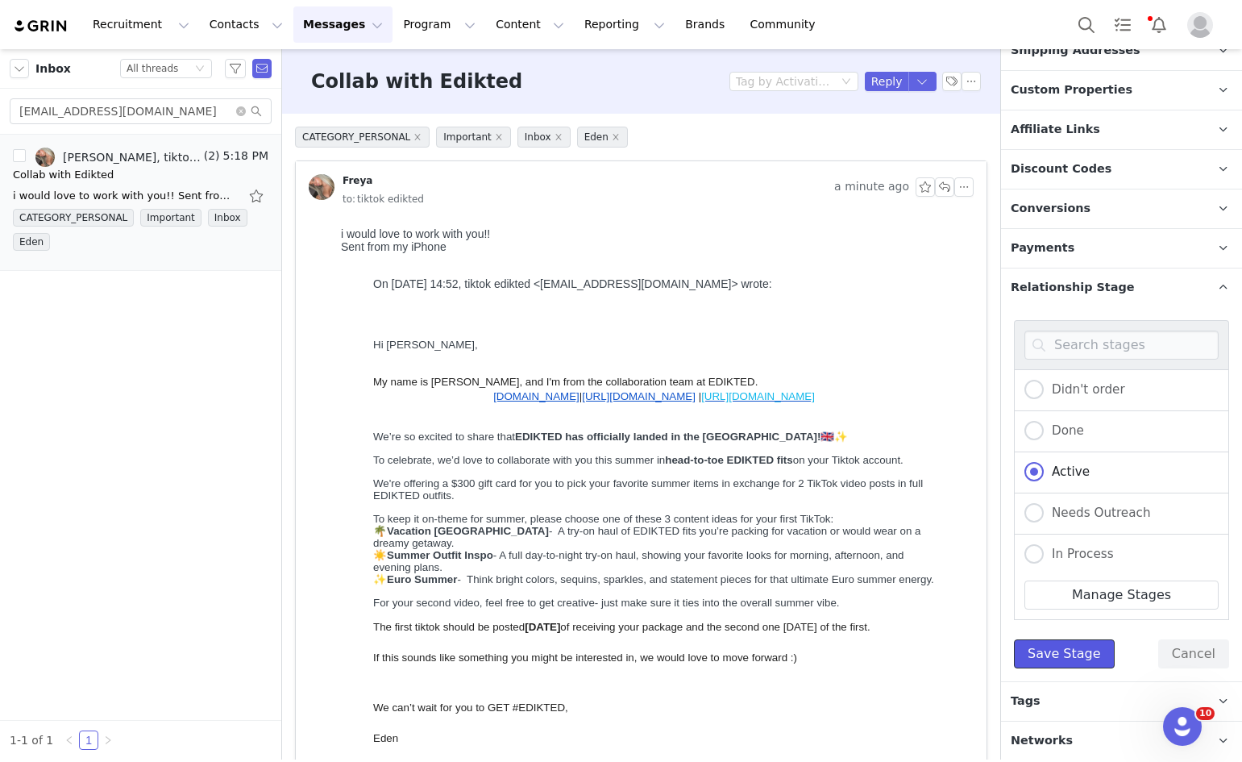
click at [1066, 660] on button "Save Stage" at bounding box center [1064, 653] width 101 height 29
click at [1055, 693] on p "Tags Keep track of your contacts by assigning them tags. You can then filter yo…" at bounding box center [1102, 701] width 202 height 39
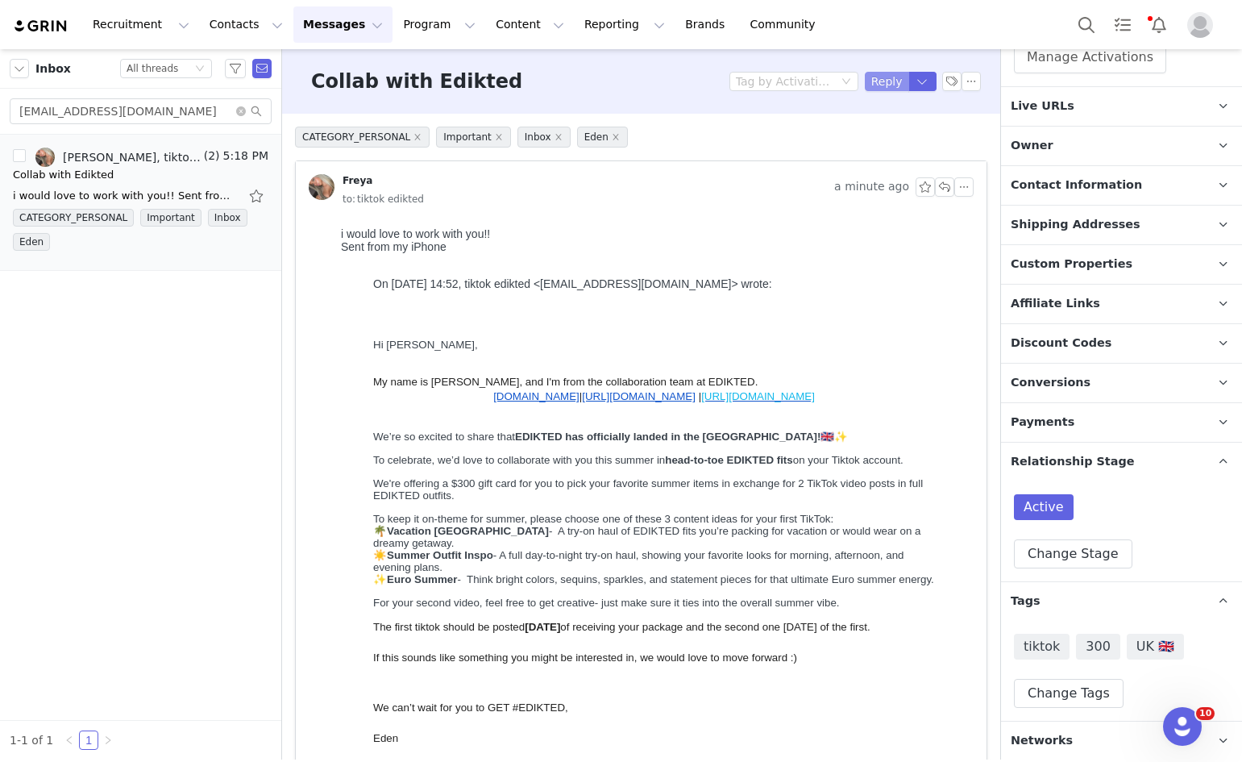
click at [885, 81] on button "Reply" at bounding box center [887, 81] width 44 height 19
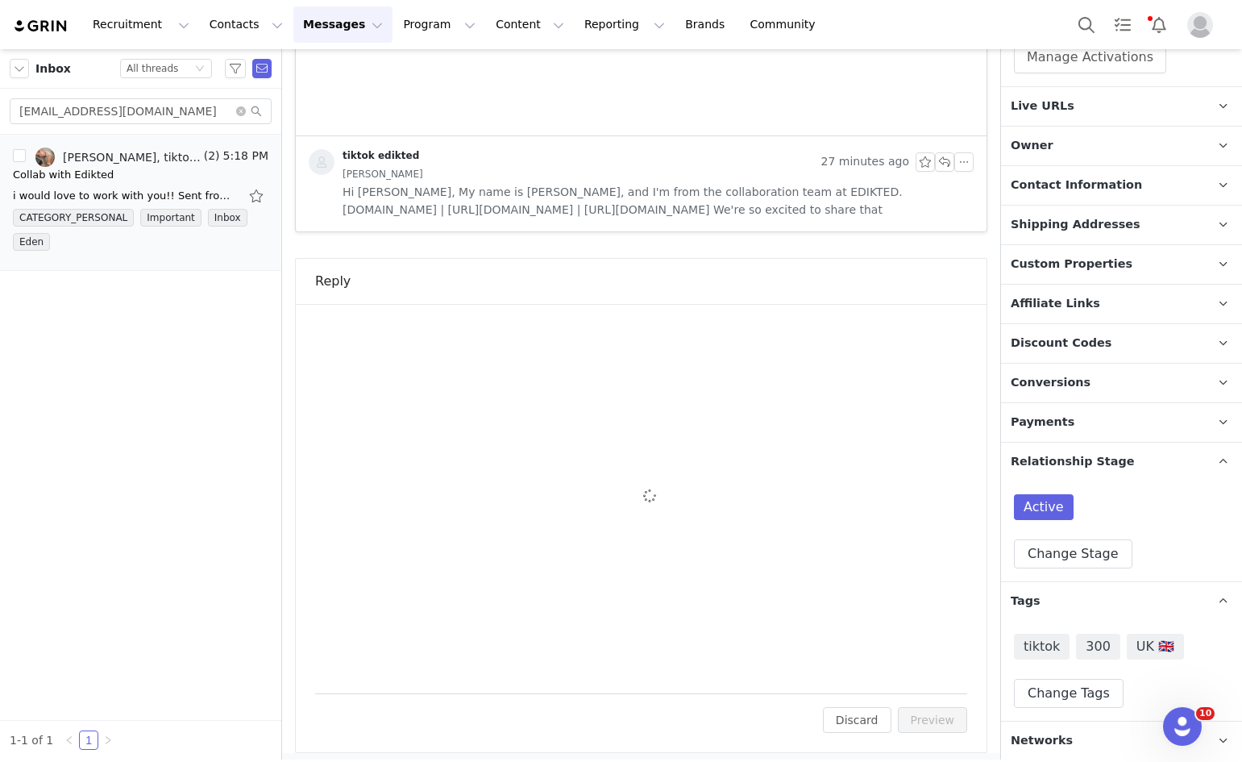
scroll to position [0, 0]
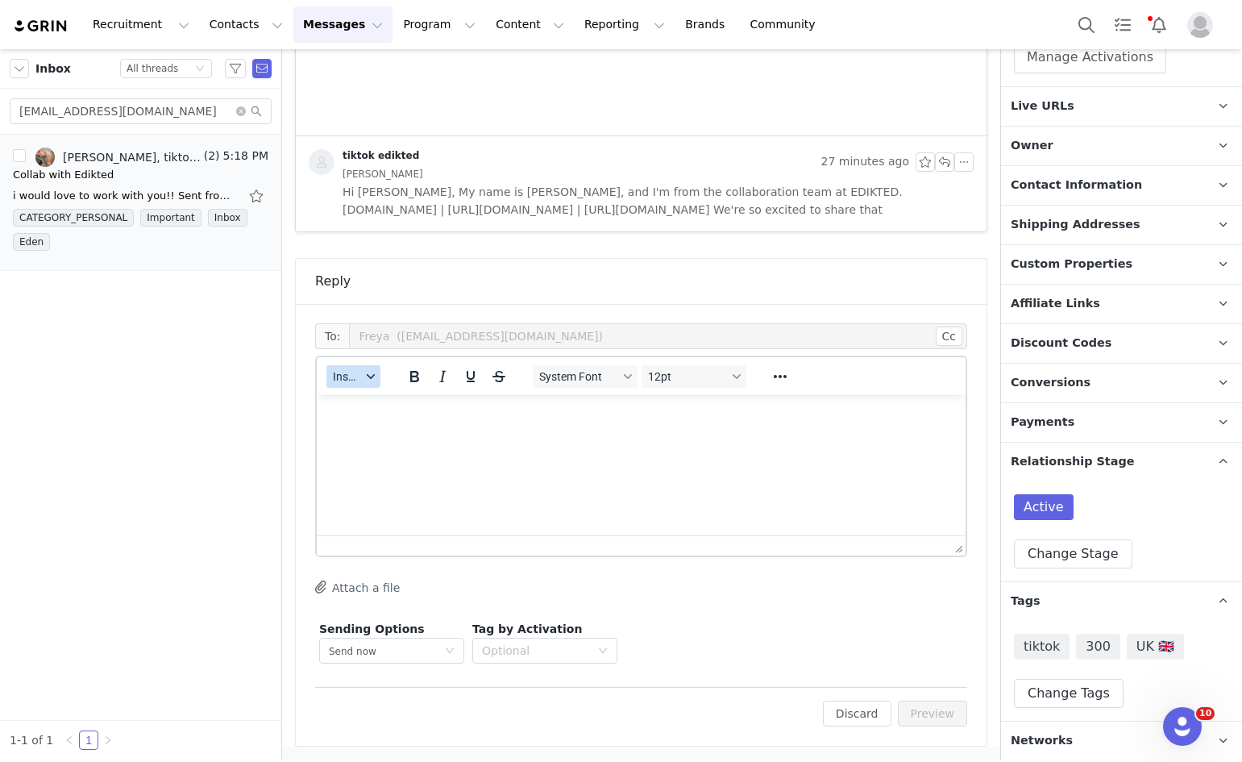
click at [369, 373] on icon "button" at bounding box center [371, 376] width 8 height 8
click at [364, 414] on div "Insert Template" at bounding box center [412, 404] width 145 height 19
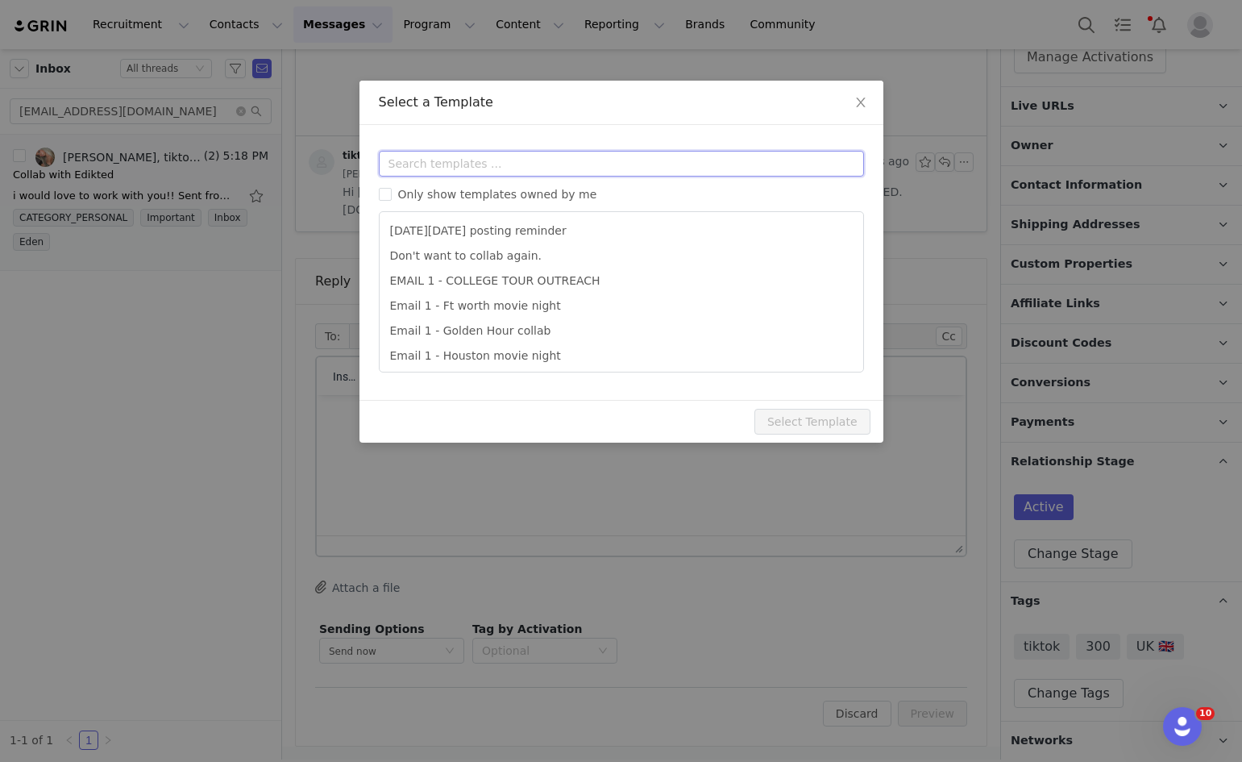
click at [543, 159] on input "text" at bounding box center [621, 164] width 485 height 26
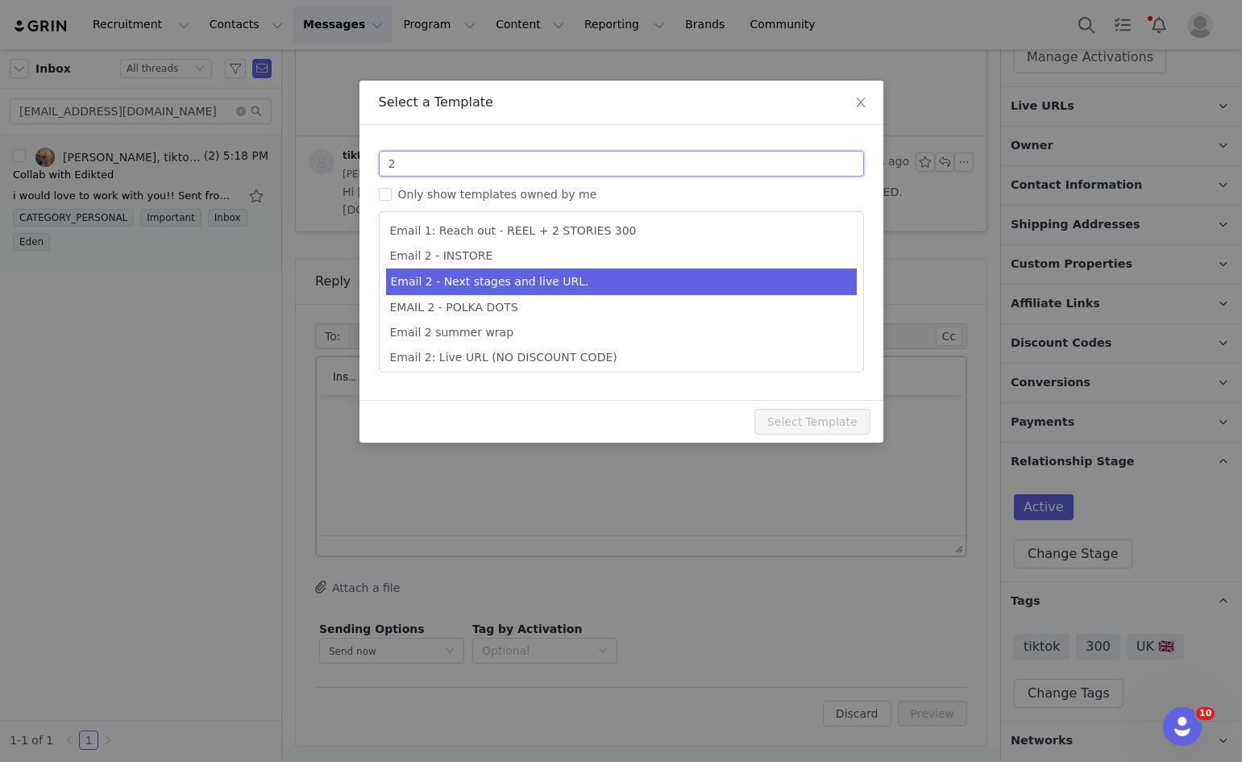
type input "2"
type input "Collab with Edikted"
click at [583, 275] on li "Email 2 - Next stages and live URL." at bounding box center [621, 281] width 471 height 27
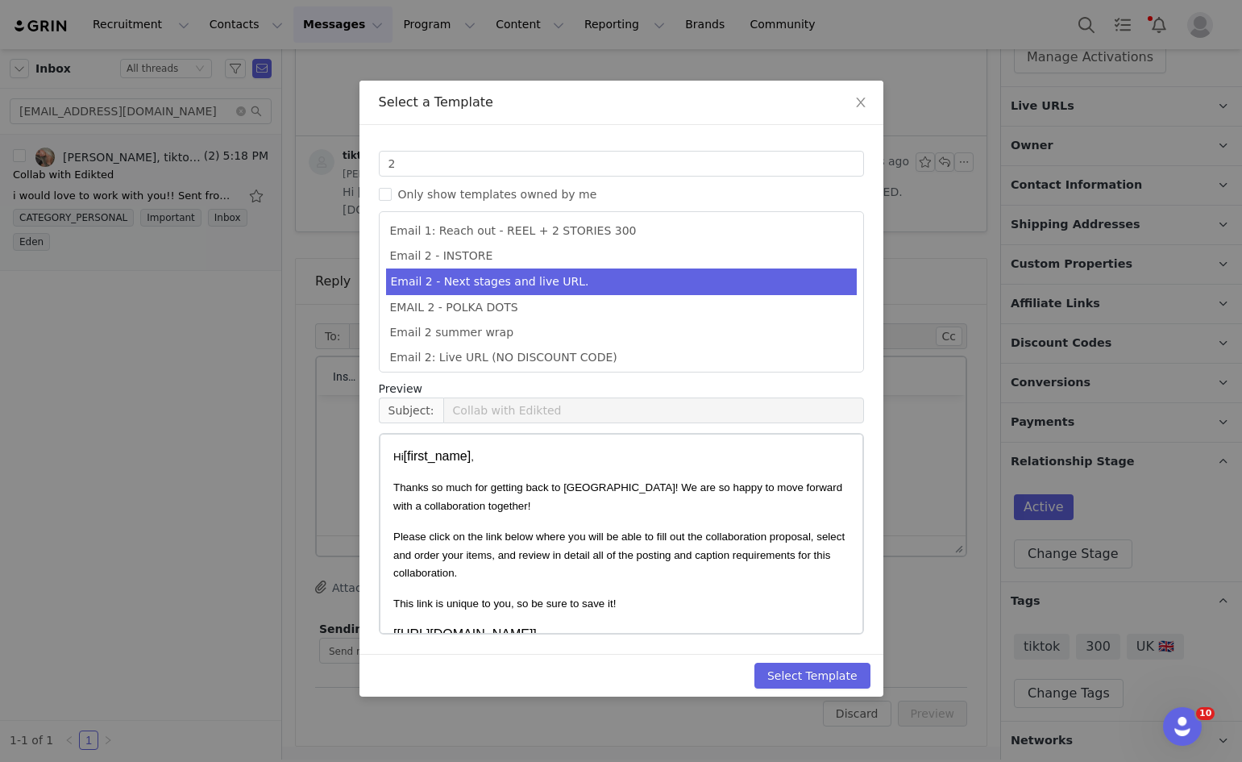
click at [802, 660] on div "Select Template" at bounding box center [622, 675] width 524 height 43
click at [820, 689] on div "Select Template" at bounding box center [622, 675] width 524 height 43
click at [823, 684] on button "Select Template" at bounding box center [813, 676] width 116 height 26
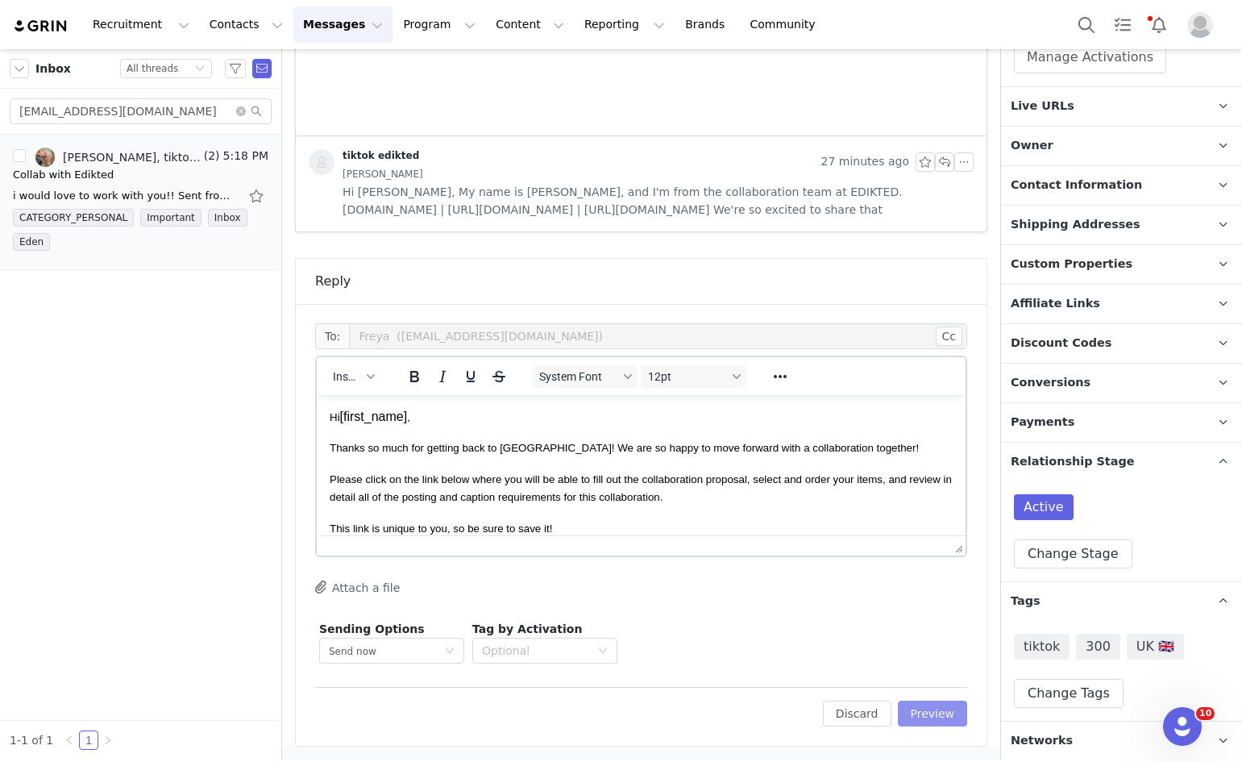
click at [944, 711] on button "Preview" at bounding box center [933, 714] width 70 height 26
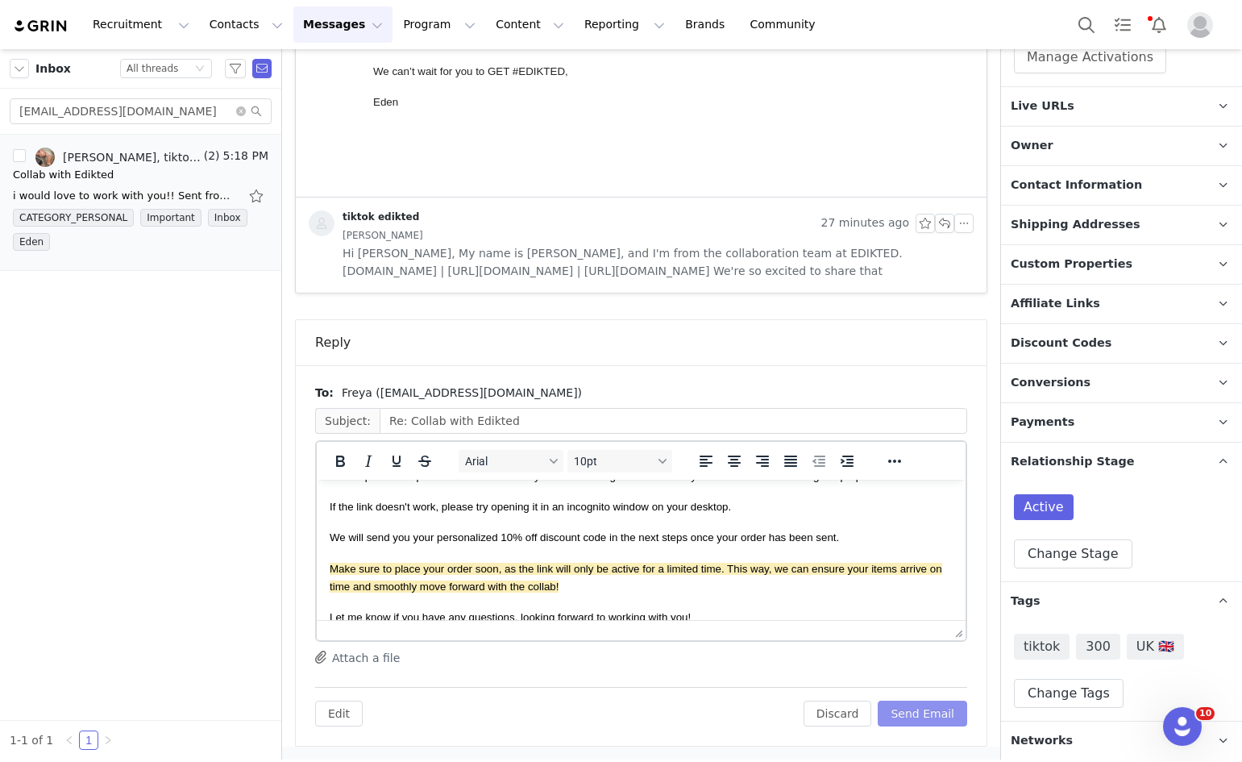
scroll to position [323, 0]
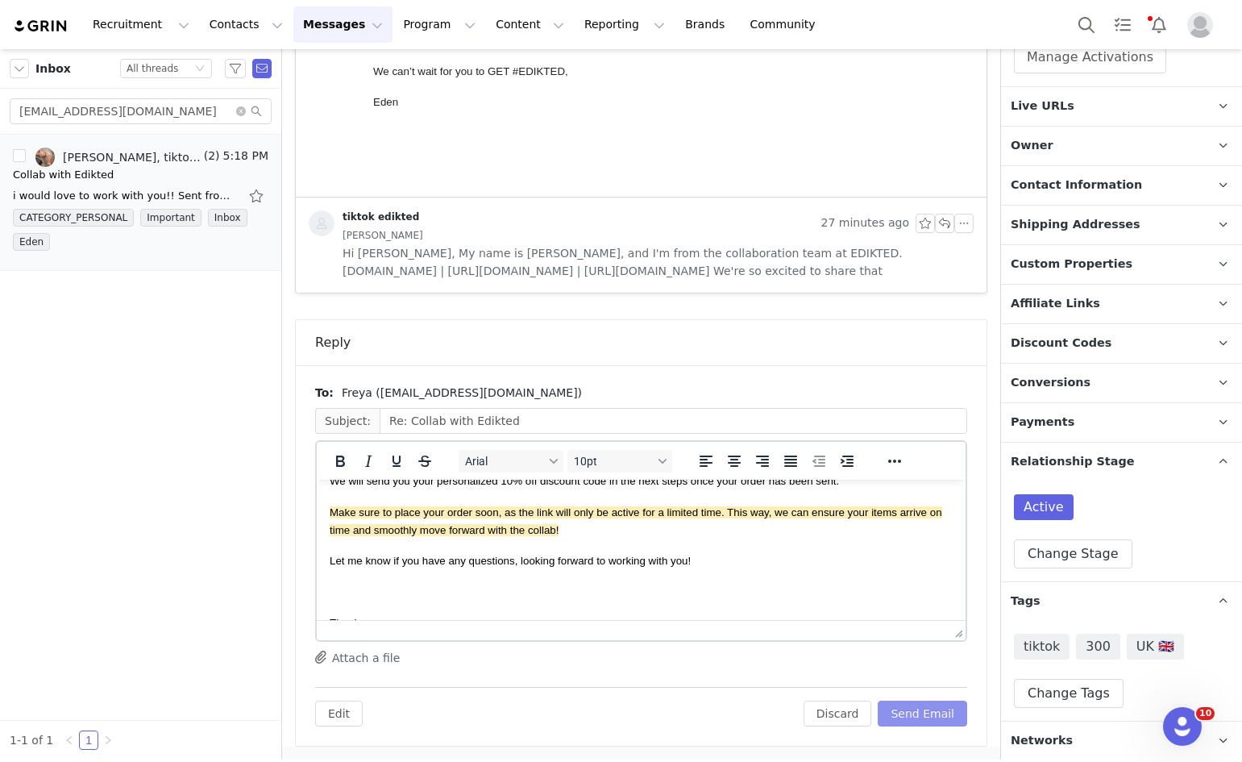
click at [912, 710] on button "Send Email" at bounding box center [922, 714] width 89 height 26
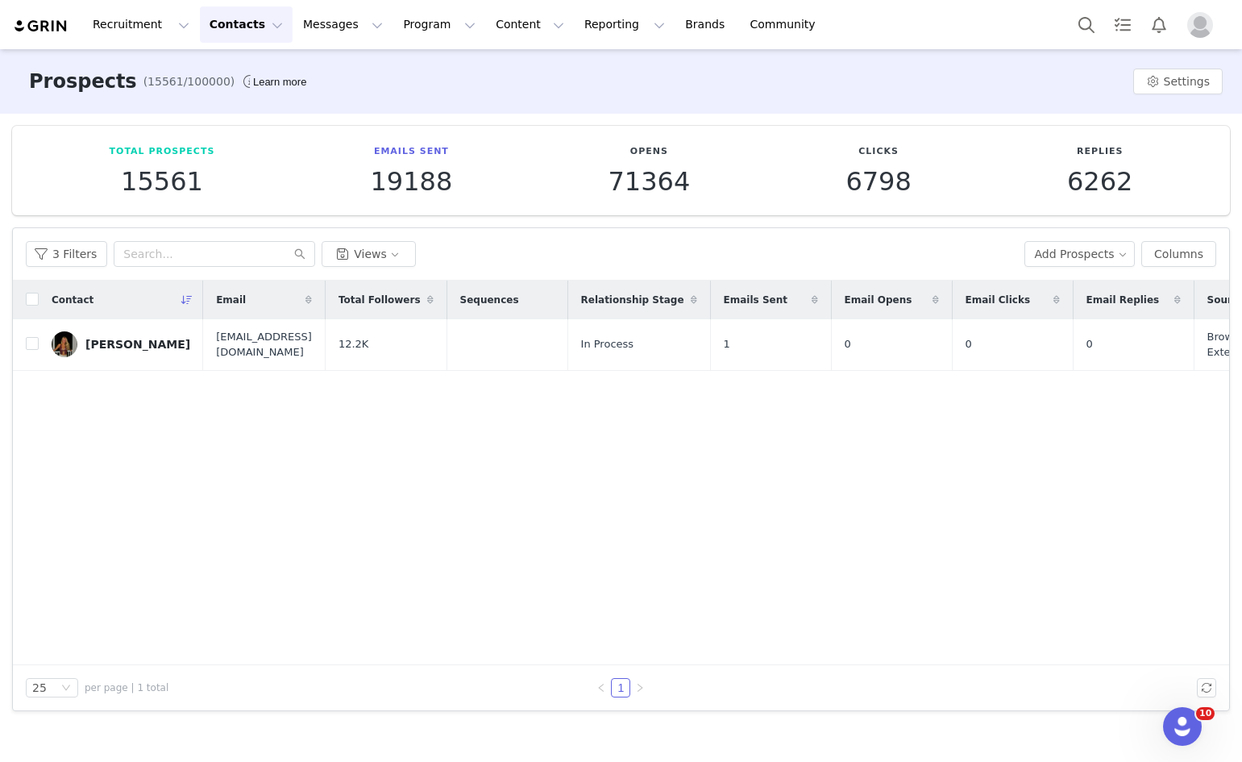
click at [226, 33] on button "Contacts Contacts" at bounding box center [246, 24] width 93 height 36
click at [209, 99] on p "Prospects" at bounding box center [225, 101] width 54 height 17
click at [56, 260] on button "3 Filters" at bounding box center [66, 254] width 81 height 26
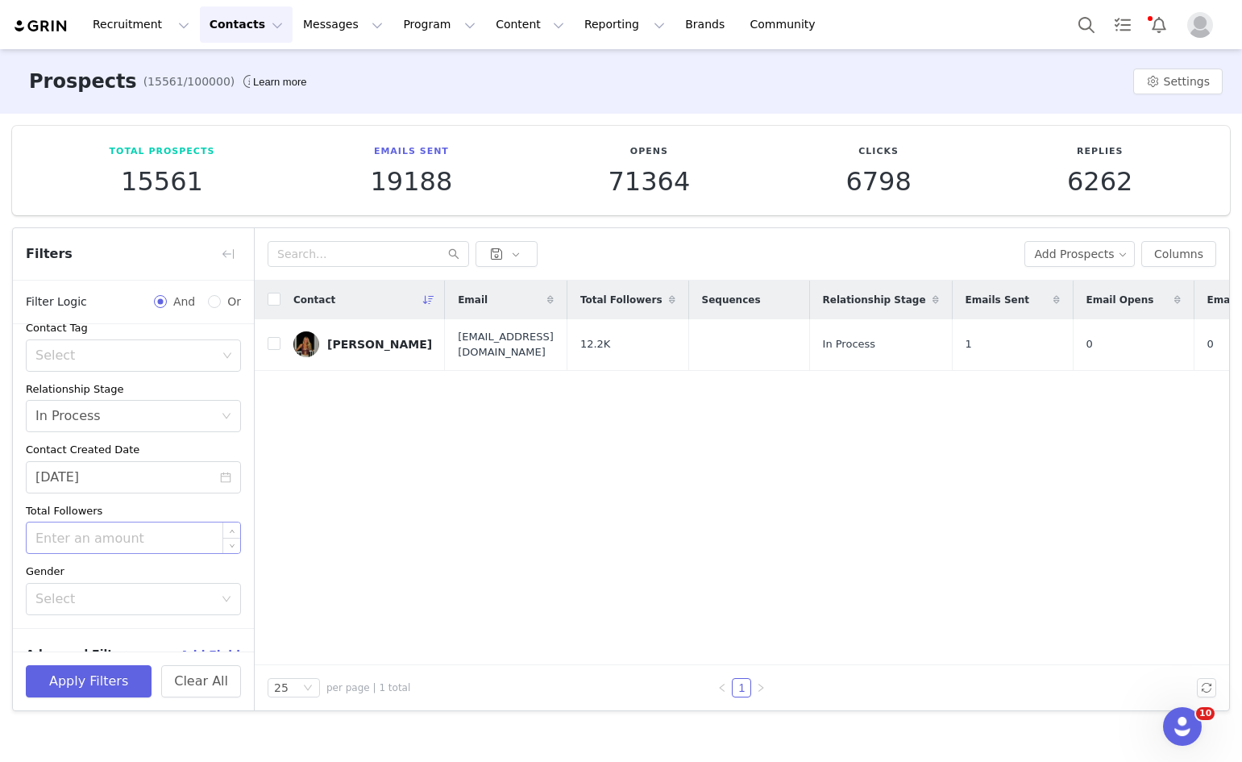
scroll to position [228, 0]
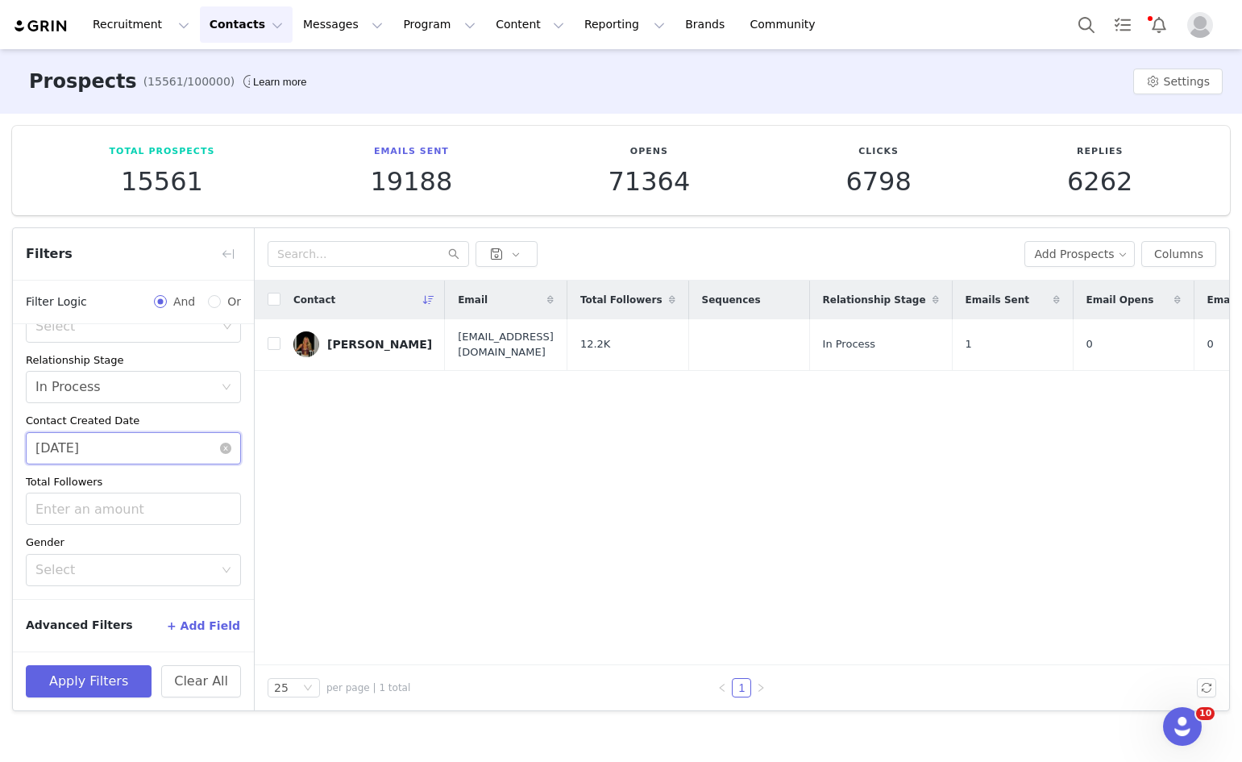
click at [154, 439] on input "[DATE]" at bounding box center [133, 448] width 215 height 32
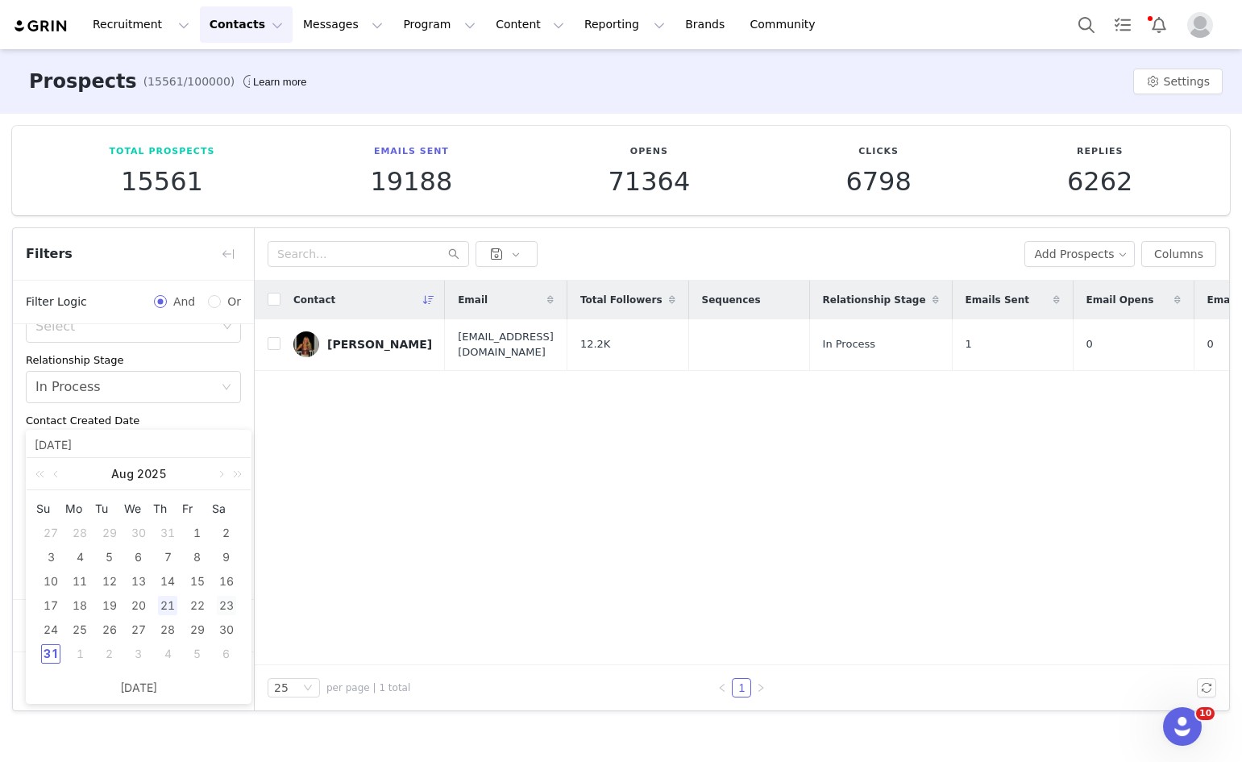
click at [220, 610] on div "23" at bounding box center [226, 605] width 19 height 19
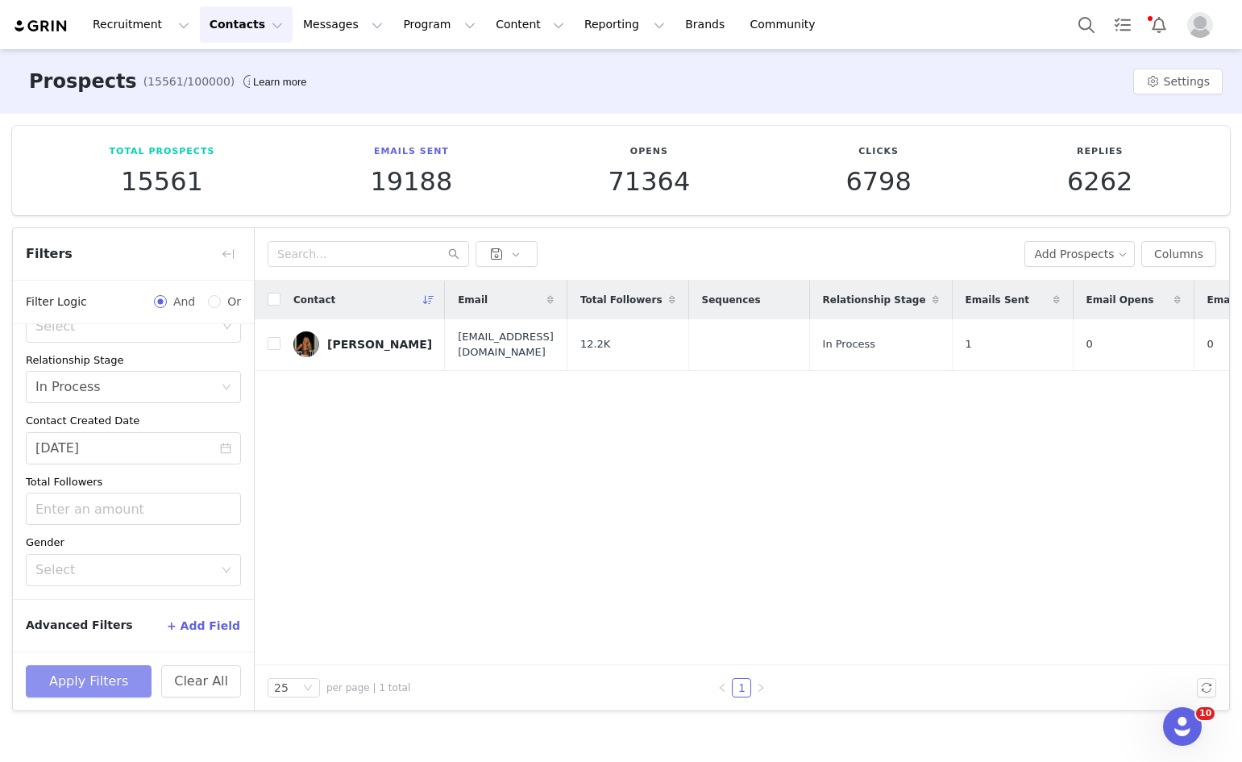
click at [78, 674] on button "Apply Filters" at bounding box center [89, 681] width 126 height 32
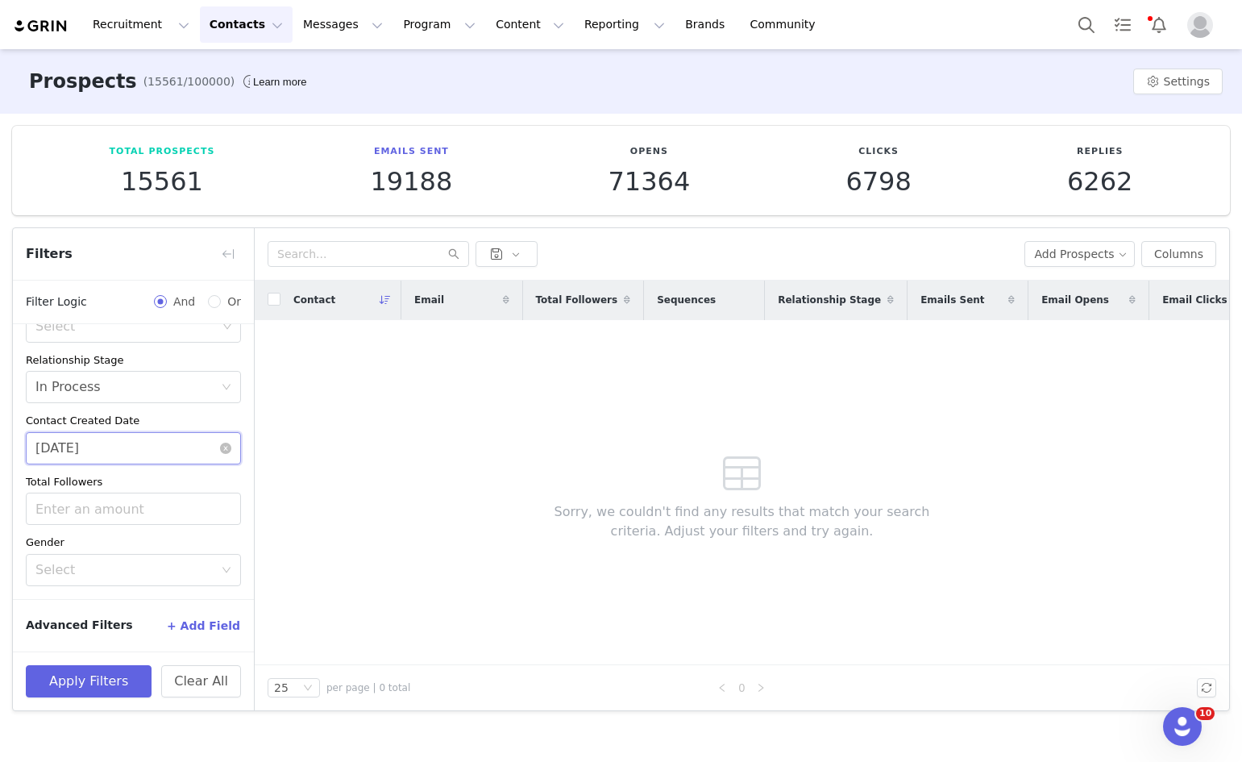
click at [139, 441] on input "[DATE]" at bounding box center [133, 448] width 215 height 32
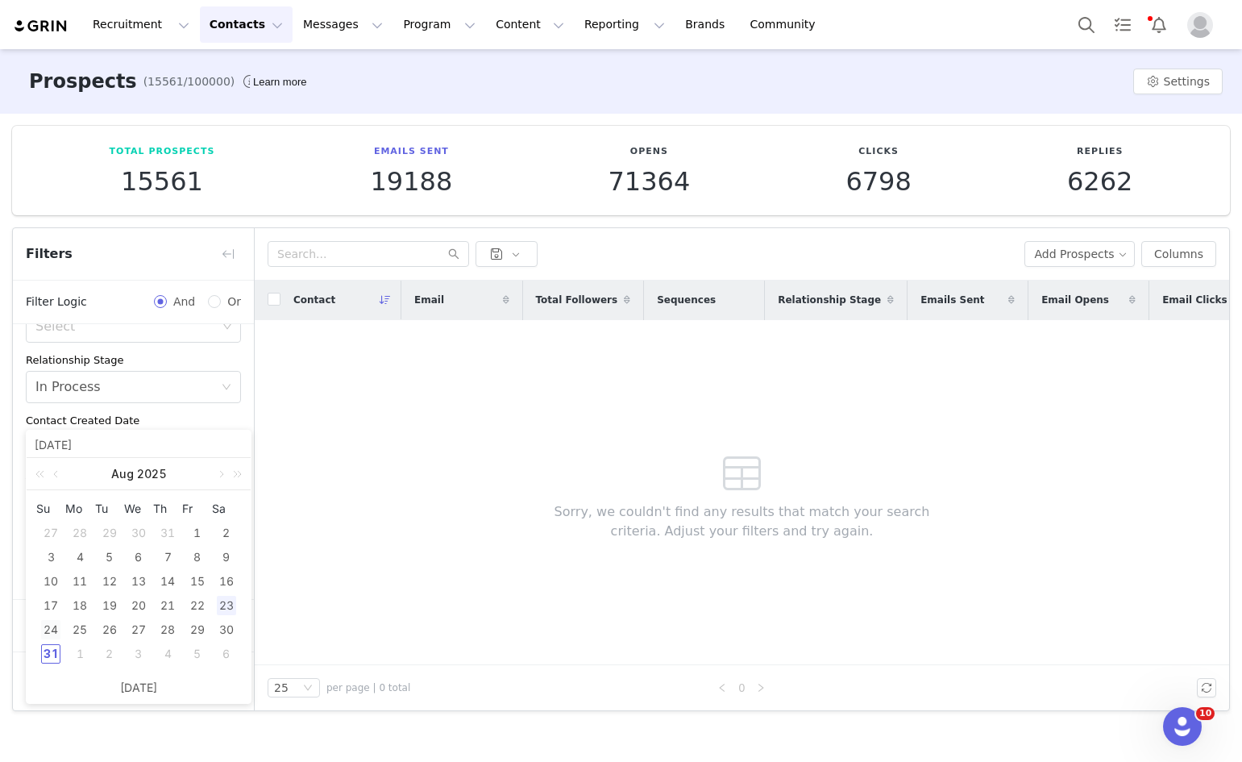
click at [57, 632] on div "24" at bounding box center [50, 629] width 19 height 19
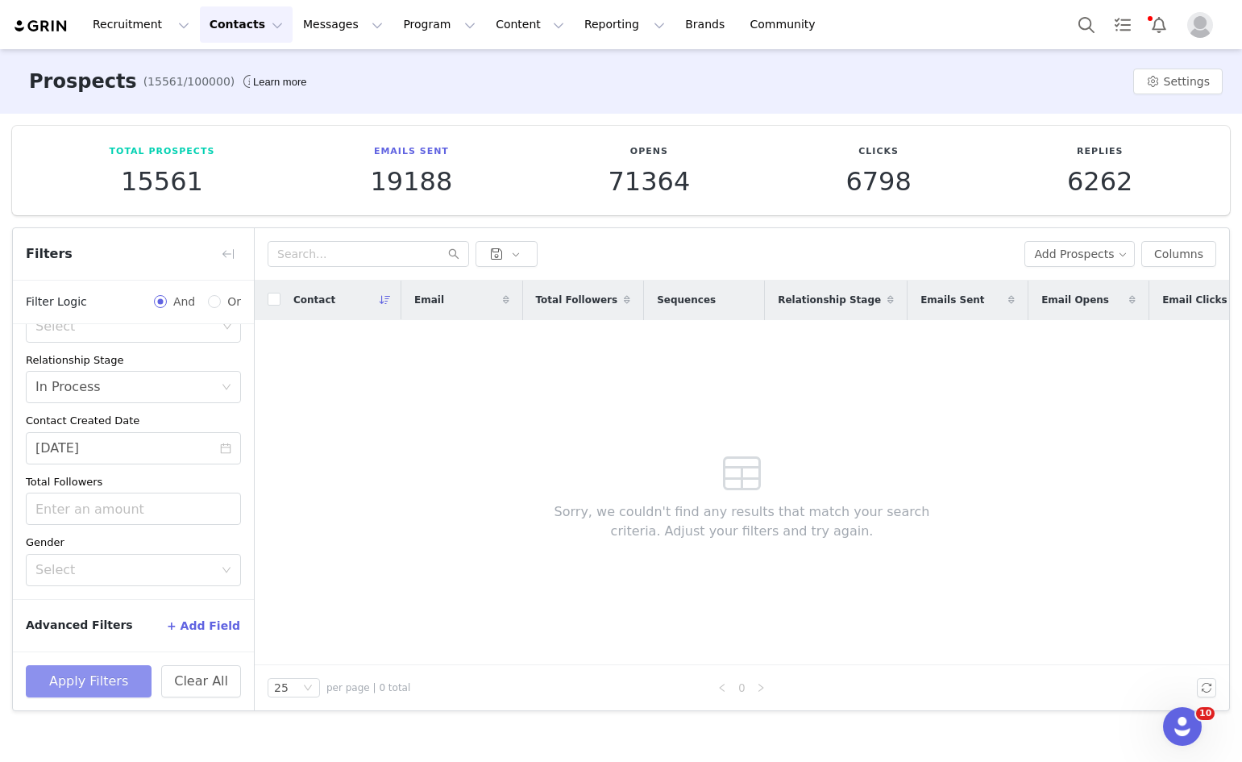
click at [88, 677] on button "Apply Filters" at bounding box center [89, 681] width 126 height 32
click at [92, 456] on input "[DATE]" at bounding box center [133, 448] width 215 height 32
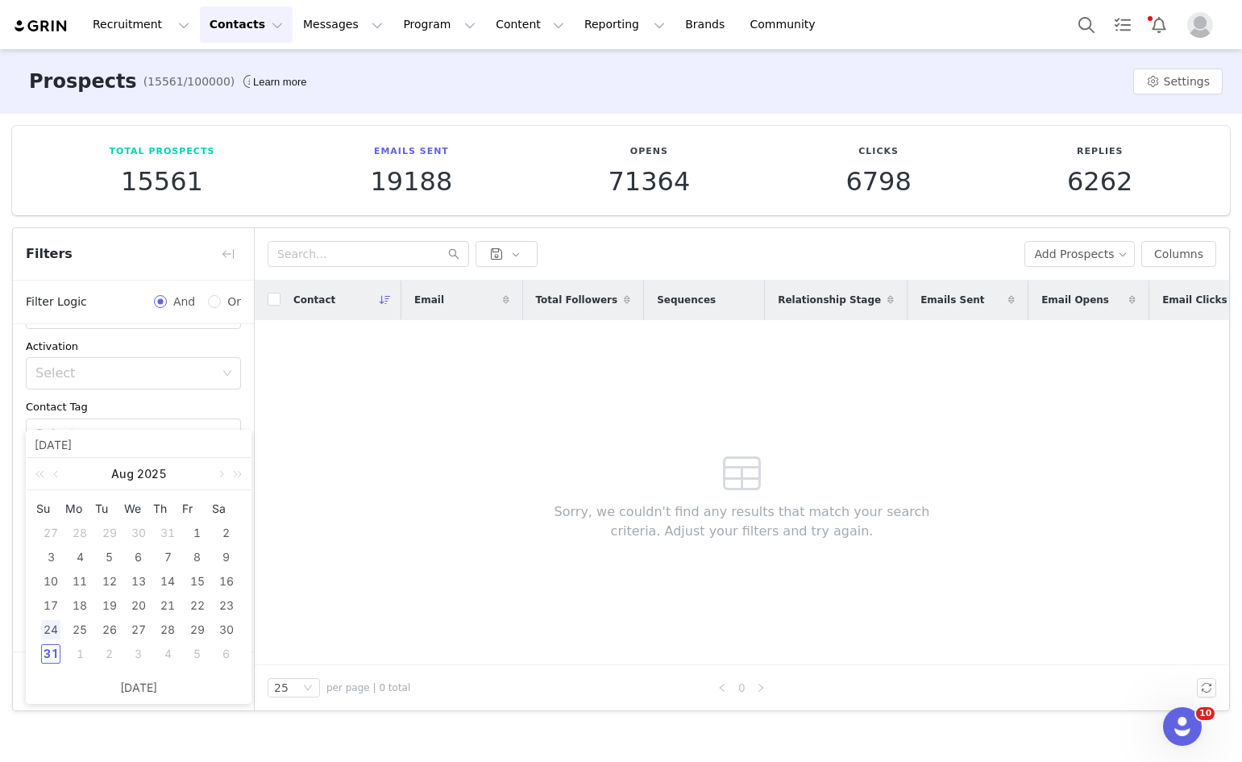
scroll to position [148, 0]
click at [72, 631] on div "25" at bounding box center [79, 629] width 19 height 19
type input "[DATE]"
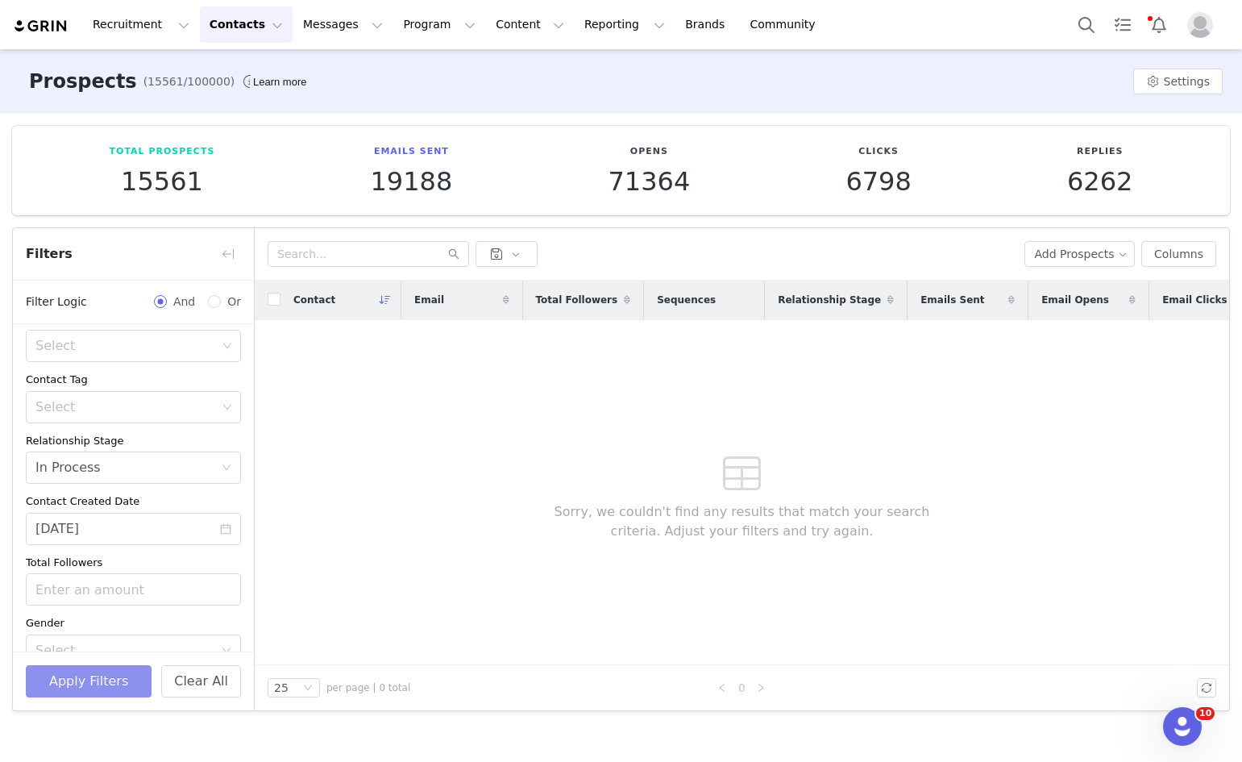
click at [68, 693] on button "Apply Filters" at bounding box center [89, 681] width 126 height 32
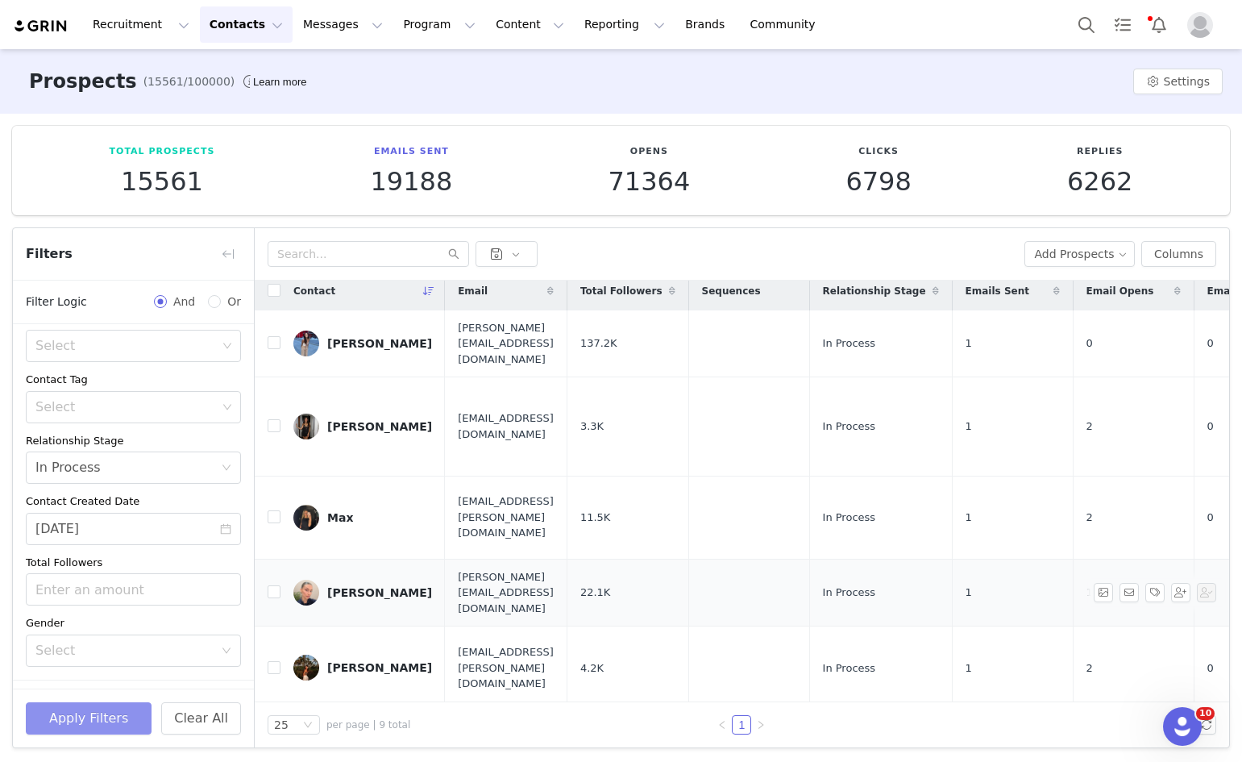
scroll to position [0, 0]
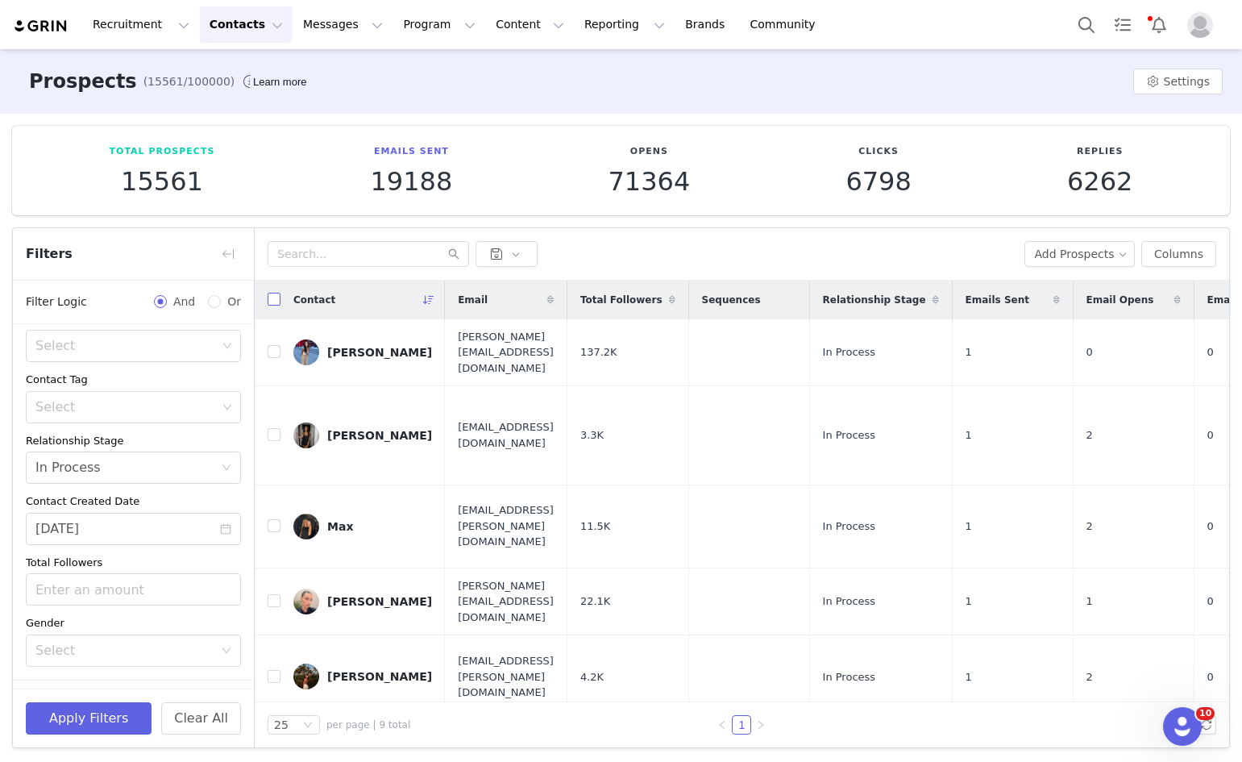
click at [269, 300] on input "checkbox" at bounding box center [274, 299] width 13 height 13
checkbox input "true"
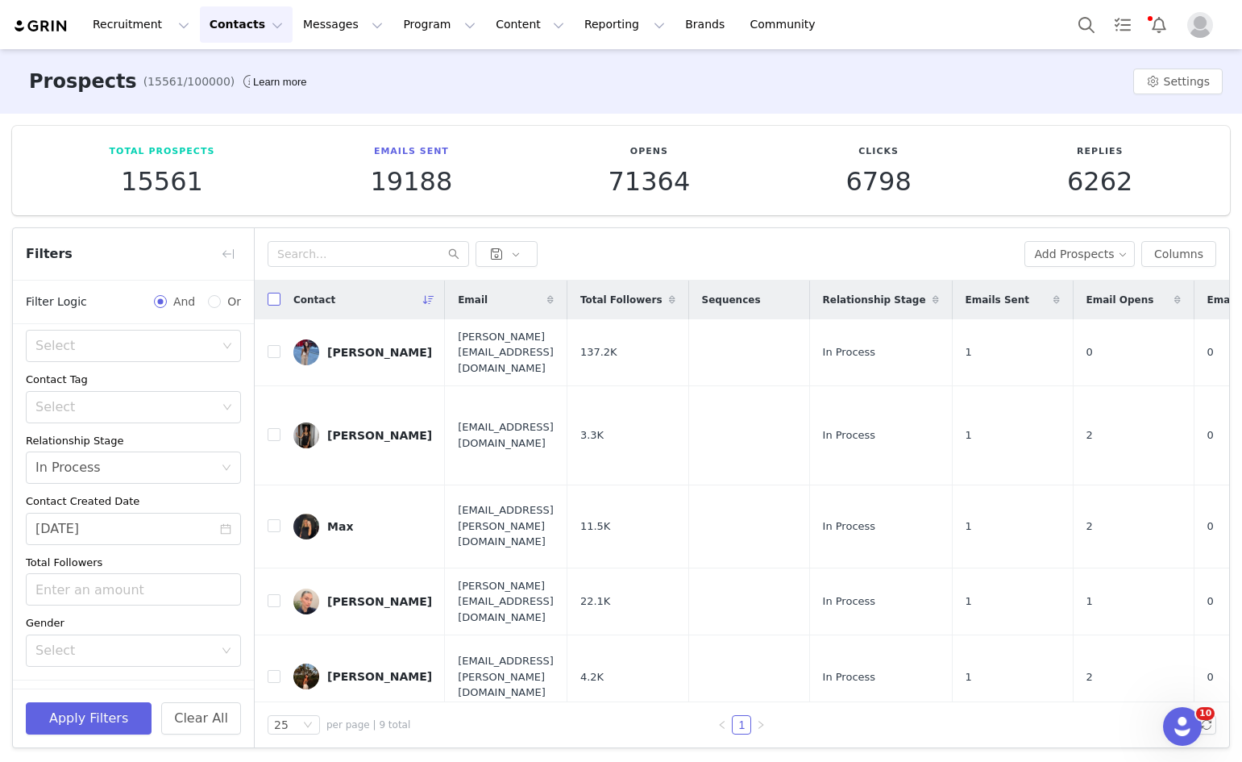
checkbox input "true"
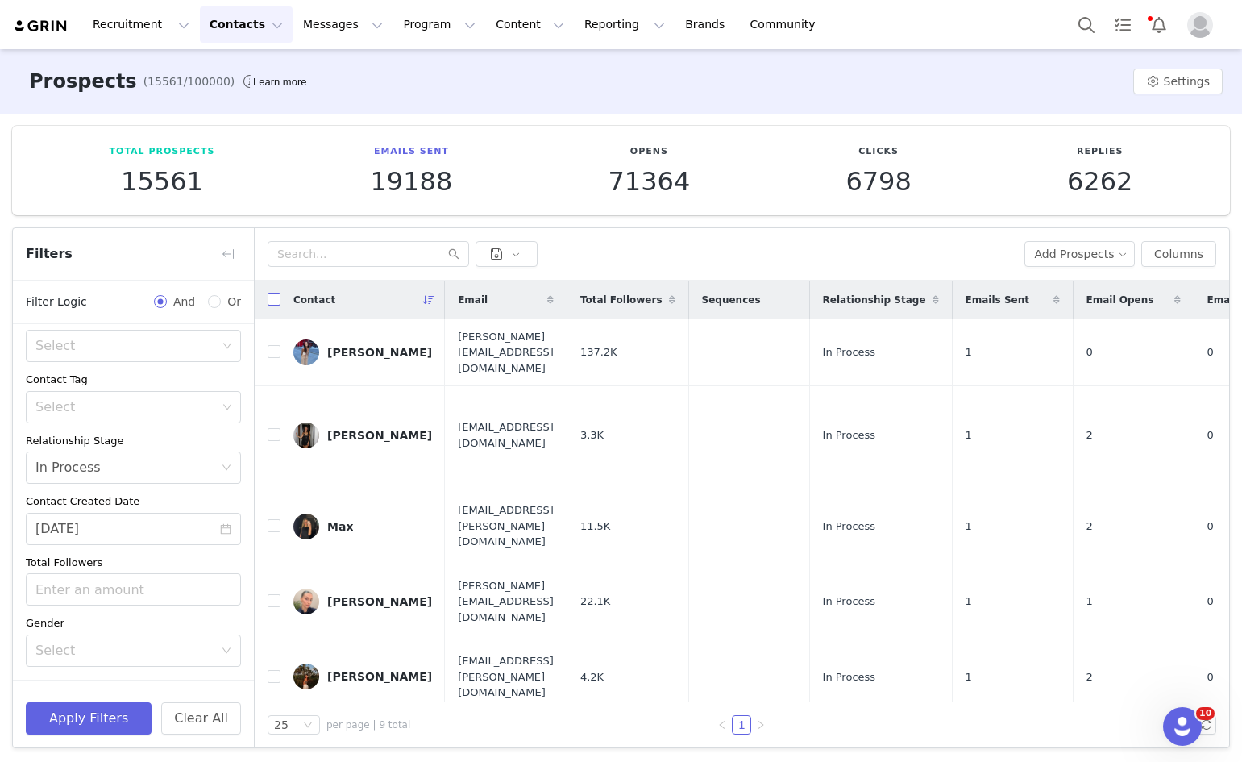
checkbox input "true"
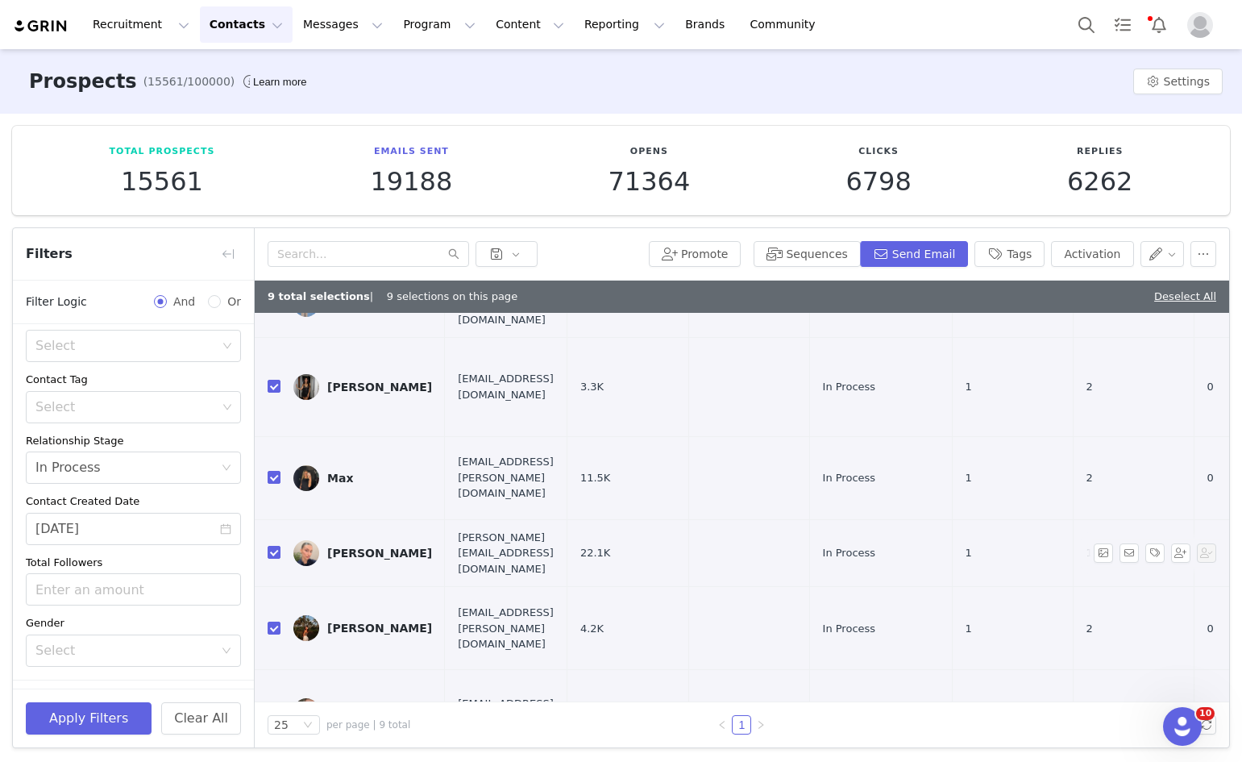
scroll to position [157, 0]
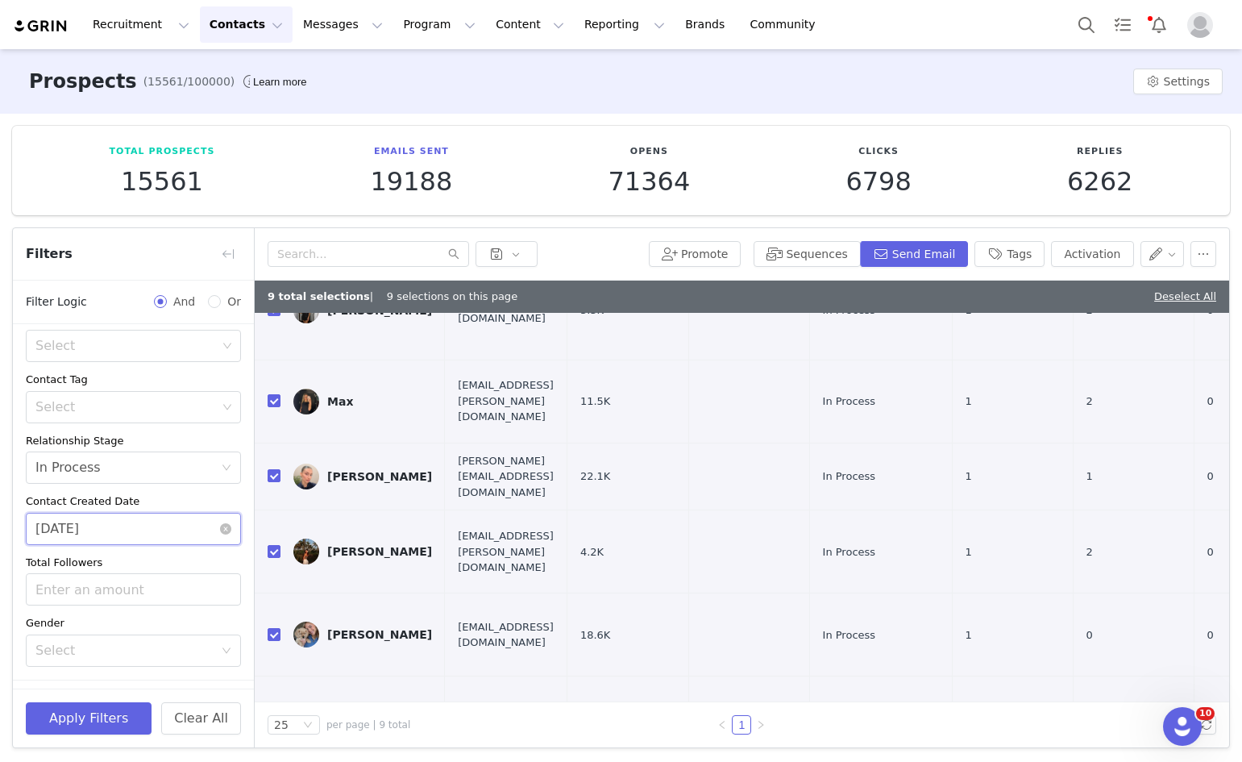
click at [112, 531] on input "[DATE]" at bounding box center [133, 529] width 215 height 32
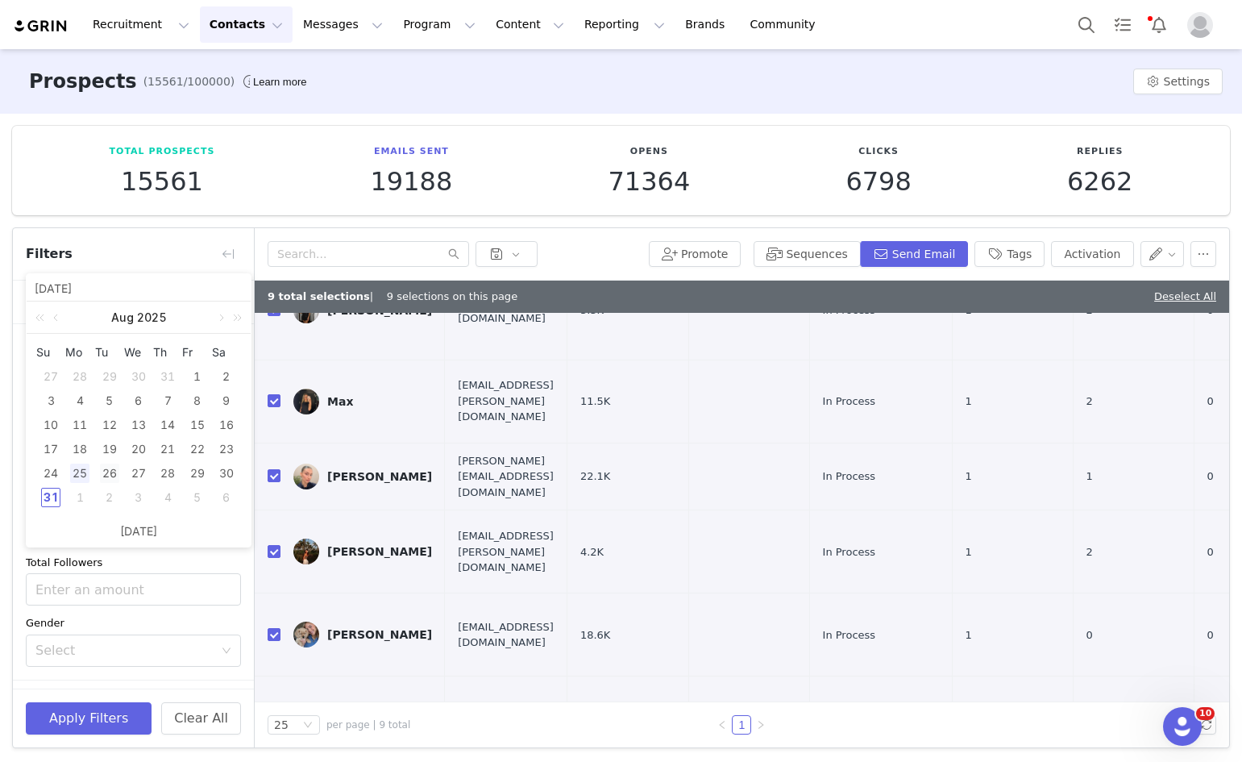
click at [103, 478] on div "26" at bounding box center [109, 473] width 19 height 19
type input "[DATE]"
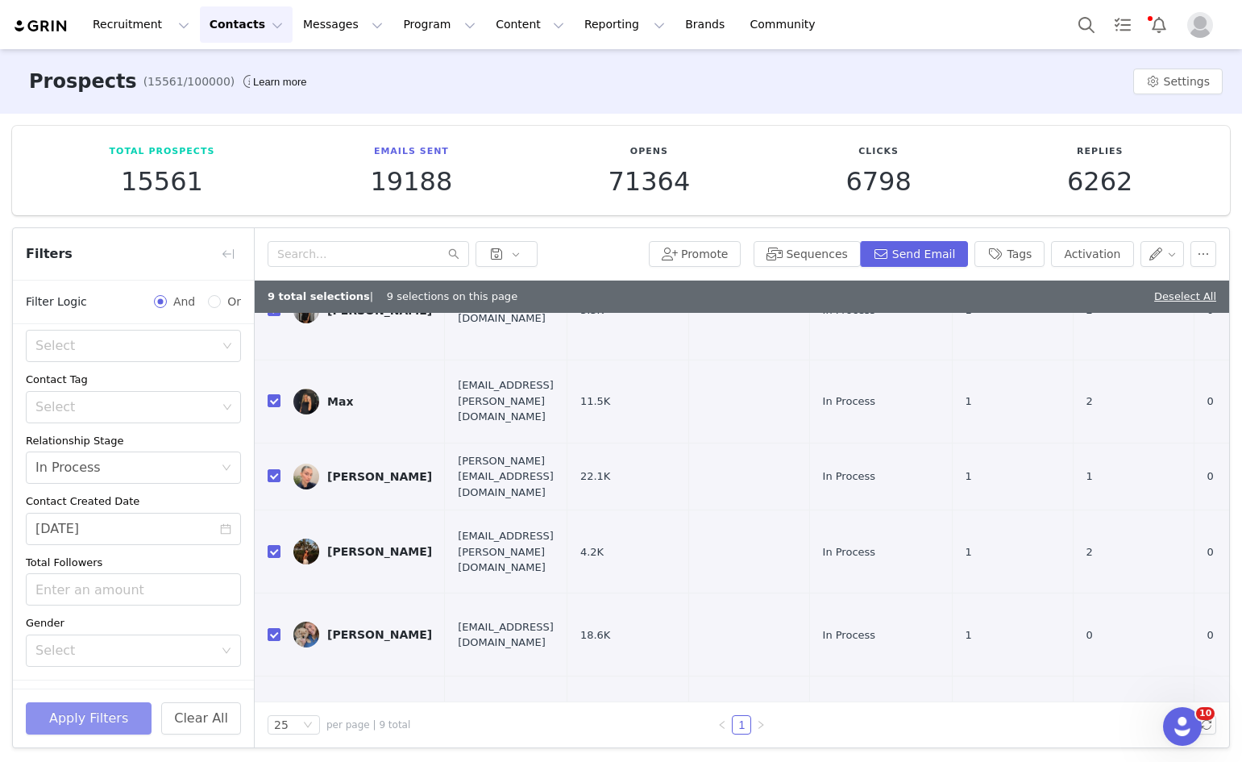
click at [85, 710] on button "Apply Filters" at bounding box center [89, 718] width 126 height 32
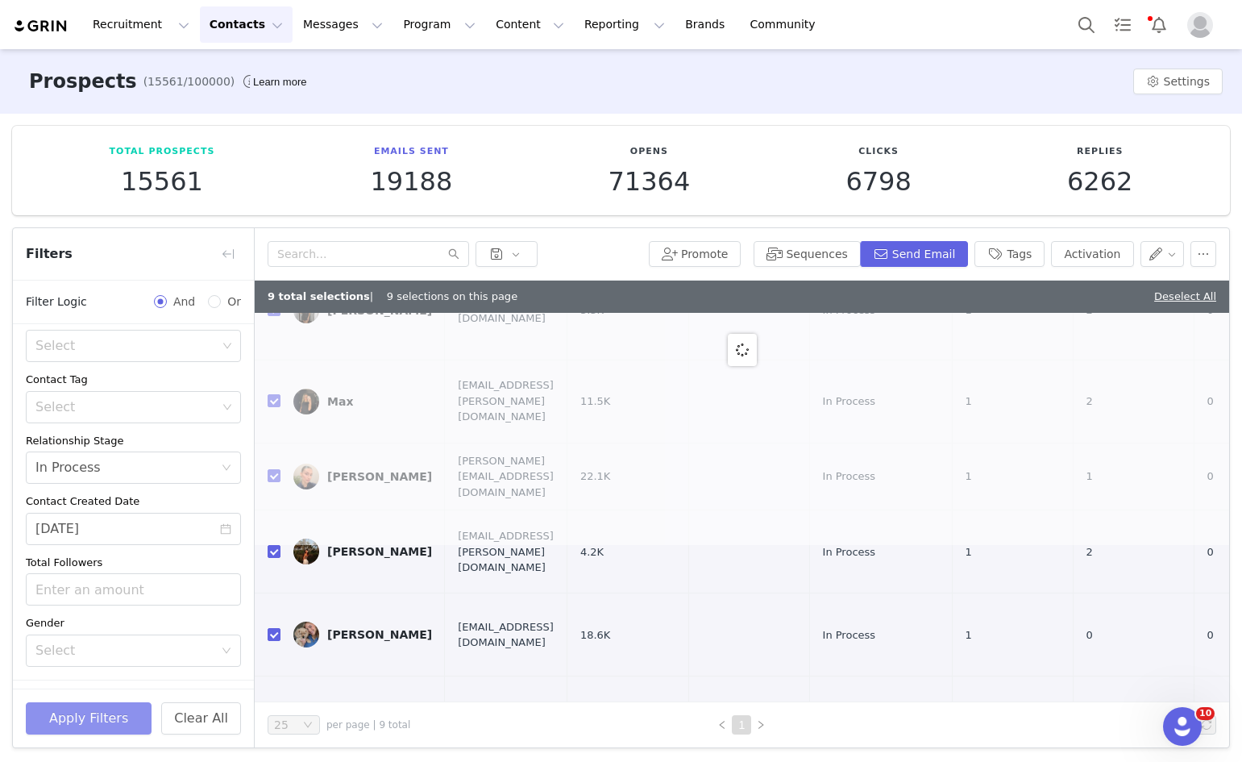
scroll to position [0, 0]
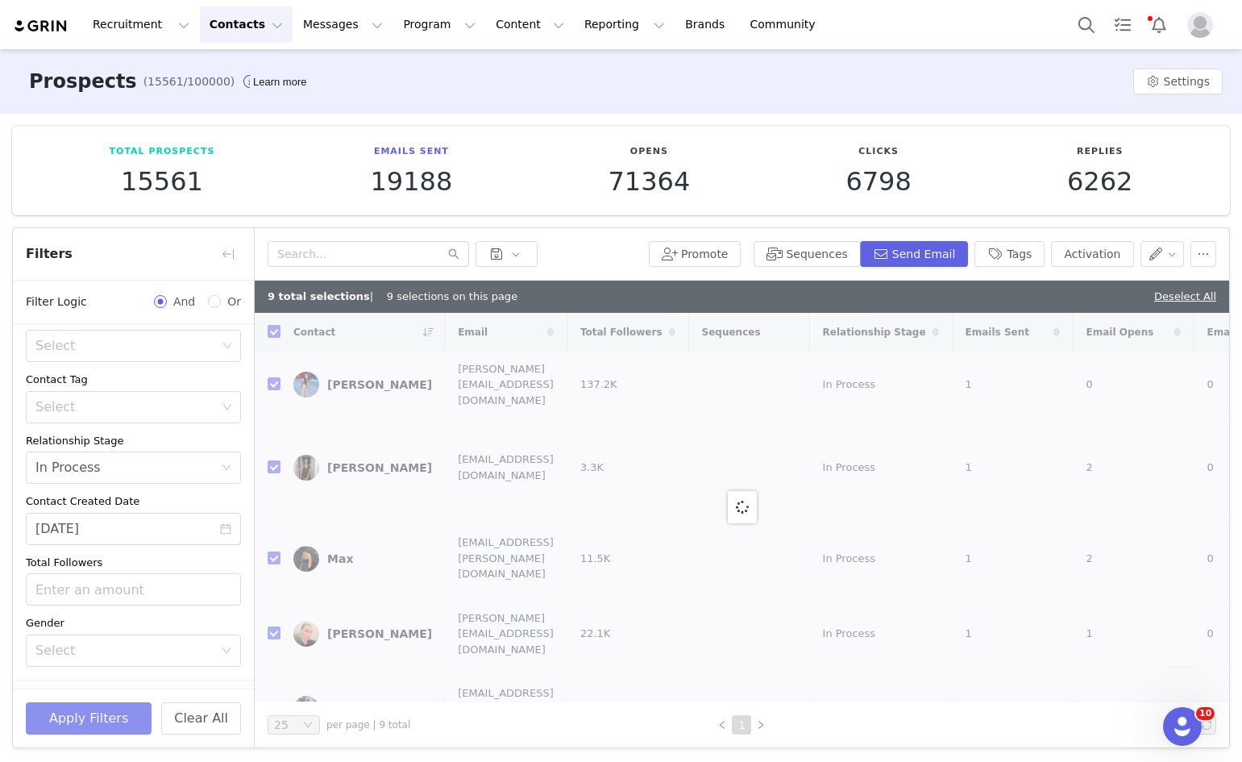
checkbox input "false"
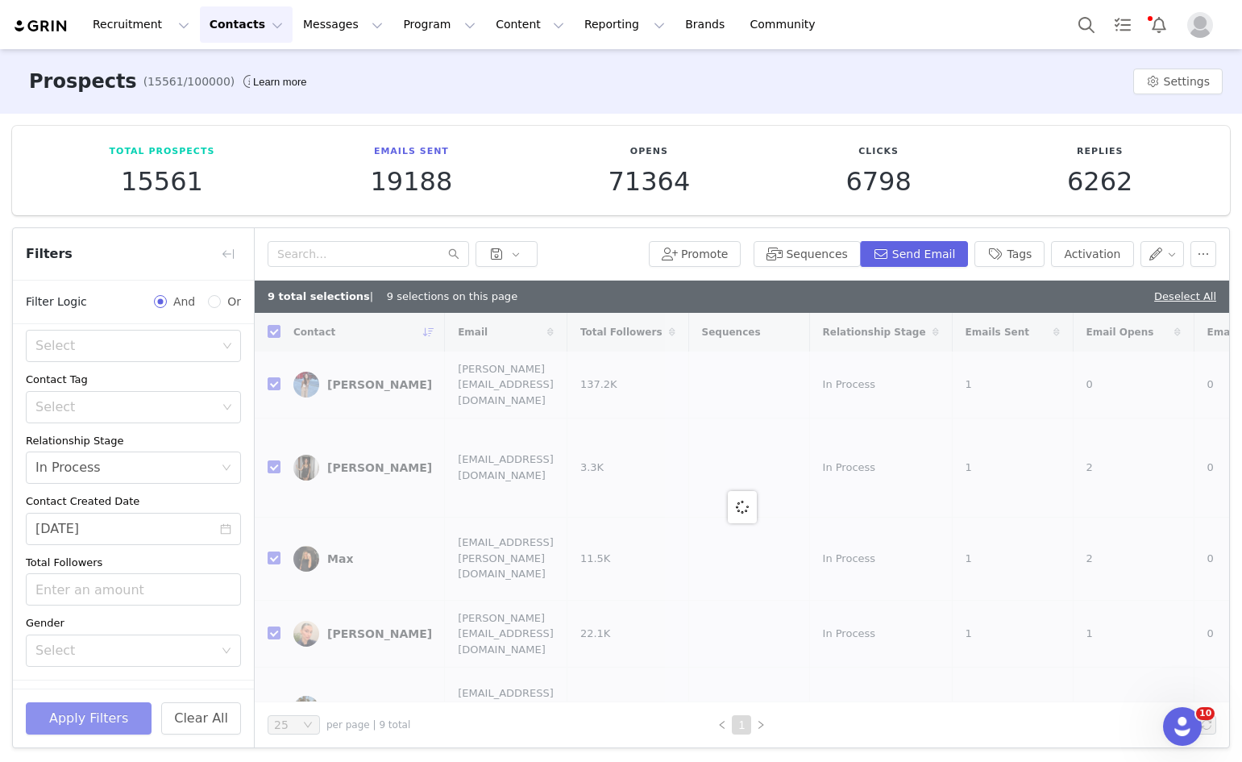
checkbox input "false"
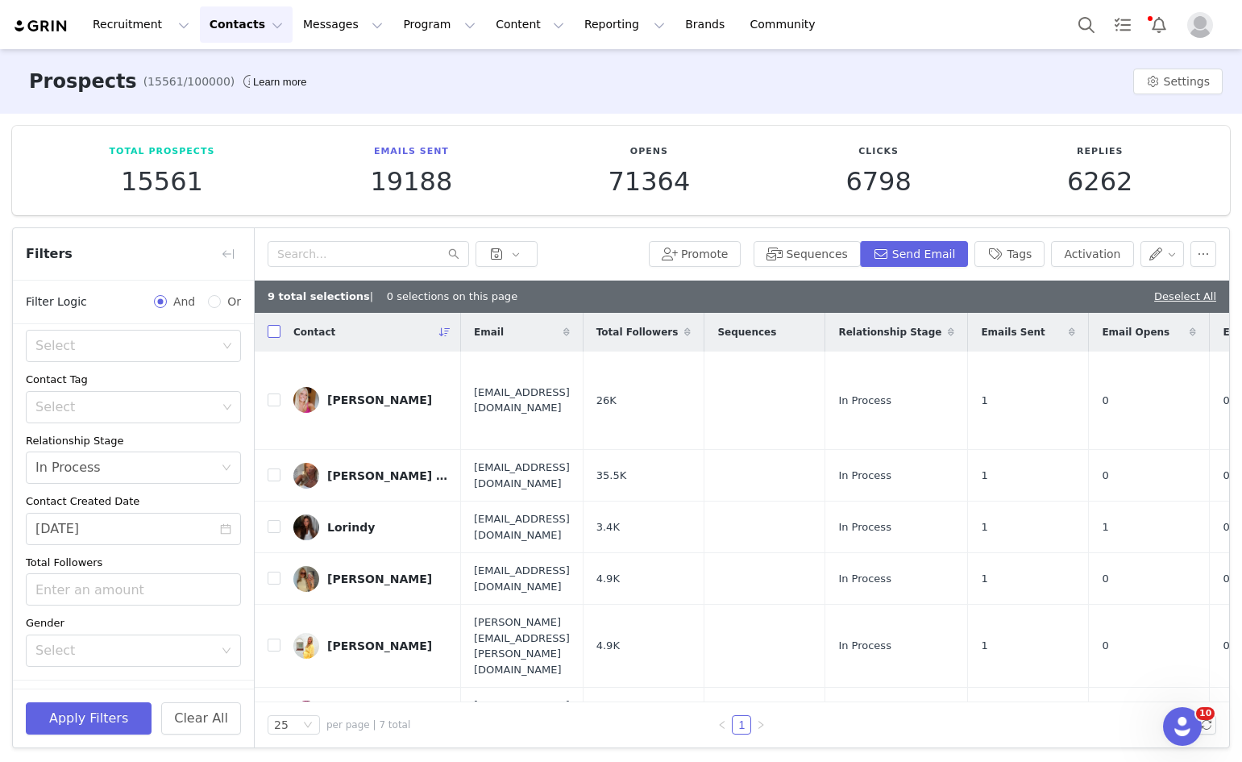
click at [276, 329] on input "checkbox" at bounding box center [274, 331] width 13 height 13
checkbox input "true"
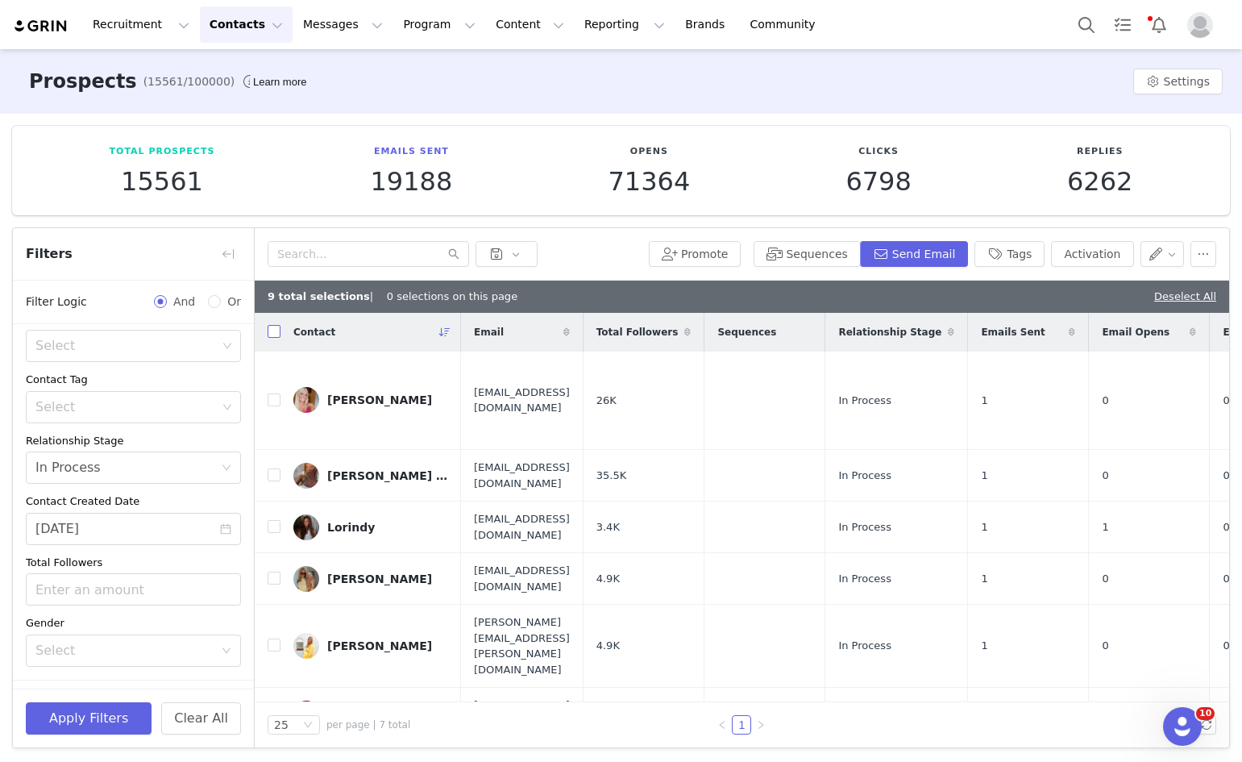
checkbox input "true"
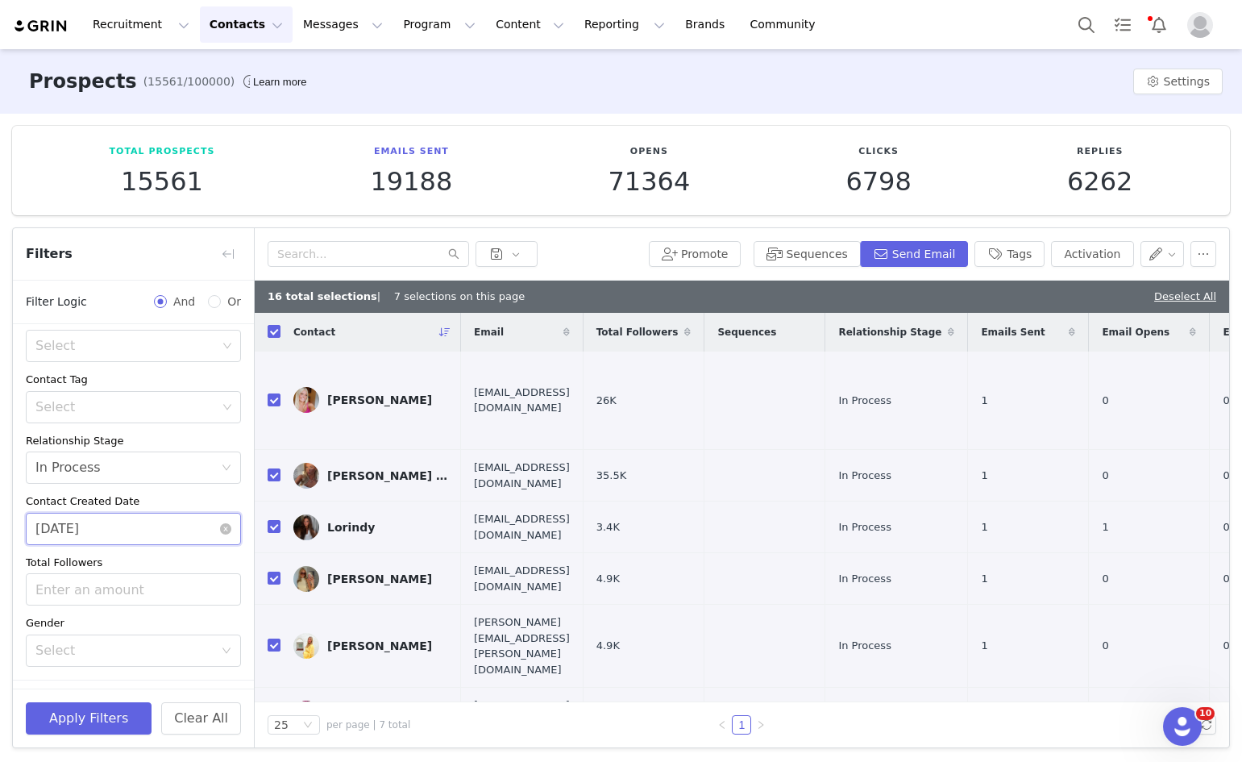
click at [112, 523] on input "[DATE]" at bounding box center [133, 529] width 215 height 32
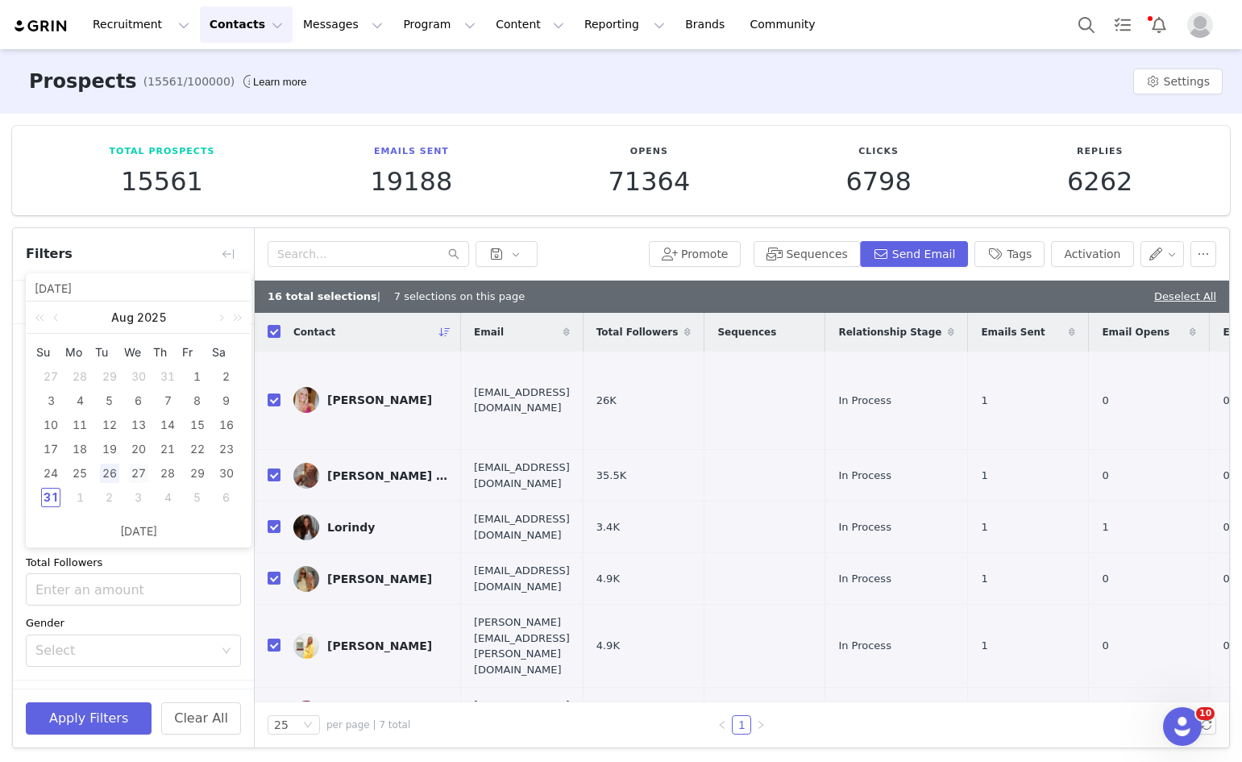
click at [134, 481] on div "27" at bounding box center [138, 473] width 19 height 19
type input "[DATE]"
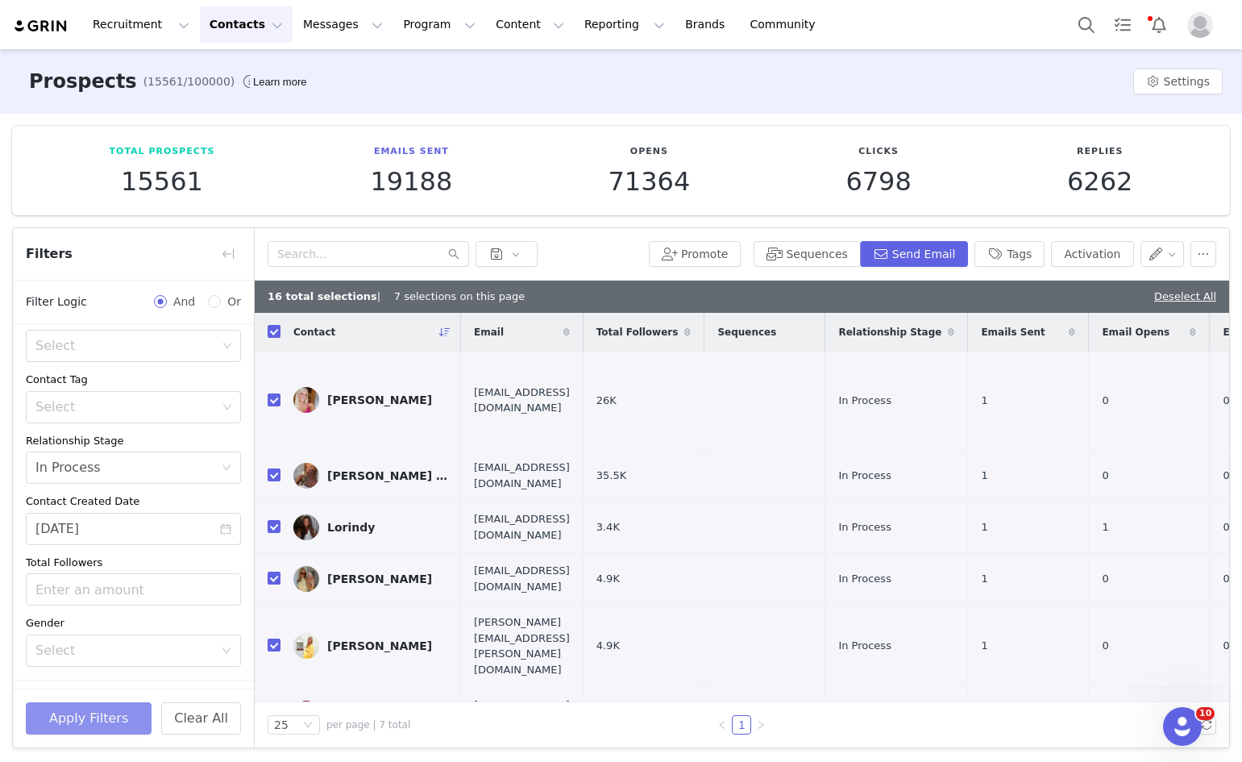
click at [113, 715] on button "Apply Filters" at bounding box center [89, 718] width 126 height 32
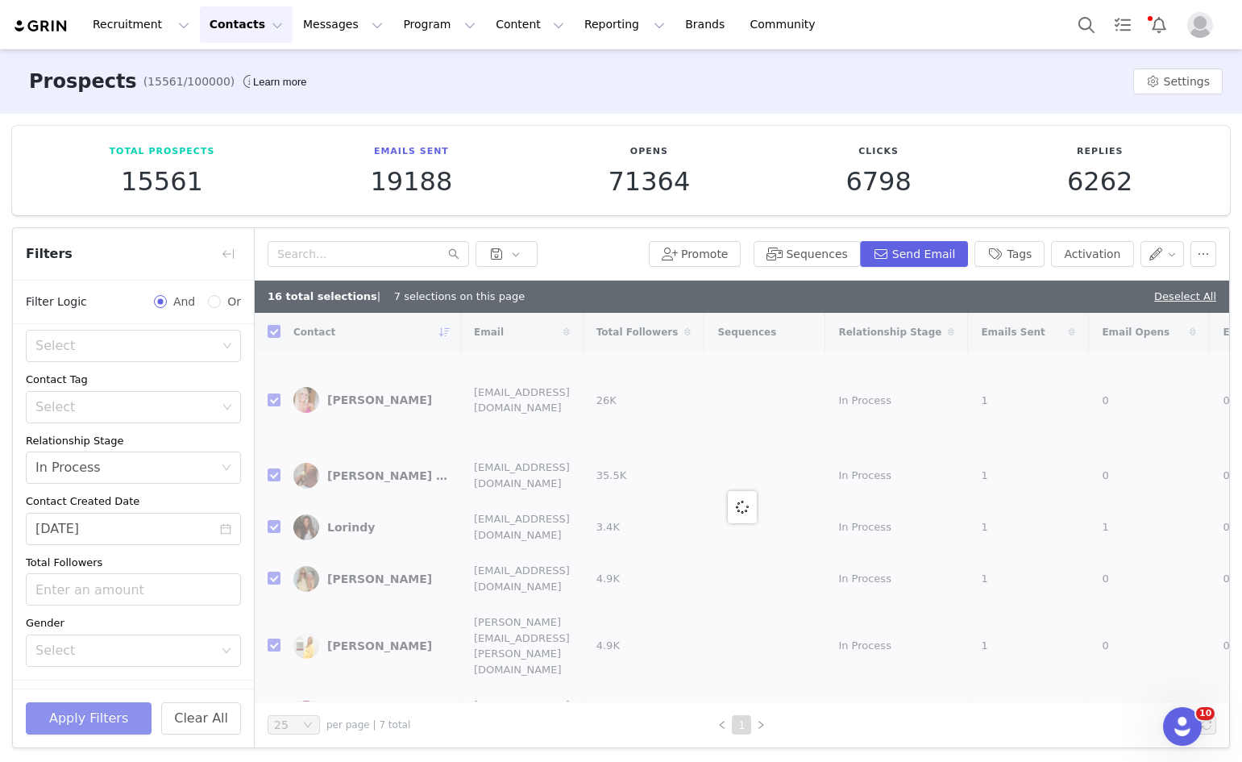
checkbox input "false"
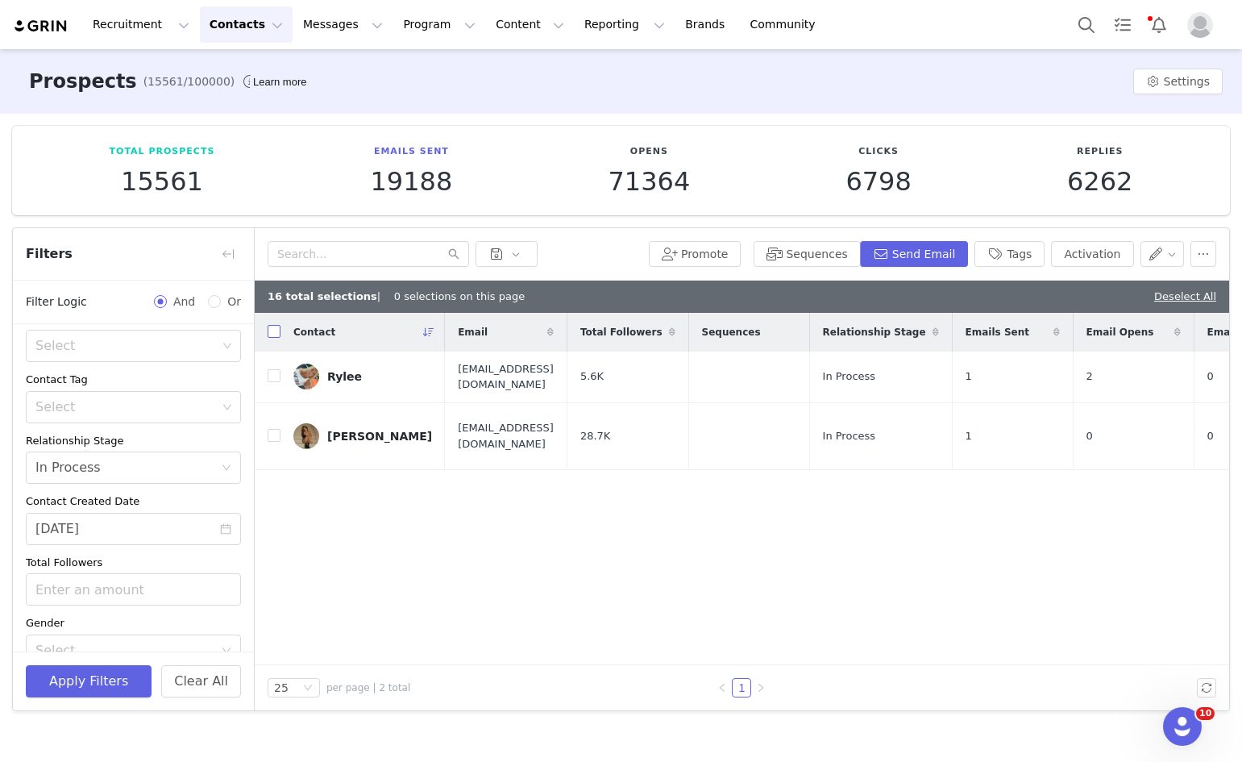
click at [278, 331] on input "checkbox" at bounding box center [274, 331] width 13 height 13
checkbox input "true"
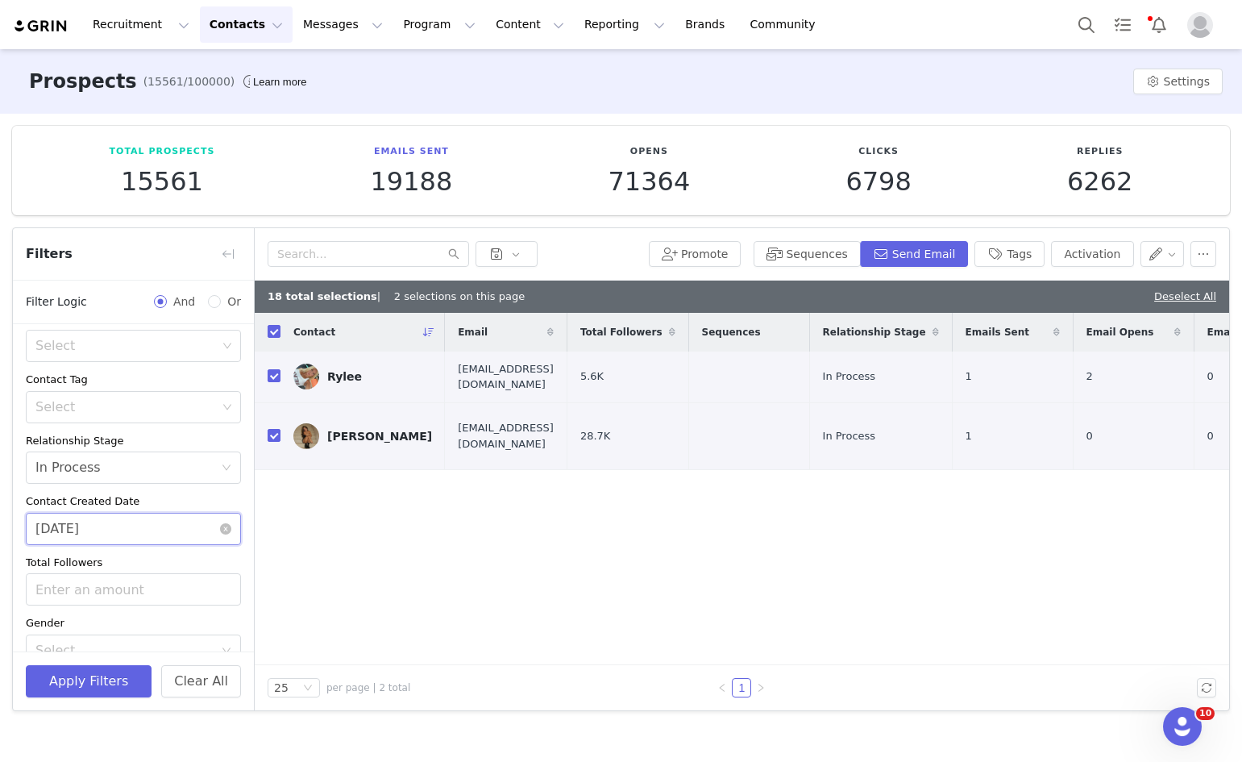
click at [142, 535] on input "[DATE]" at bounding box center [133, 529] width 215 height 32
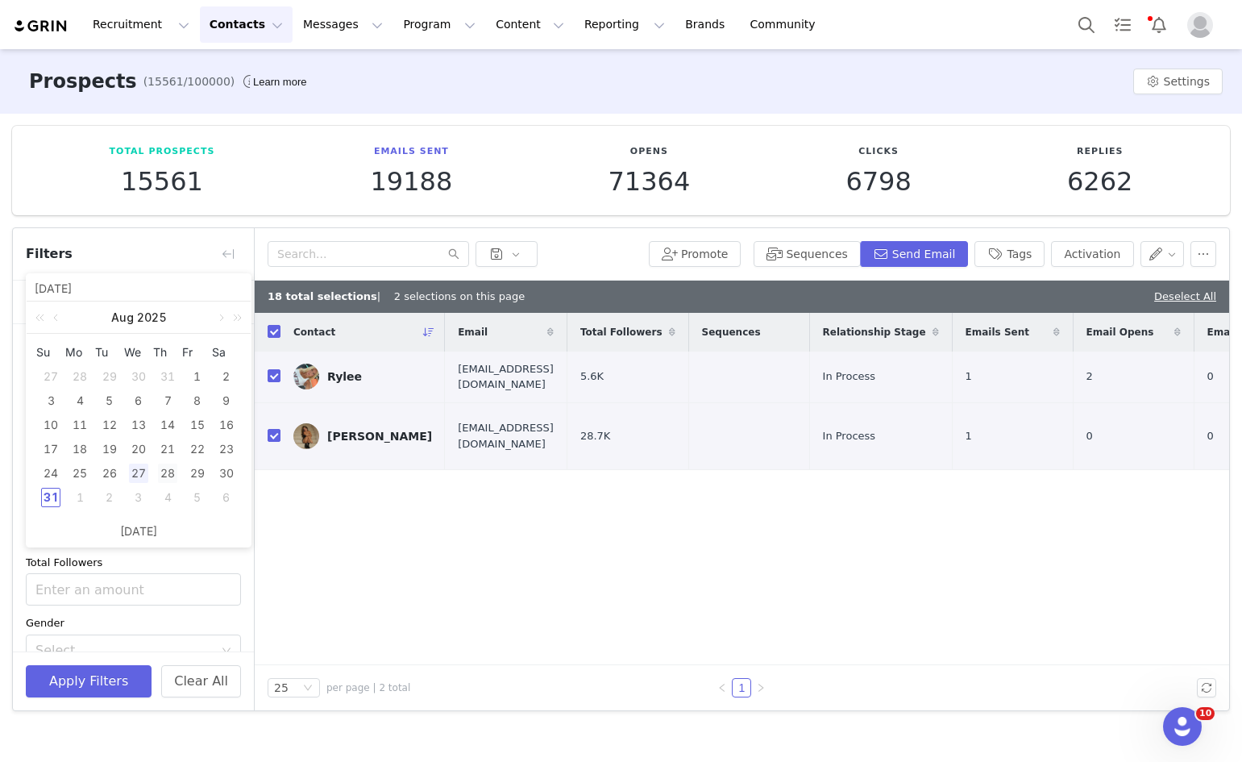
click at [174, 479] on div "28" at bounding box center [167, 473] width 19 height 19
type input "[DATE]"
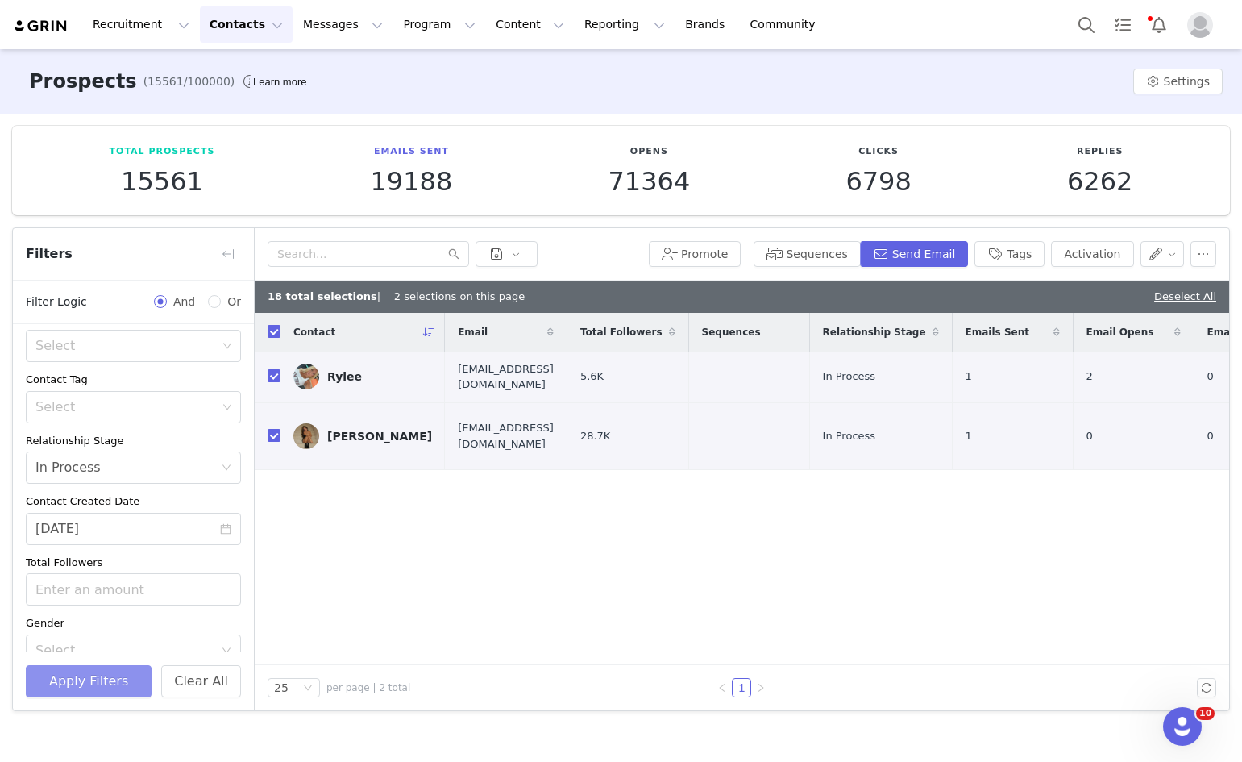
click at [104, 681] on button "Apply Filters" at bounding box center [89, 681] width 126 height 32
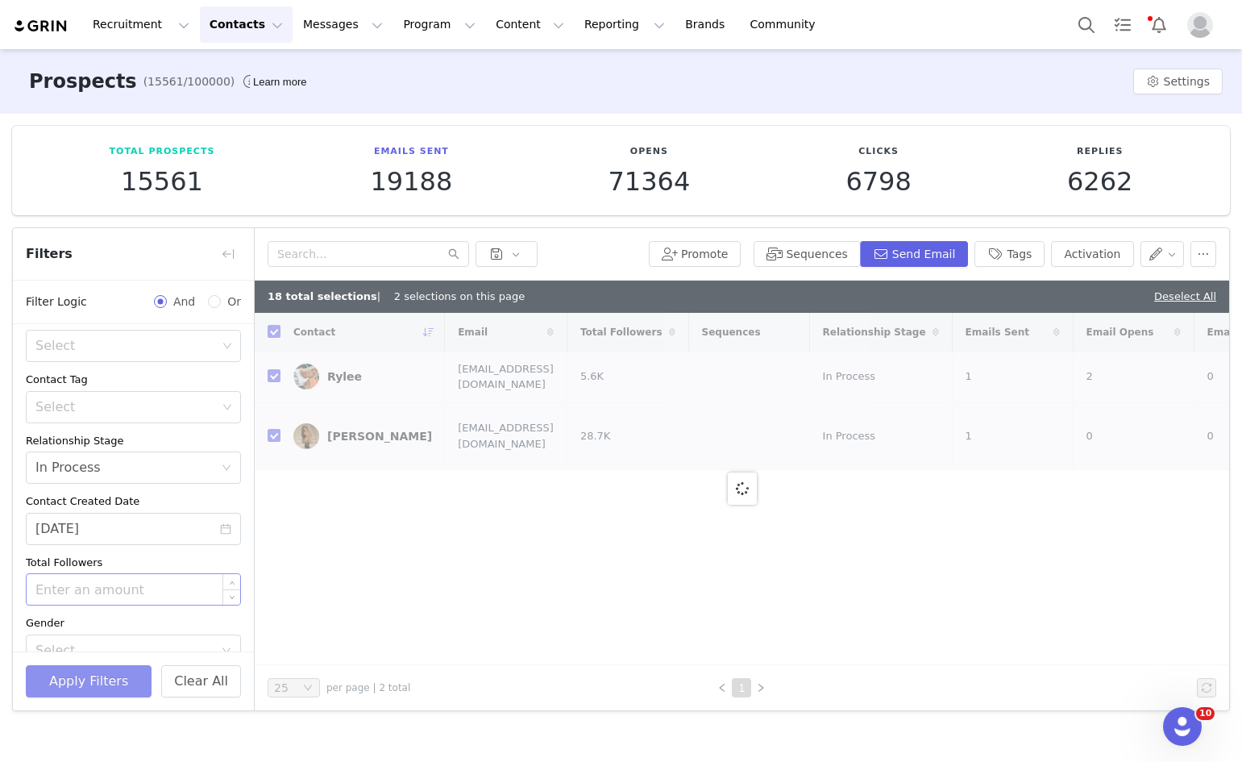
checkbox input "false"
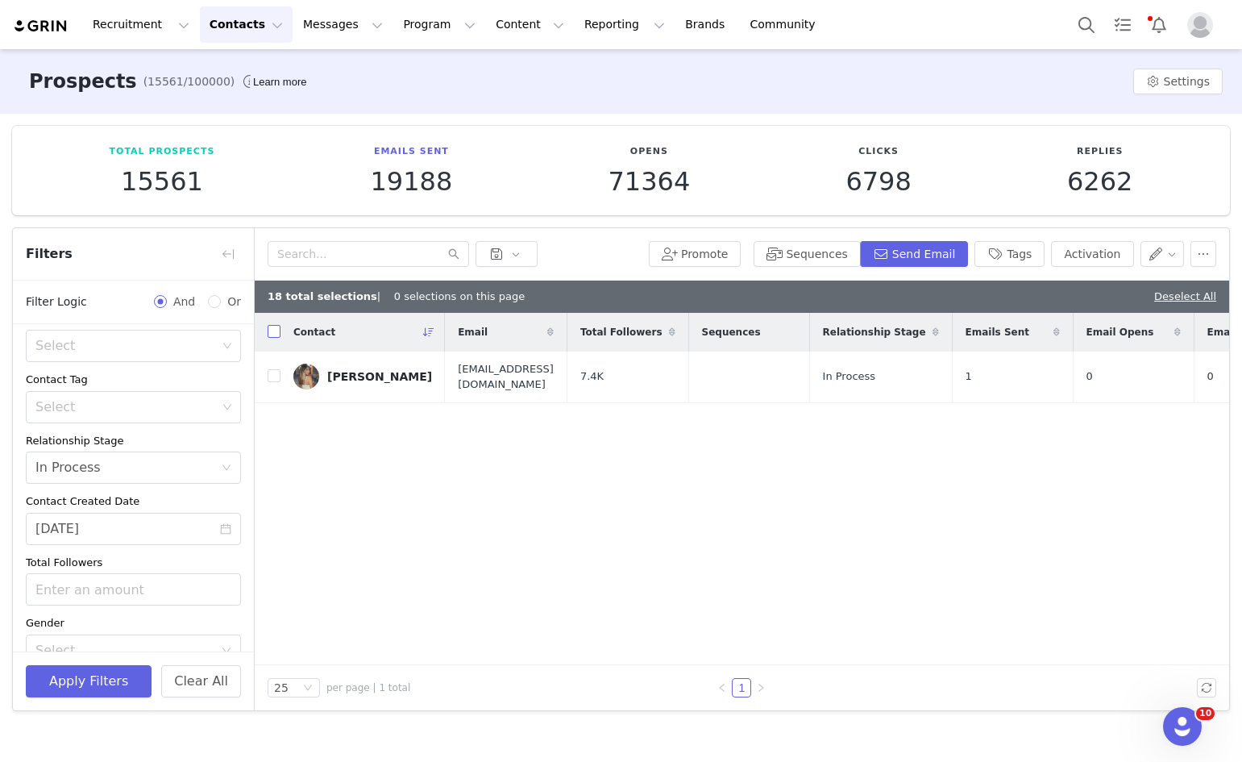
click at [273, 327] on input "checkbox" at bounding box center [274, 331] width 13 height 13
checkbox input "true"
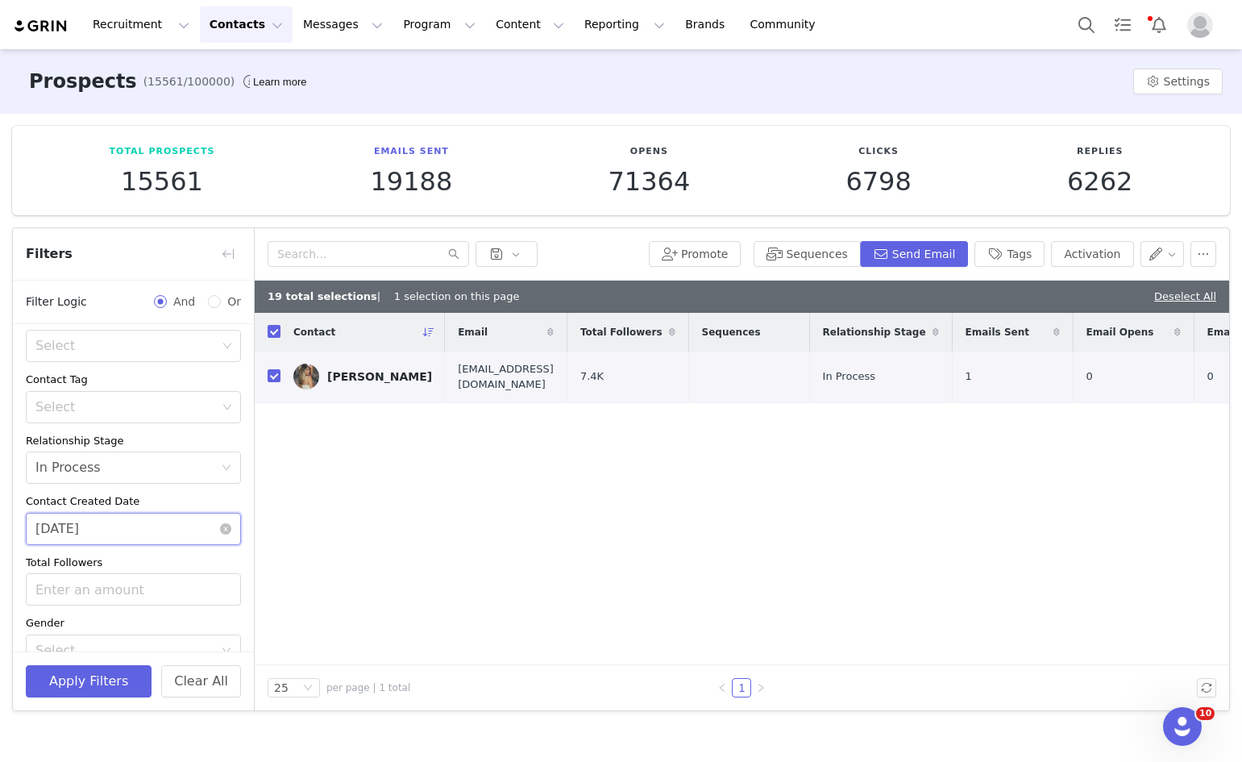
click at [131, 523] on input "[DATE]" at bounding box center [133, 529] width 215 height 32
click at [929, 236] on div "Promote Sequences Send Email Tags Activation" at bounding box center [742, 254] width 975 height 52
drag, startPoint x: 924, startPoint y: 246, endPoint x: 911, endPoint y: 246, distance: 12.9
click at [911, 246] on button "Send Email" at bounding box center [914, 254] width 109 height 26
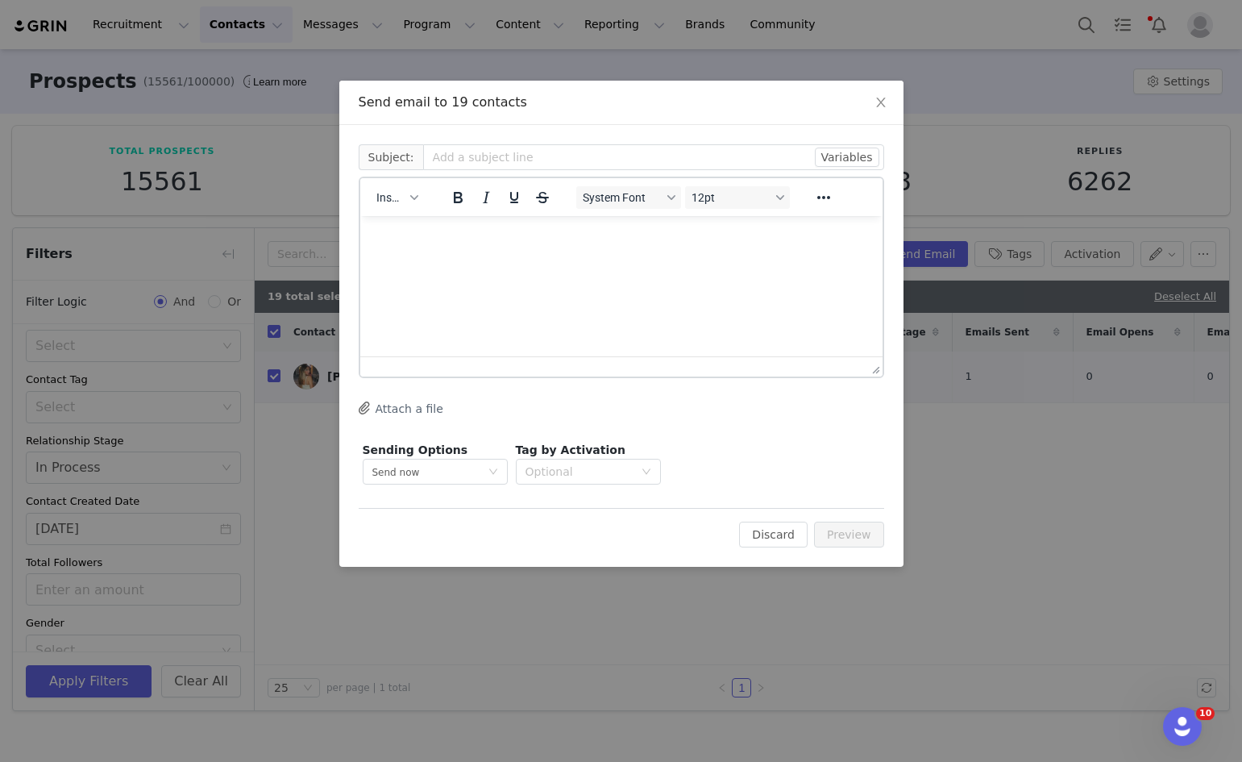
click at [360, 210] on div "Insert System Font 12pt To open the popup, press Shift+Enter To open the popup,…" at bounding box center [621, 196] width 522 height 31
click at [380, 203] on span "Insert" at bounding box center [391, 197] width 28 height 13
click at [408, 219] on div "Insert Template" at bounding box center [456, 225] width 145 height 19
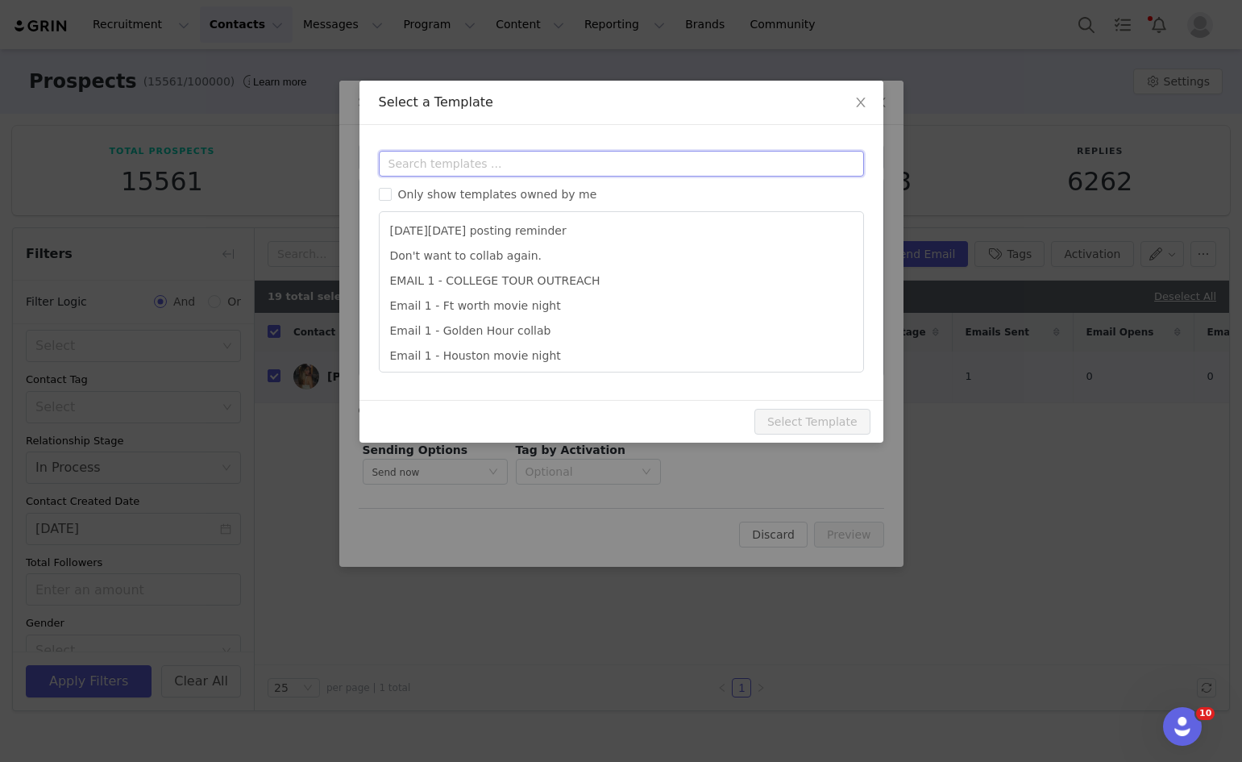
click at [445, 158] on input "text" at bounding box center [621, 164] width 485 height 26
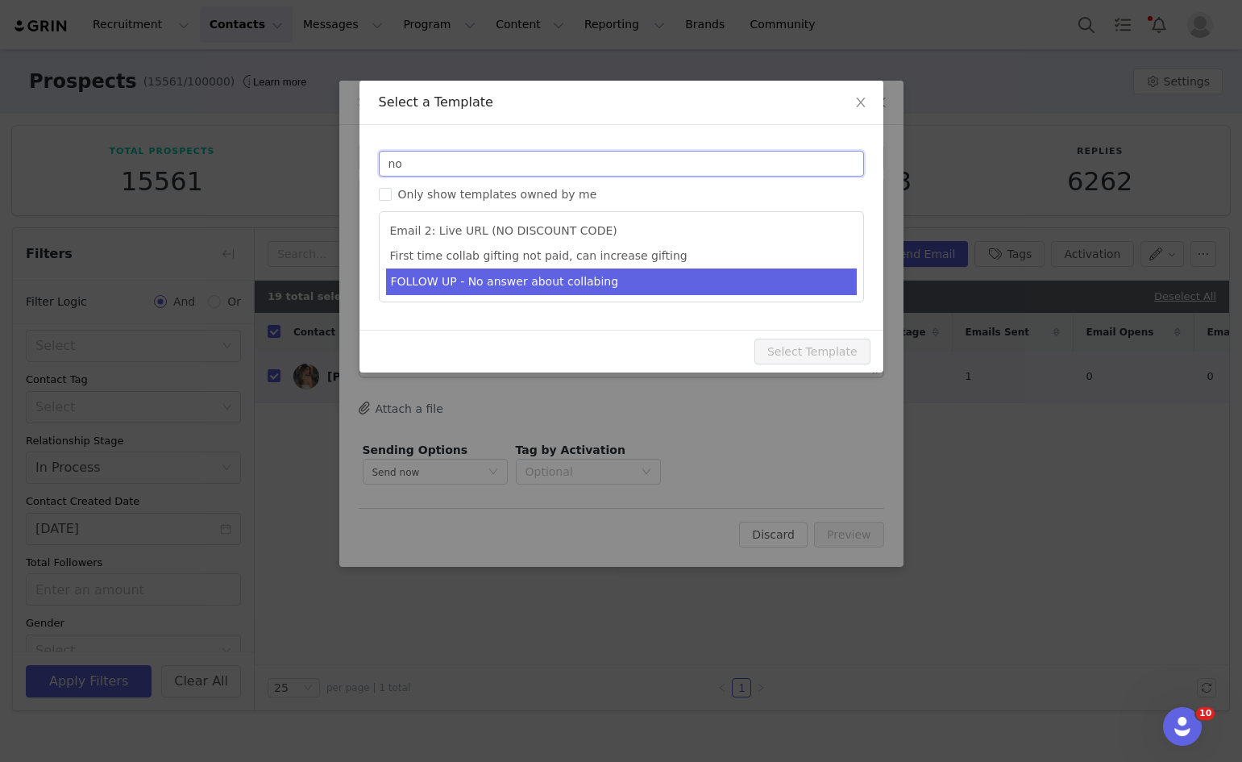
type input "no"
type input "Collab with Edikted"
click at [393, 288] on li "FOLLOW UP - No answer about collabing" at bounding box center [621, 281] width 471 height 27
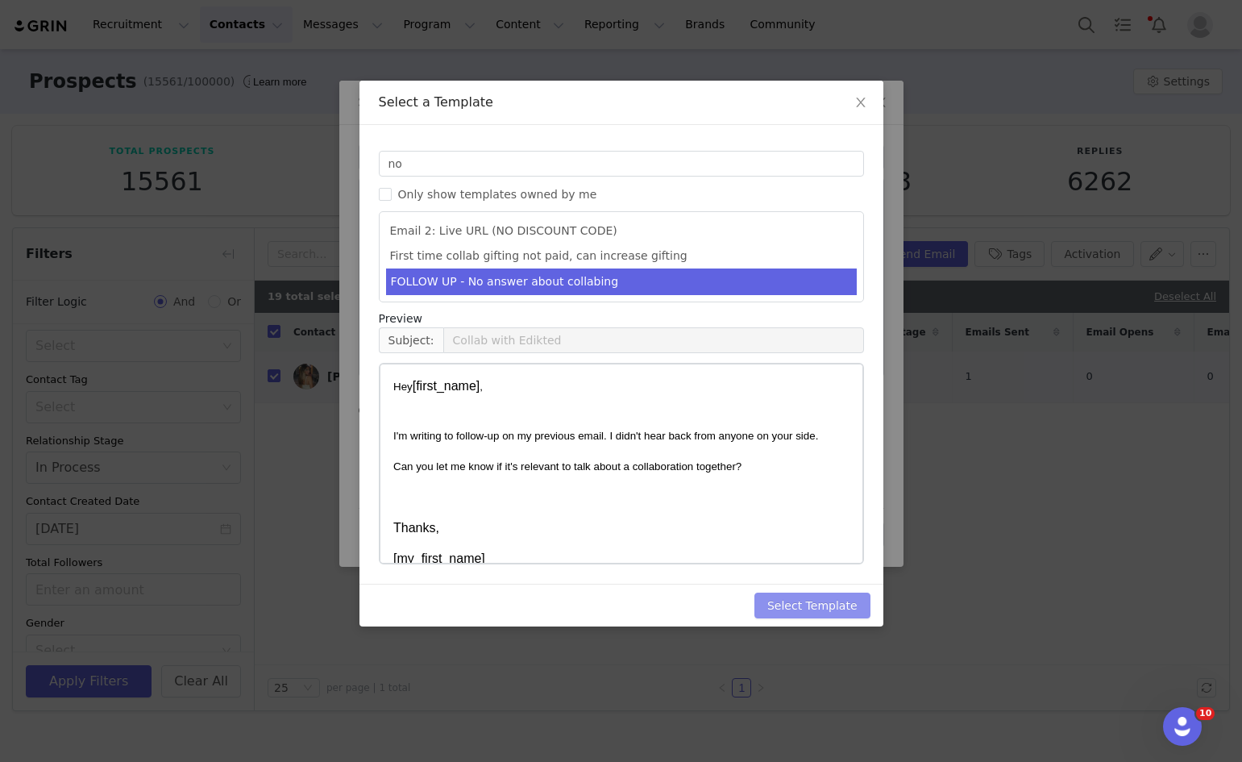
click at [839, 605] on button "Select Template" at bounding box center [813, 606] width 116 height 26
type input "Collab with Edikted"
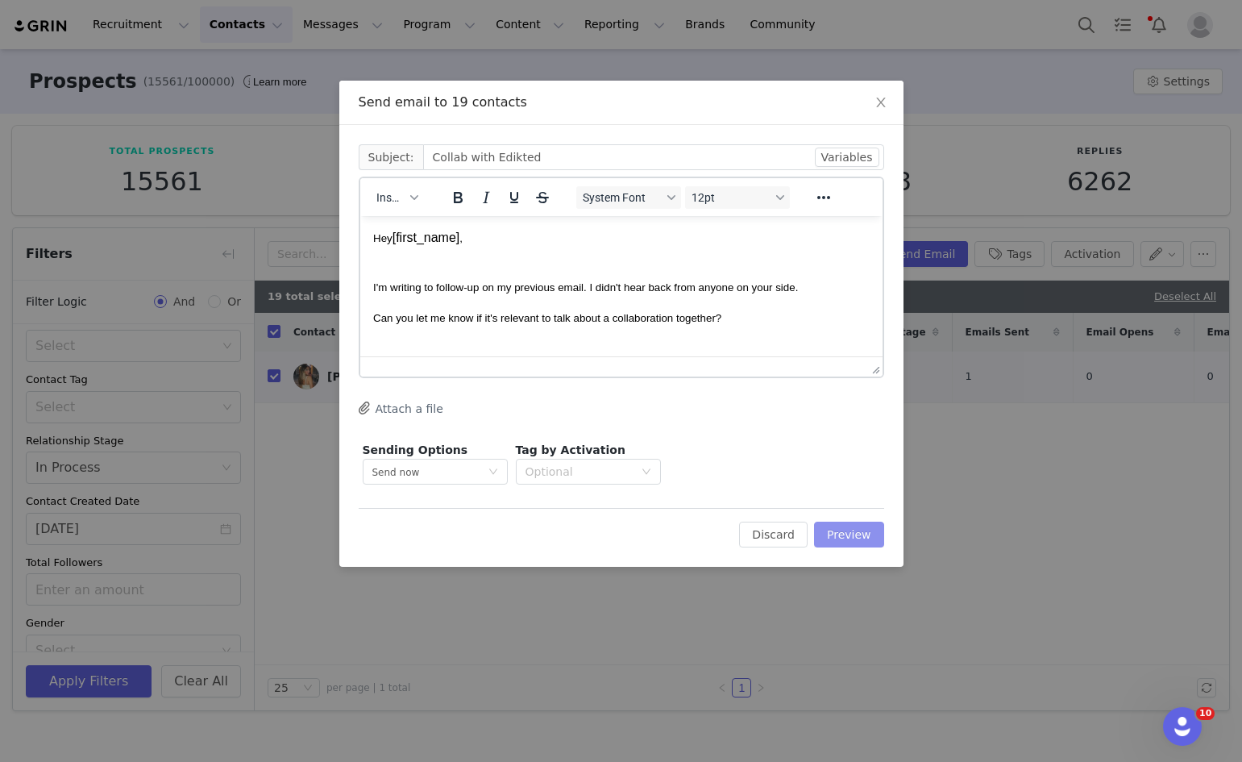
click at [854, 537] on button "Preview" at bounding box center [849, 535] width 70 height 26
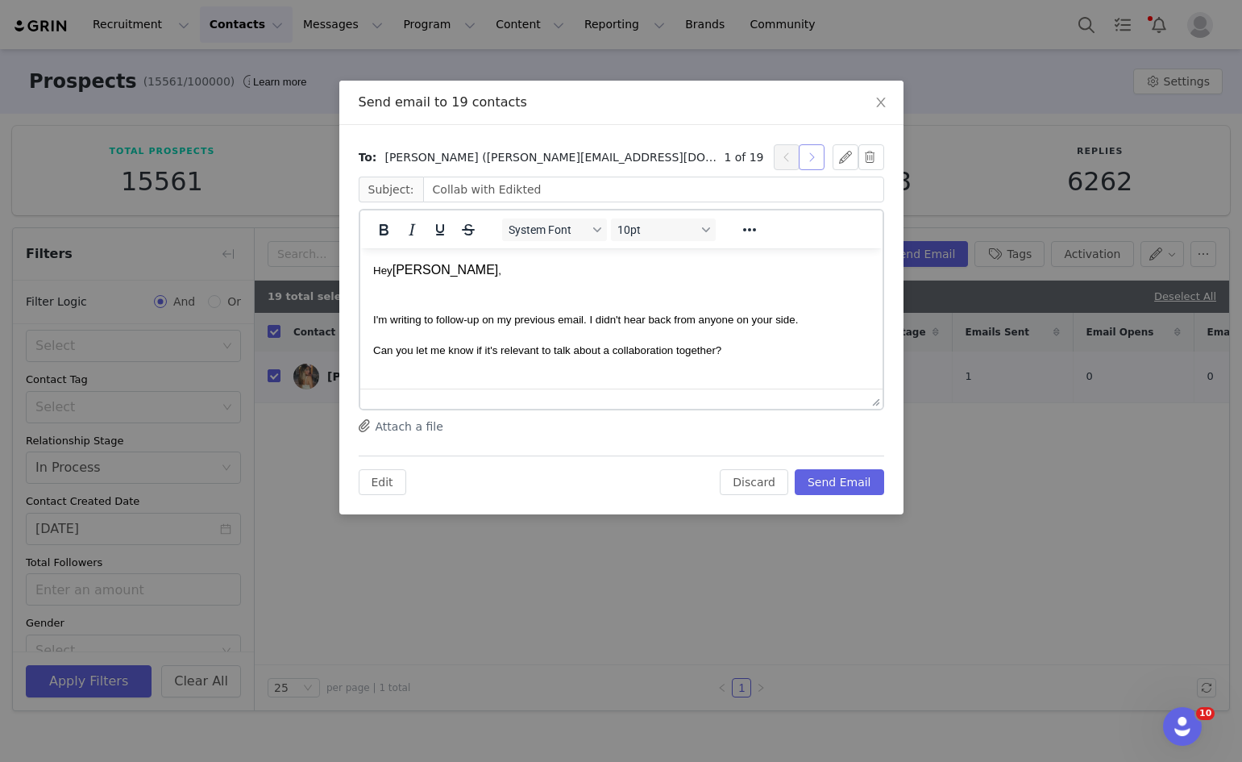
click at [800, 164] on button "button" at bounding box center [812, 157] width 26 height 26
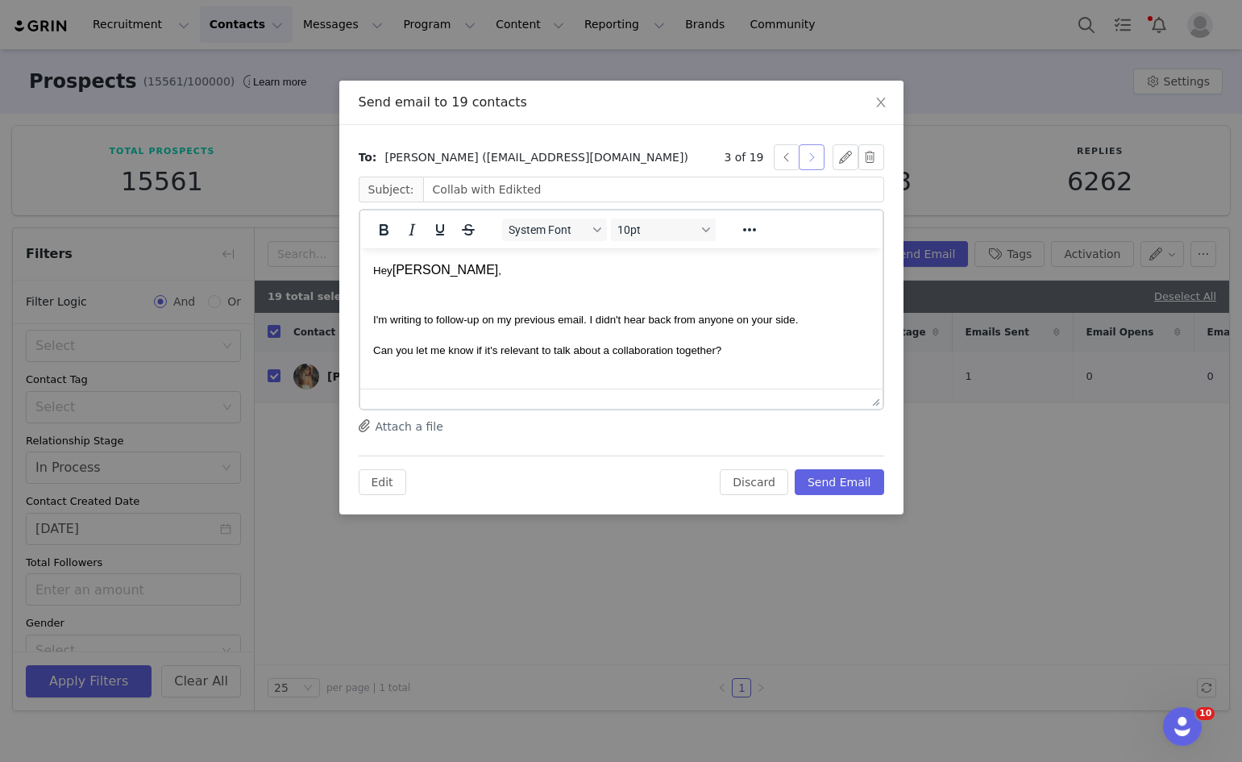
click at [800, 164] on button "button" at bounding box center [812, 157] width 26 height 26
click at [848, 483] on button "Send Email" at bounding box center [839, 482] width 89 height 26
